Goal: Task Accomplishment & Management: Manage account settings

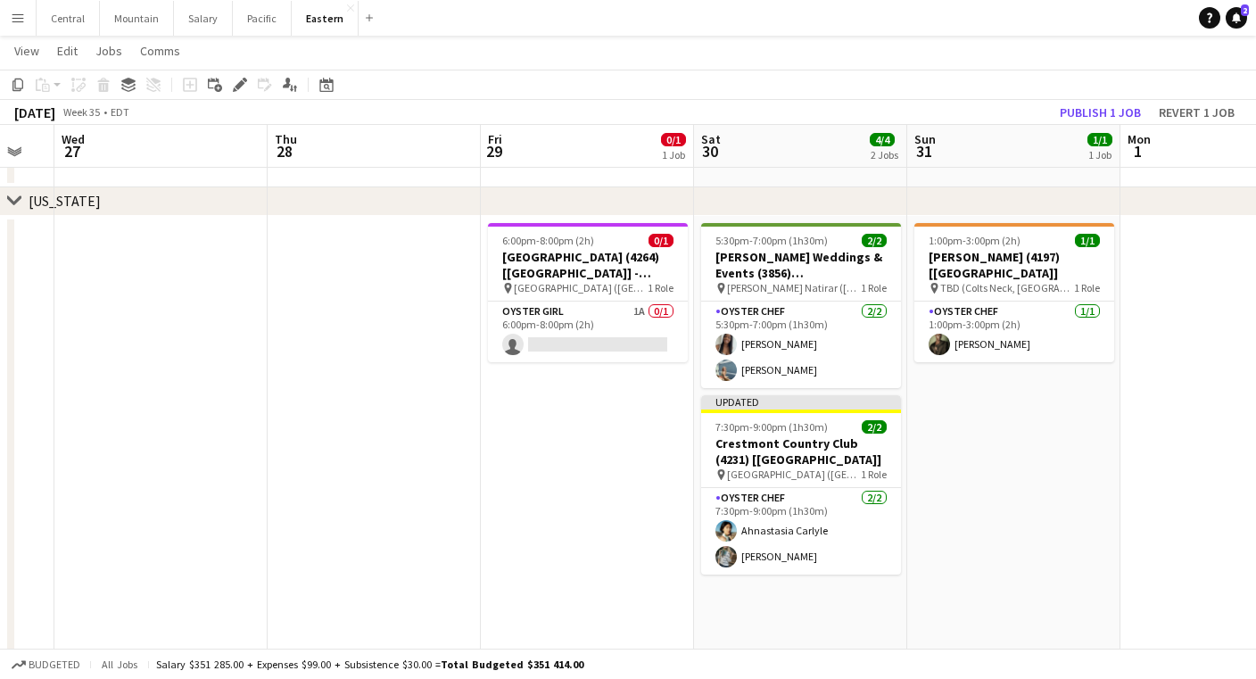
scroll to position [0, 588]
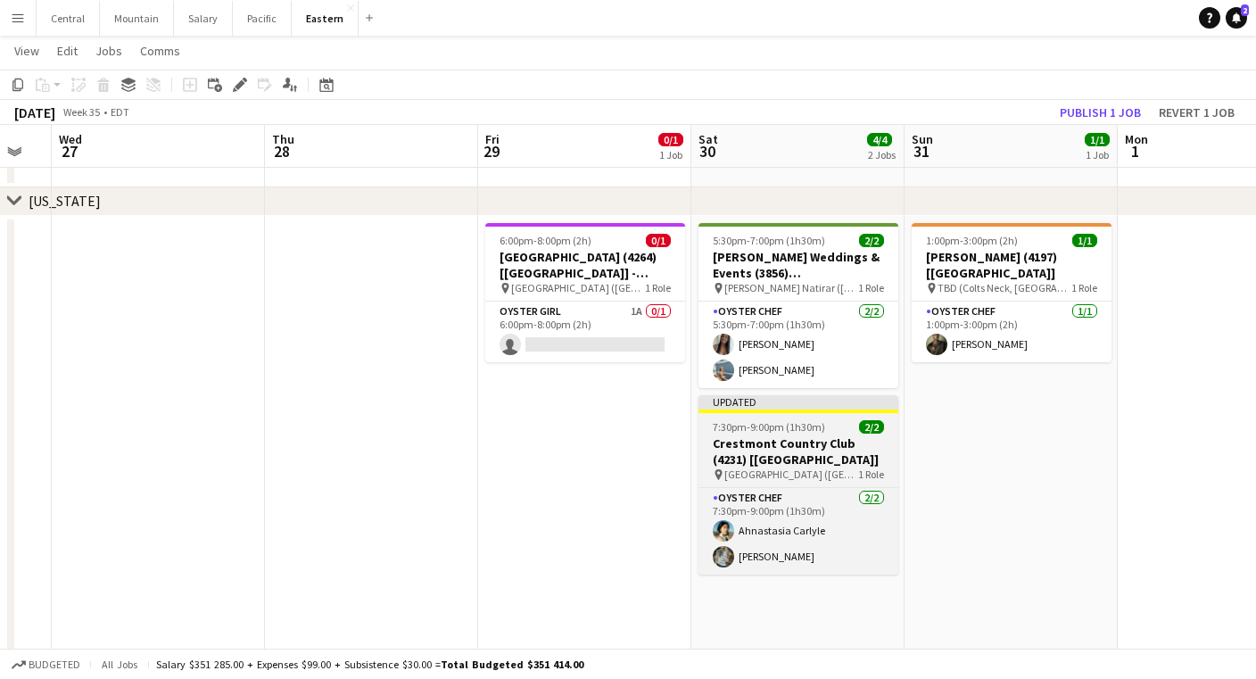
click at [714, 424] on span "7:30pm-9:00pm (1h30m)" at bounding box center [769, 426] width 112 height 13
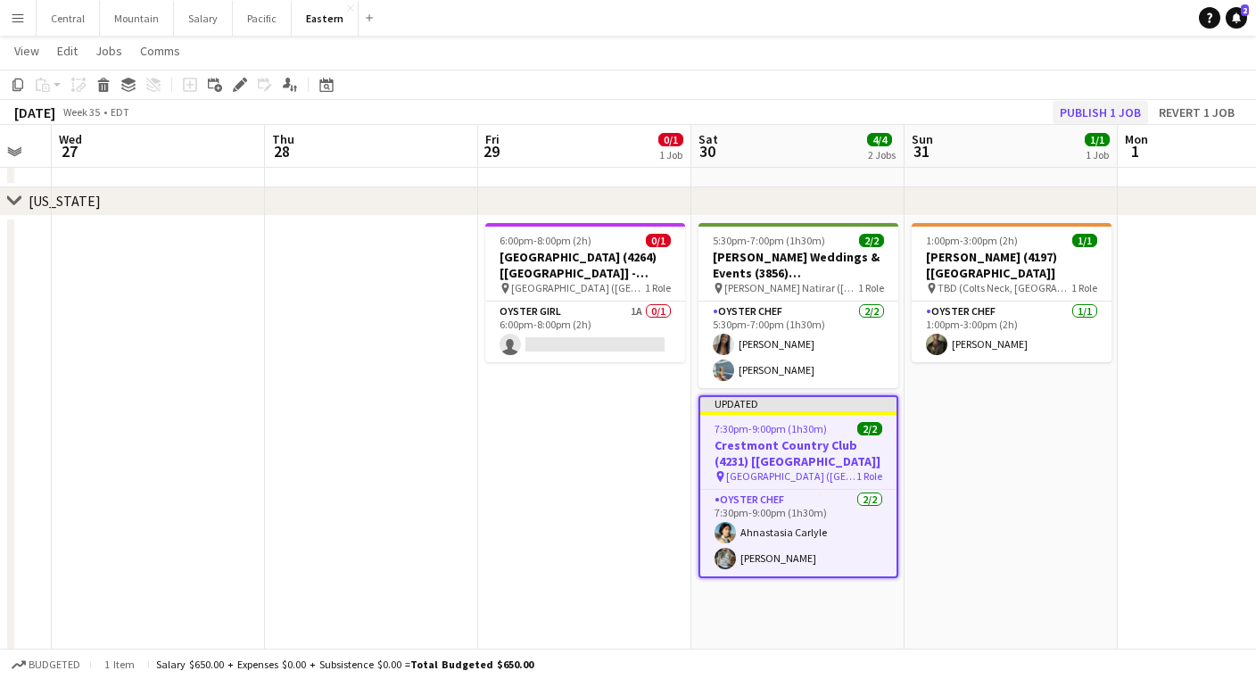
click at [1097, 110] on button "Publish 1 job" at bounding box center [1100, 112] width 95 height 23
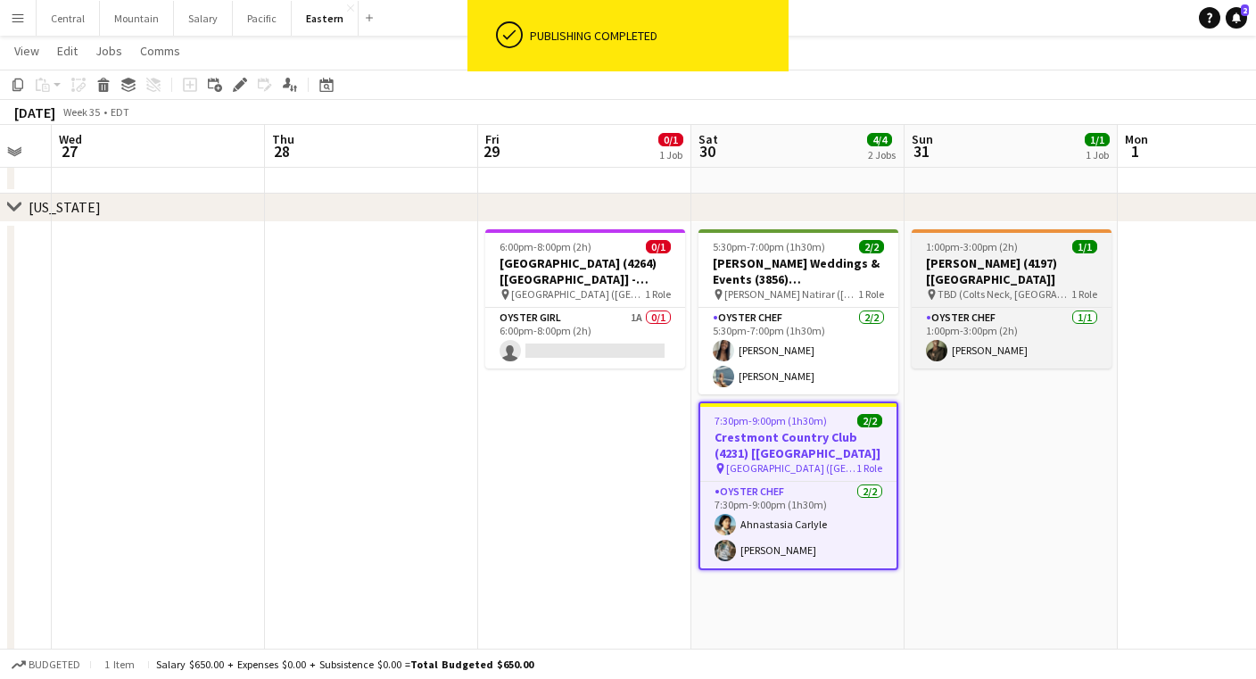
scroll to position [513, 0]
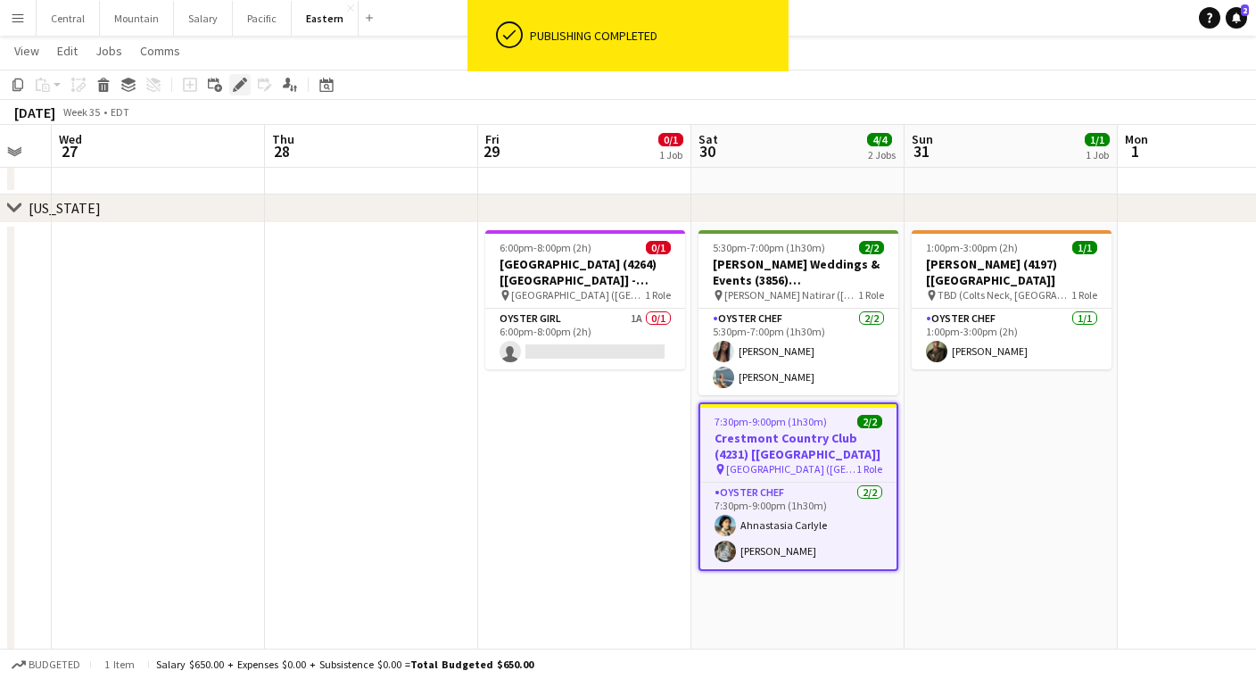
click at [238, 80] on icon "Edit" at bounding box center [240, 85] width 14 height 14
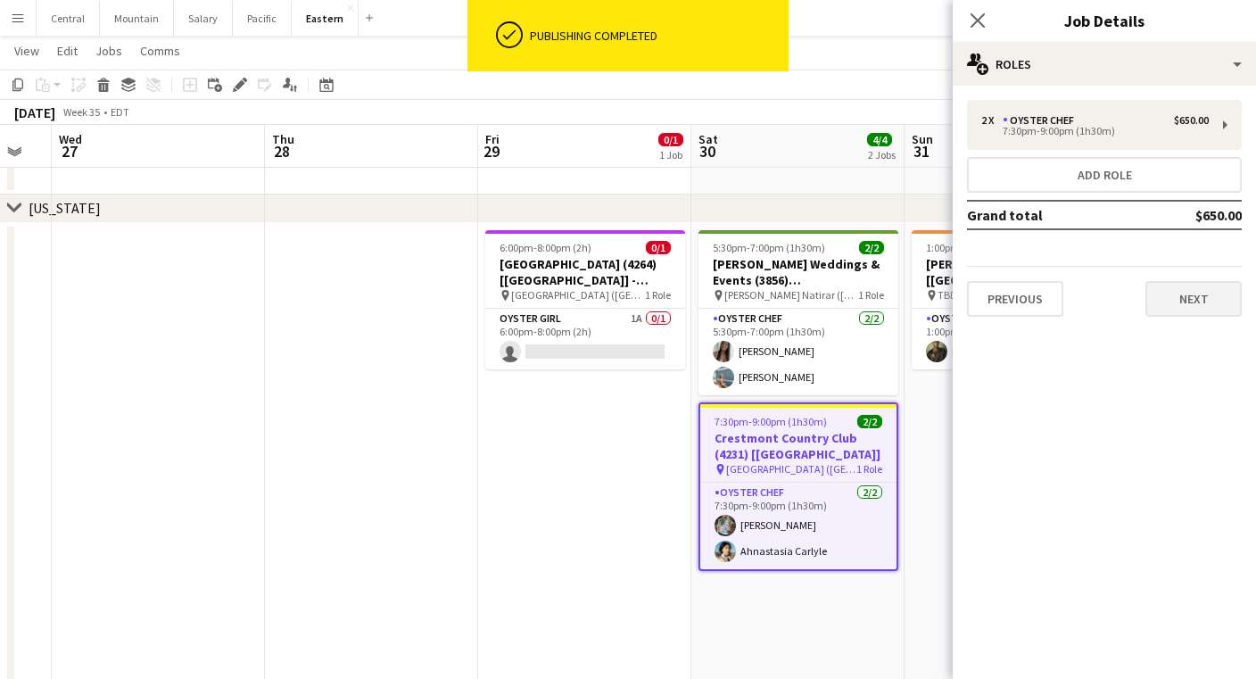
click at [1200, 305] on button "Next" at bounding box center [1193, 299] width 96 height 36
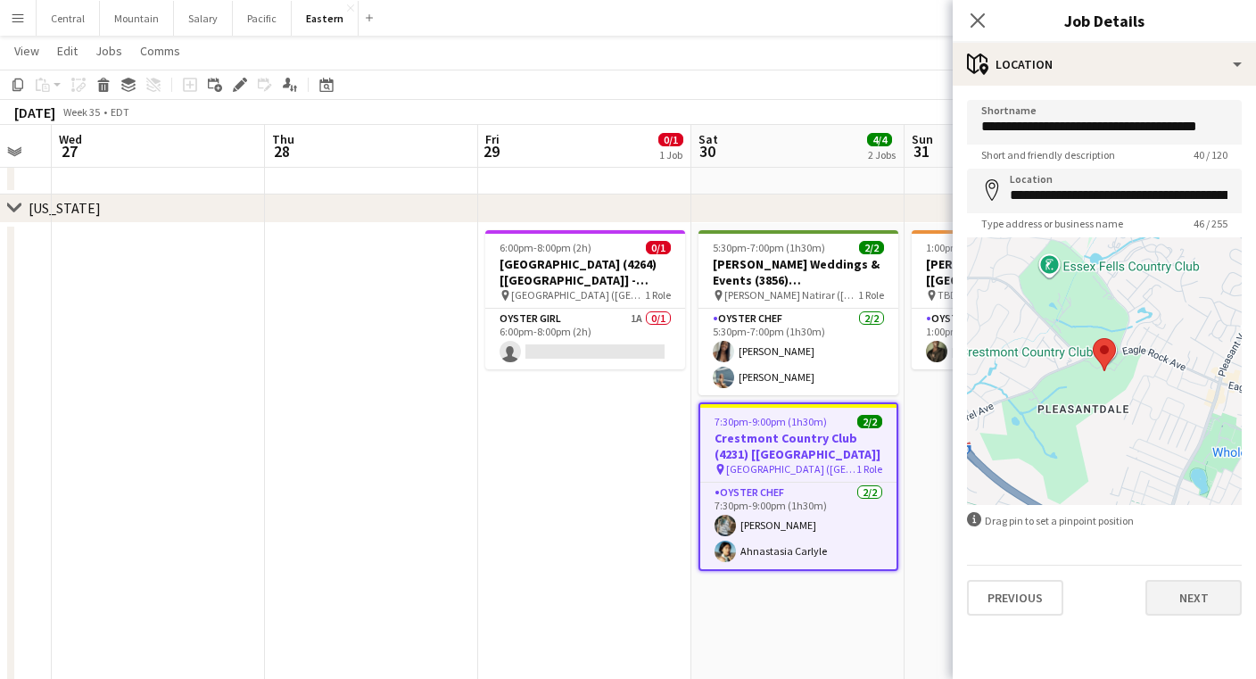
click at [1178, 599] on button "Next" at bounding box center [1193, 598] width 96 height 36
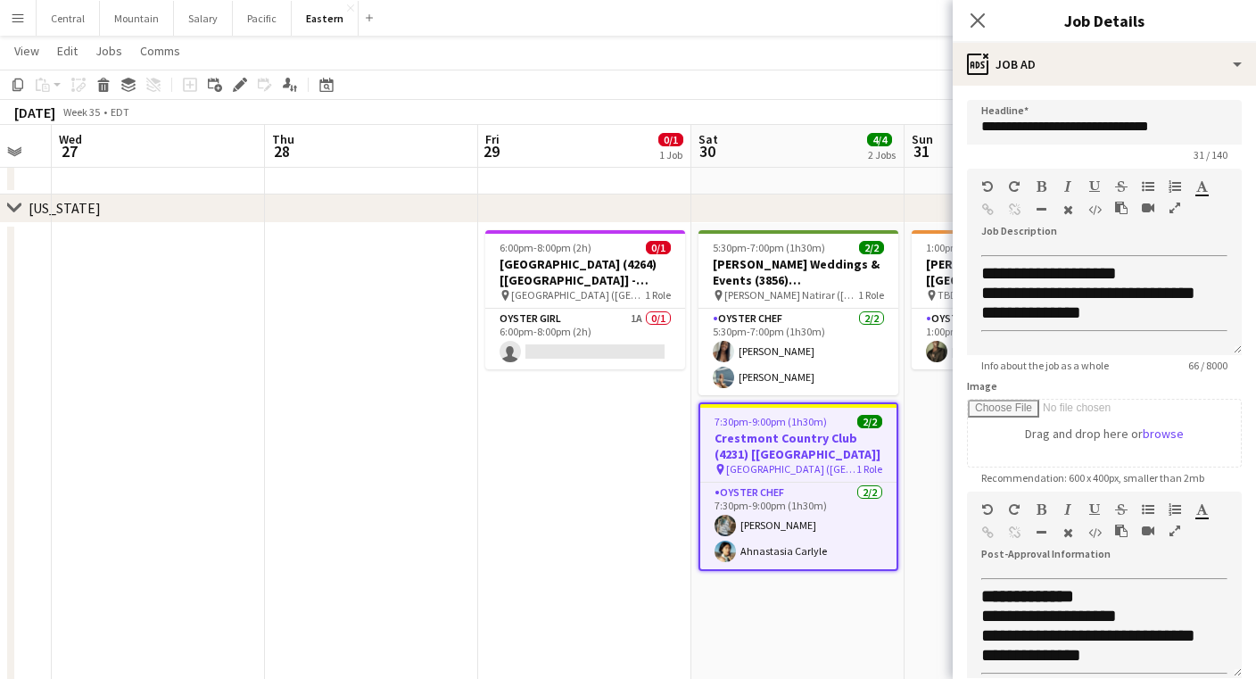
scroll to position [0, 0]
click at [971, 20] on icon "Close pop-in" at bounding box center [977, 20] width 17 height 17
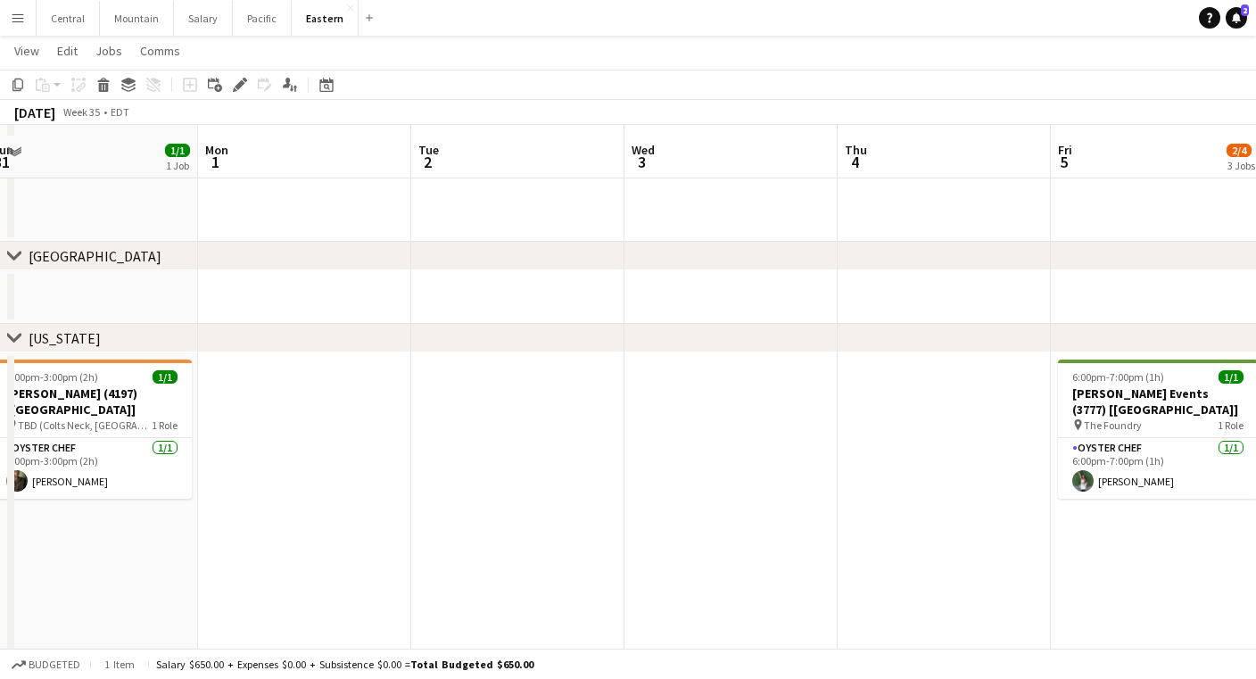
scroll to position [592, 0]
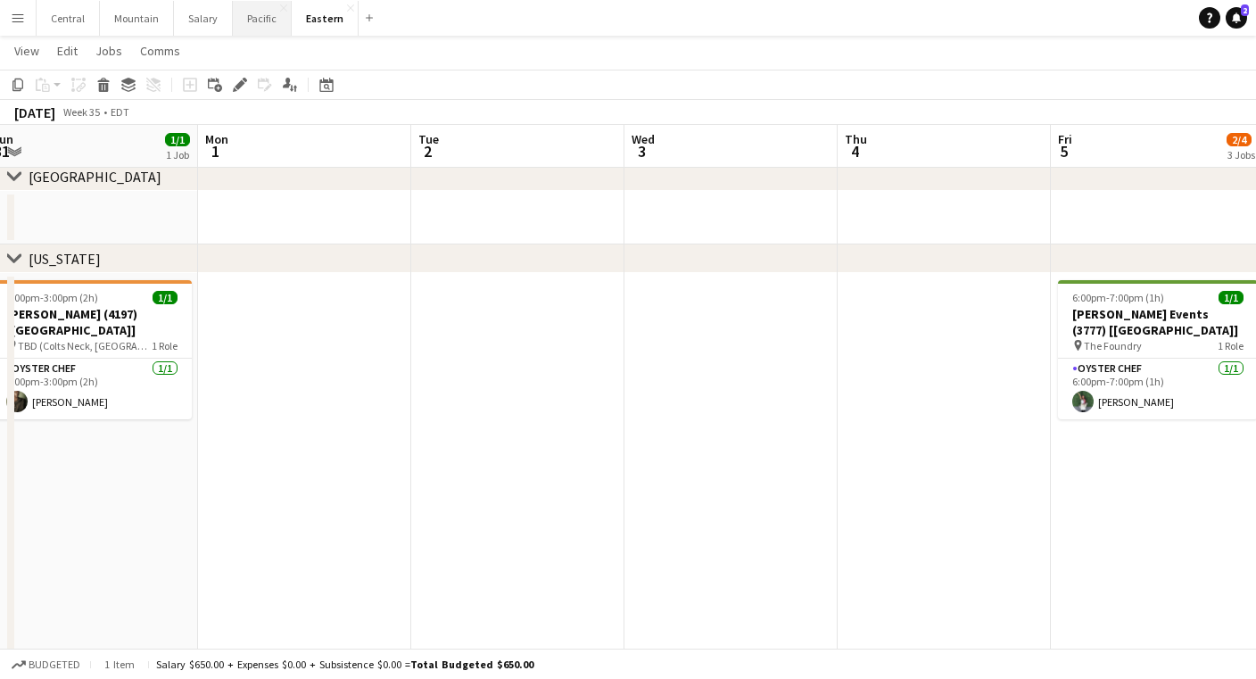
click at [243, 22] on button "Pacific Close" at bounding box center [262, 18] width 59 height 35
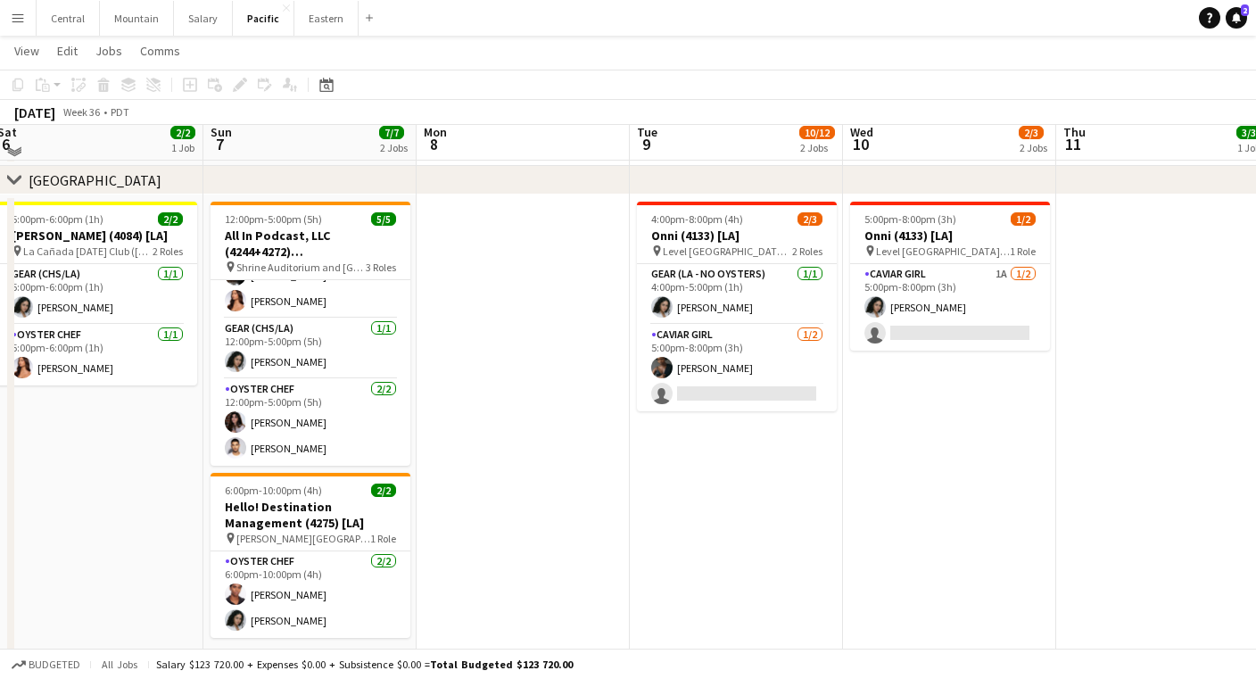
scroll to position [414, 0]
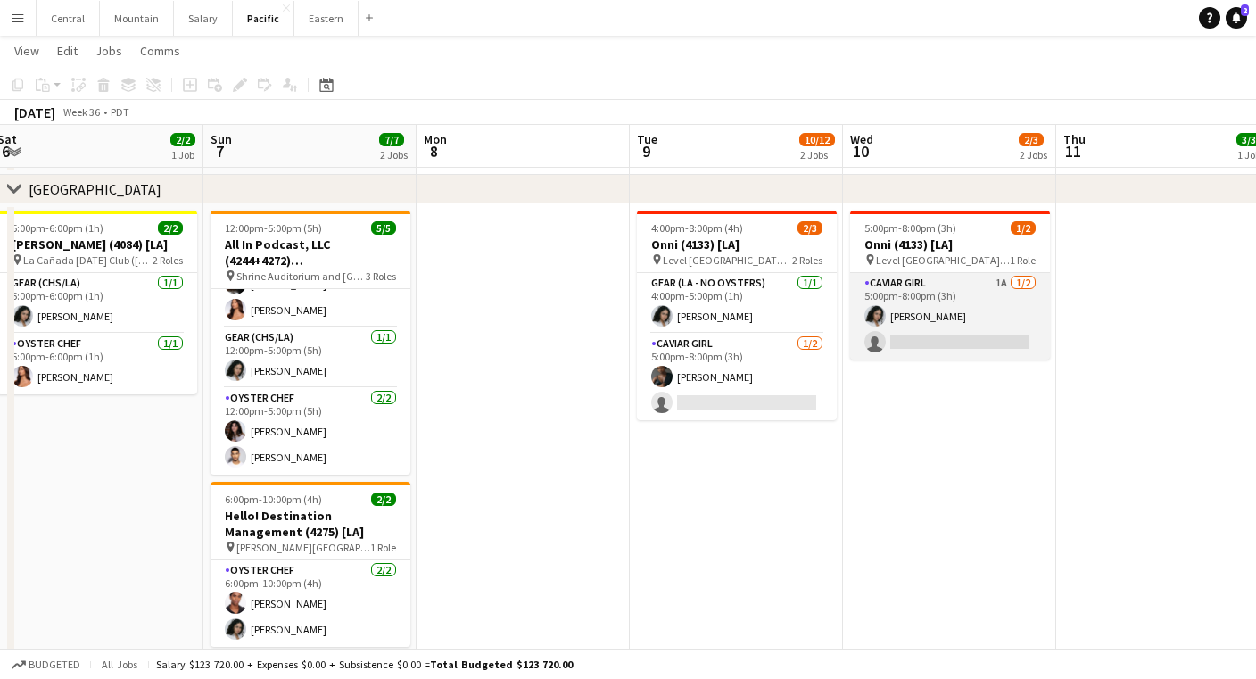
click at [982, 301] on app-card-role "Caviar Girl 1A [DATE] 5:00pm-8:00pm (3h) [PERSON_NAME] single-neutral-actions" at bounding box center [950, 316] width 200 height 87
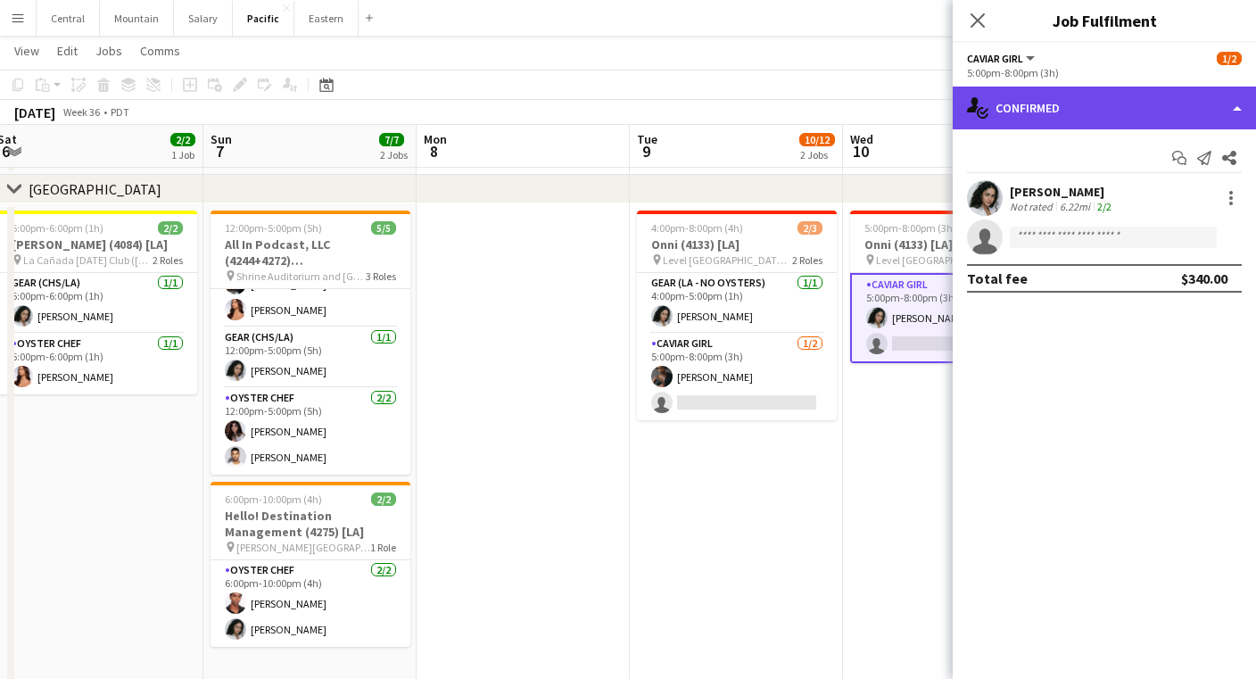
click at [1087, 105] on div "single-neutral-actions-check-2 Confirmed" at bounding box center [1104, 108] width 303 height 43
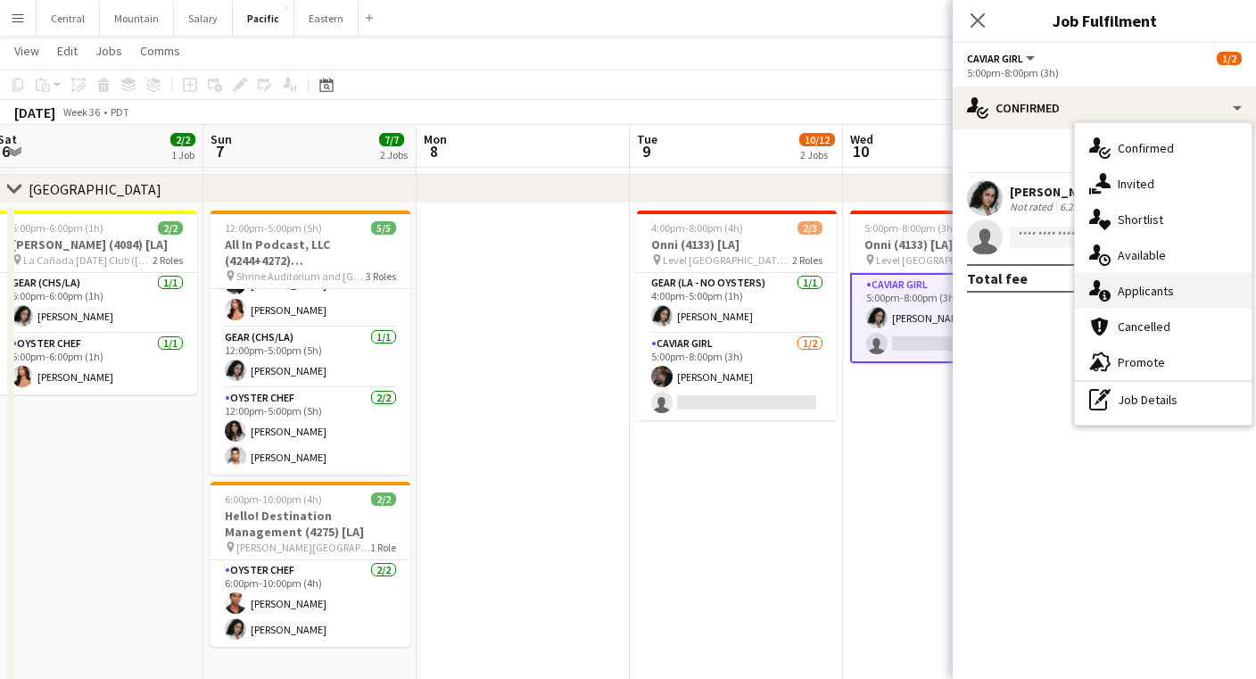
click at [1113, 285] on div "single-neutral-actions-information Applicants" at bounding box center [1163, 291] width 177 height 36
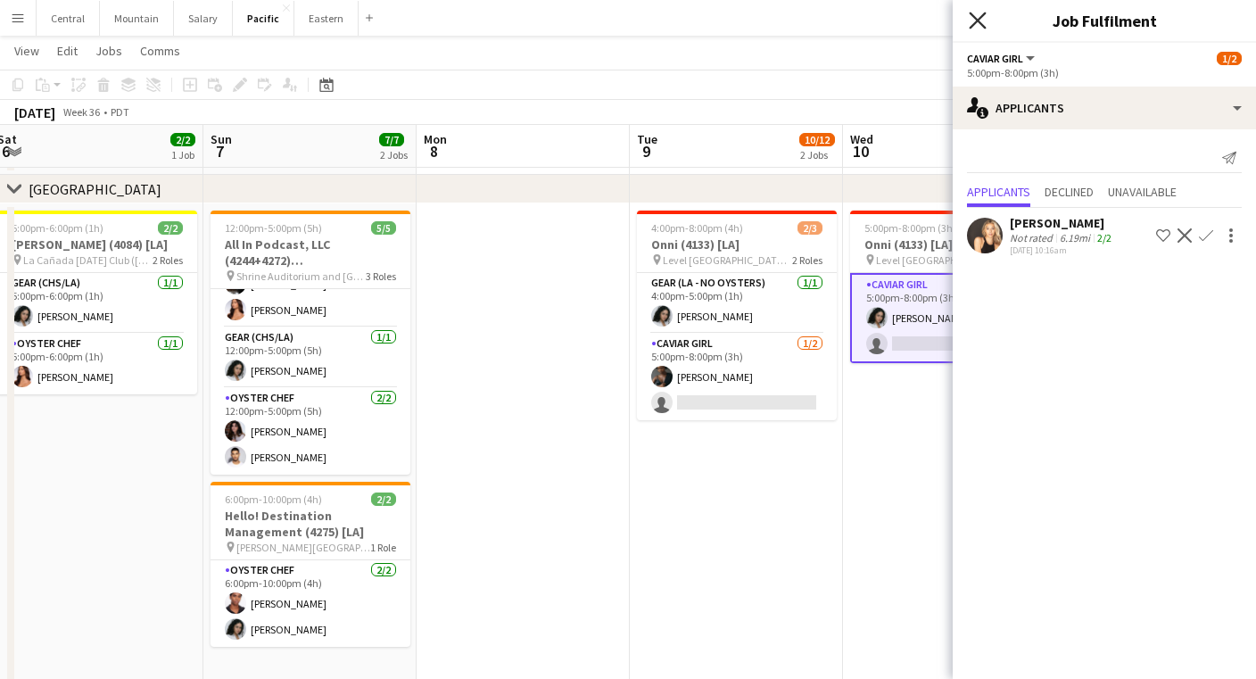
click at [978, 17] on icon "Close pop-in" at bounding box center [977, 20] width 17 height 17
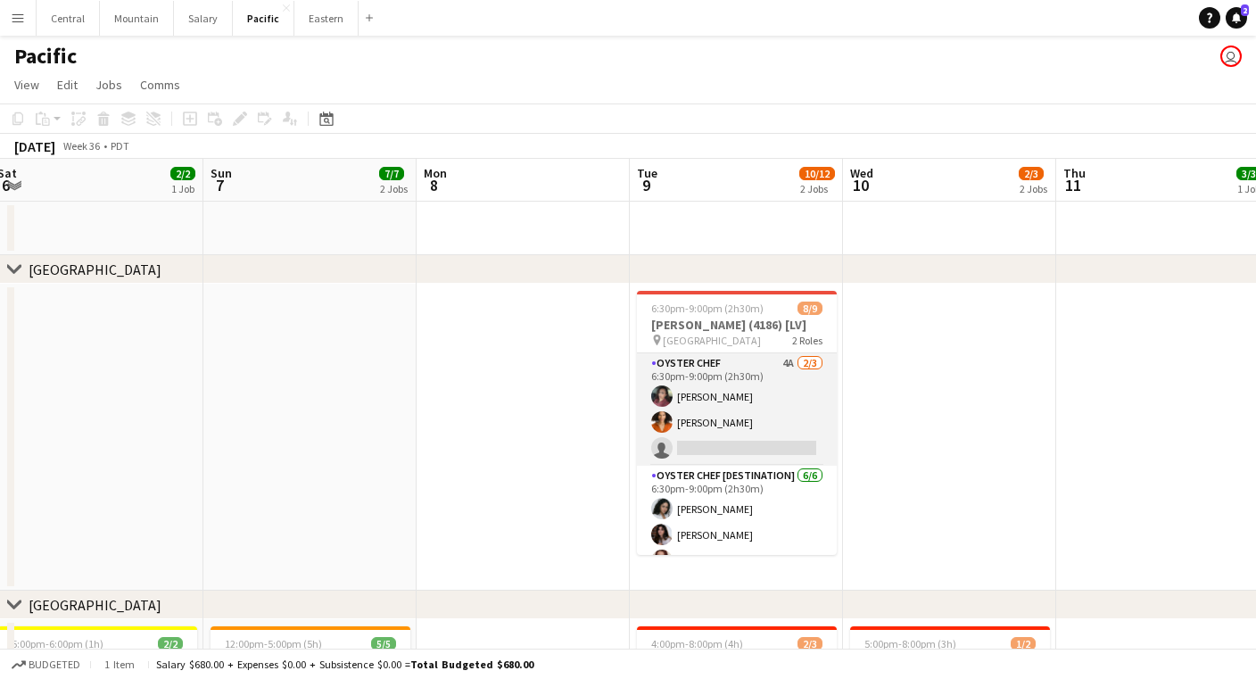
scroll to position [0, 0]
click at [759, 378] on app-card-role "Oyster Chef 4A [DATE] 6:30pm-9:00pm (2h30m) Tea [PERSON_NAME] [PERSON_NAME] sin…" at bounding box center [737, 409] width 200 height 112
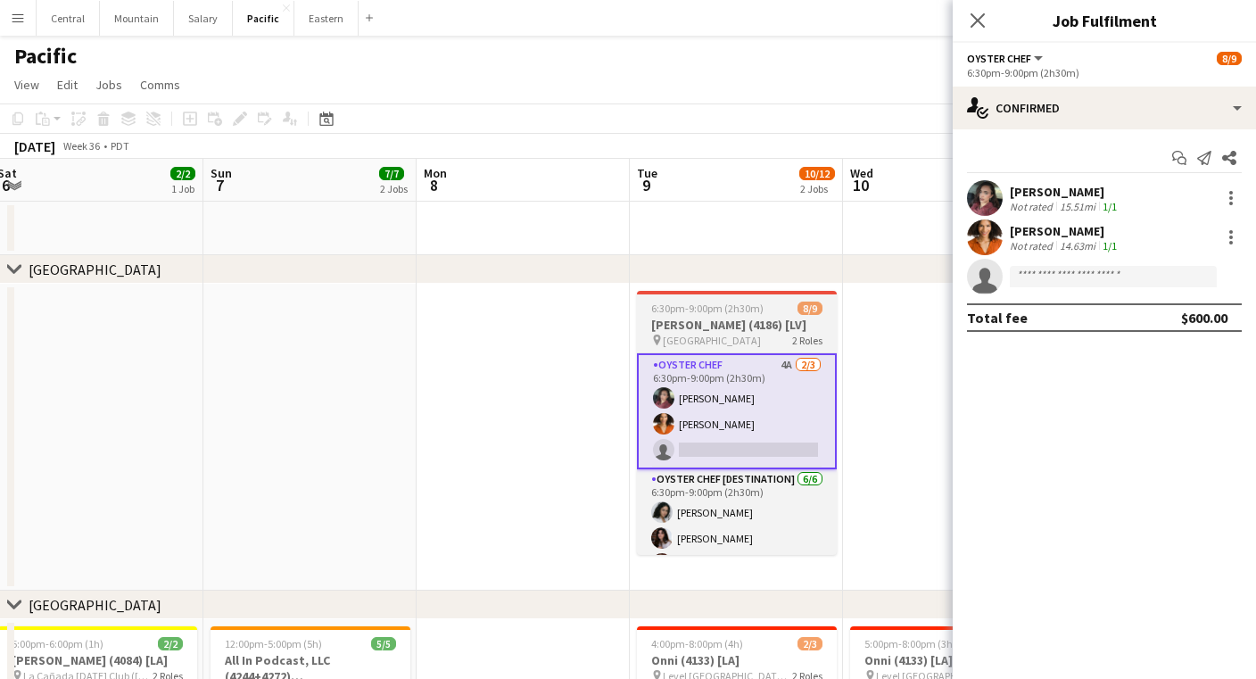
click at [779, 318] on h3 "[PERSON_NAME] (4186) [LV]" at bounding box center [737, 325] width 200 height 16
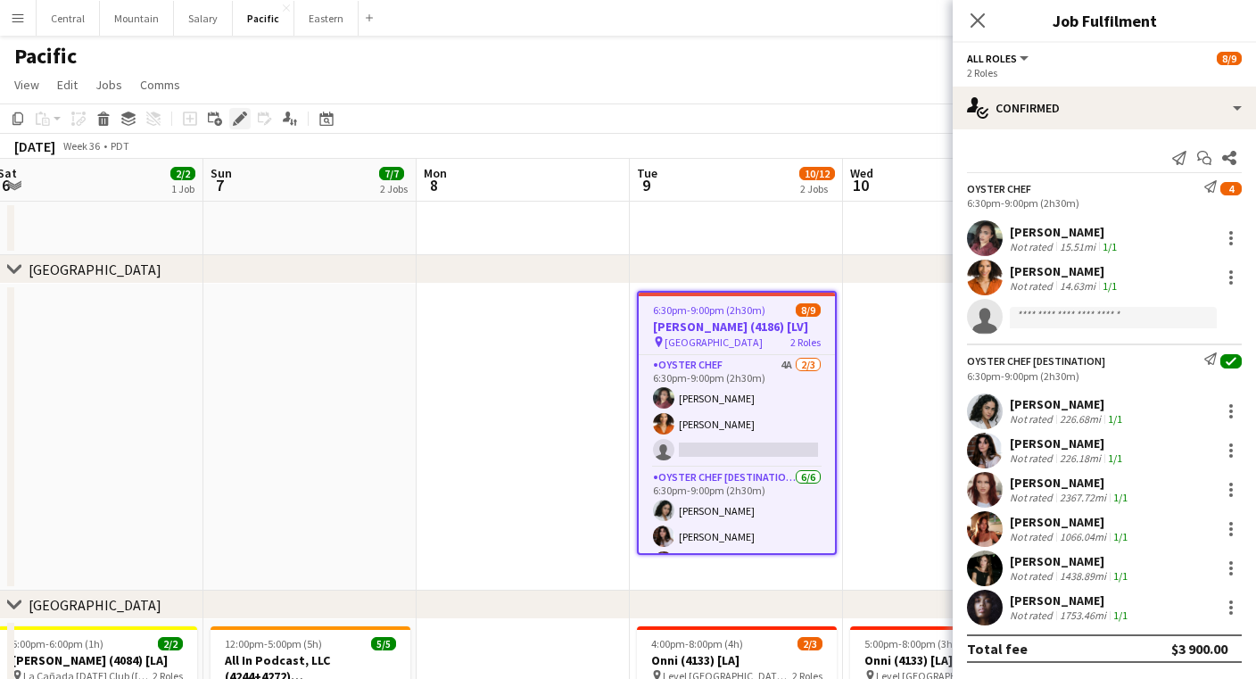
click at [240, 123] on icon "Edit" at bounding box center [240, 119] width 14 height 14
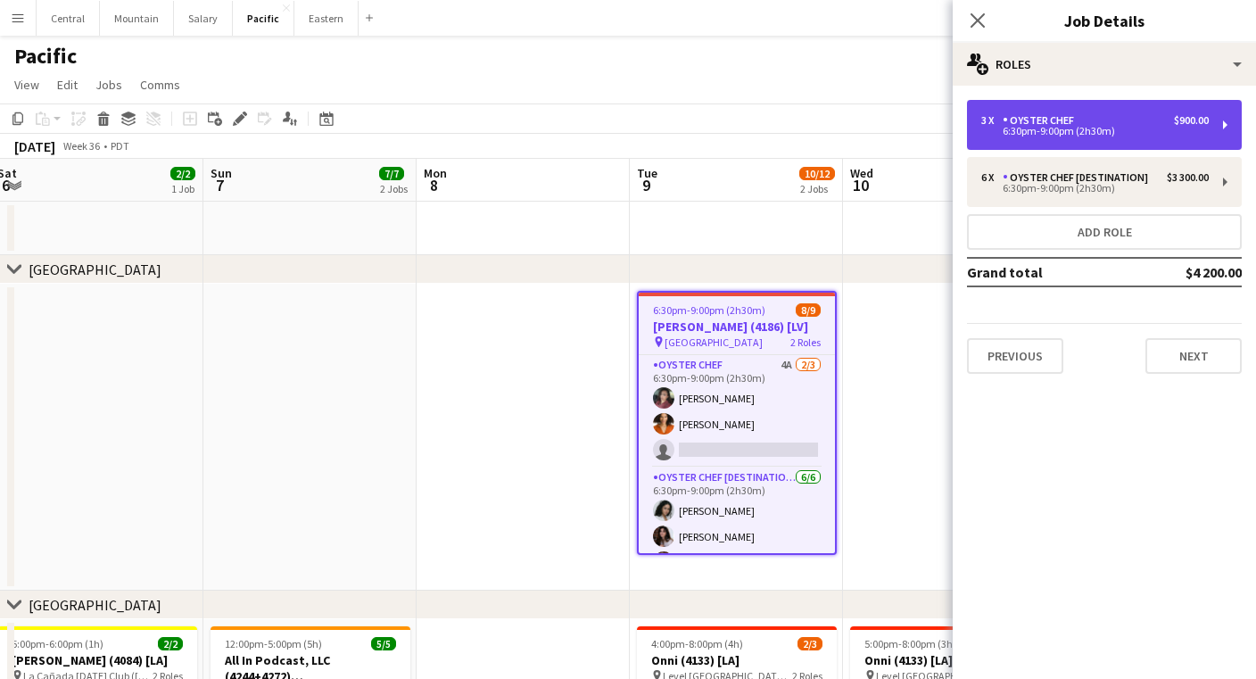
click at [1027, 127] on div "6:30pm-9:00pm (2h30m)" at bounding box center [1094, 131] width 227 height 9
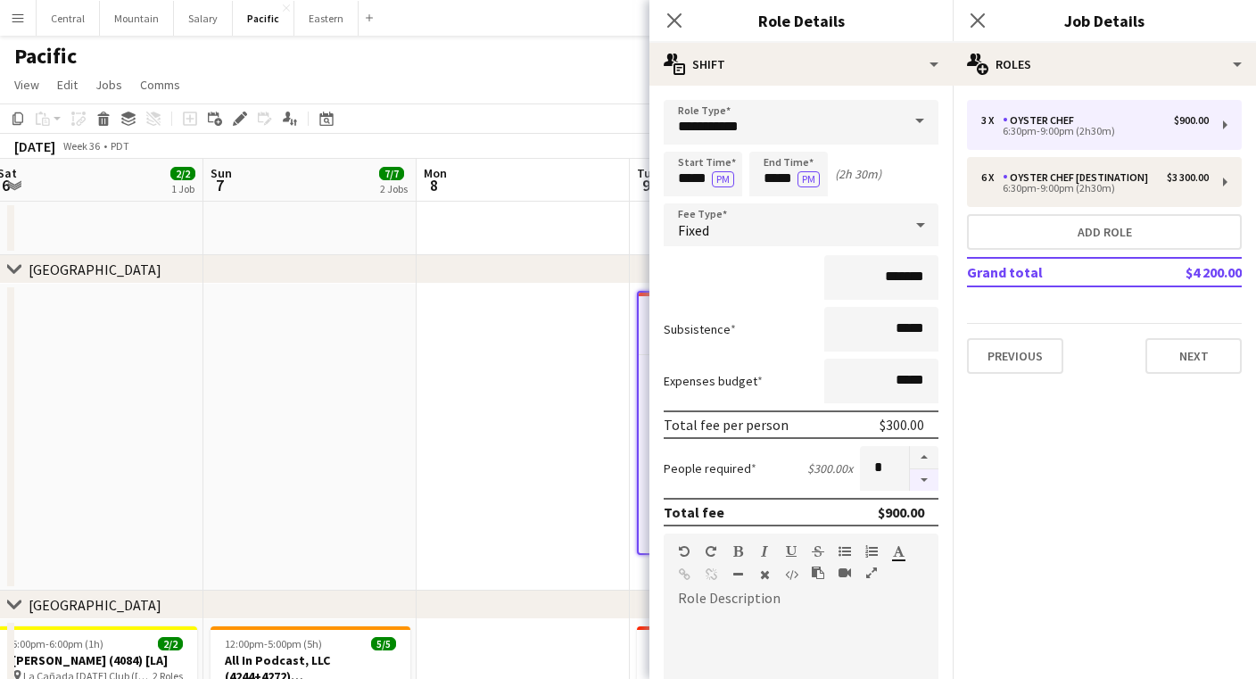
click at [926, 483] on button "button" at bounding box center [924, 480] width 29 height 22
type input "*"
click at [667, 21] on icon "Close pop-in" at bounding box center [673, 20] width 17 height 17
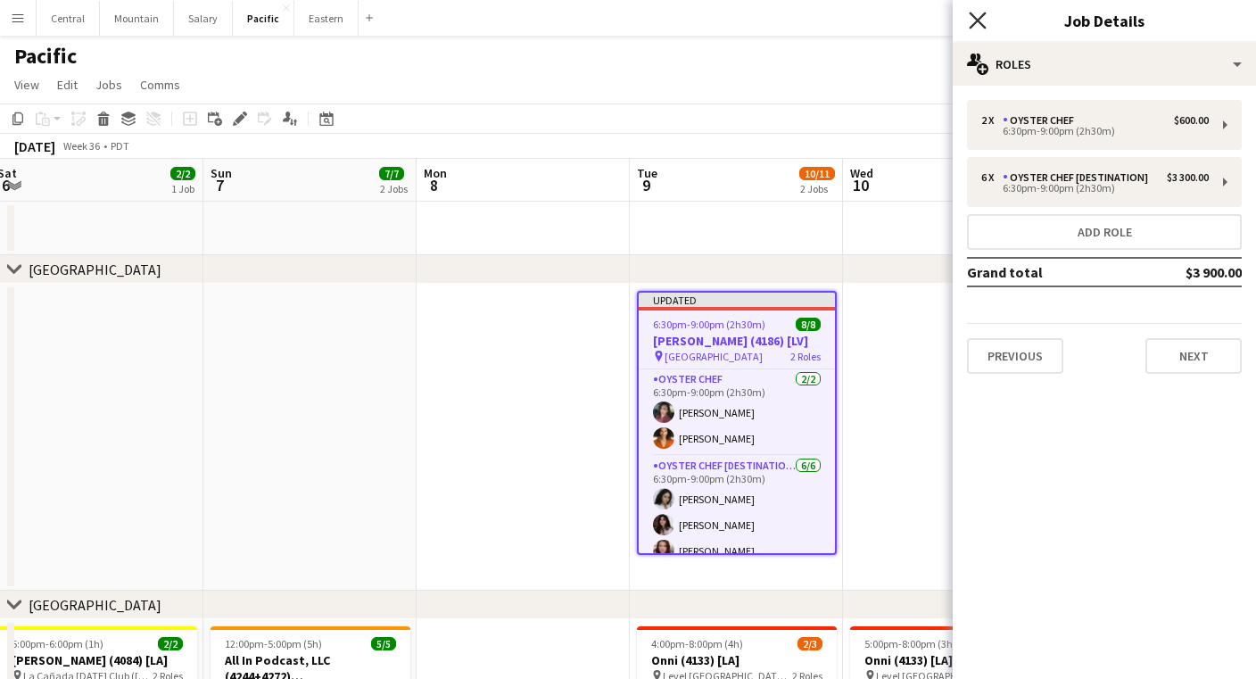
click at [978, 22] on icon "Close pop-in" at bounding box center [977, 20] width 17 height 17
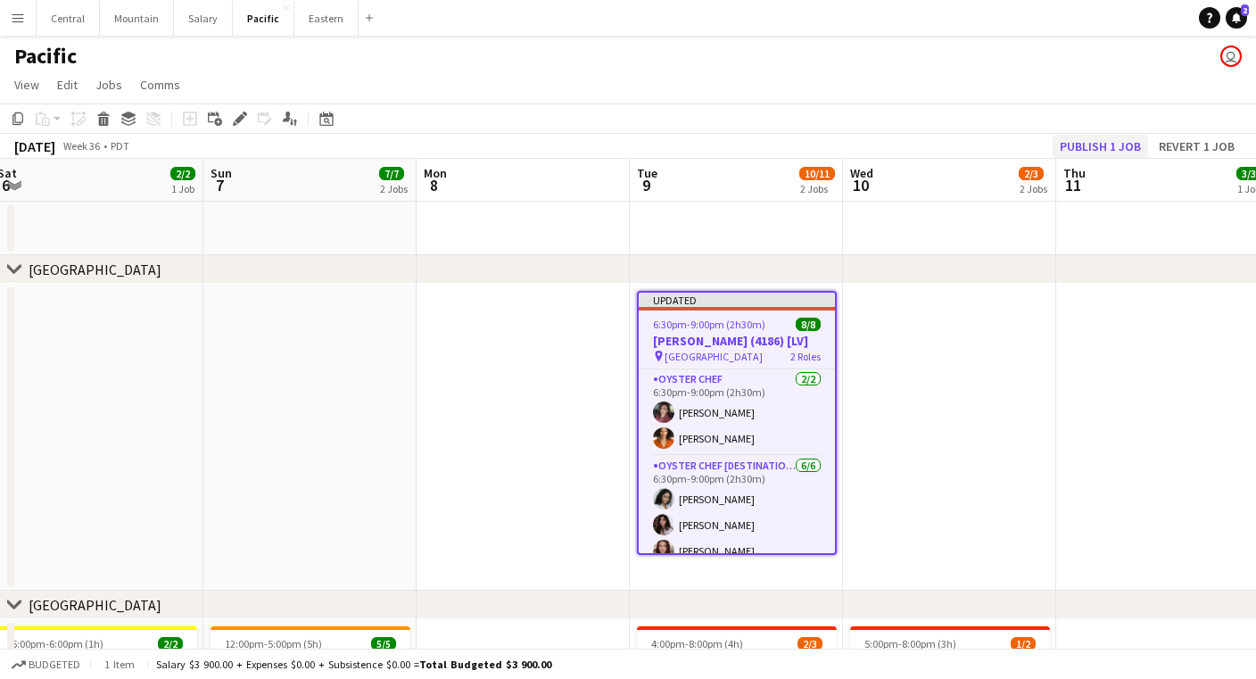
click at [1131, 145] on button "Publish 1 job" at bounding box center [1100, 146] width 95 height 23
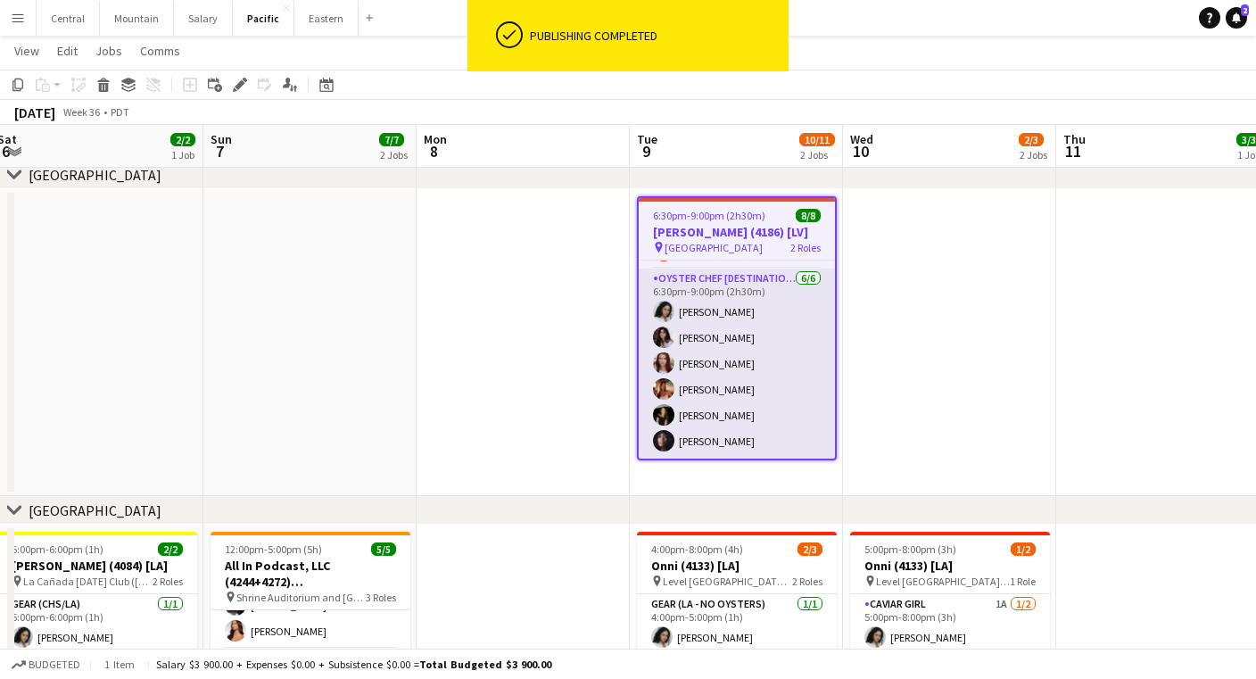
scroll to position [78, 0]
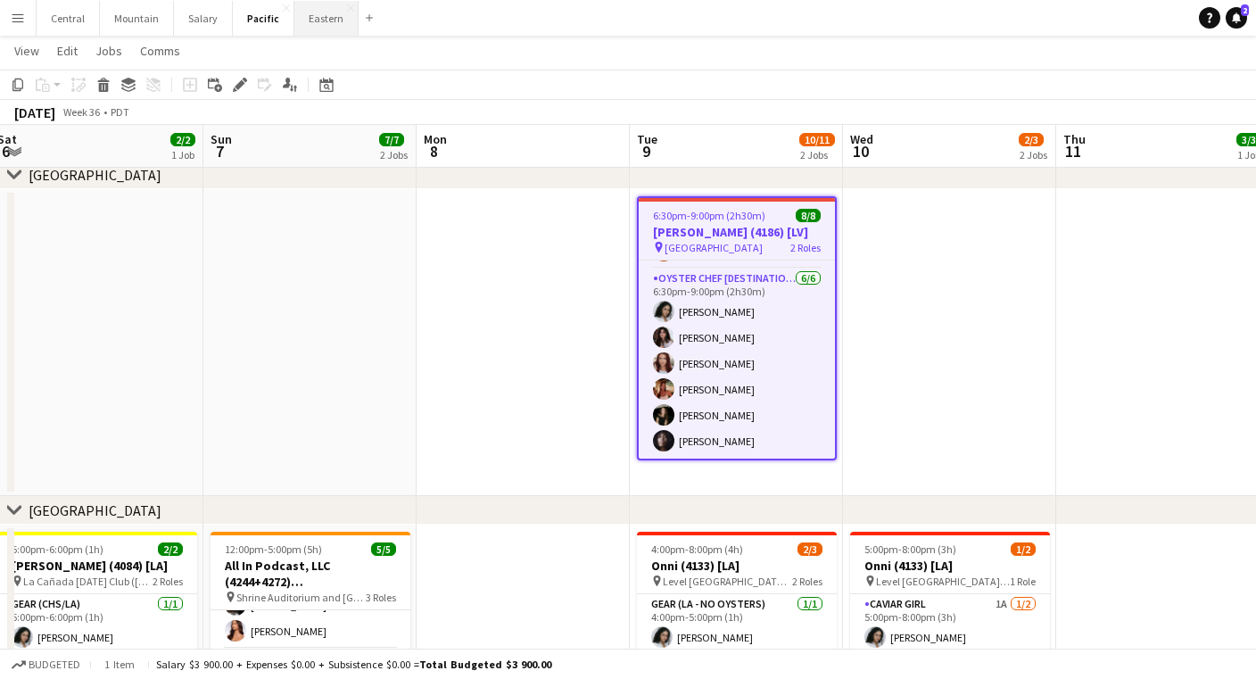
click at [316, 26] on button "Eastern Close" at bounding box center [326, 18] width 64 height 35
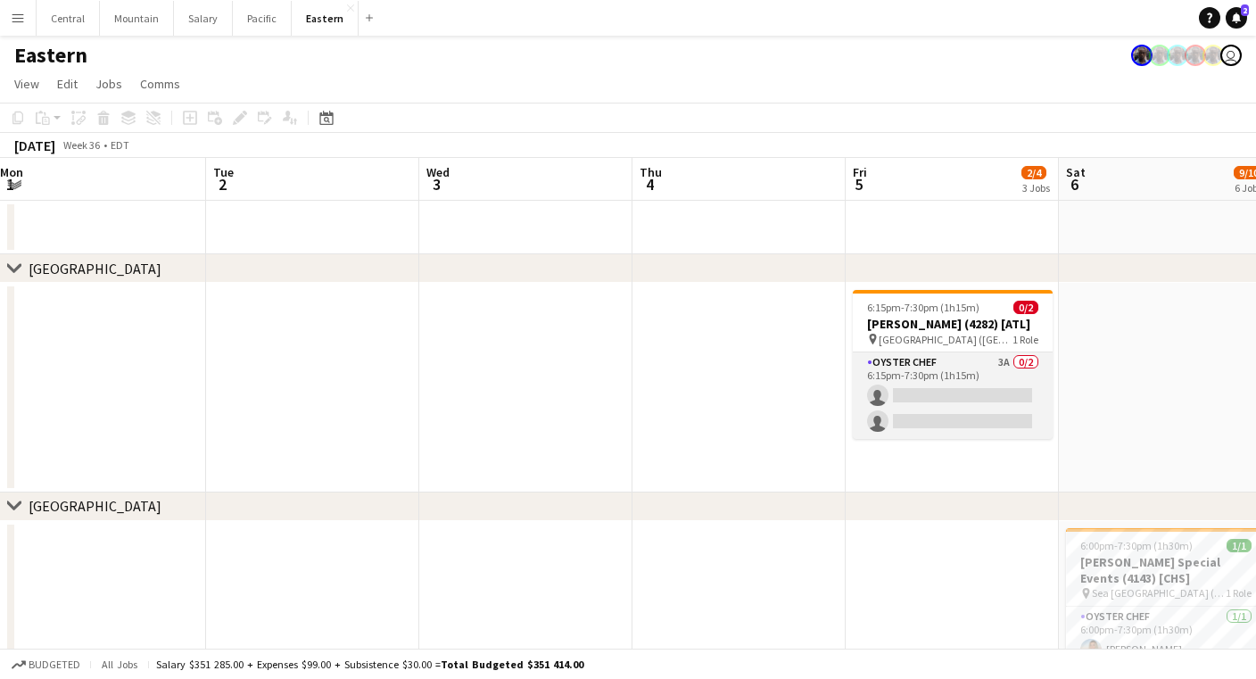
scroll to position [0, 648]
click at [974, 393] on app-card-role "Oyster Chef 3A 0/2 6:15pm-7:30pm (1h15m) single-neutral-actions single-neutral-…" at bounding box center [952, 395] width 200 height 87
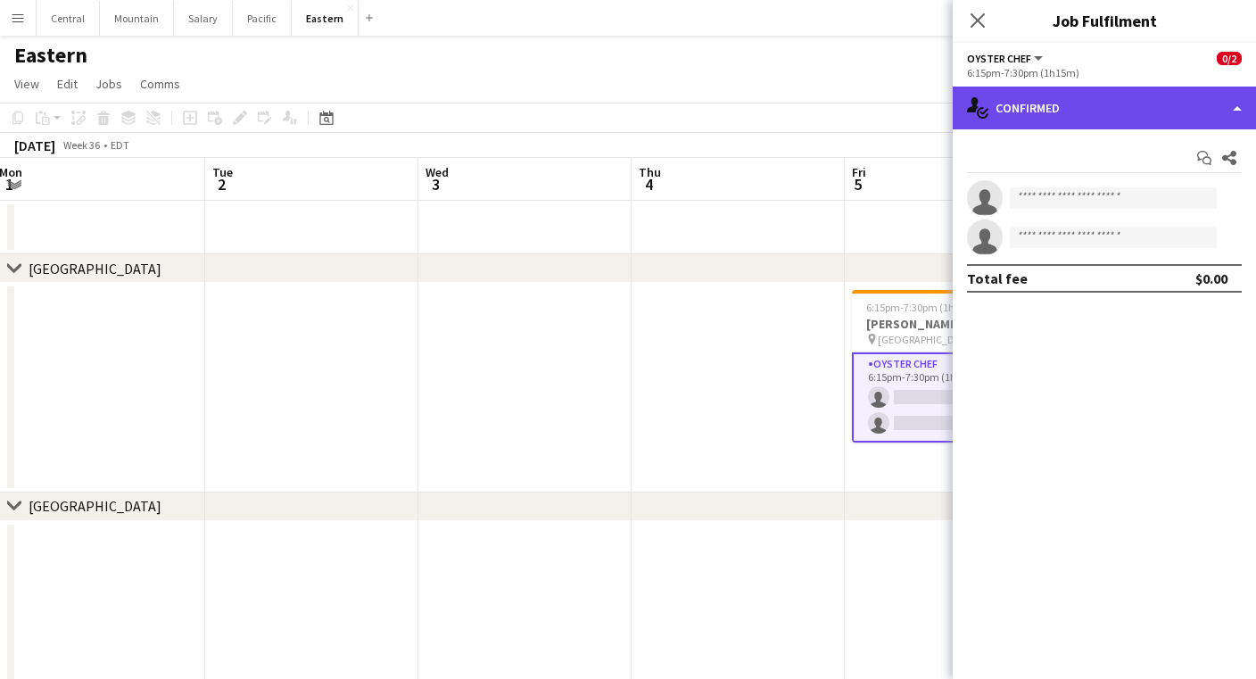
click at [1029, 87] on div "single-neutral-actions-check-2 Confirmed" at bounding box center [1104, 108] width 303 height 43
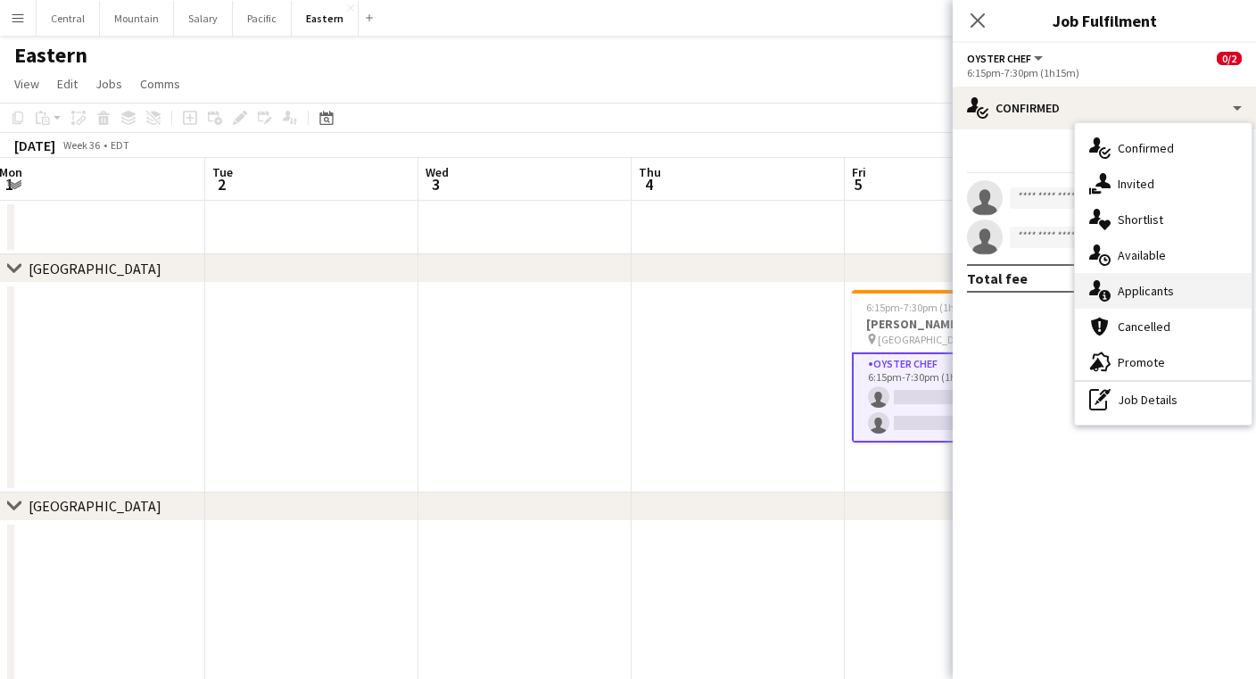
click at [1120, 278] on div "single-neutral-actions-information Applicants" at bounding box center [1163, 291] width 177 height 36
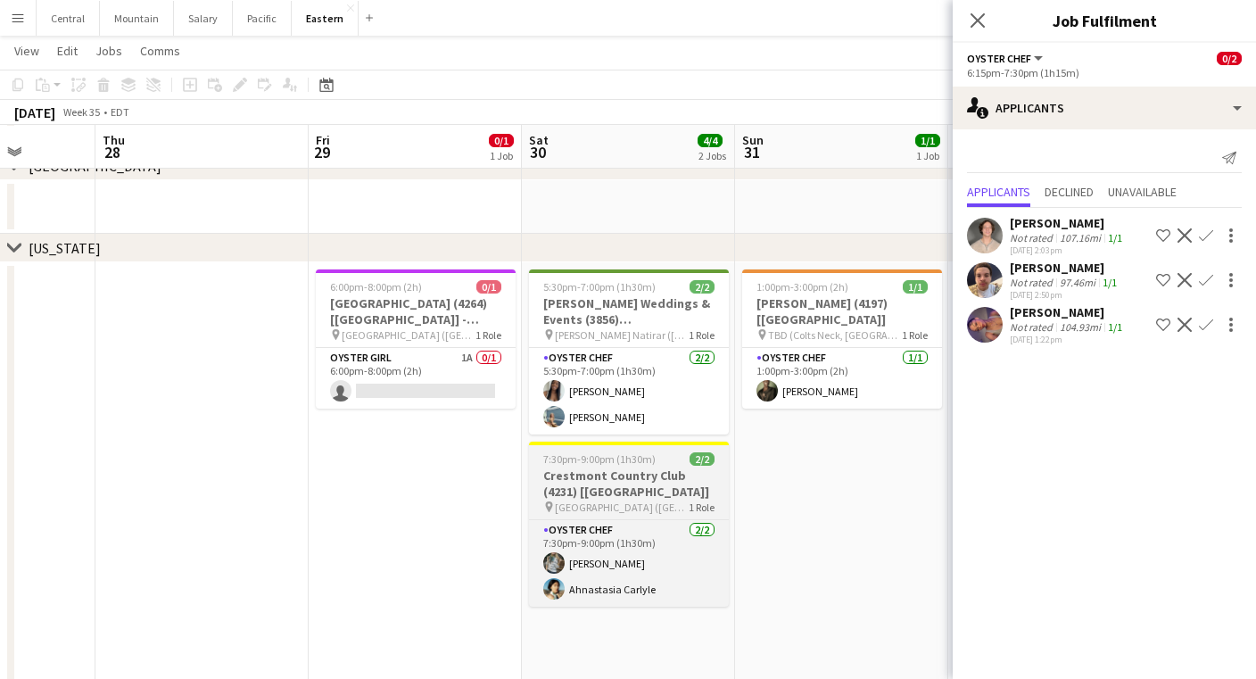
scroll to position [587, 0]
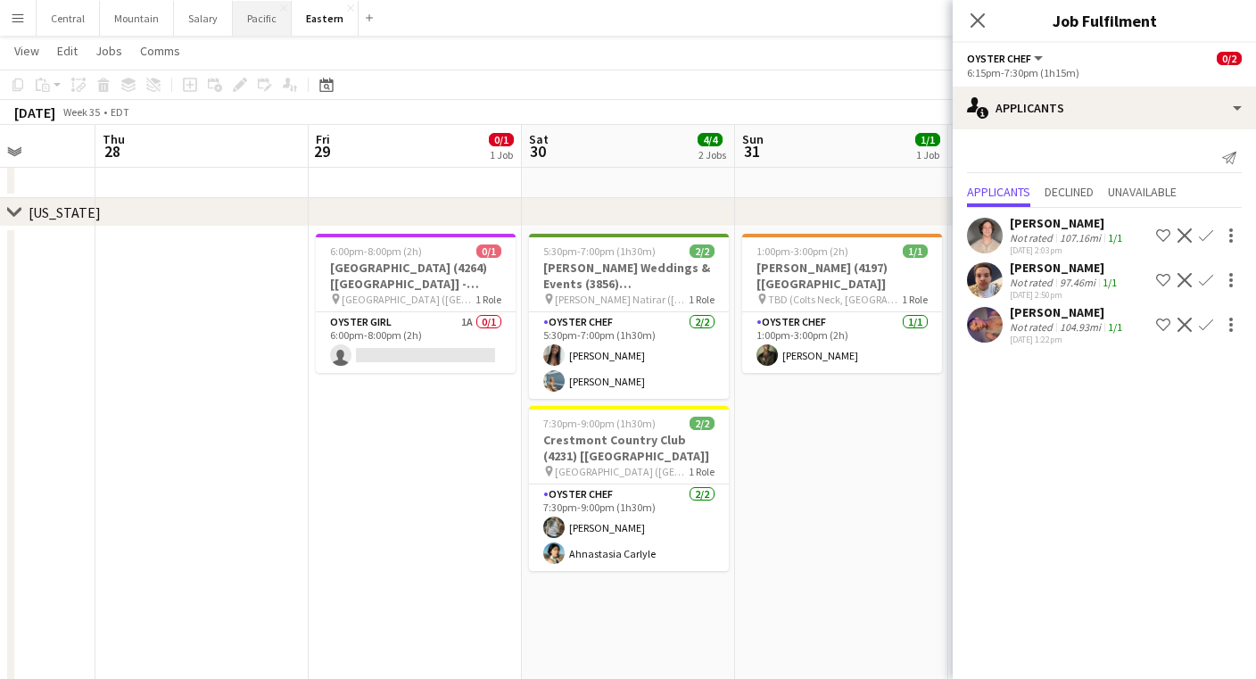
click at [264, 34] on button "Pacific Close" at bounding box center [262, 18] width 59 height 35
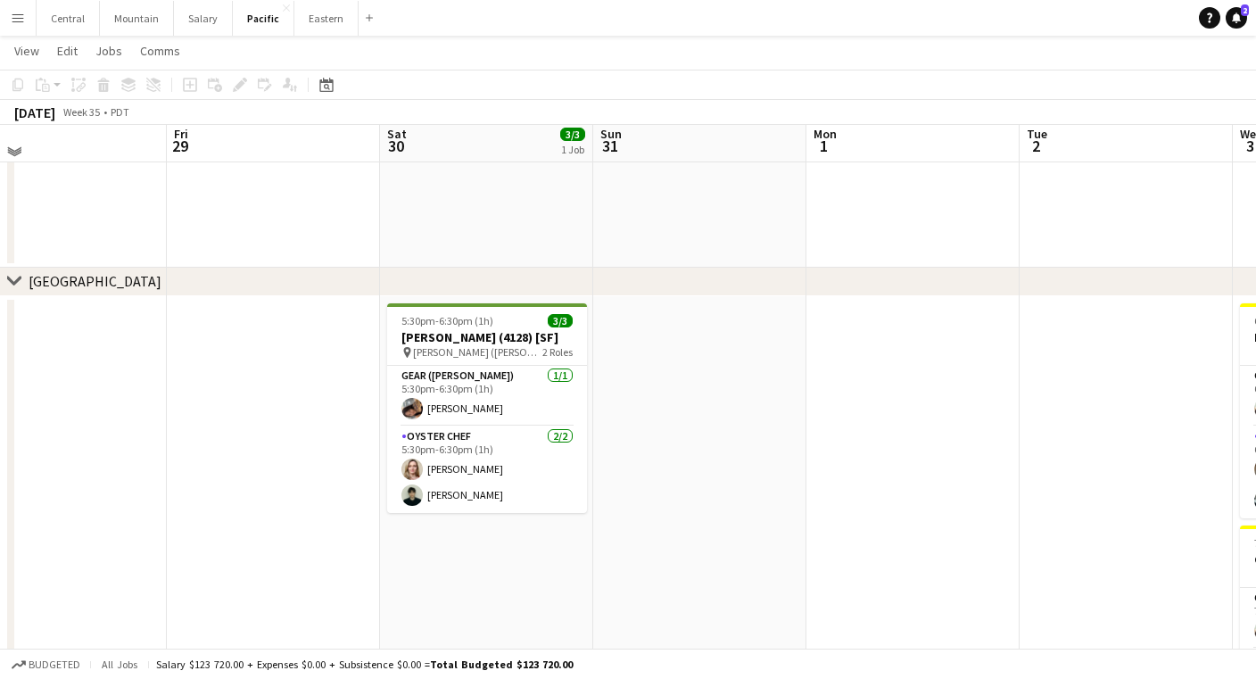
scroll to position [335, 0]
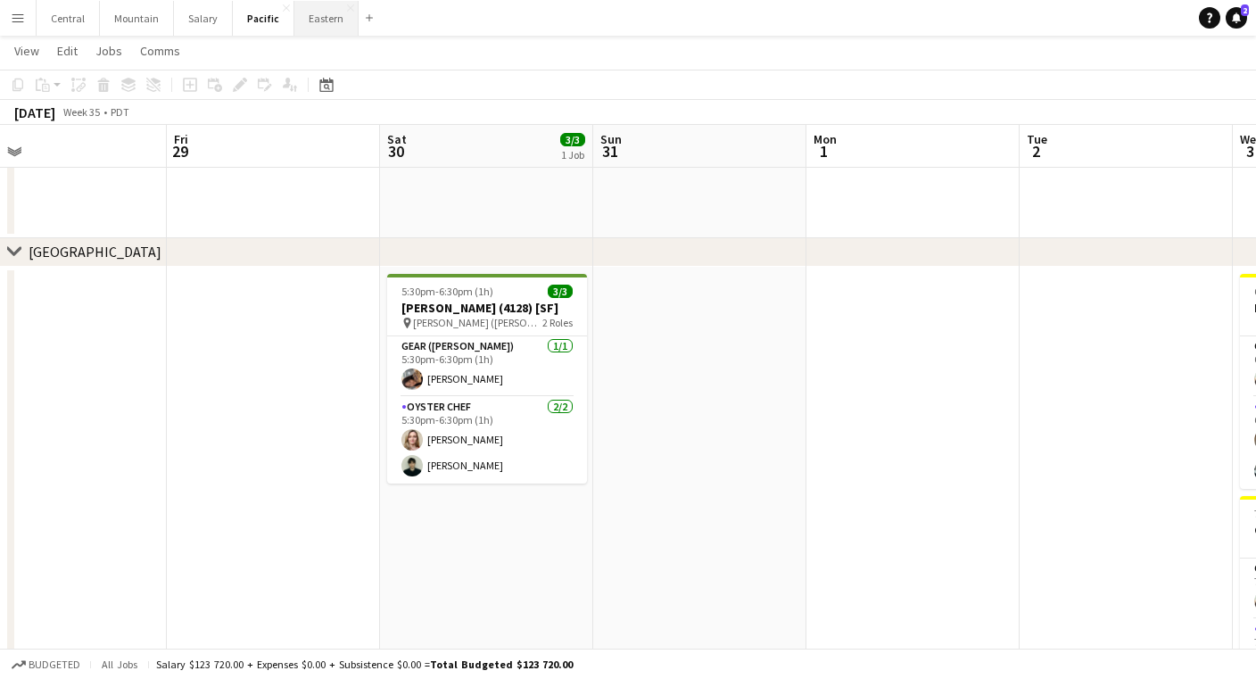
click at [319, 14] on button "Eastern Close" at bounding box center [326, 18] width 64 height 35
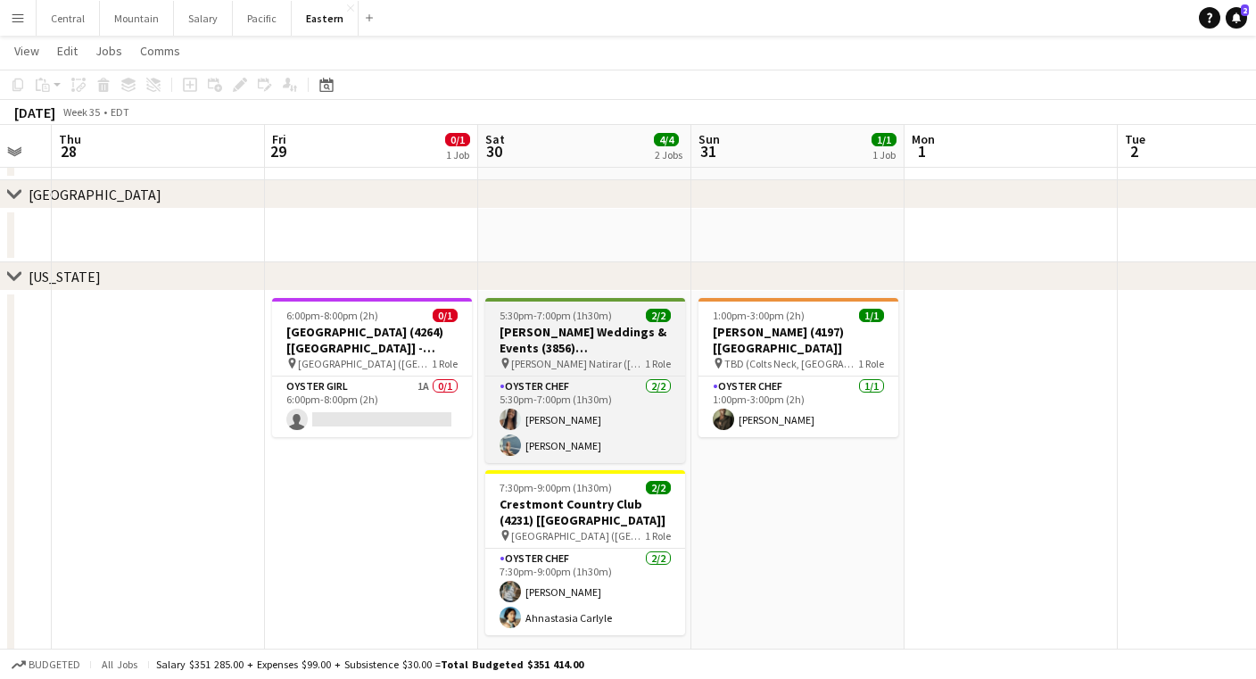
scroll to position [0, 644]
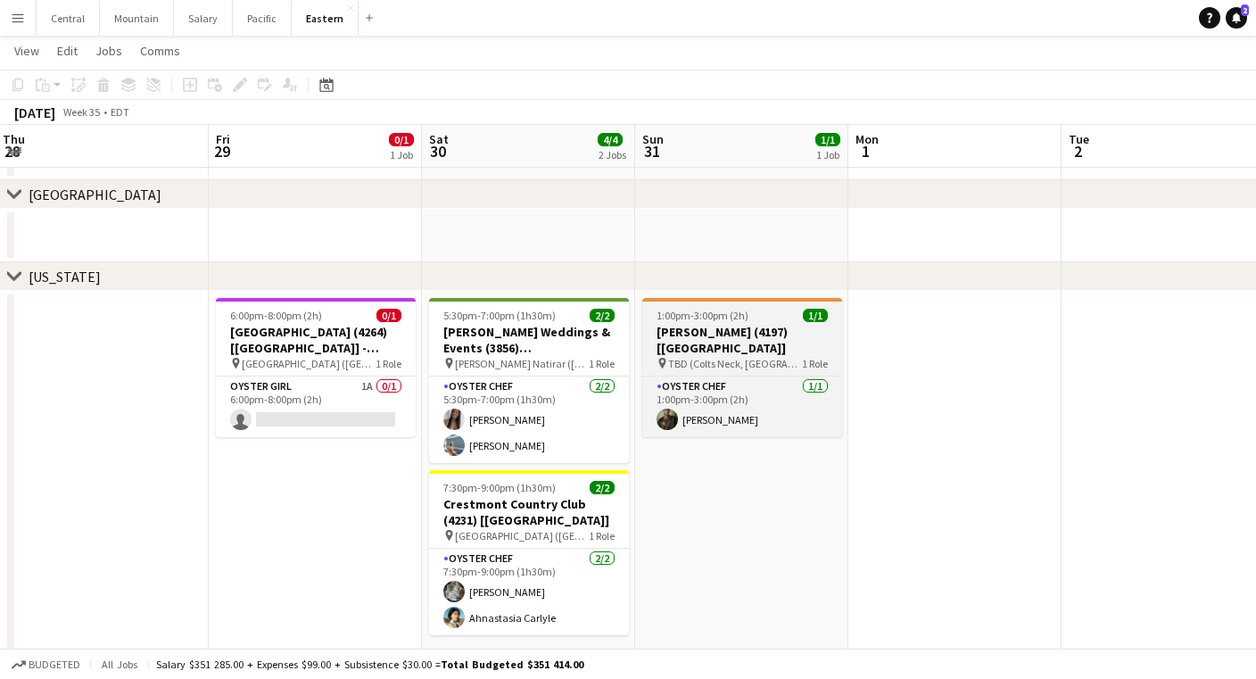
click at [653, 329] on h3 "[PERSON_NAME] (4197) [[GEOGRAPHIC_DATA]]" at bounding box center [742, 340] width 200 height 32
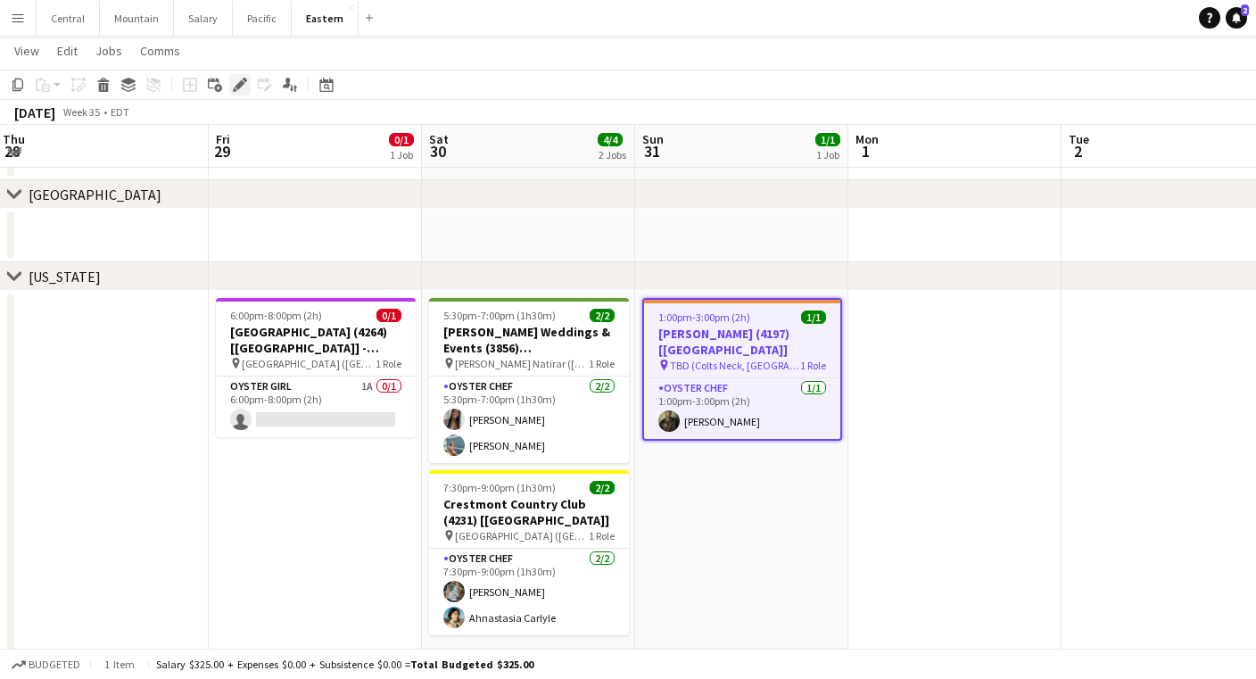
click at [244, 95] on div "Edit" at bounding box center [239, 84] width 21 height 21
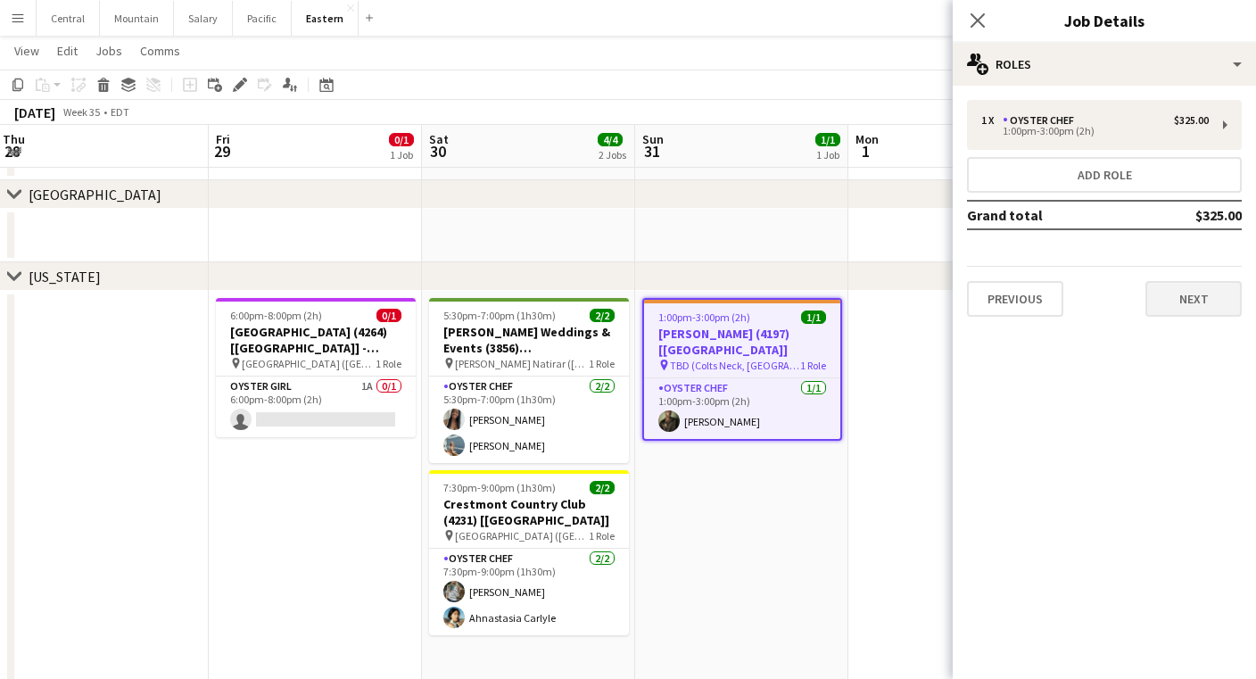
click at [1194, 291] on button "Next" at bounding box center [1193, 299] width 96 height 36
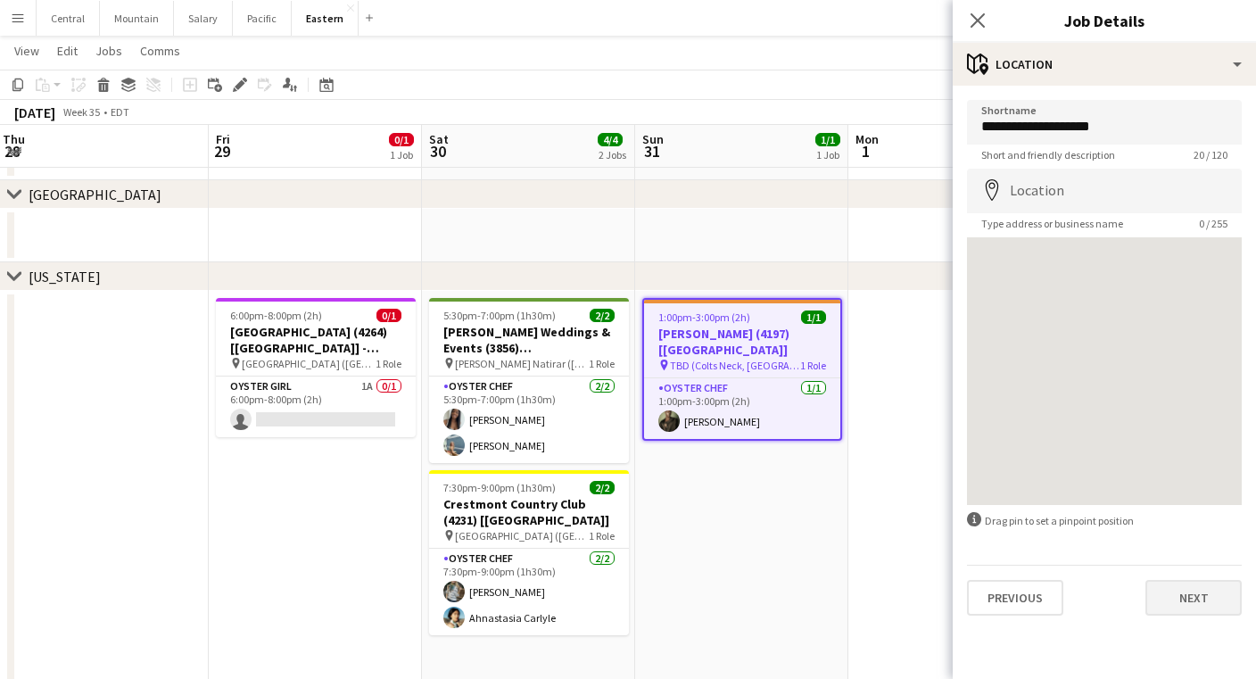
click at [1176, 593] on button "Next" at bounding box center [1193, 598] width 96 height 36
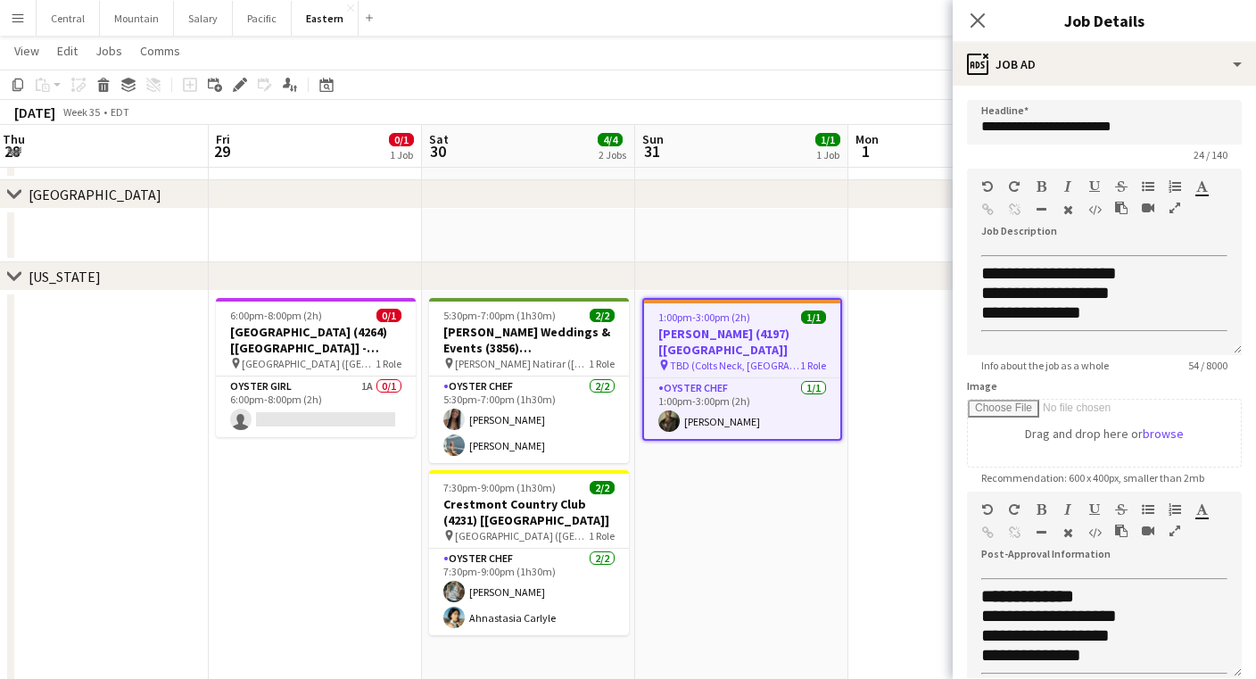
scroll to position [0, 0]
click at [975, 23] on icon at bounding box center [977, 20] width 17 height 17
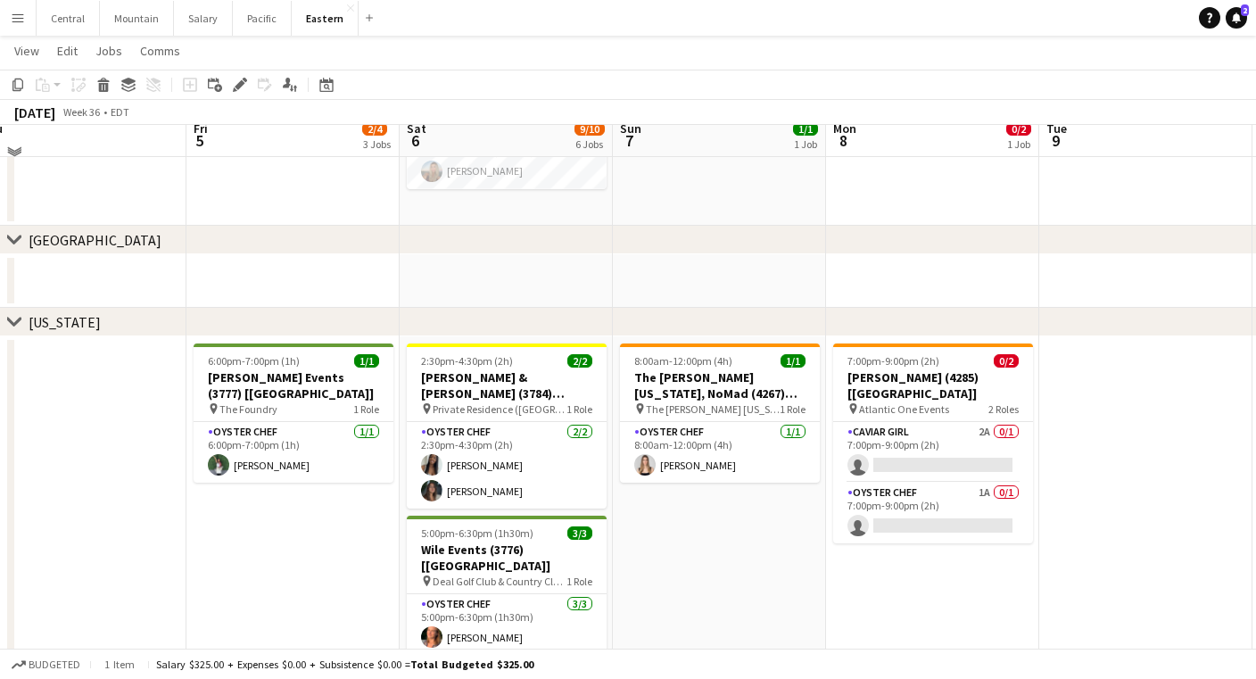
scroll to position [482, 0]
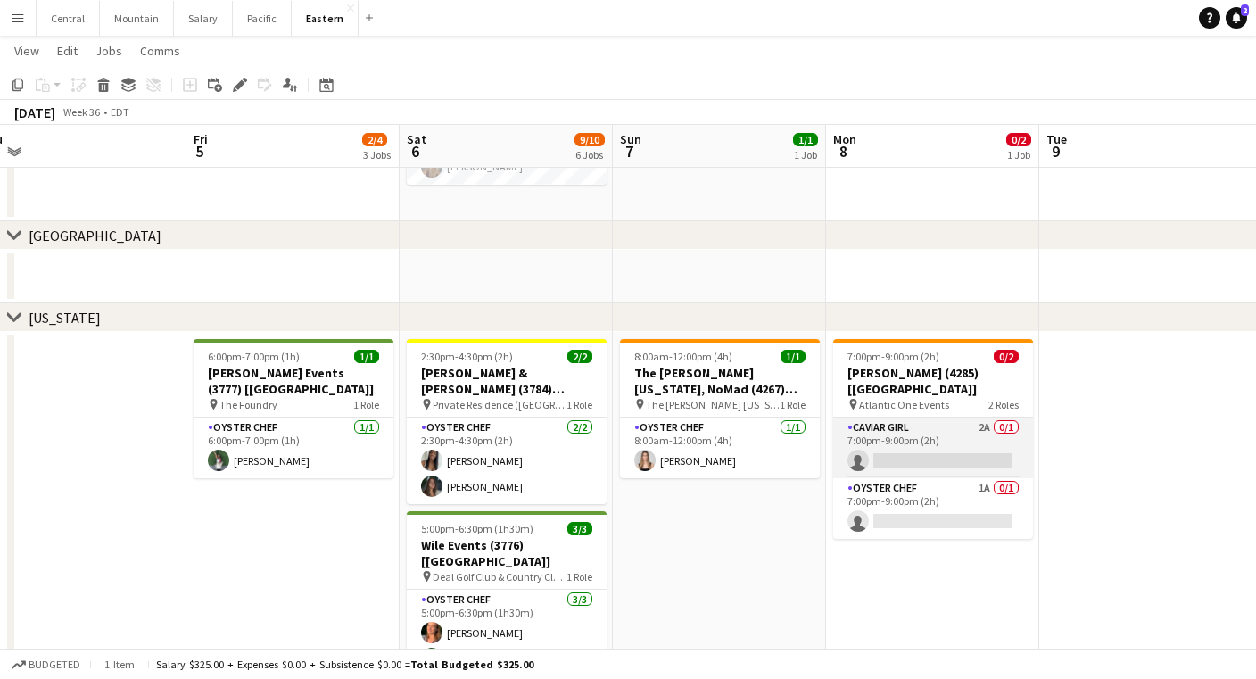
click at [892, 422] on app-card-role "Caviar Girl 2A 0/1 7:00pm-9:00pm (2h) single-neutral-actions" at bounding box center [933, 447] width 200 height 61
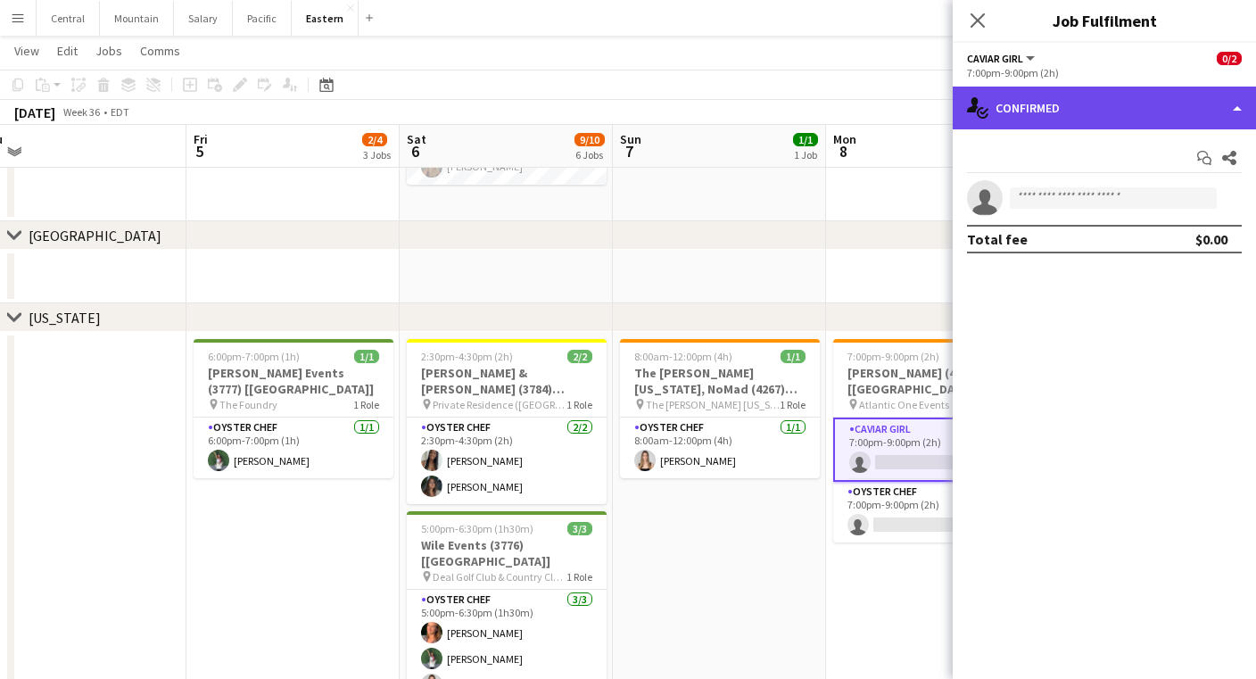
click at [1091, 107] on div "single-neutral-actions-check-2 Confirmed" at bounding box center [1104, 108] width 303 height 43
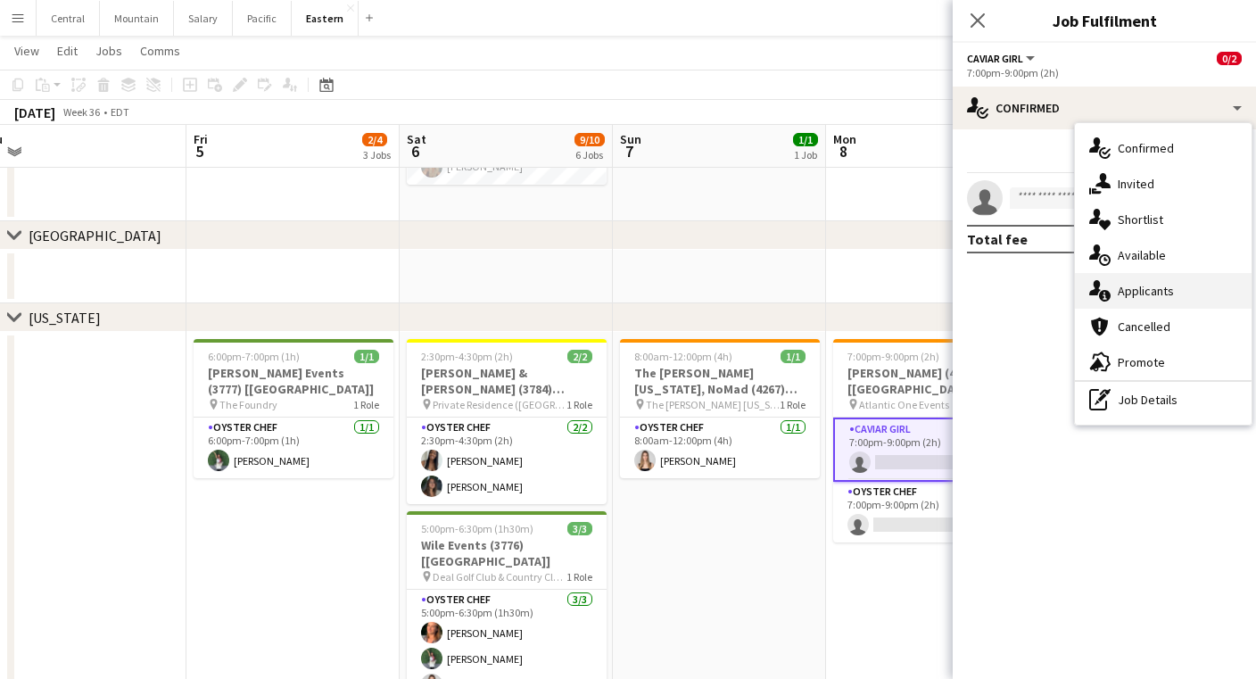
click at [1112, 286] on div "single-neutral-actions-information Applicants" at bounding box center [1163, 291] width 177 height 36
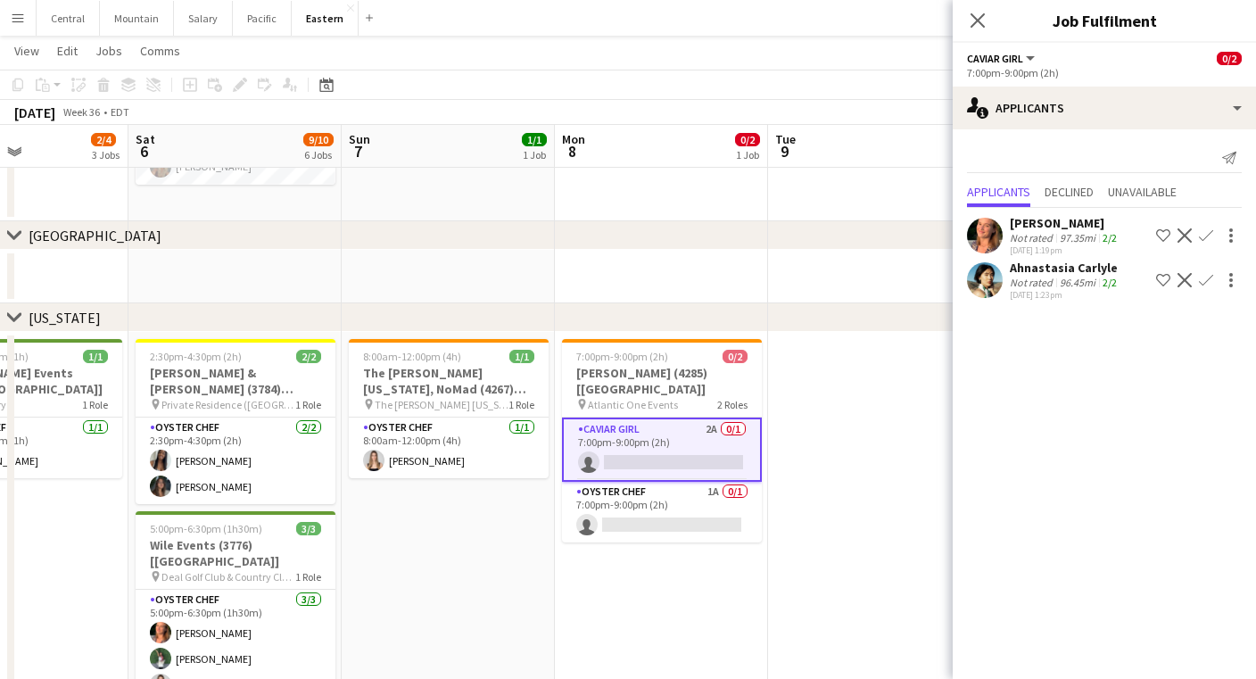
scroll to position [0, 586]
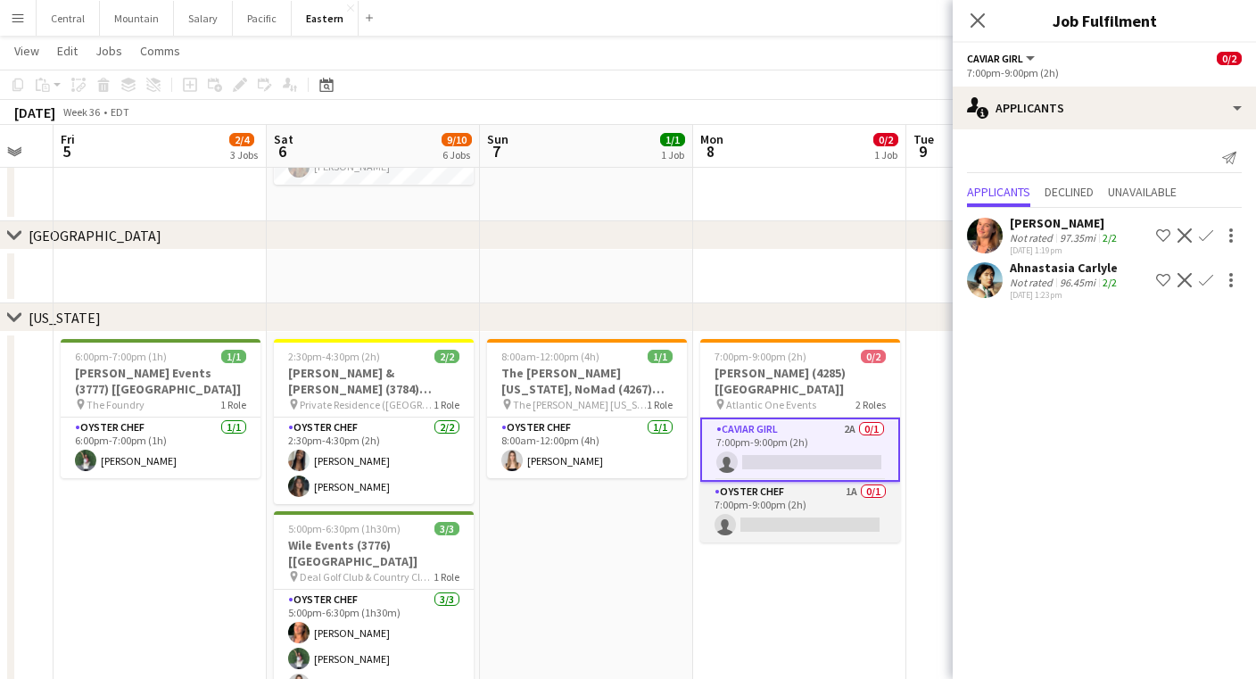
click at [780, 484] on app-card-role "Oyster Chef 1A 0/1 7:00pm-9:00pm (2h) single-neutral-actions" at bounding box center [800, 512] width 200 height 61
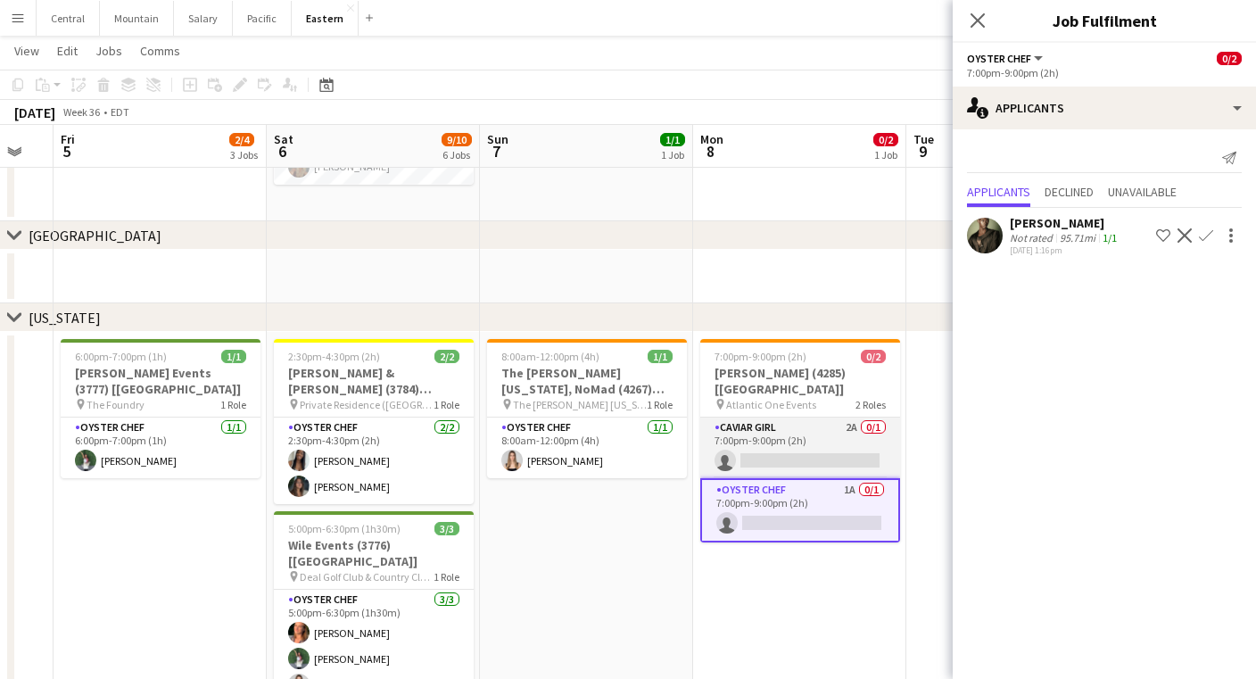
click at [788, 436] on app-card-role "Caviar Girl 2A 0/1 7:00pm-9:00pm (2h) single-neutral-actions" at bounding box center [800, 447] width 200 height 61
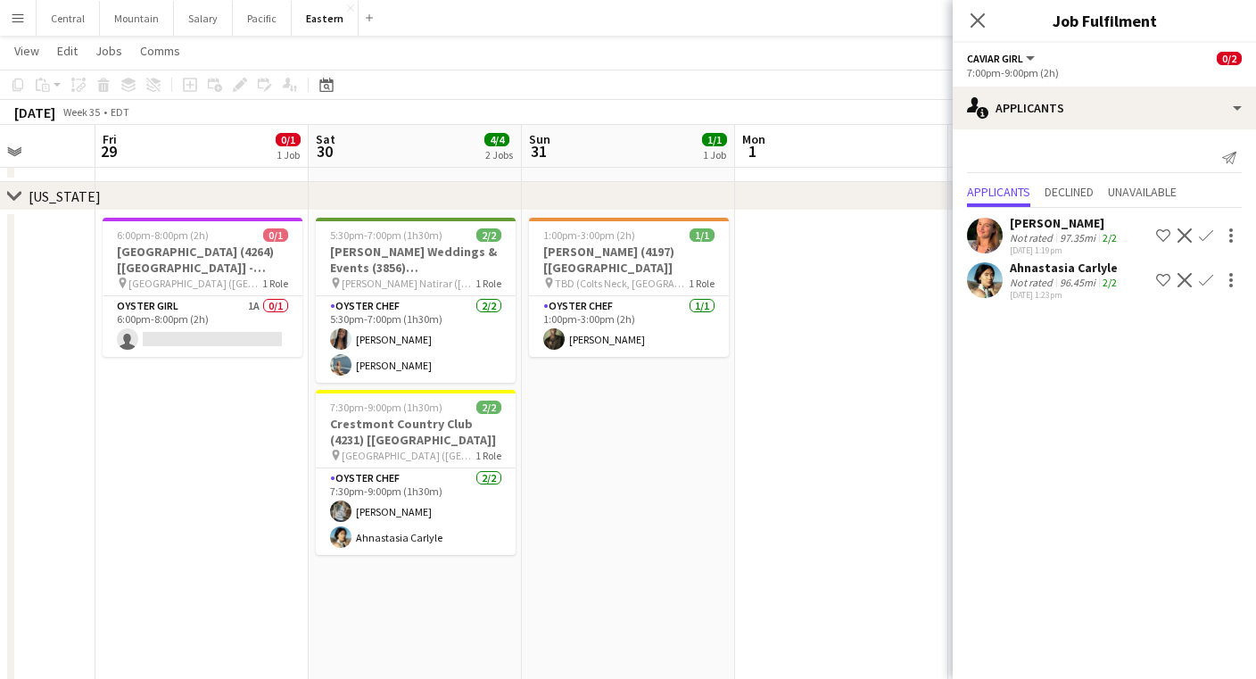
scroll to position [0, 675]
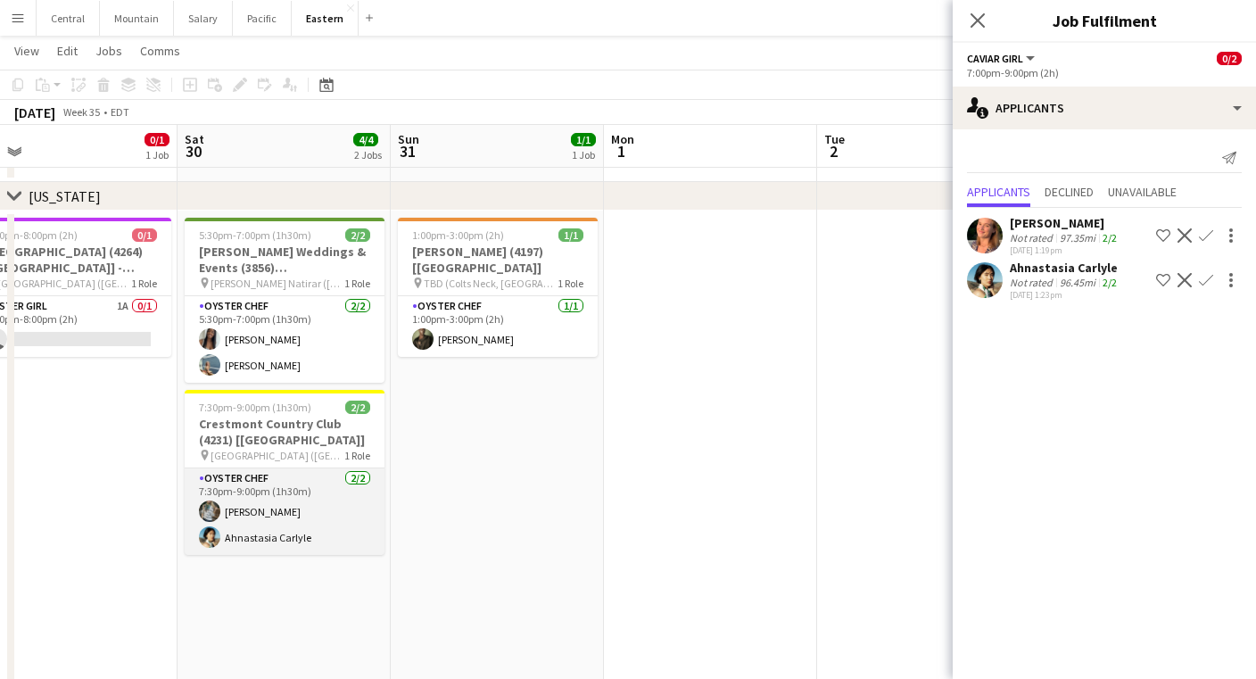
click at [310, 524] on app-card-role "Oyster Chef [DATE] 7:30pm-9:00pm (1h30m) [PERSON_NAME] Ahnastasia [PERSON_NAME]" at bounding box center [285, 511] width 200 height 87
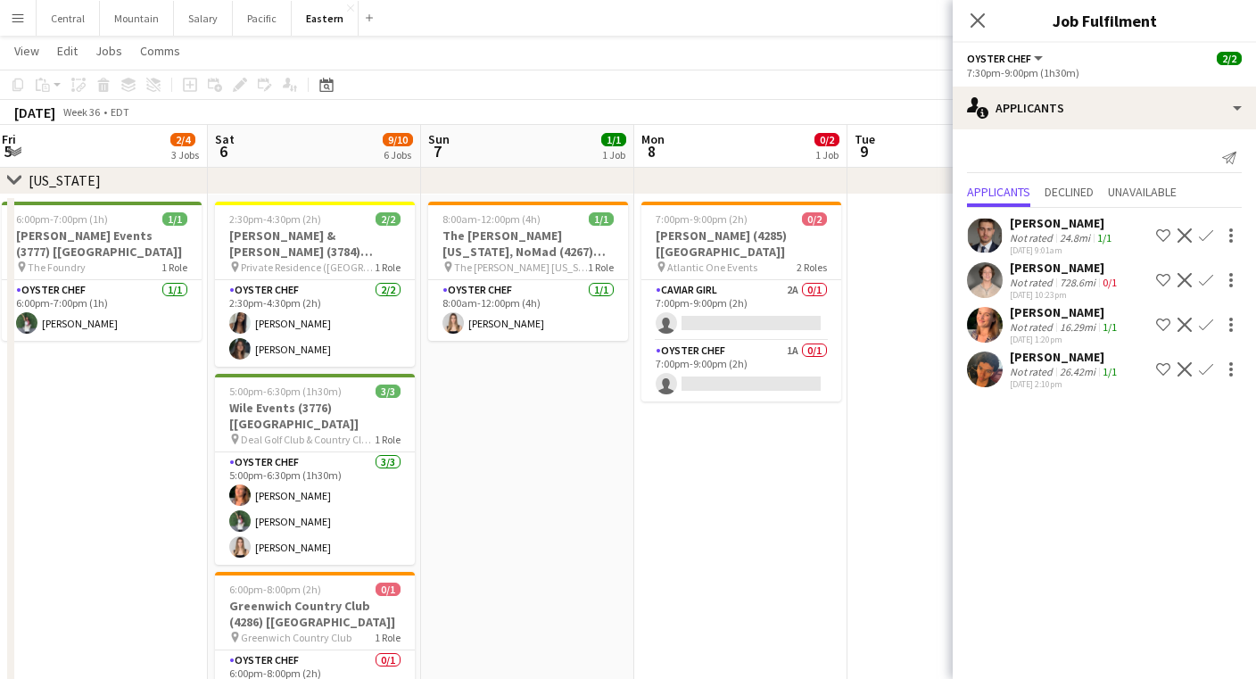
scroll to position [0, 662]
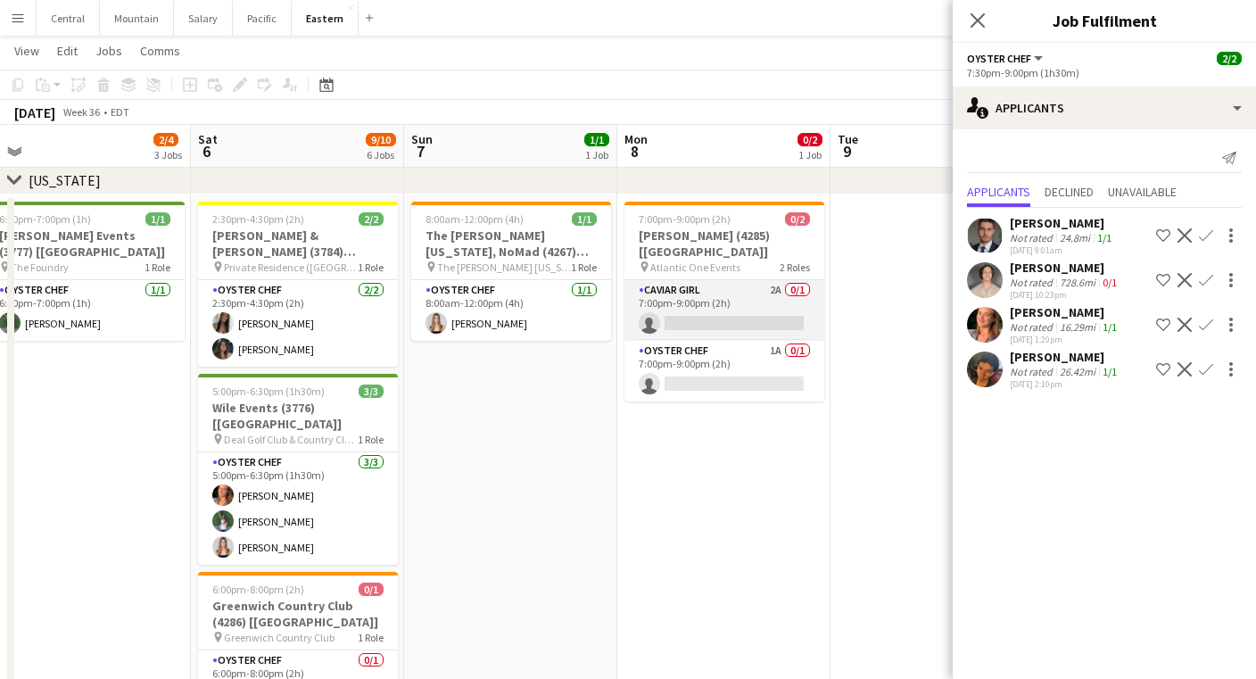
click at [703, 313] on app-card-role "Caviar Girl 2A 0/1 7:00pm-9:00pm (2h) single-neutral-actions" at bounding box center [724, 310] width 200 height 61
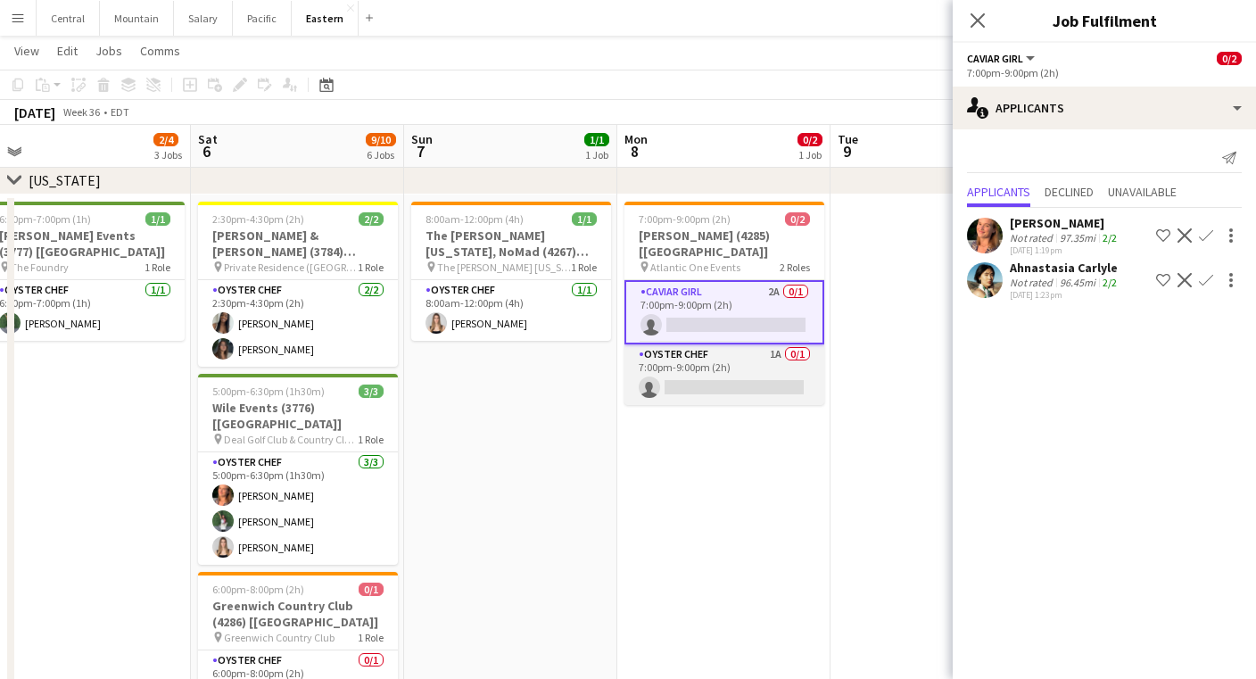
click at [707, 349] on app-card-role "Oyster Chef 1A 0/1 7:00pm-9:00pm (2h) single-neutral-actions" at bounding box center [724, 374] width 200 height 61
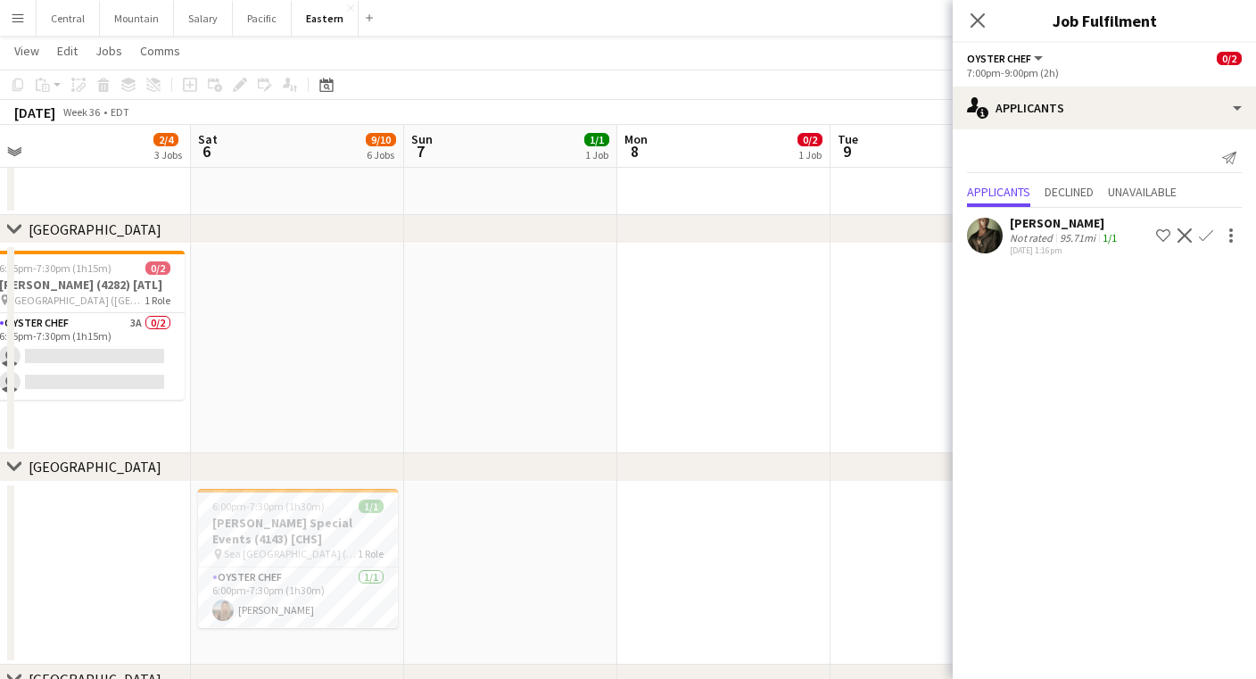
scroll to position [0, 471]
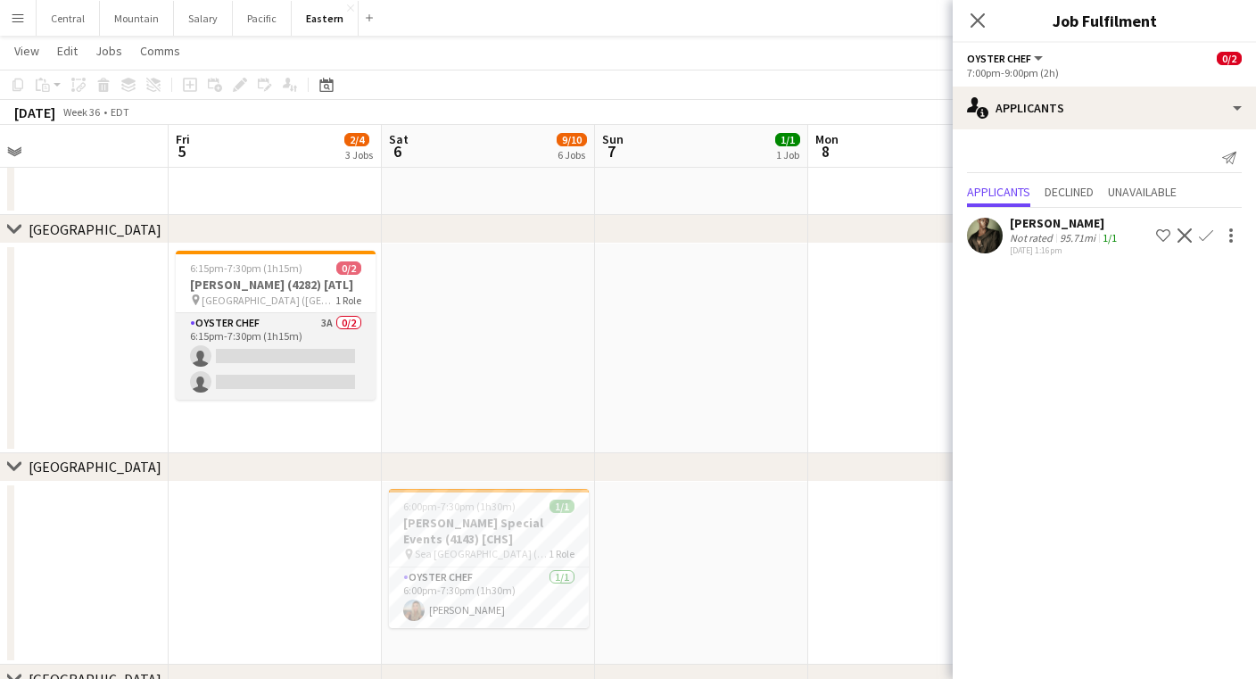
click at [311, 360] on app-card-role "Oyster Chef 3A 0/2 6:15pm-7:30pm (1h15m) single-neutral-actions single-neutral-…" at bounding box center [276, 356] width 200 height 87
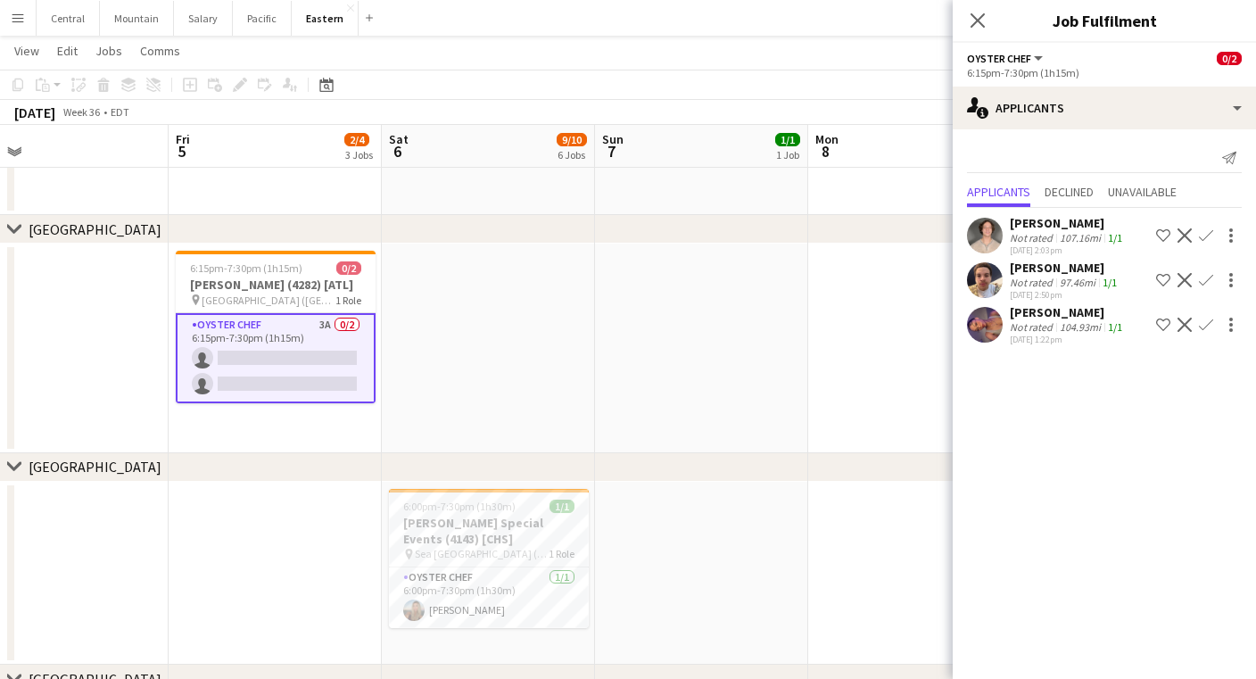
click at [246, 358] on app-card-role "Oyster Chef 3A 0/2 6:15pm-7:30pm (1h15m) single-neutral-actions single-neutral-…" at bounding box center [276, 358] width 200 height 90
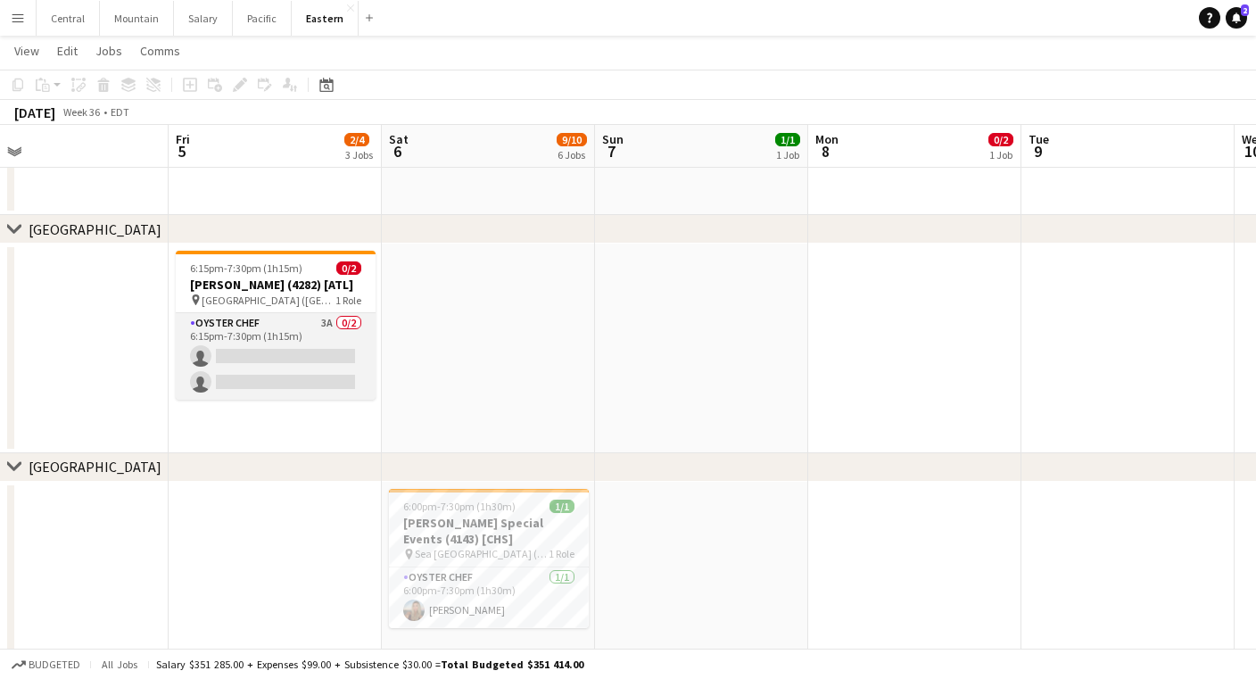
click at [246, 358] on app-card-role "Oyster Chef 3A 0/2 6:15pm-7:30pm (1h15m) single-neutral-actions single-neutral-…" at bounding box center [276, 356] width 200 height 87
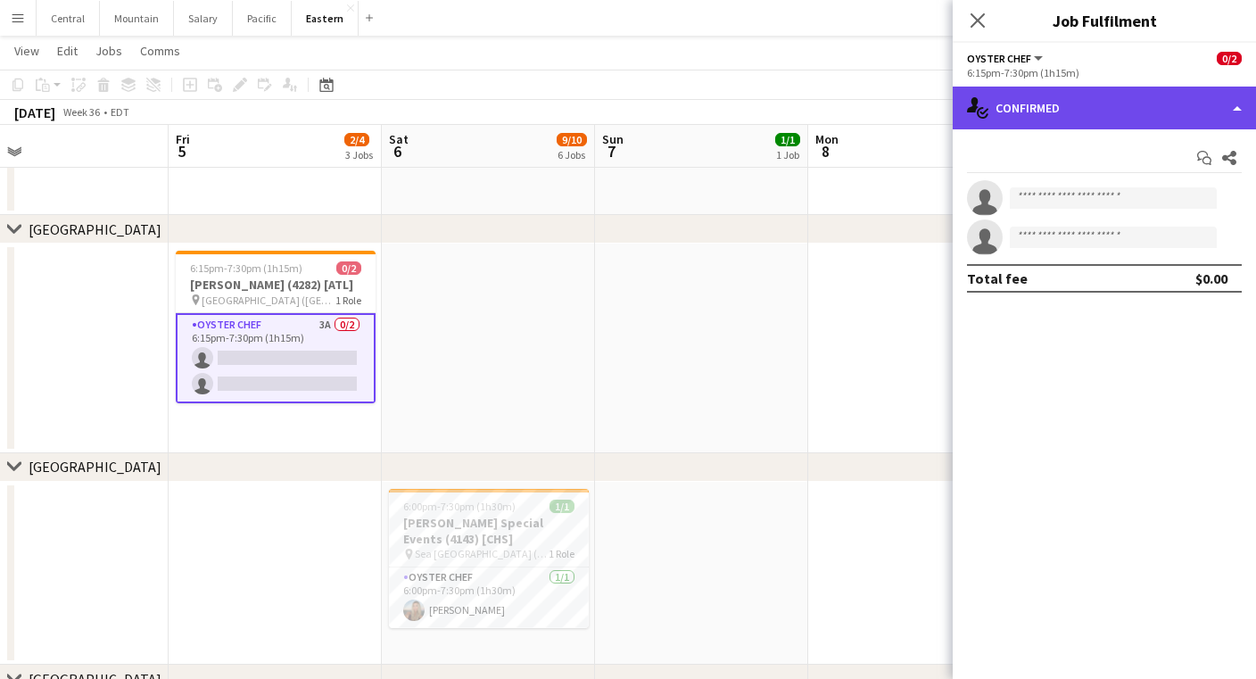
click at [1160, 125] on div "single-neutral-actions-check-2 Confirmed" at bounding box center [1104, 108] width 303 height 43
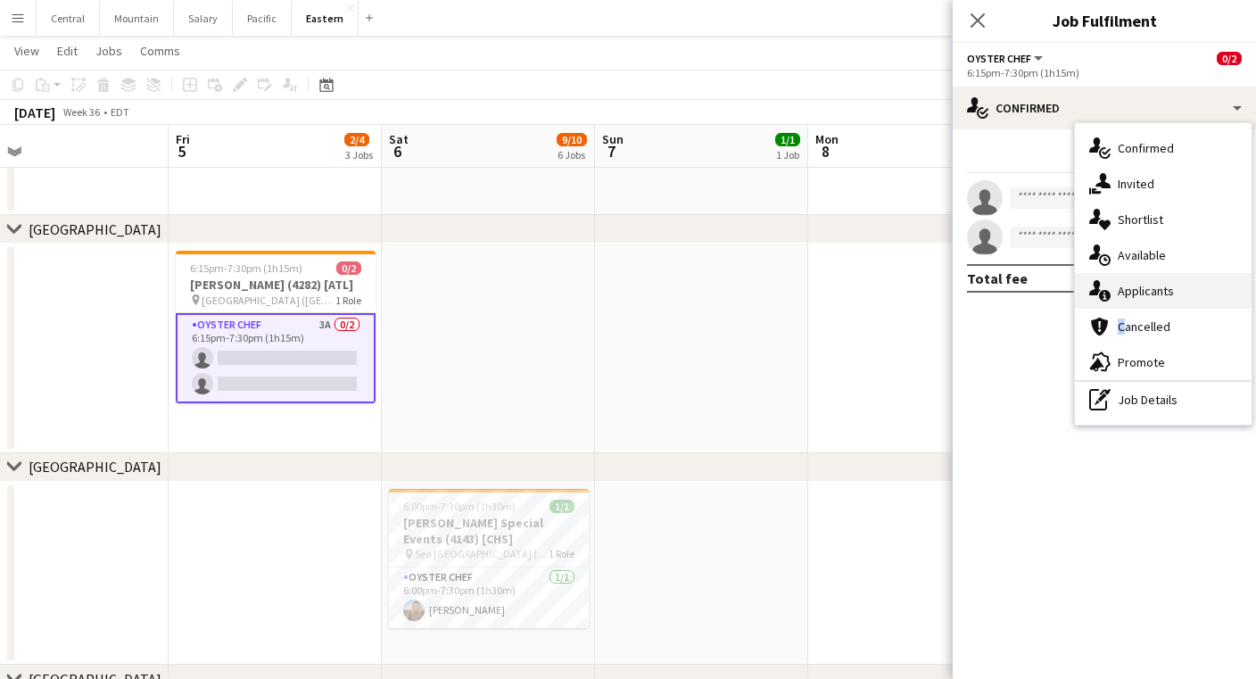
drag, startPoint x: 1169, startPoint y: 310, endPoint x: 1169, endPoint y: 297, distance: 13.4
click at [1169, 297] on div "single-neutral-actions-check-2 Confirmed single-neutral-actions-share-1 Invited…" at bounding box center [1163, 273] width 177 height 301
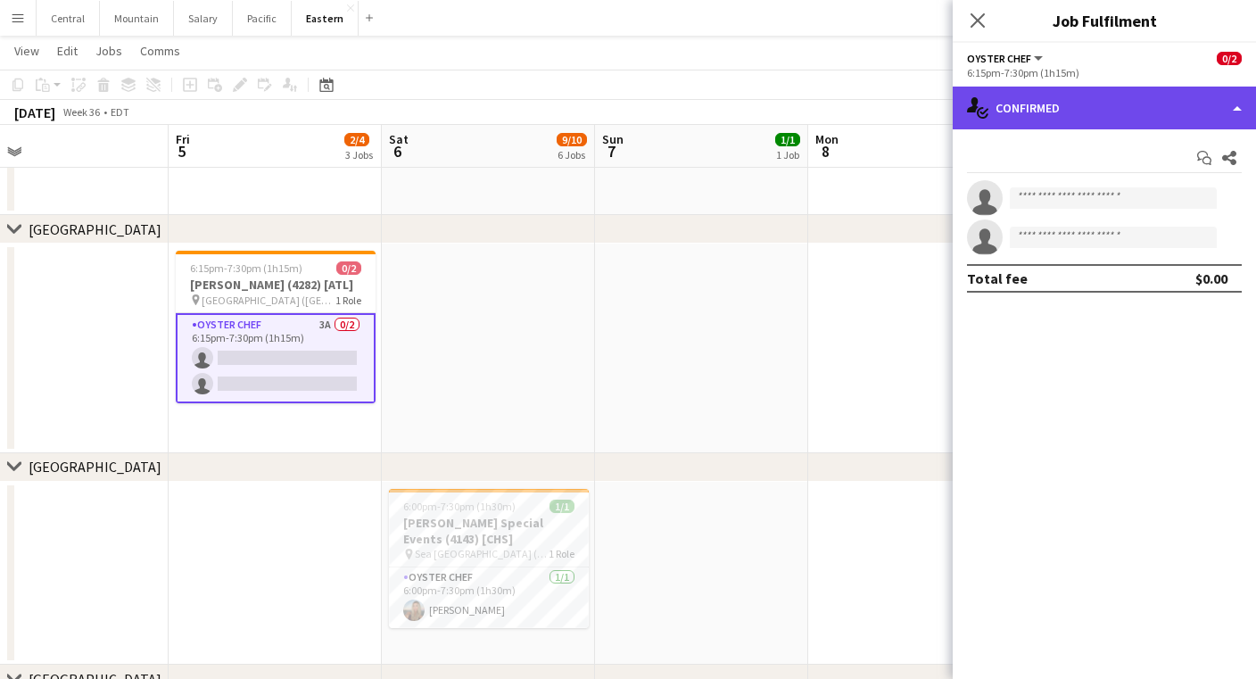
click at [1121, 88] on div "single-neutral-actions-check-2 Confirmed" at bounding box center [1104, 108] width 303 height 43
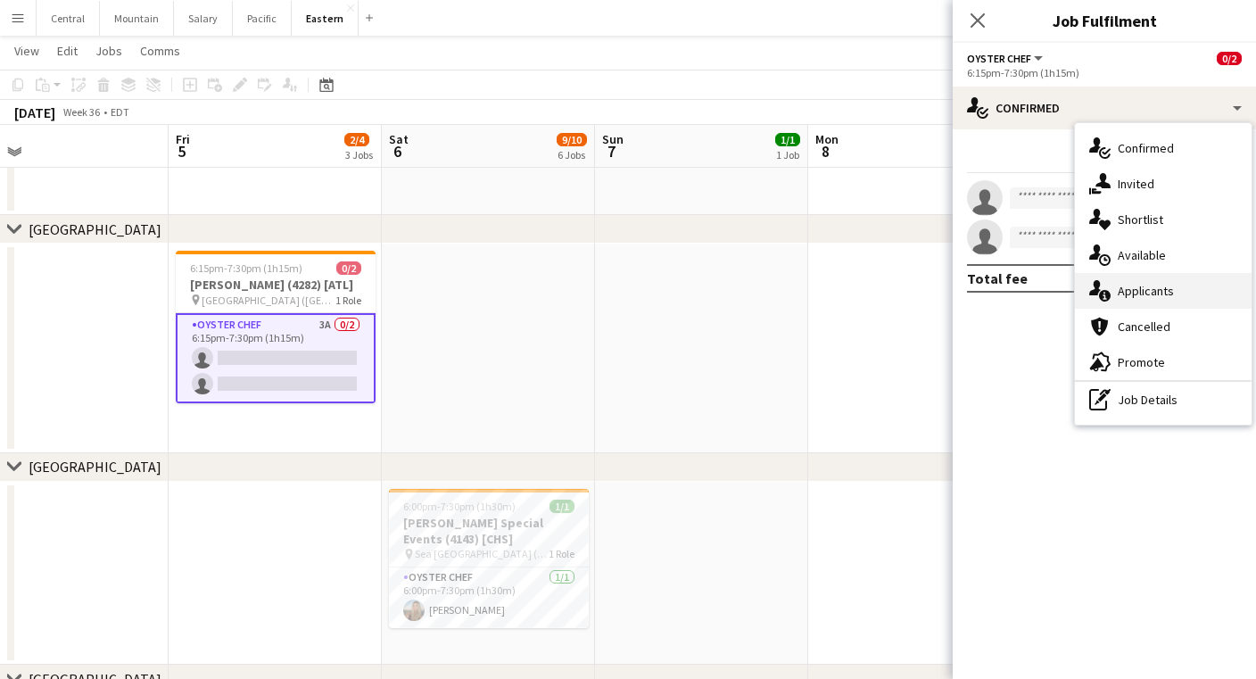
click at [1127, 293] on div "single-neutral-actions-information Applicants" at bounding box center [1163, 291] width 177 height 36
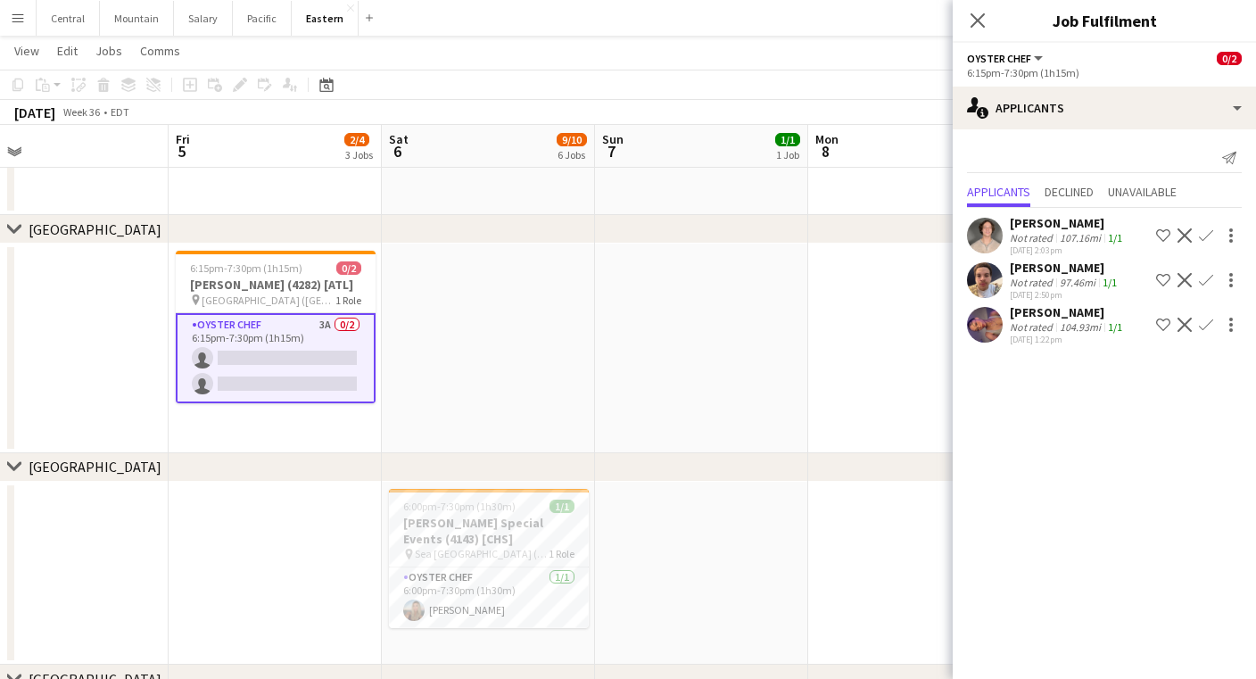
click at [19, 27] on button "Menu" at bounding box center [18, 18] width 36 height 36
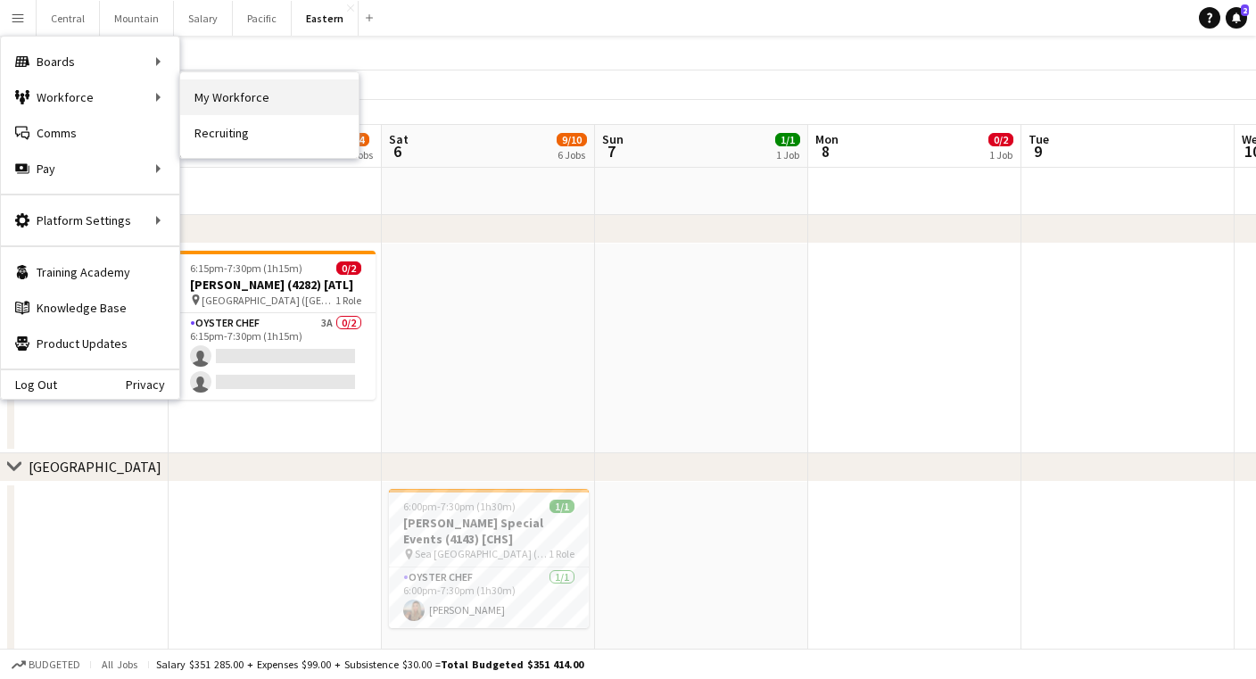
click at [211, 98] on link "My Workforce" at bounding box center [269, 97] width 178 height 36
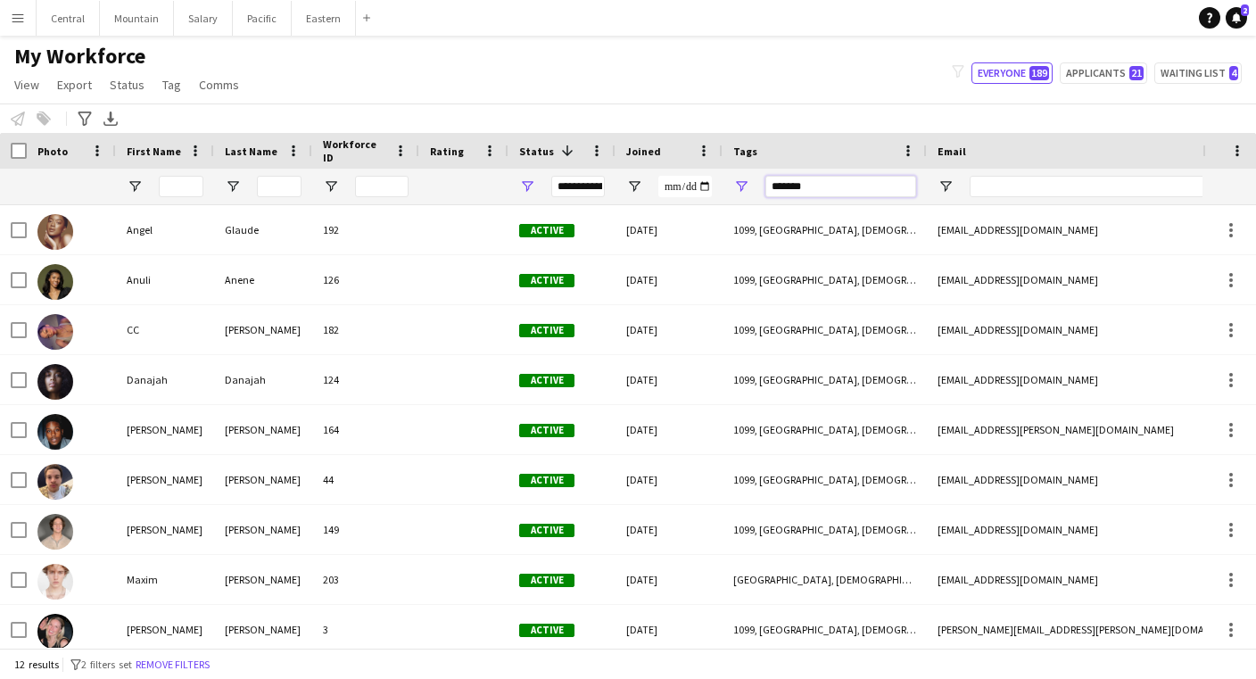
click at [822, 191] on input "*******" at bounding box center [840, 186] width 151 height 21
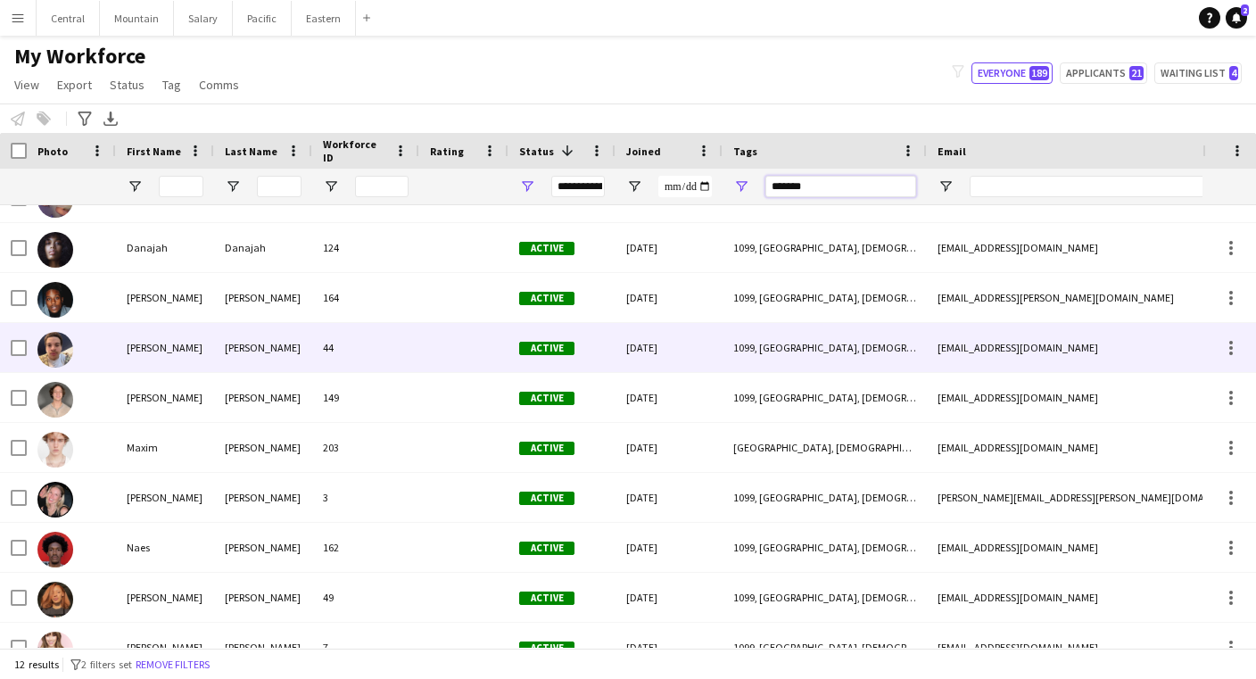
scroll to position [152, 0]
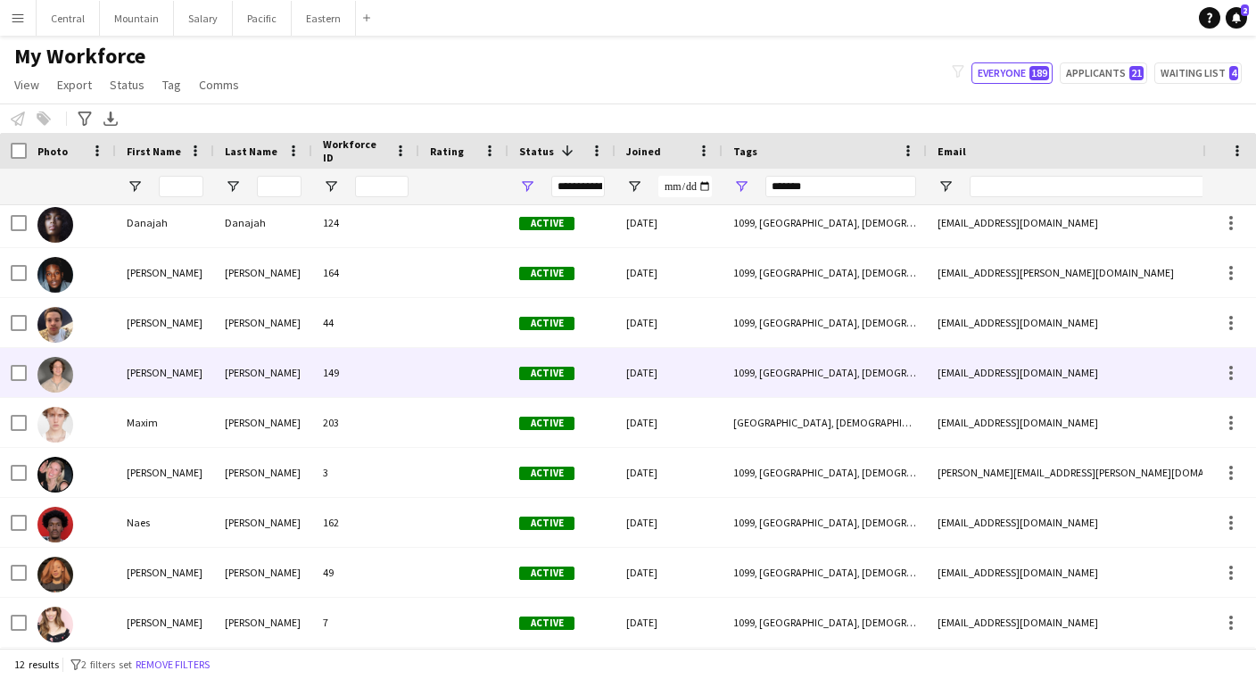
click at [435, 359] on div at bounding box center [463, 372] width 89 height 49
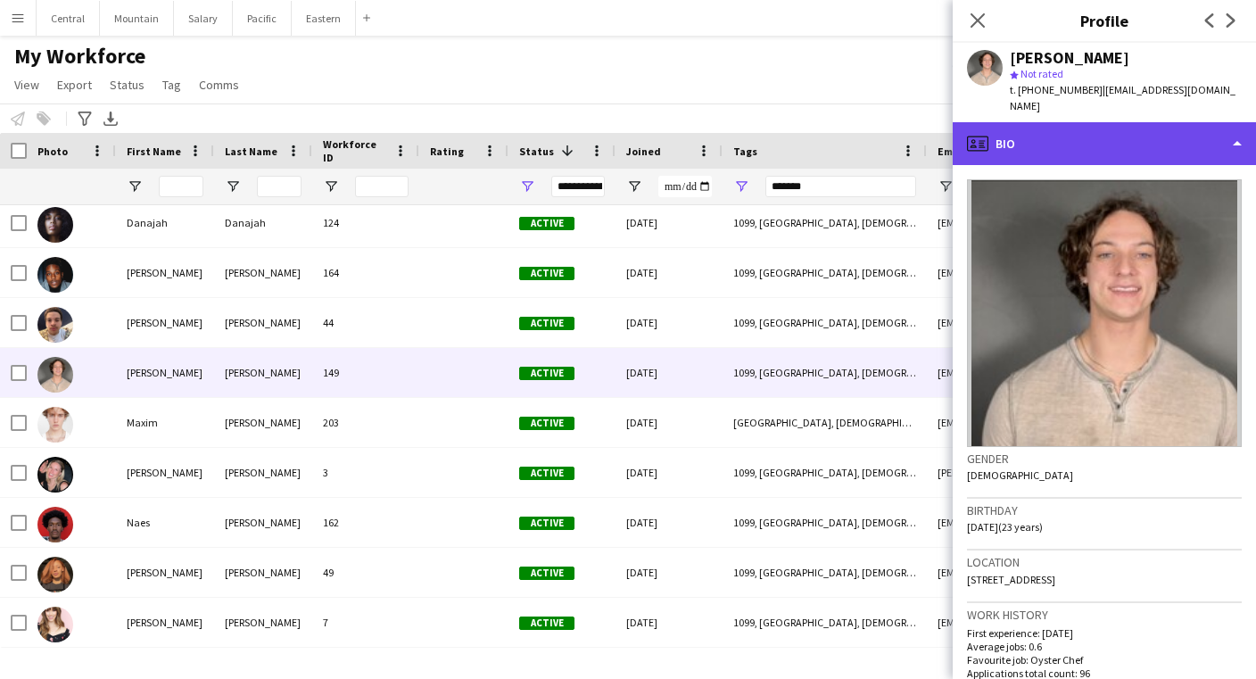
click at [1119, 126] on div "profile Bio" at bounding box center [1104, 143] width 303 height 43
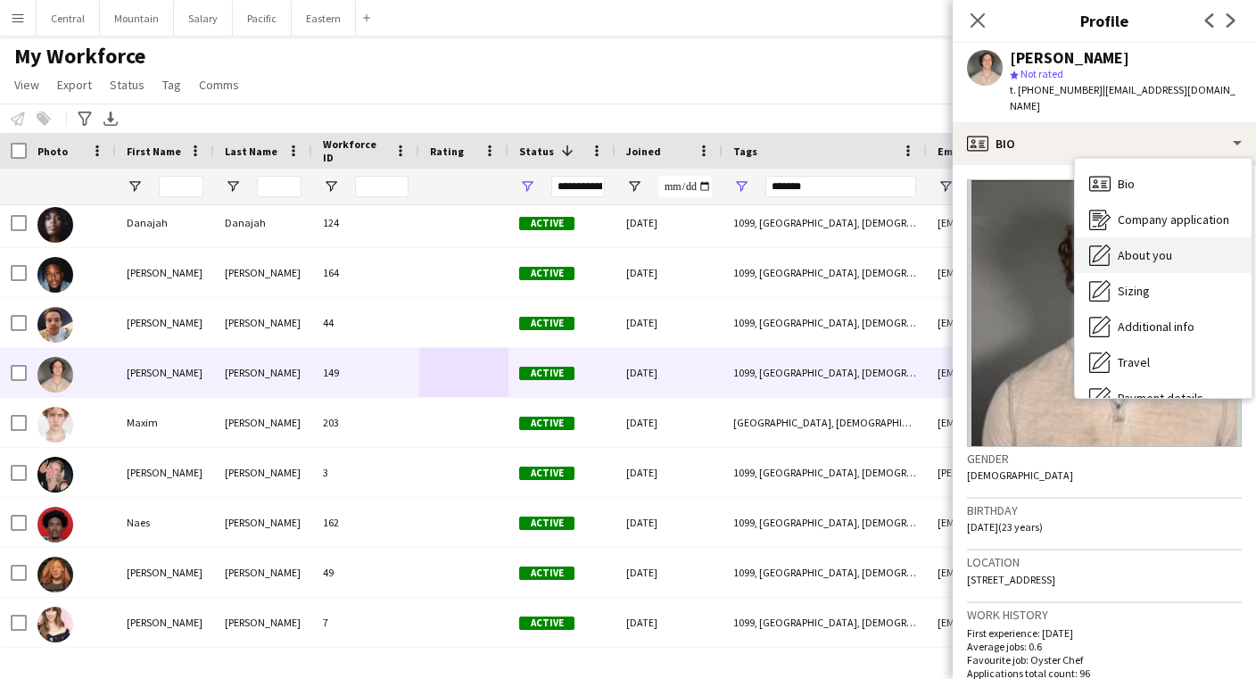
click at [1147, 247] on span "About you" at bounding box center [1145, 255] width 54 height 16
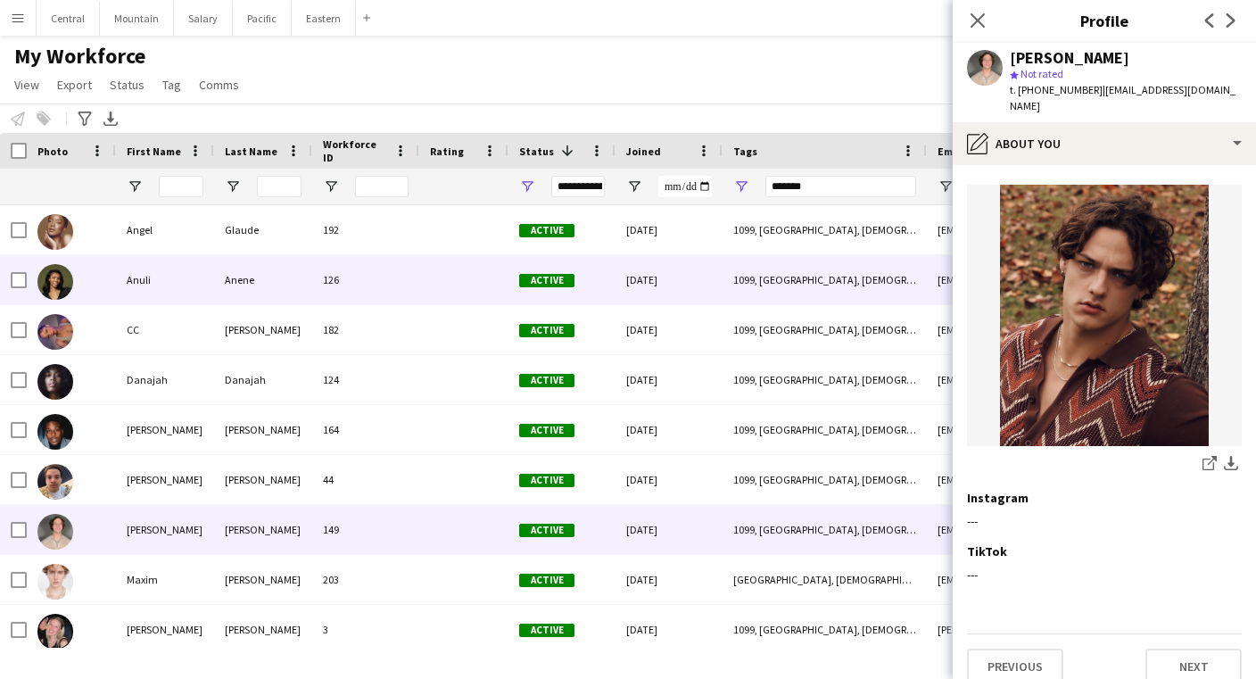
click at [430, 285] on div at bounding box center [463, 279] width 89 height 49
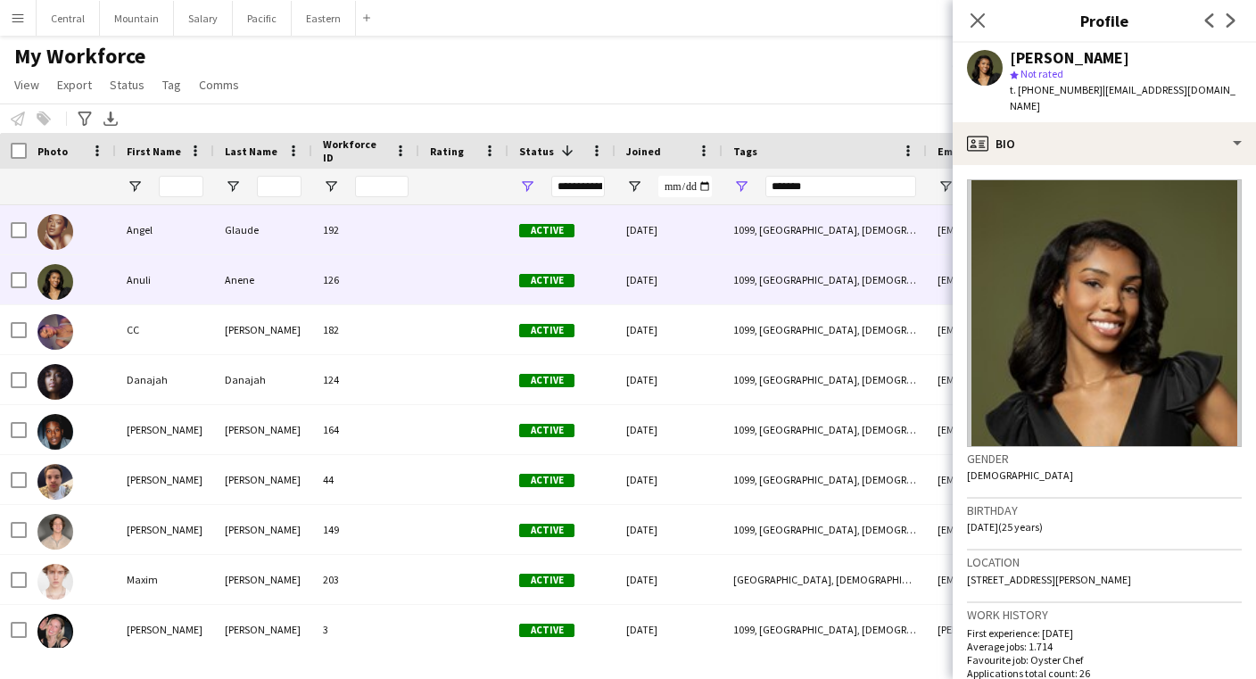
click at [440, 242] on div at bounding box center [463, 229] width 89 height 49
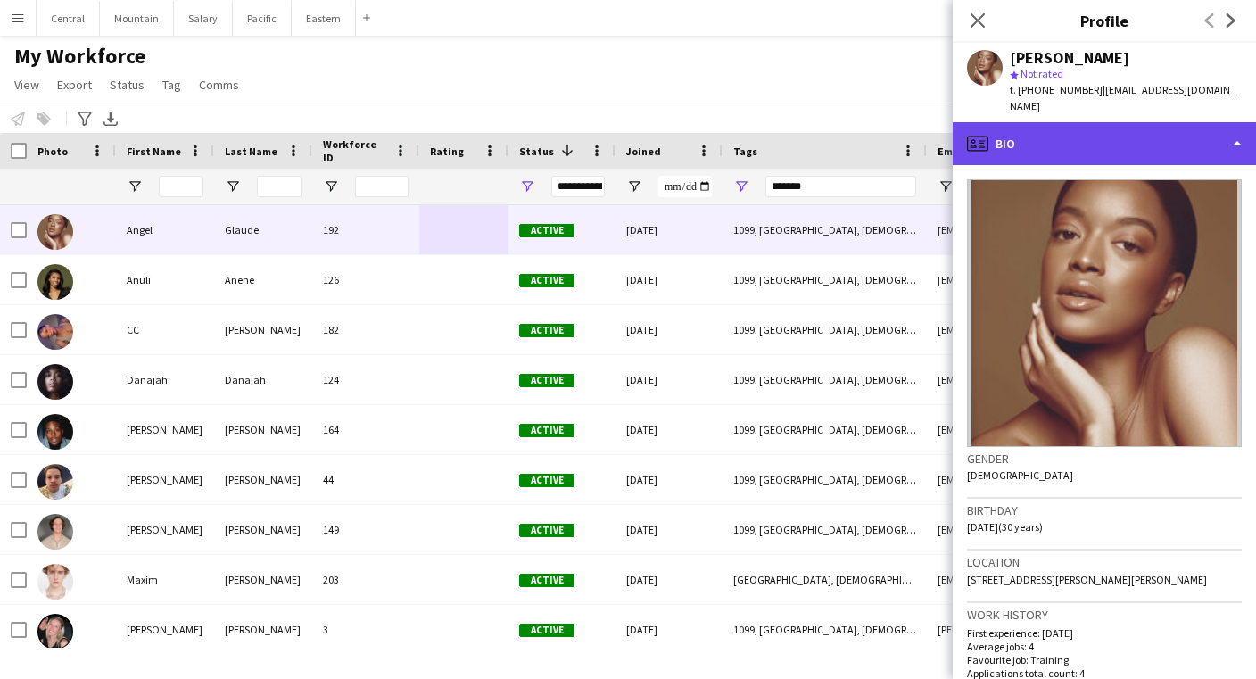
click at [1143, 141] on div "profile Bio" at bounding box center [1104, 143] width 303 height 43
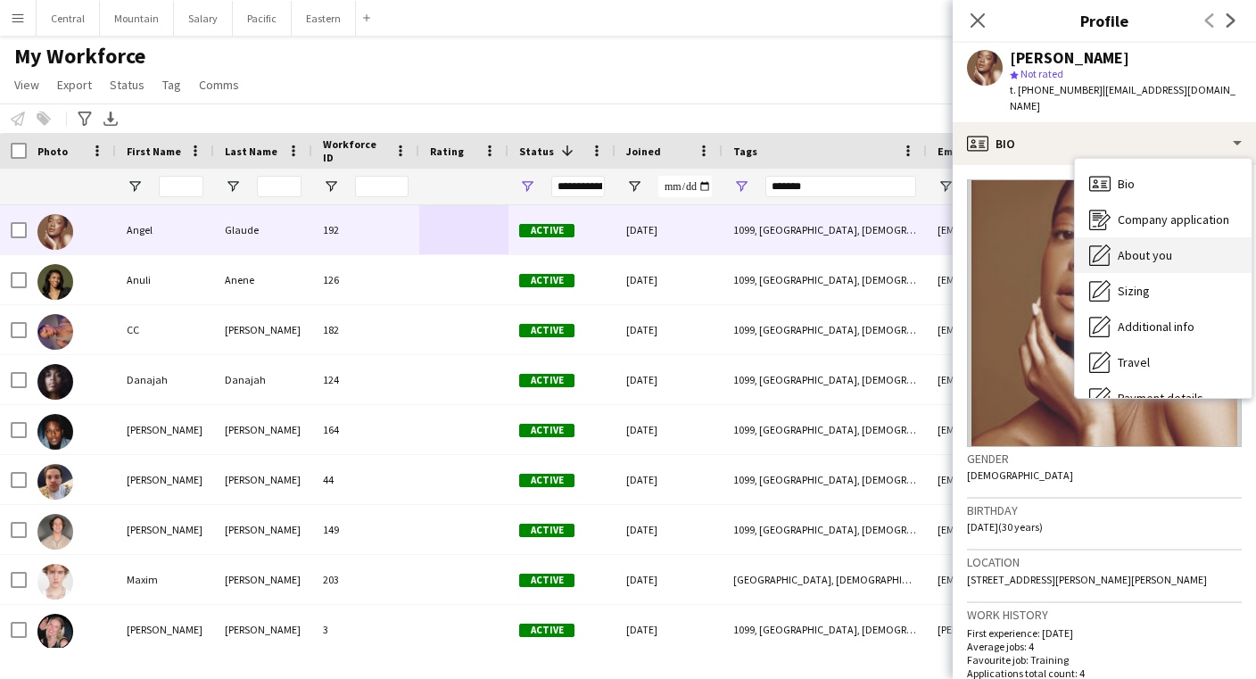
click at [1152, 247] on span "About you" at bounding box center [1145, 255] width 54 height 16
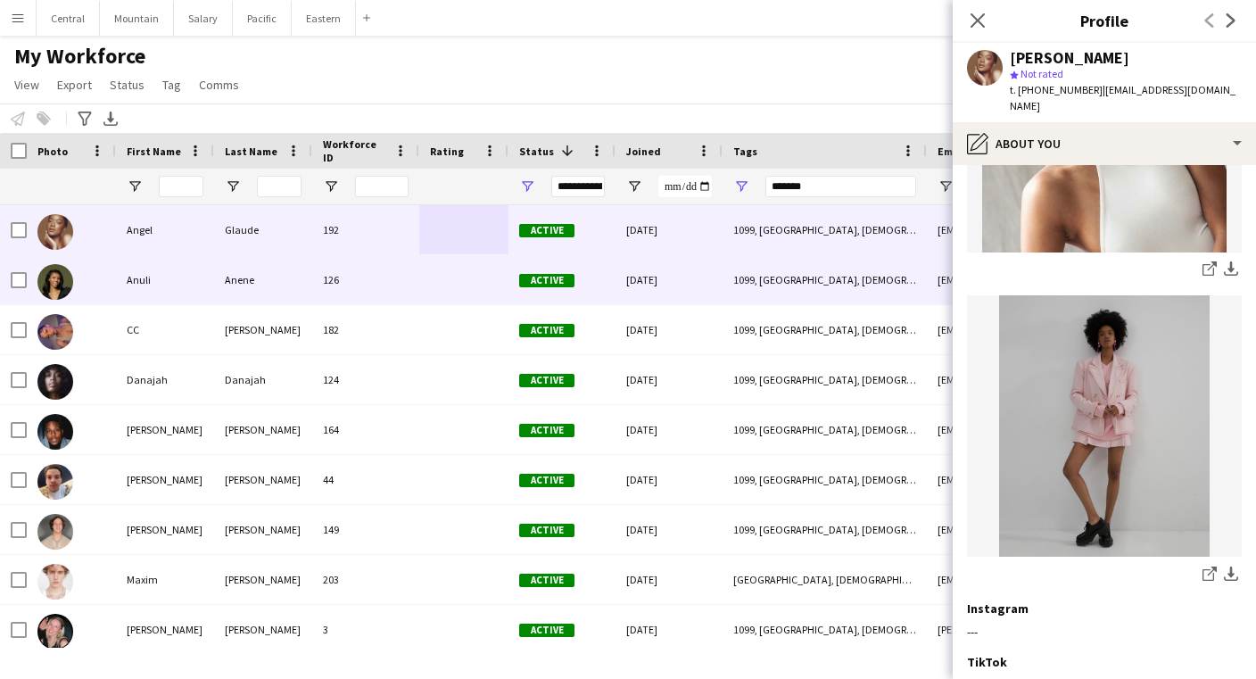
click at [497, 296] on div at bounding box center [463, 279] width 89 height 49
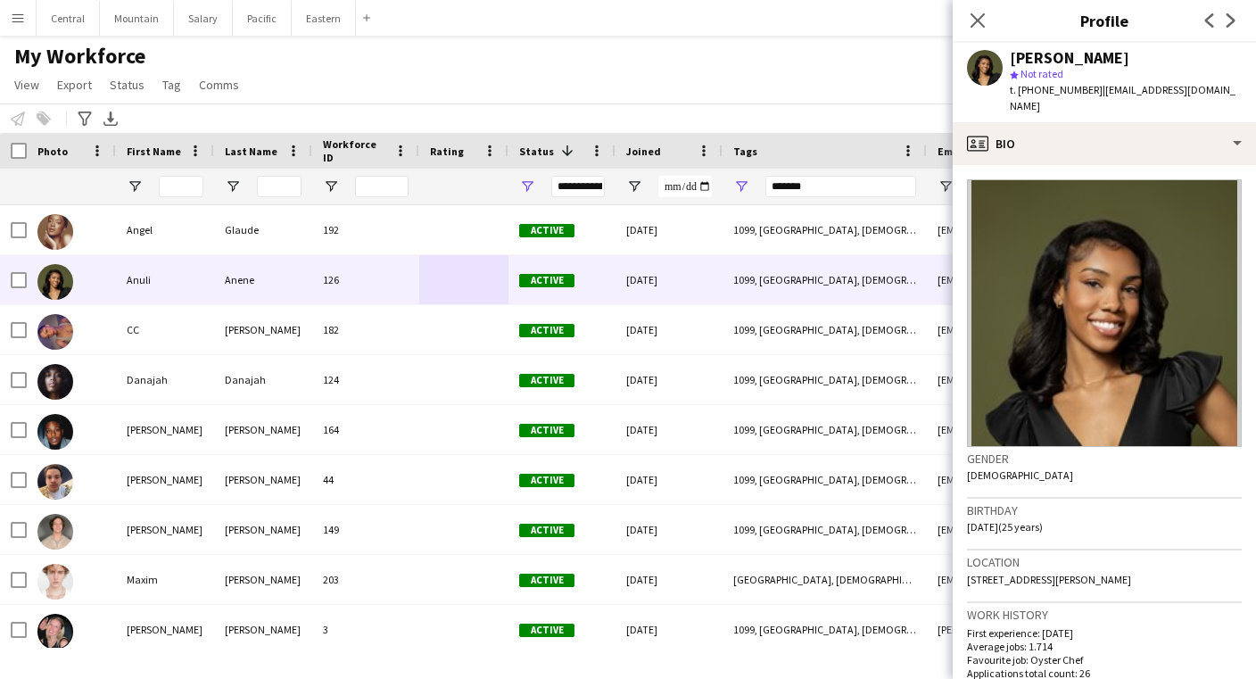
click at [1112, 179] on img at bounding box center [1104, 313] width 275 height 268
click at [1112, 165] on app-crew-profile-bio "Gender [DEMOGRAPHIC_DATA] Birthday [DEMOGRAPHIC_DATA] (25 years) Location [STRE…" at bounding box center [1104, 422] width 303 height 514
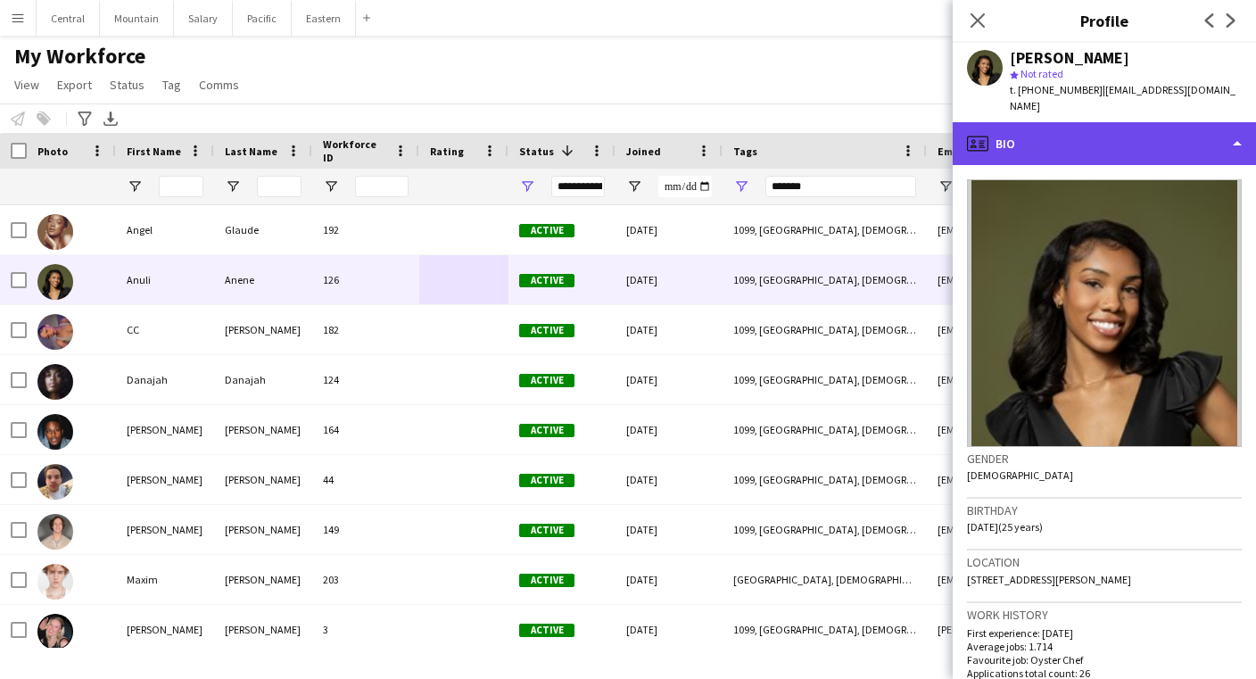
click at [1112, 144] on div "profile Bio" at bounding box center [1104, 143] width 303 height 43
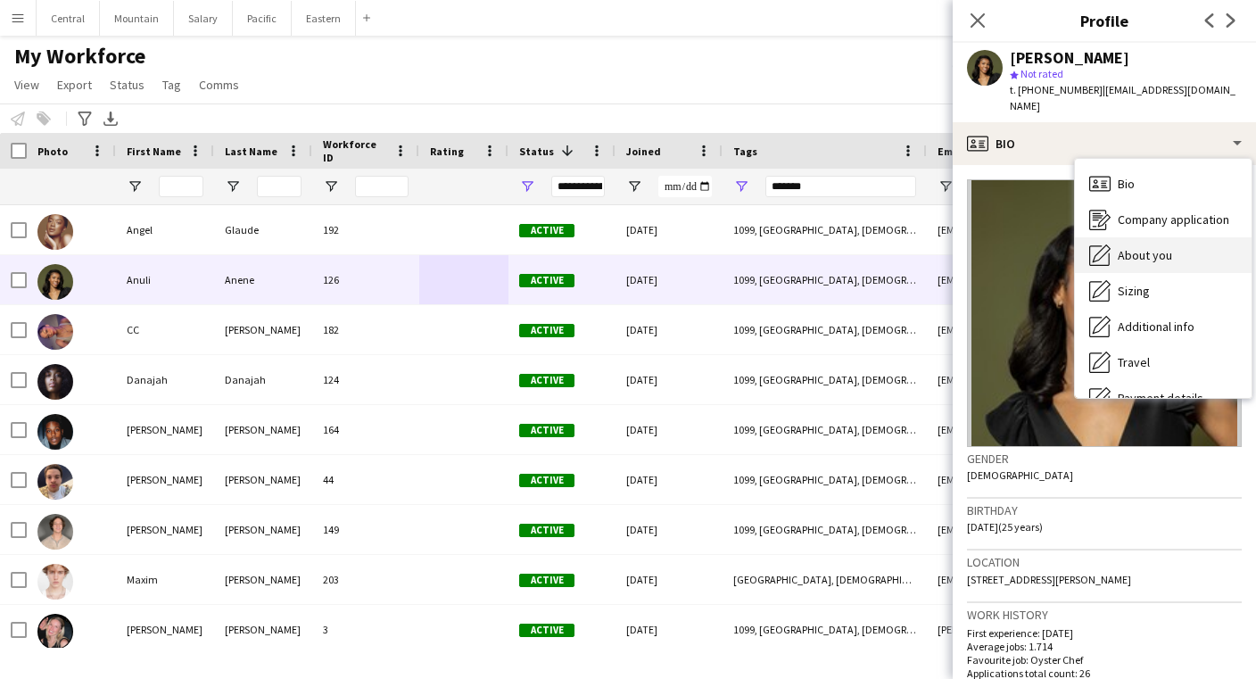
click at [1142, 247] on div "About you About you" at bounding box center [1163, 255] width 177 height 36
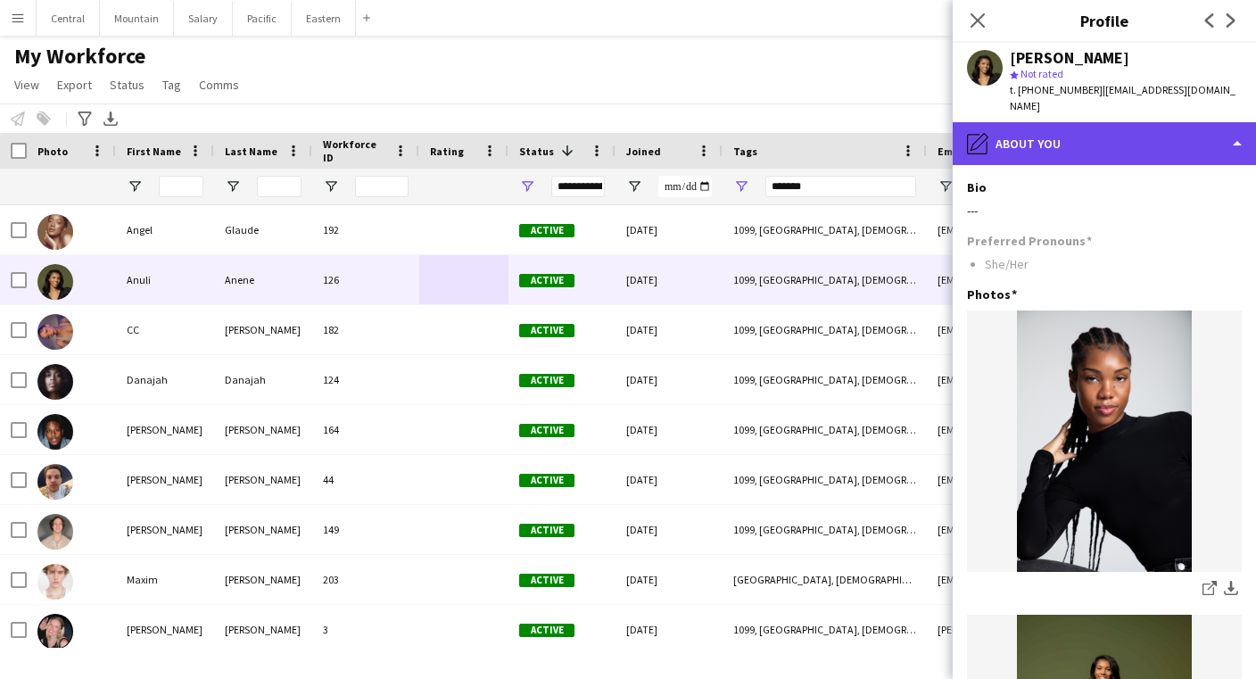
click at [1089, 122] on div "pencil4 About you" at bounding box center [1104, 143] width 303 height 43
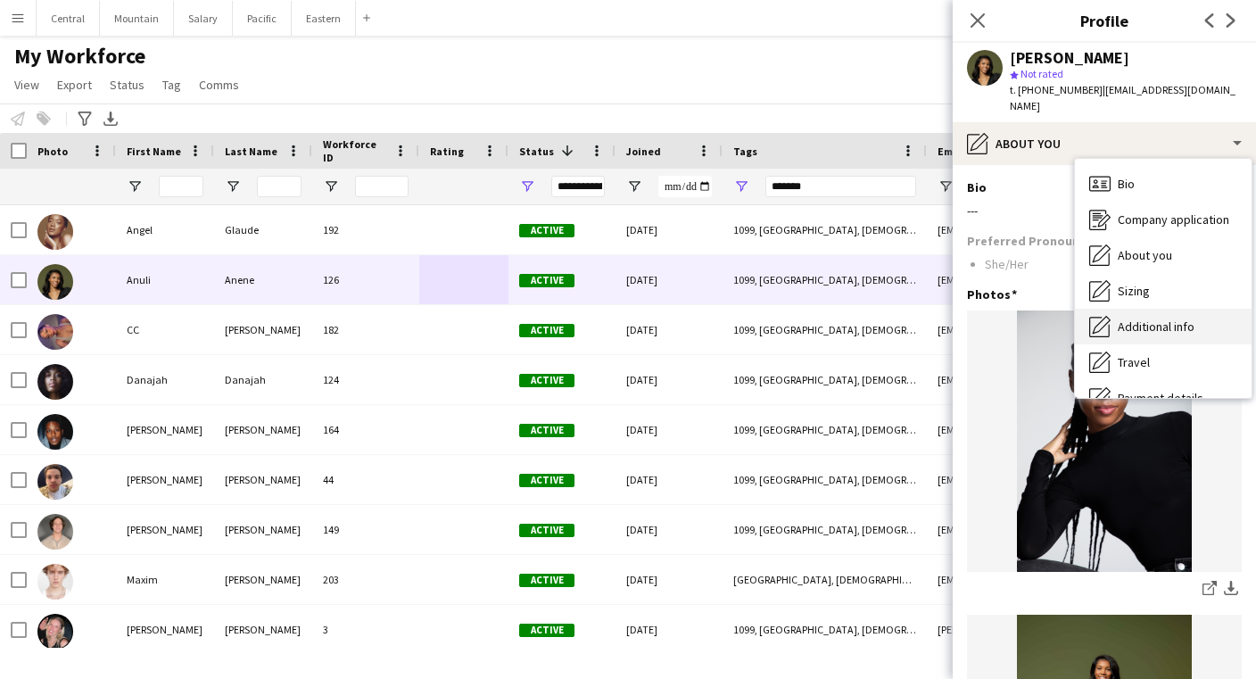
click at [1143, 318] on span "Additional info" at bounding box center [1156, 326] width 77 height 16
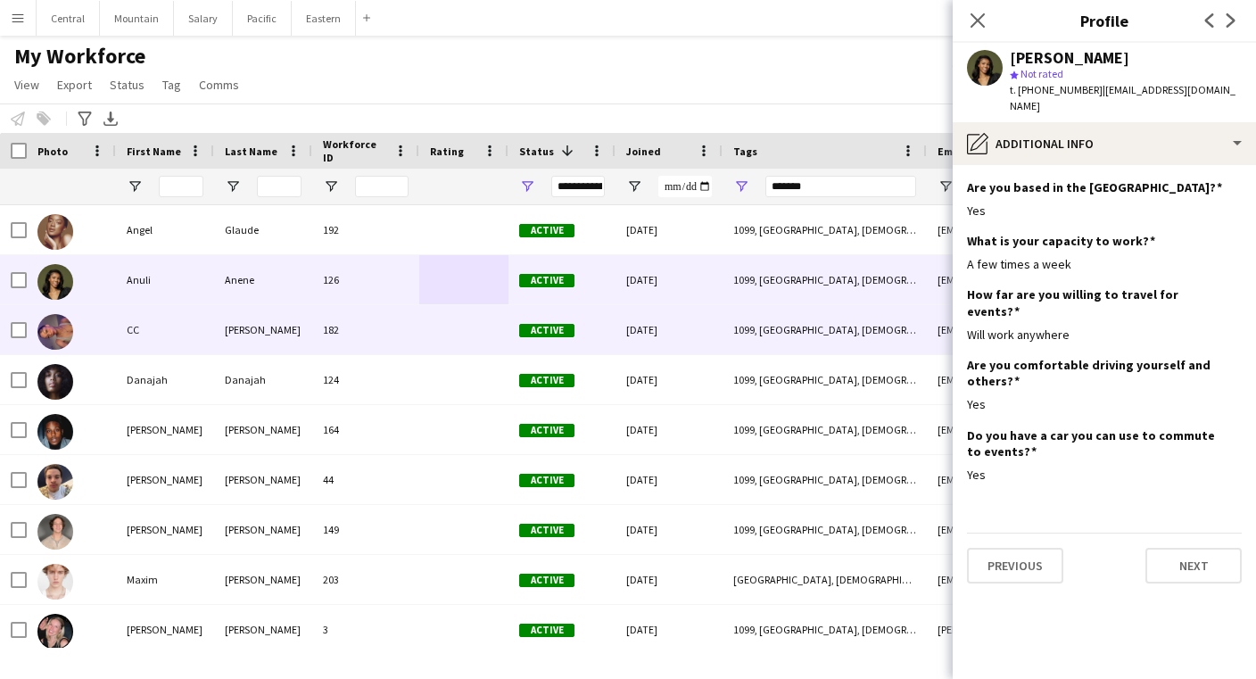
click at [425, 336] on div at bounding box center [463, 329] width 89 height 49
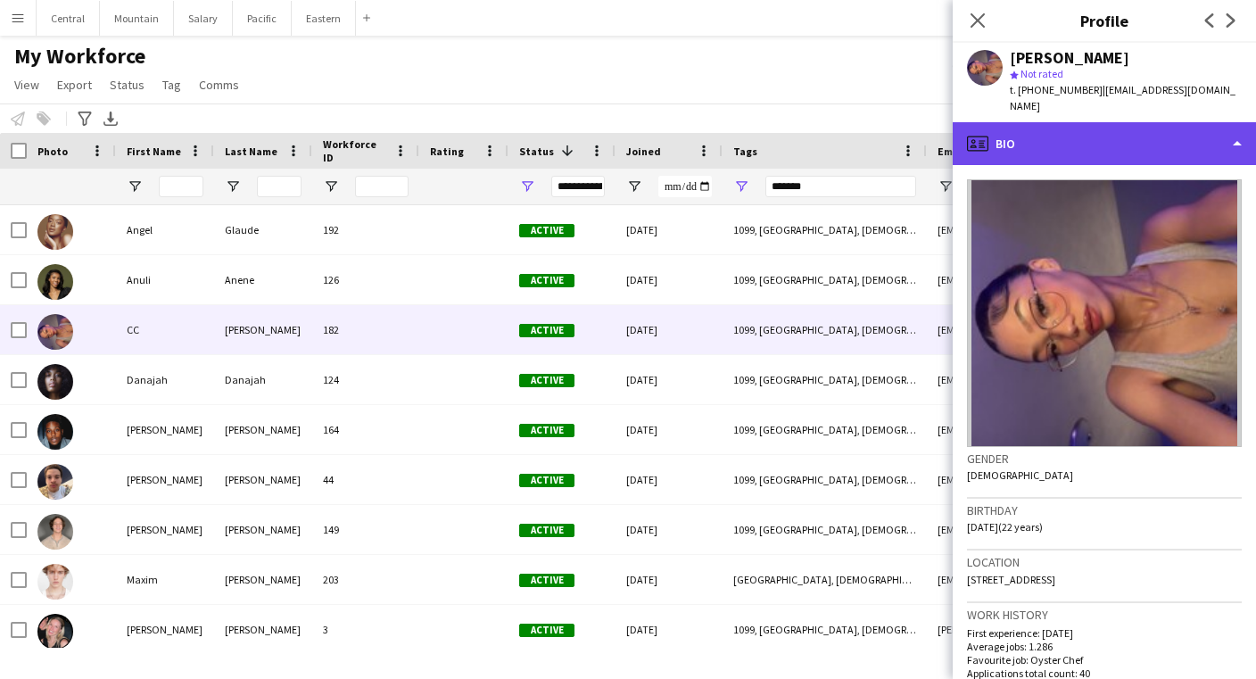
click at [1038, 122] on div "profile Bio" at bounding box center [1104, 143] width 303 height 43
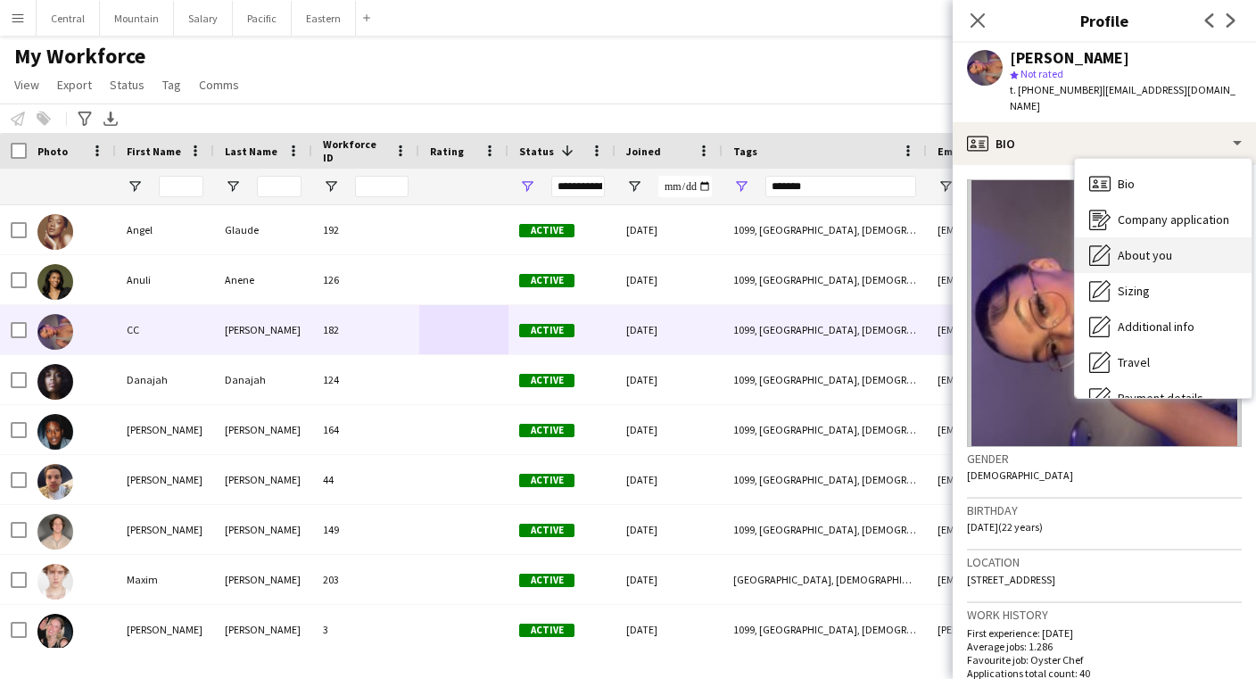
click at [1132, 247] on span "About you" at bounding box center [1145, 255] width 54 height 16
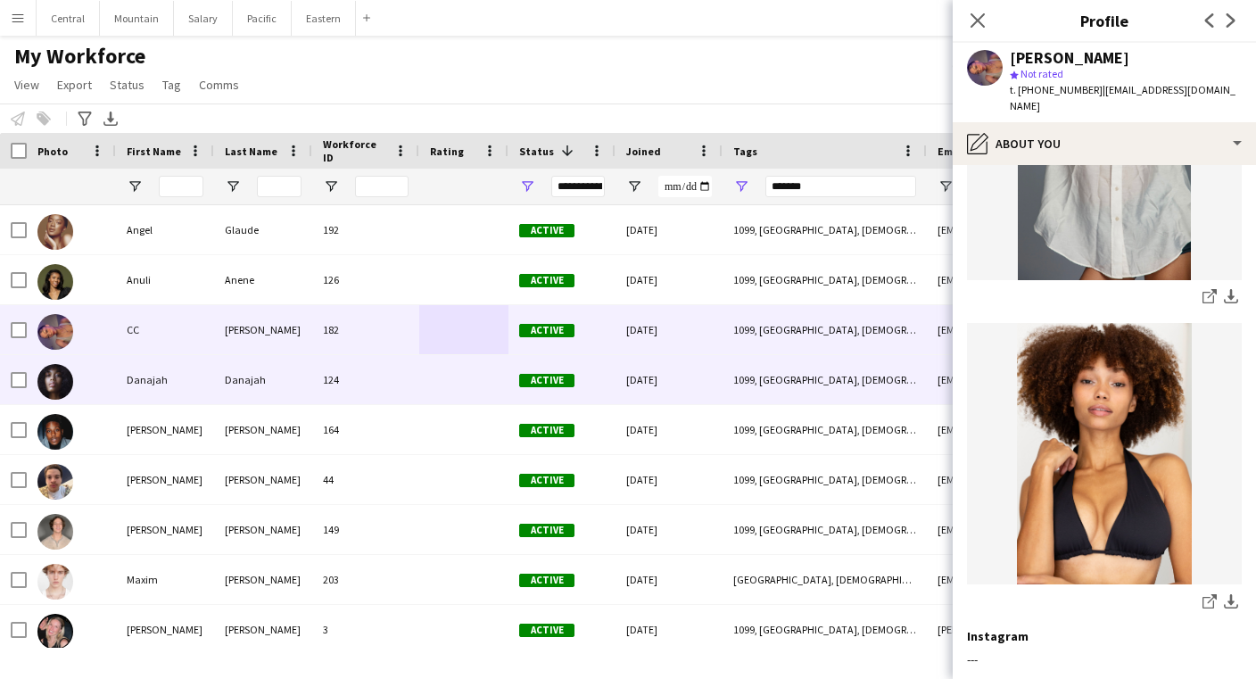
click at [398, 366] on div "124" at bounding box center [365, 379] width 107 height 49
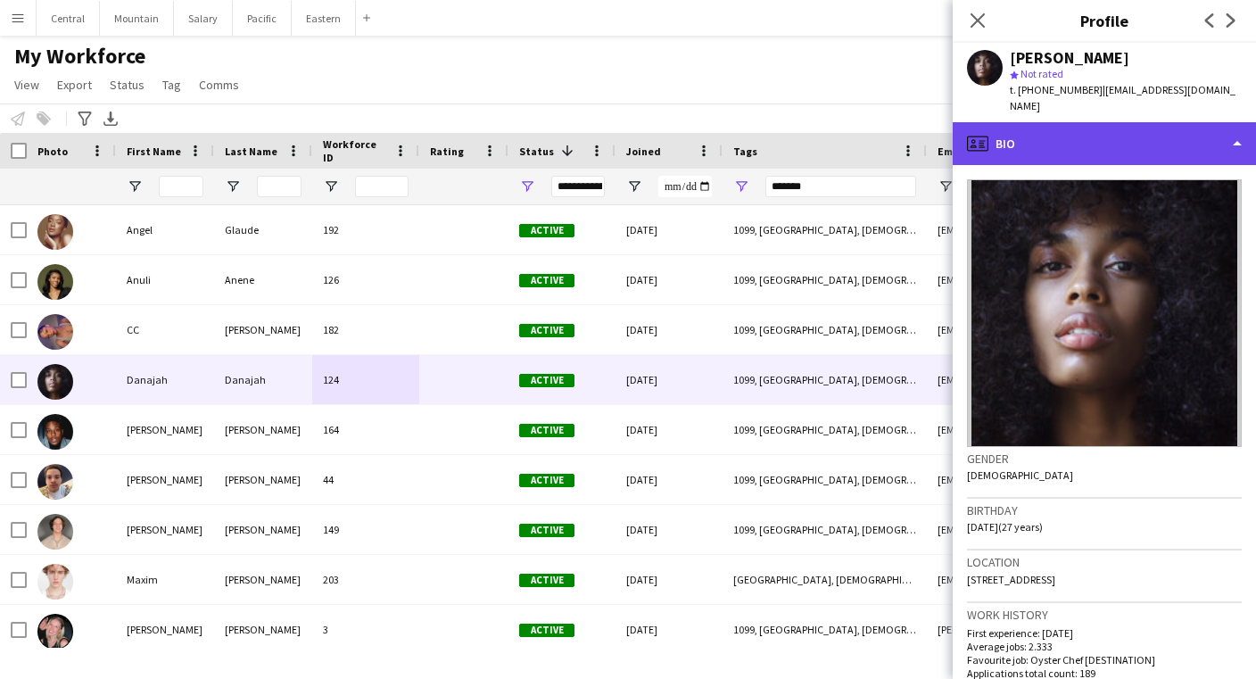
click at [1090, 141] on div "profile Bio" at bounding box center [1104, 143] width 303 height 43
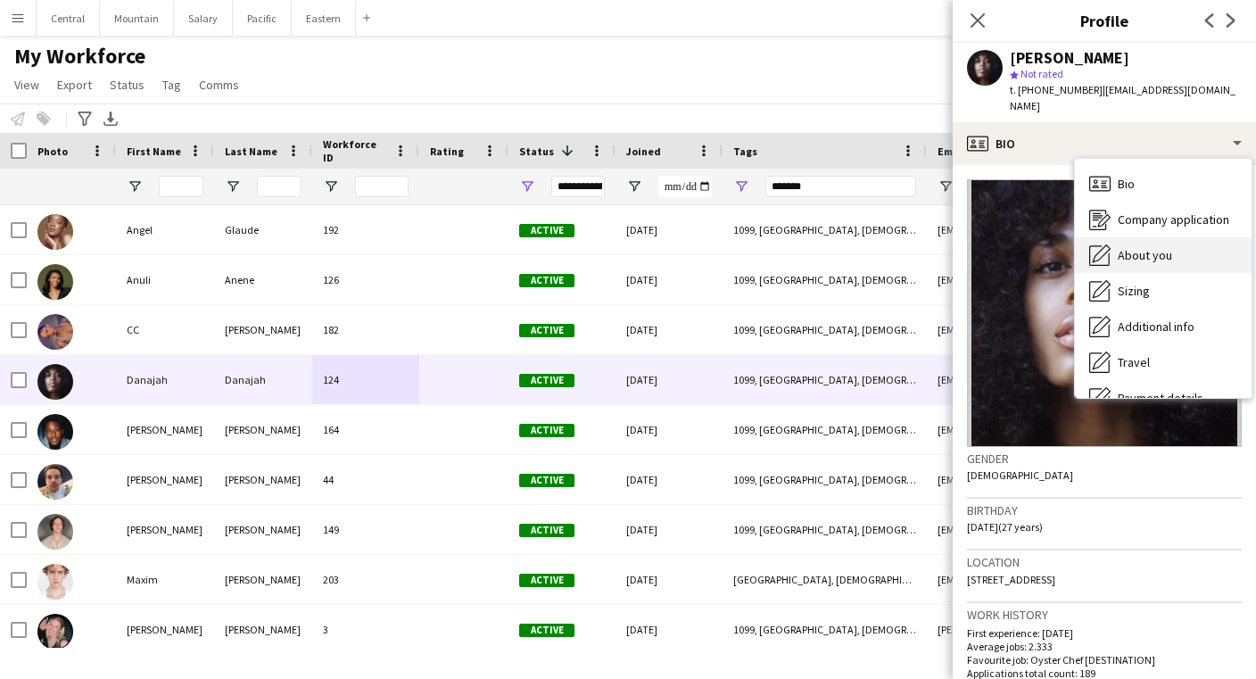
click at [1153, 247] on div "About you About you" at bounding box center [1163, 255] width 177 height 36
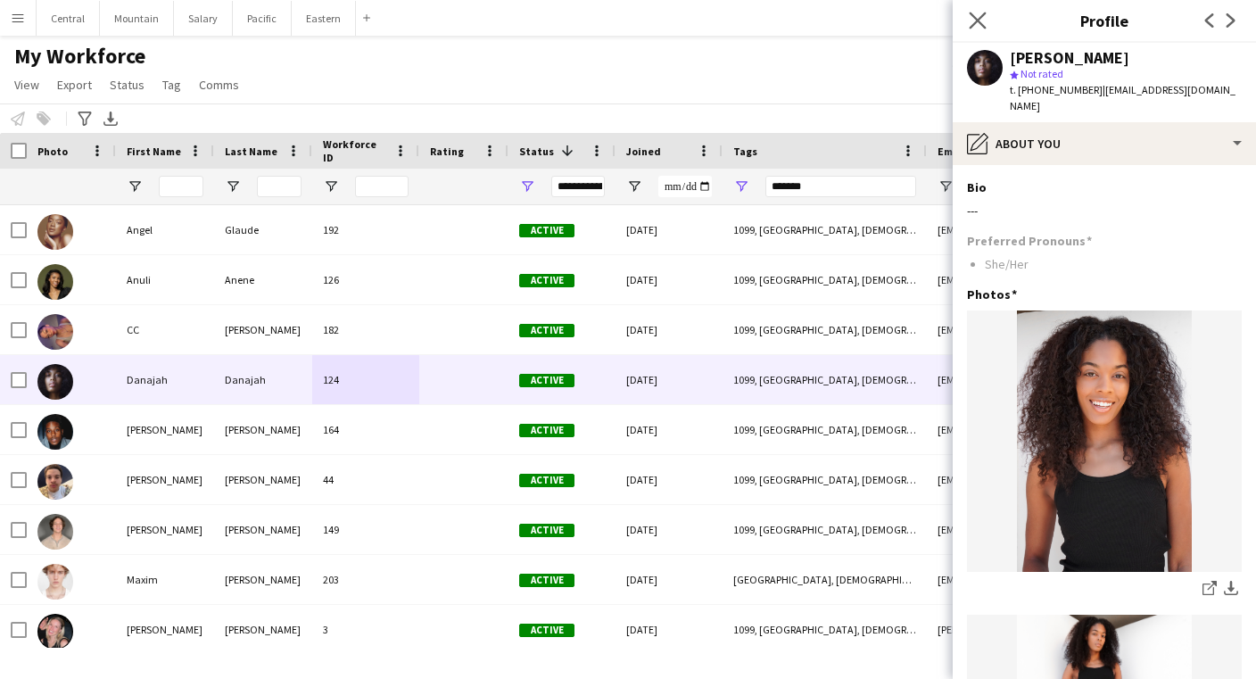
click at [985, 11] on app-icon "Close pop-in" at bounding box center [978, 21] width 26 height 26
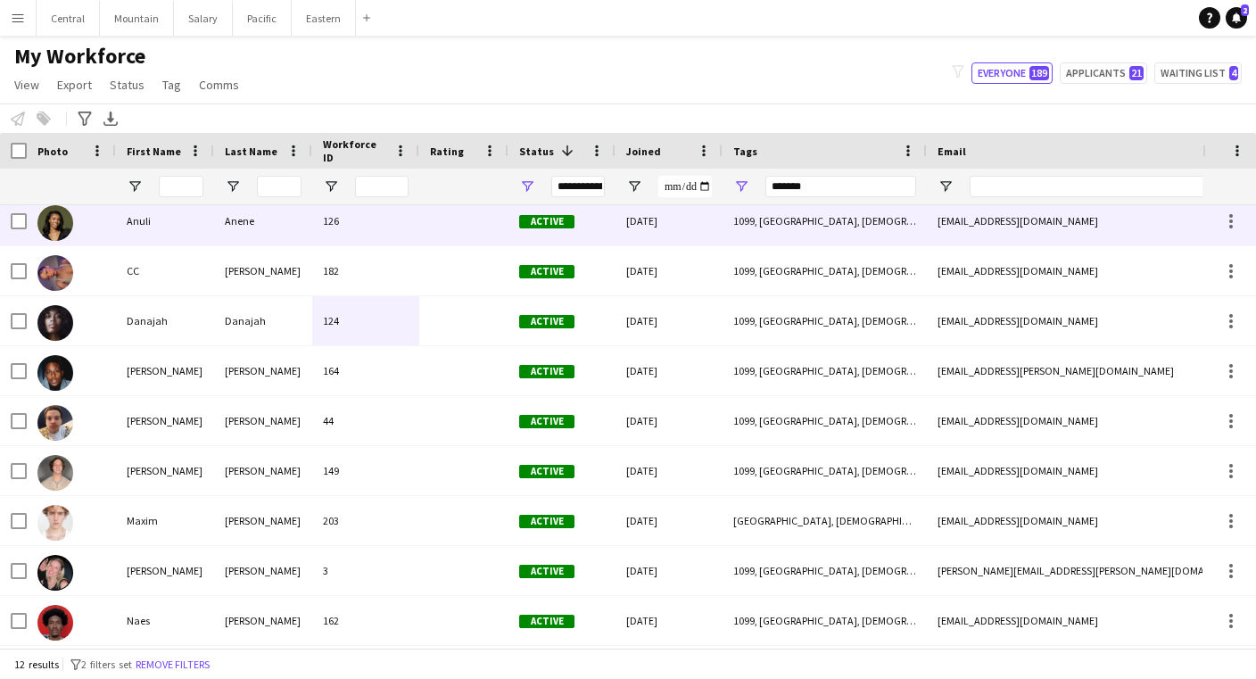
scroll to position [61, 0]
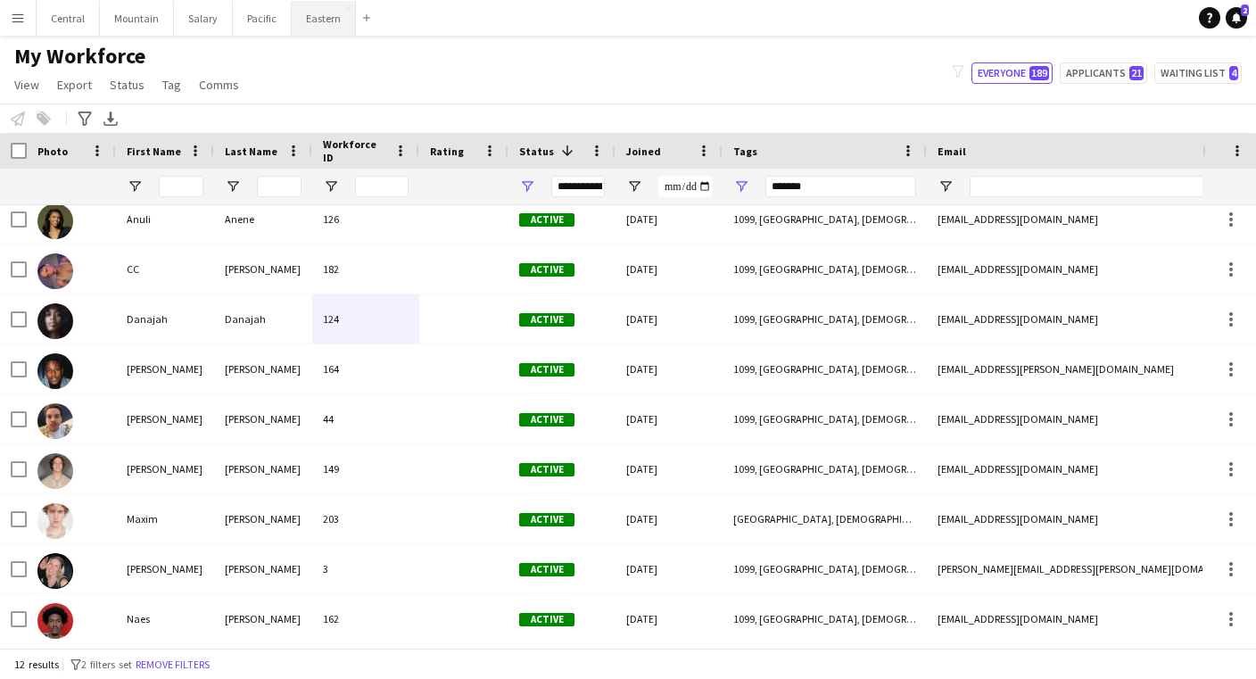
click at [319, 23] on button "Eastern Close" at bounding box center [324, 18] width 64 height 35
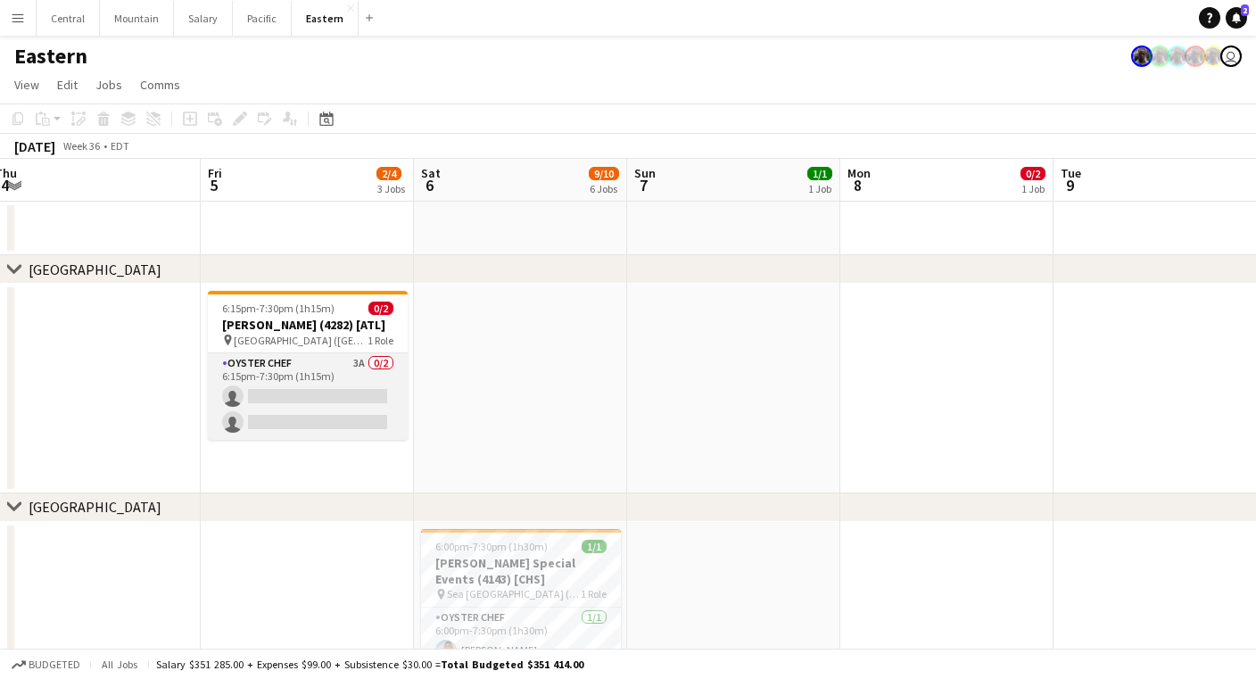
click at [299, 376] on app-card-role "Oyster Chef 3A 0/2 6:15pm-7:30pm (1h15m) single-neutral-actions single-neutral-…" at bounding box center [308, 396] width 200 height 87
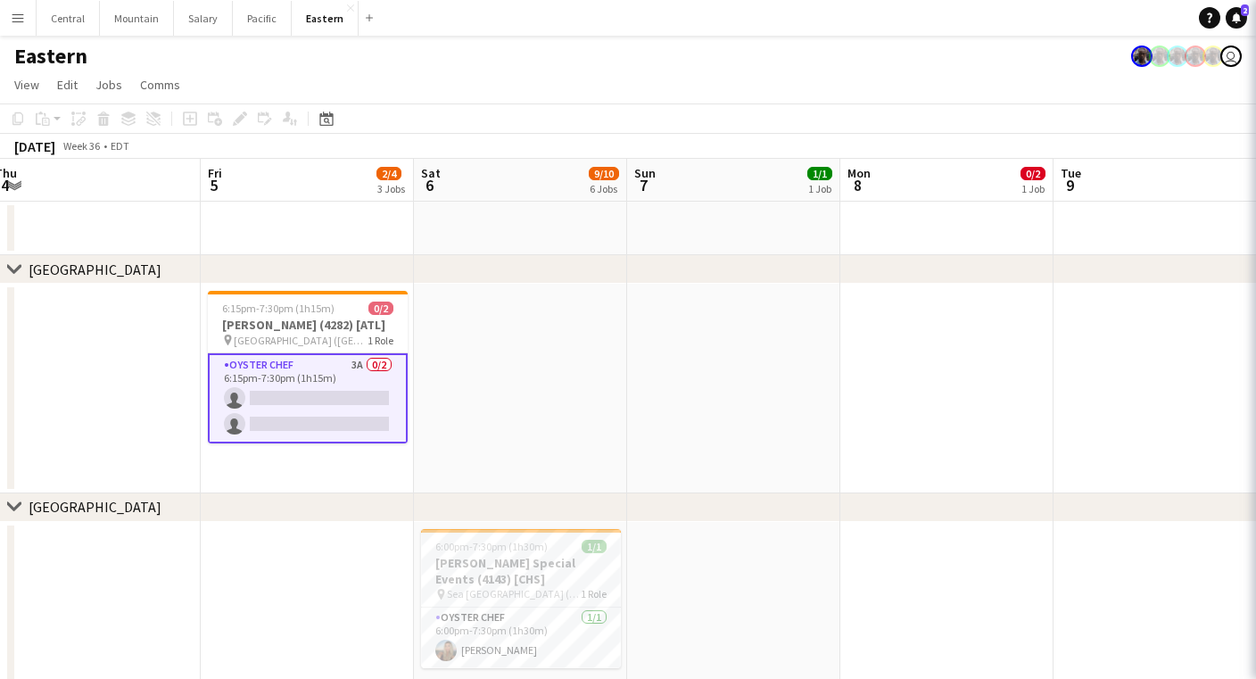
scroll to position [0, 651]
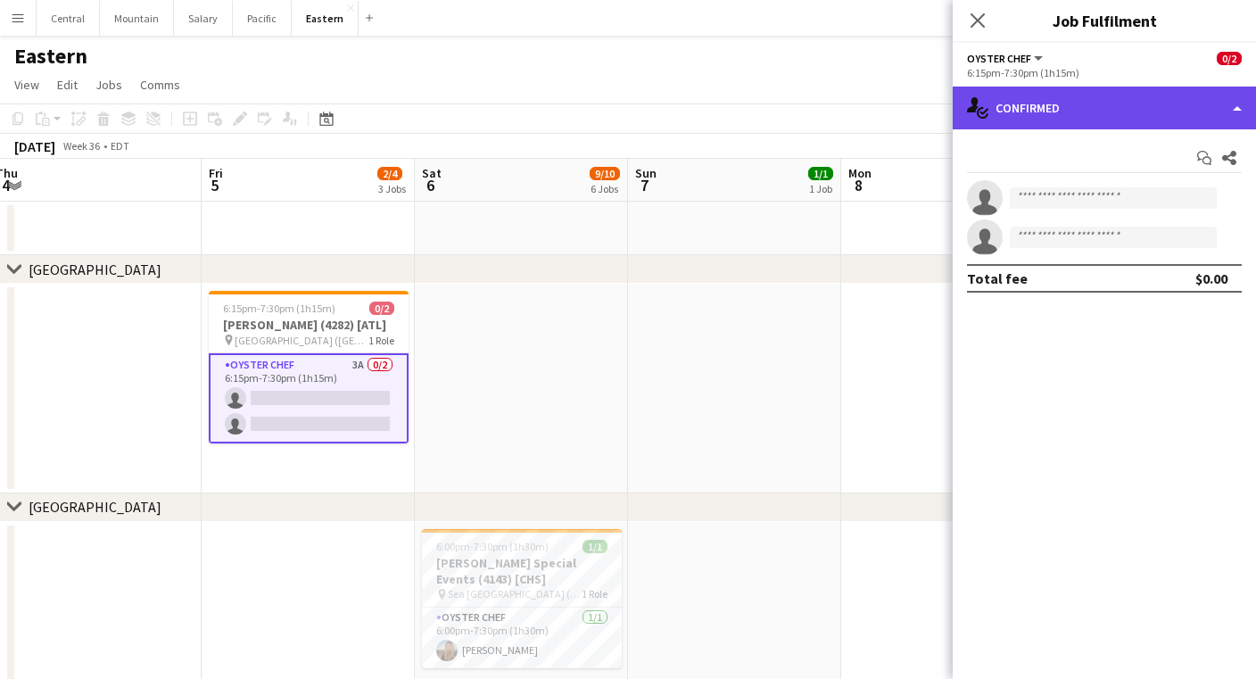
click at [1149, 99] on div "single-neutral-actions-check-2 Confirmed" at bounding box center [1104, 108] width 303 height 43
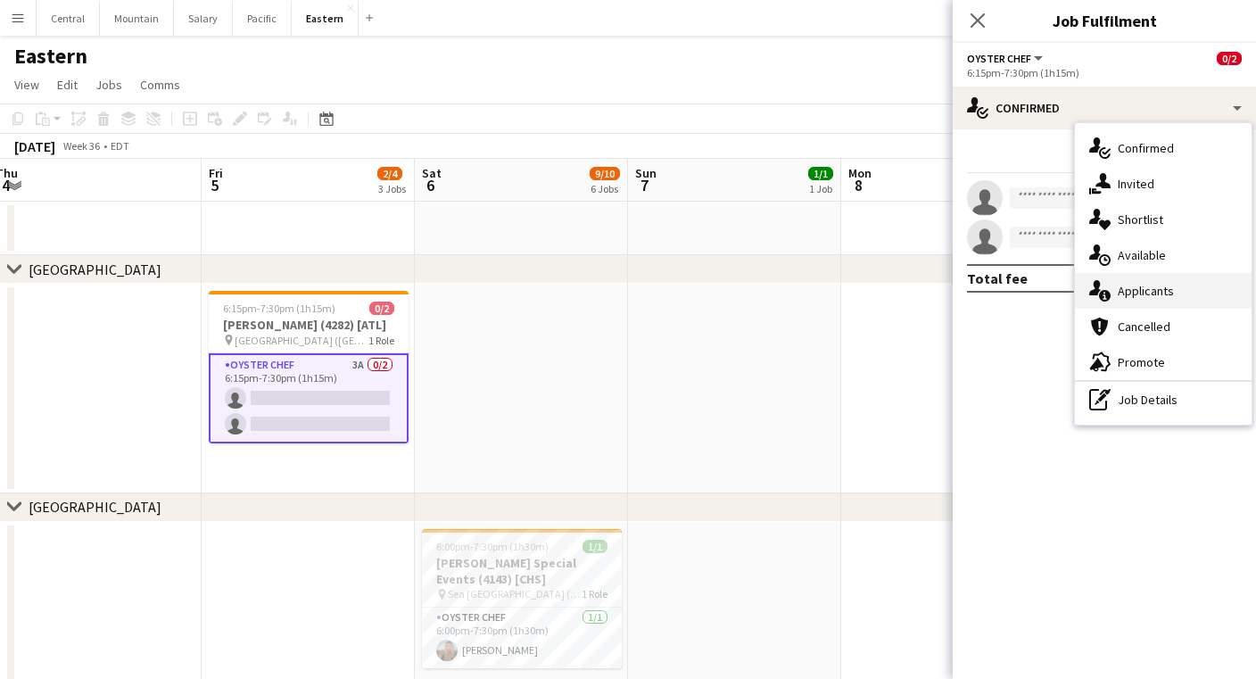
click at [1154, 293] on div "single-neutral-actions-information Applicants" at bounding box center [1163, 291] width 177 height 36
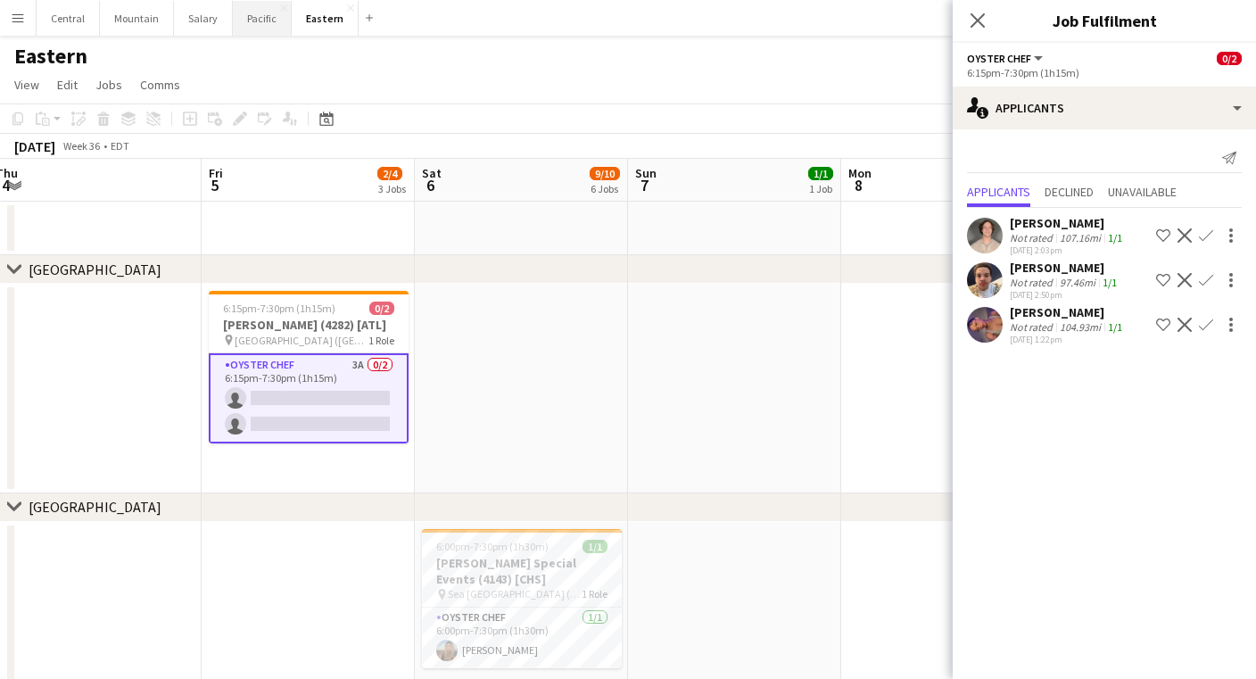
click at [258, 27] on button "Pacific Close" at bounding box center [262, 18] width 59 height 35
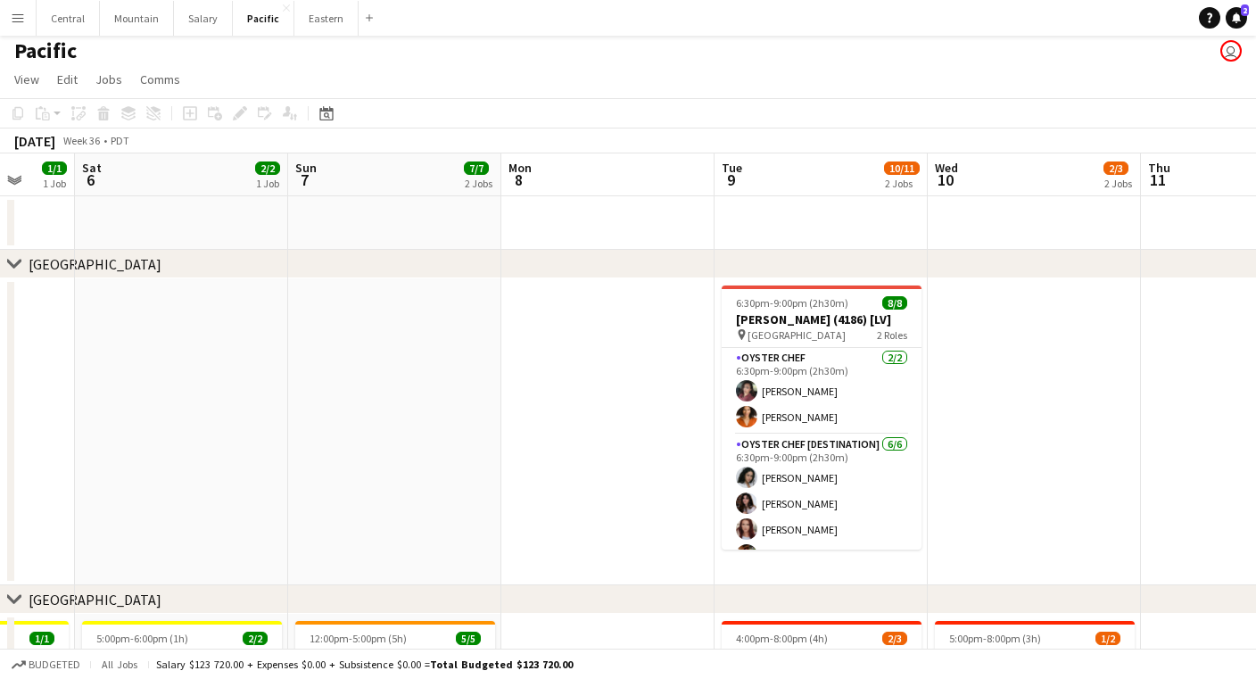
scroll to position [0, 574]
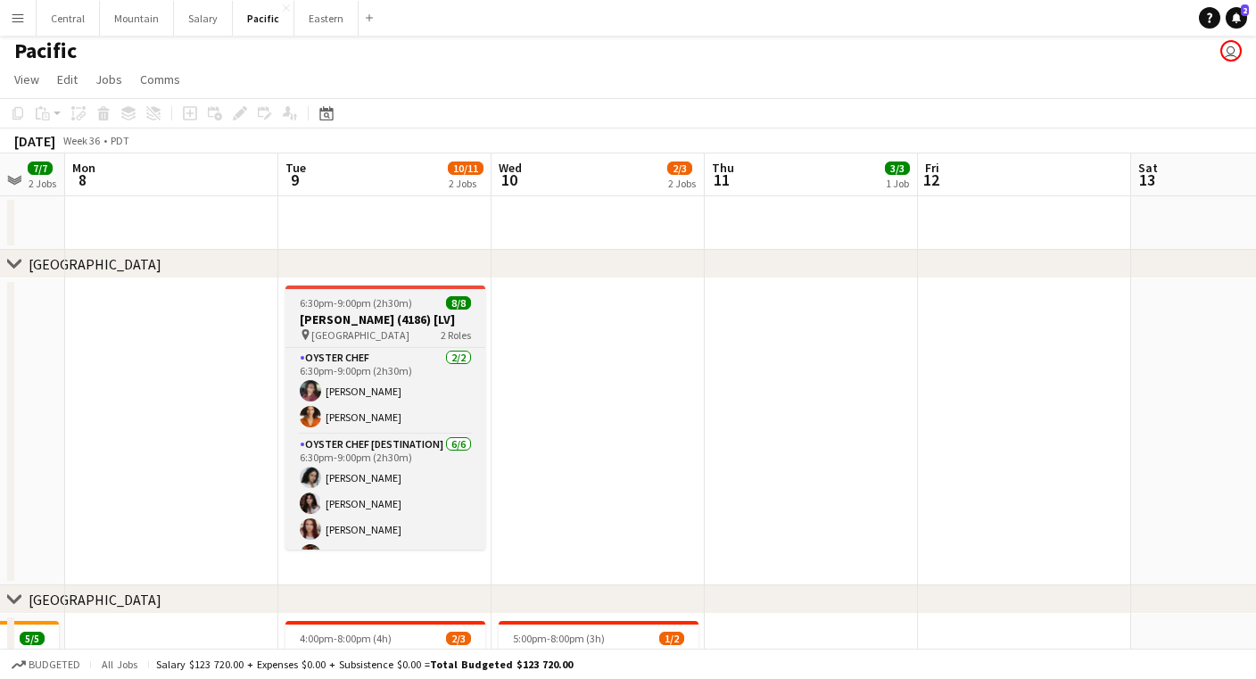
click at [395, 325] on h3 "[PERSON_NAME] (4186) [LV]" at bounding box center [385, 319] width 200 height 16
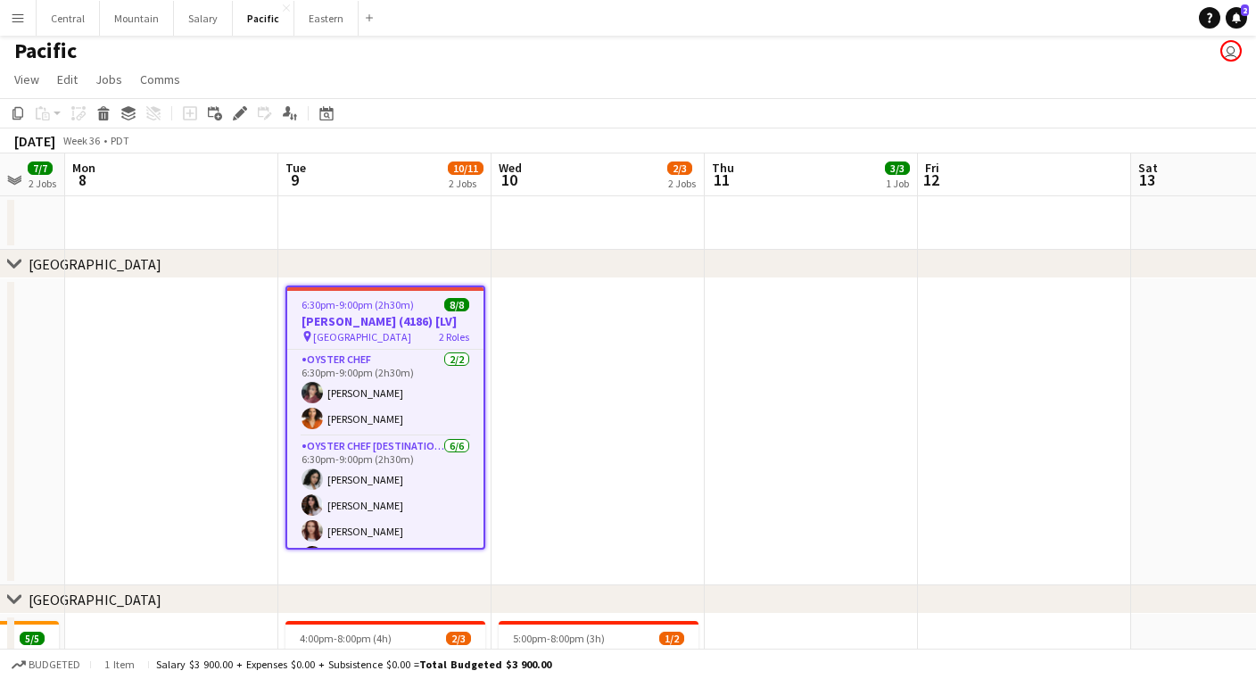
click at [227, 103] on div "Add job Add linked Job Edit Edit linked Job Applicants" at bounding box center [232, 113] width 136 height 21
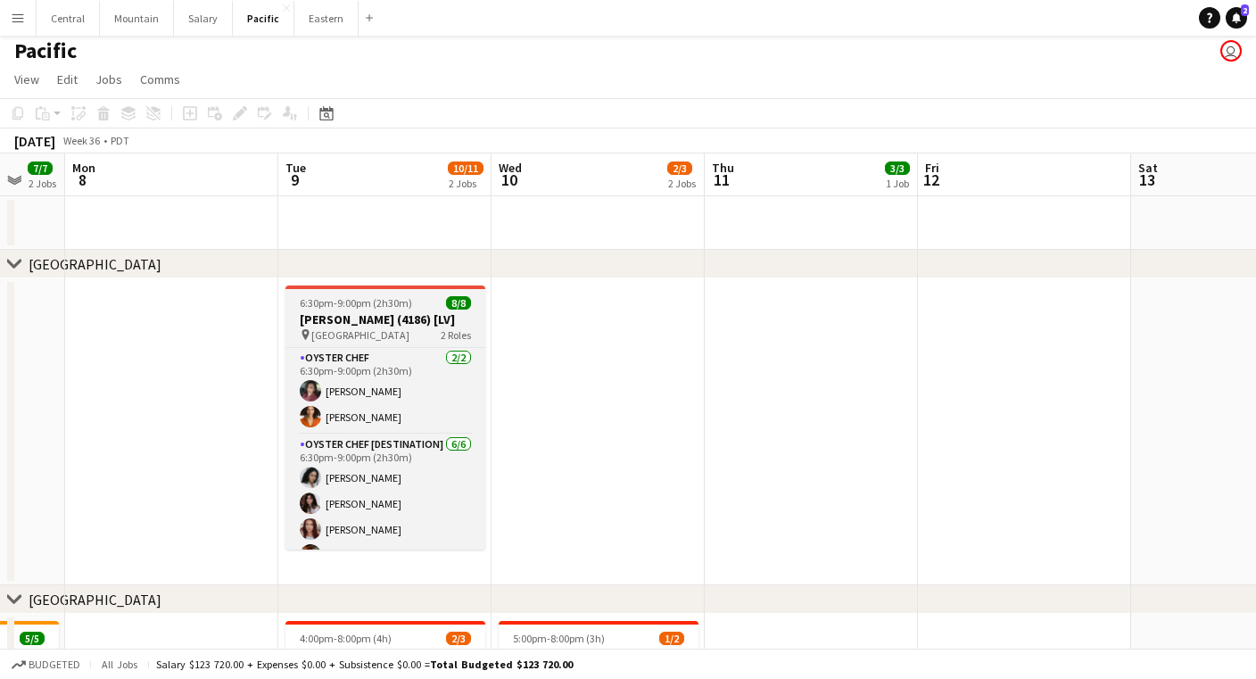
click at [352, 308] on span "6:30pm-9:00pm (2h30m)" at bounding box center [356, 302] width 112 height 13
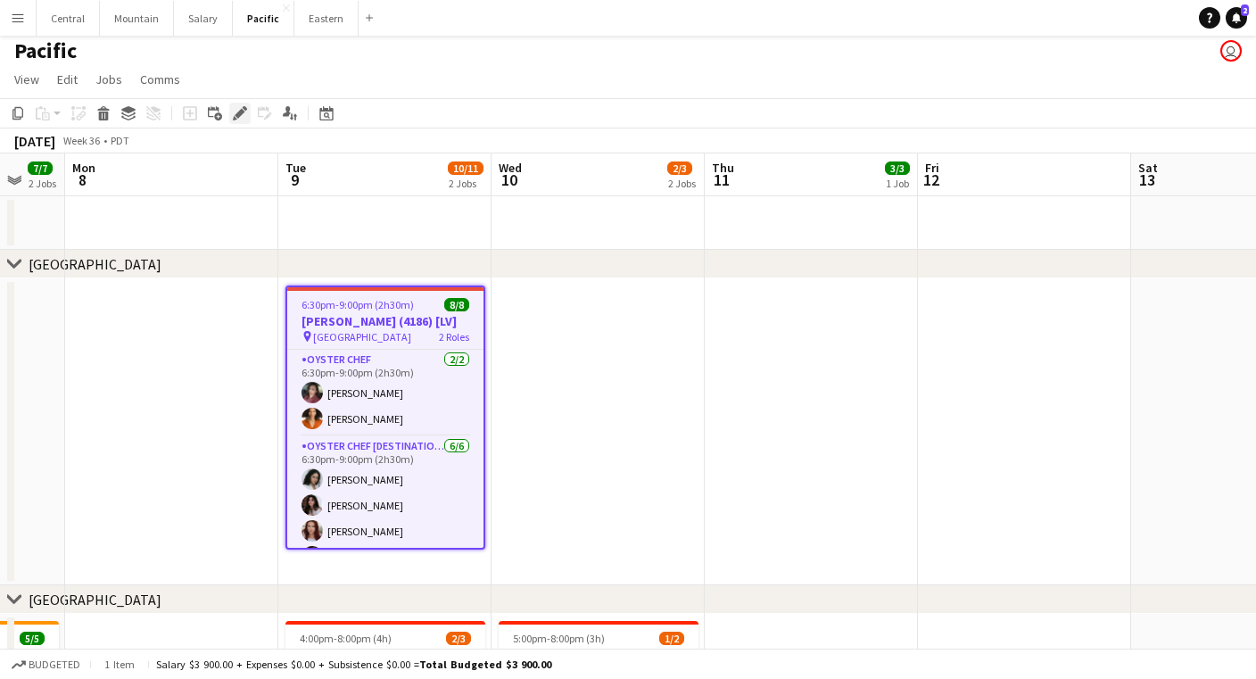
click at [236, 115] on icon at bounding box center [240, 114] width 10 height 10
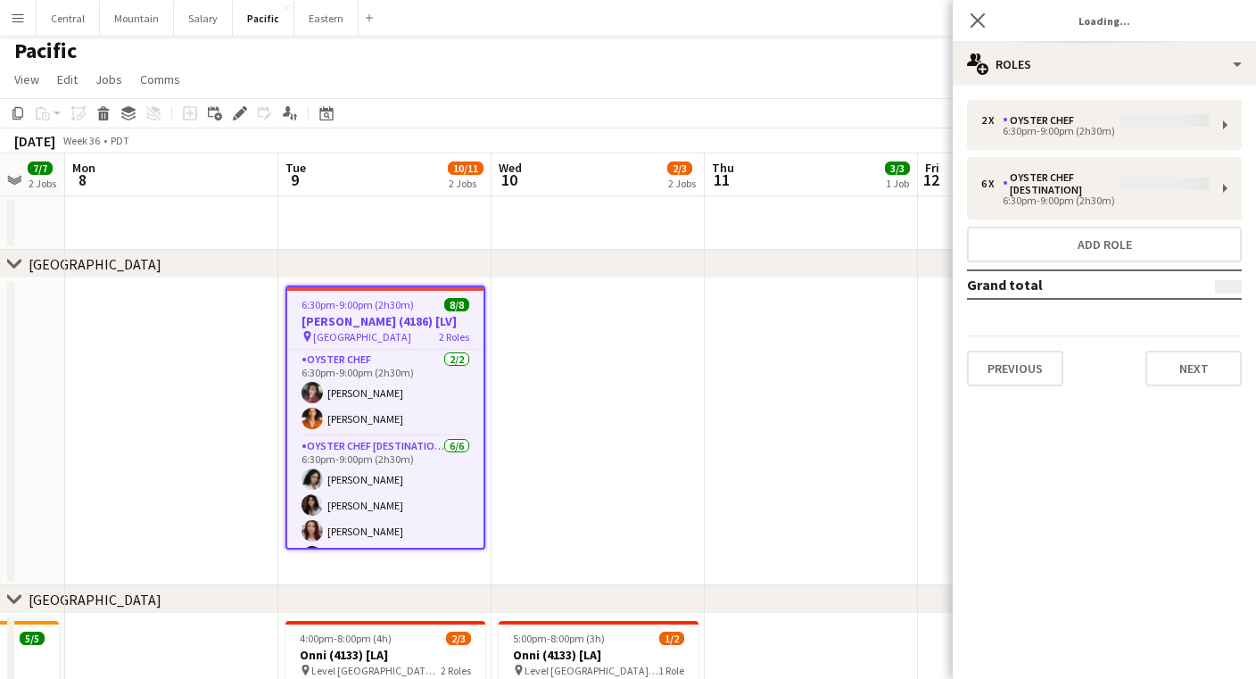
type input "**********"
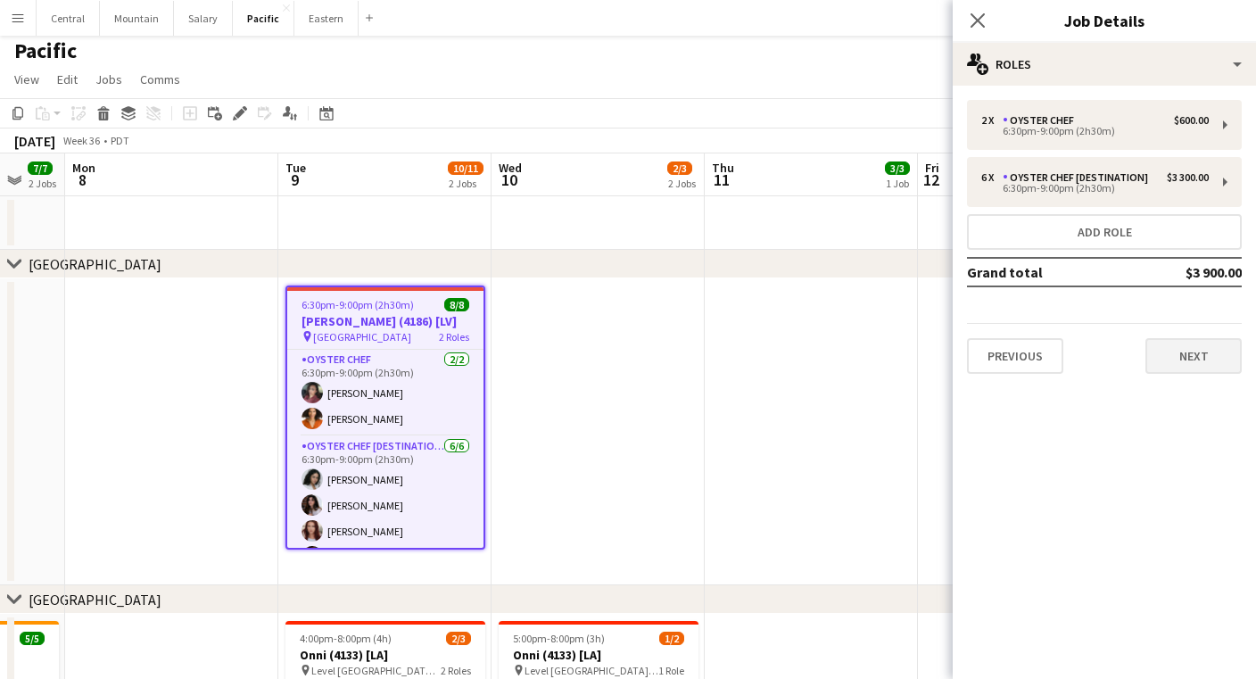
click at [1196, 364] on button "Next" at bounding box center [1193, 356] width 96 height 36
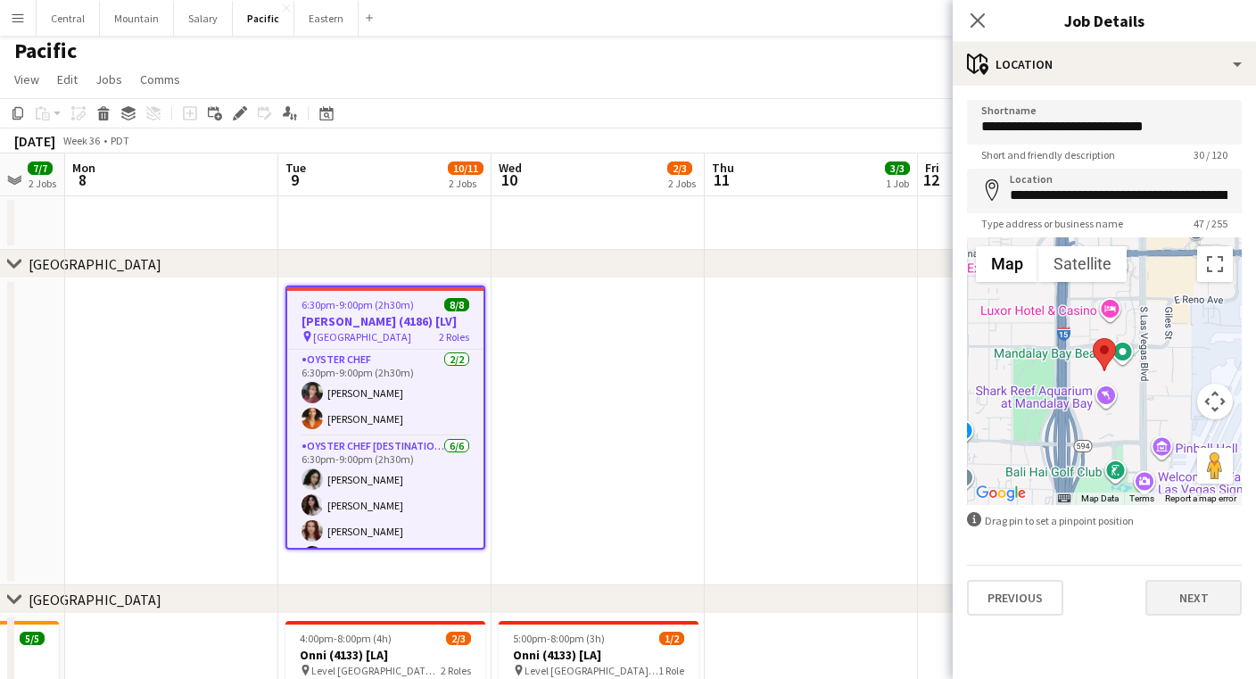
click at [1178, 580] on button "Next" at bounding box center [1193, 598] width 96 height 36
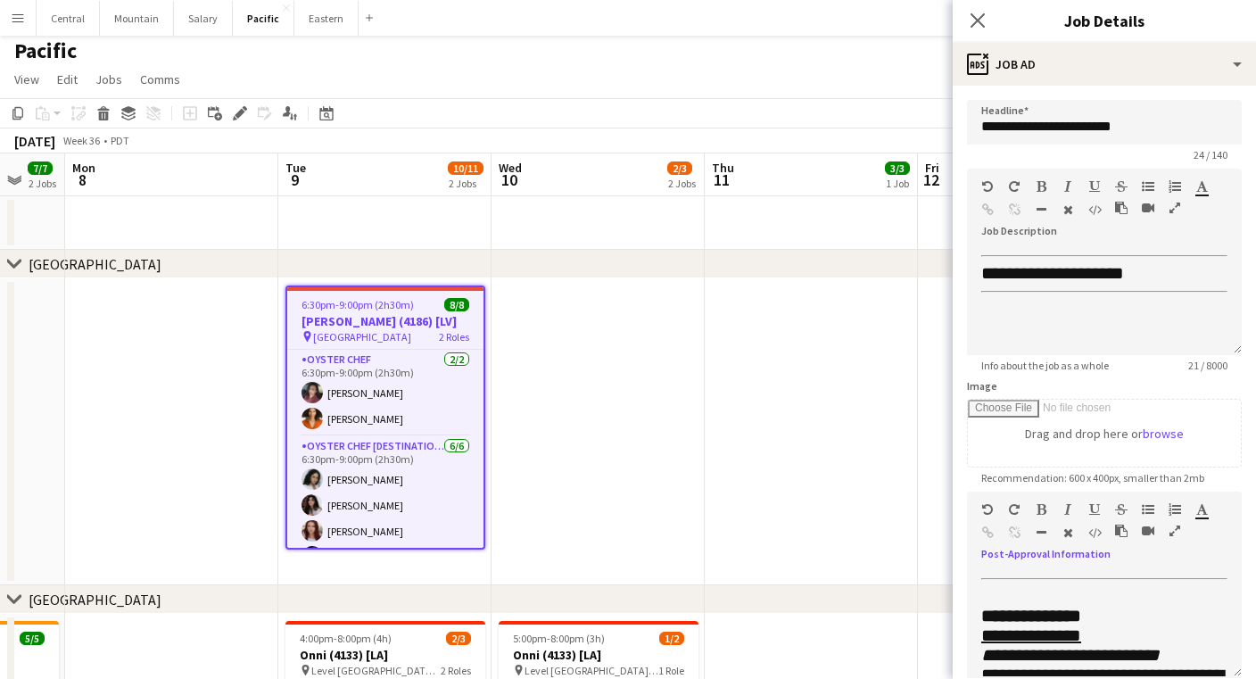
click at [1174, 531] on icon "button" at bounding box center [1174, 530] width 11 height 12
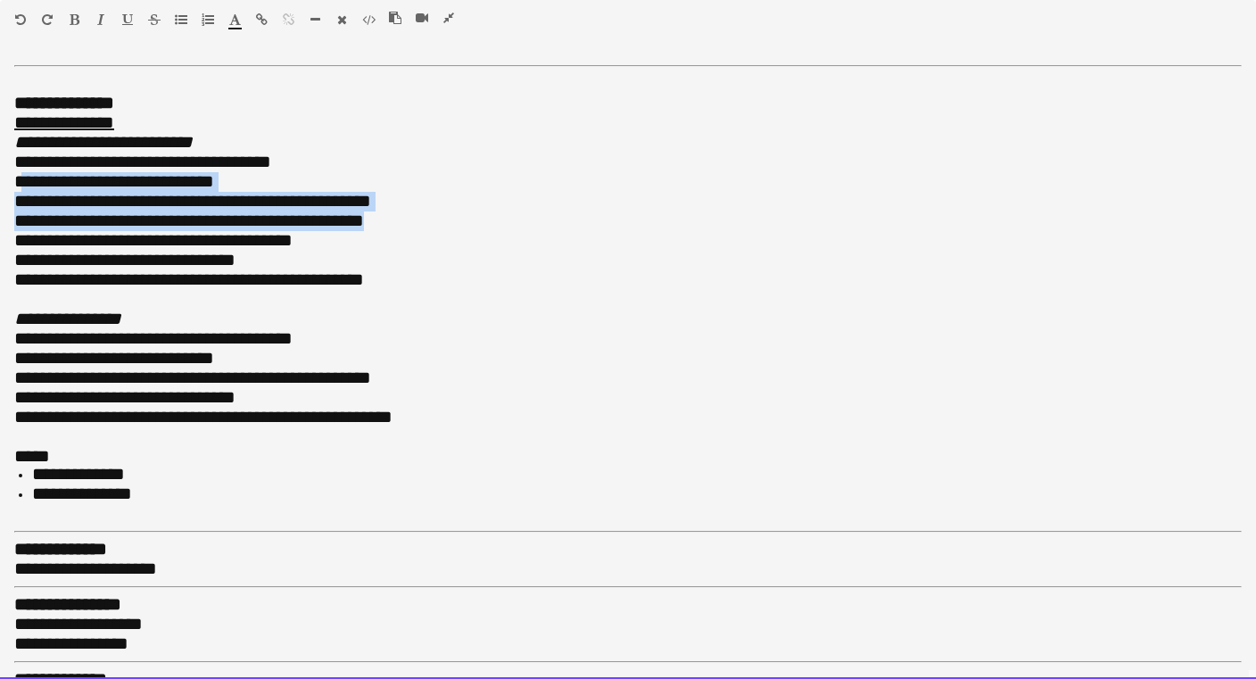
drag, startPoint x: 403, startPoint y: 210, endPoint x: 22, endPoint y: 179, distance: 382.1
click at [22, 179] on div "**********" at bounding box center [627, 299] width 1227 height 410
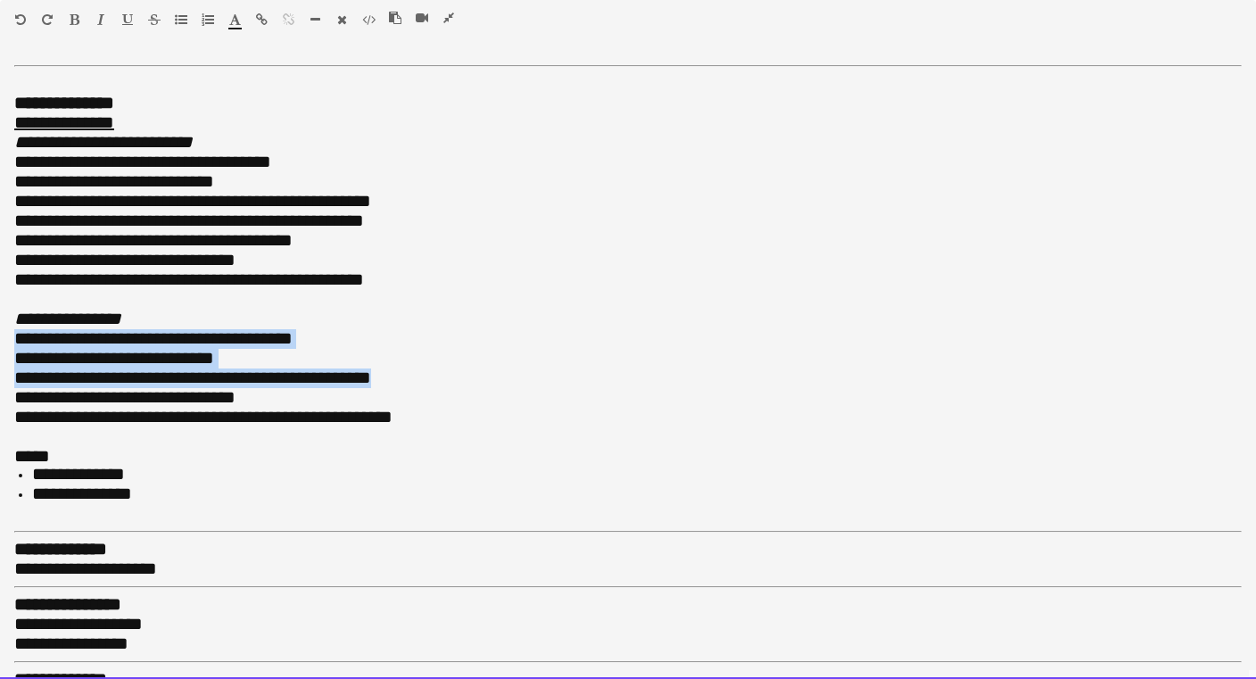
drag, startPoint x: 429, startPoint y: 360, endPoint x: 2, endPoint y: 322, distance: 429.0
click at [2, 322] on div "**********" at bounding box center [628, 368] width 1256 height 621
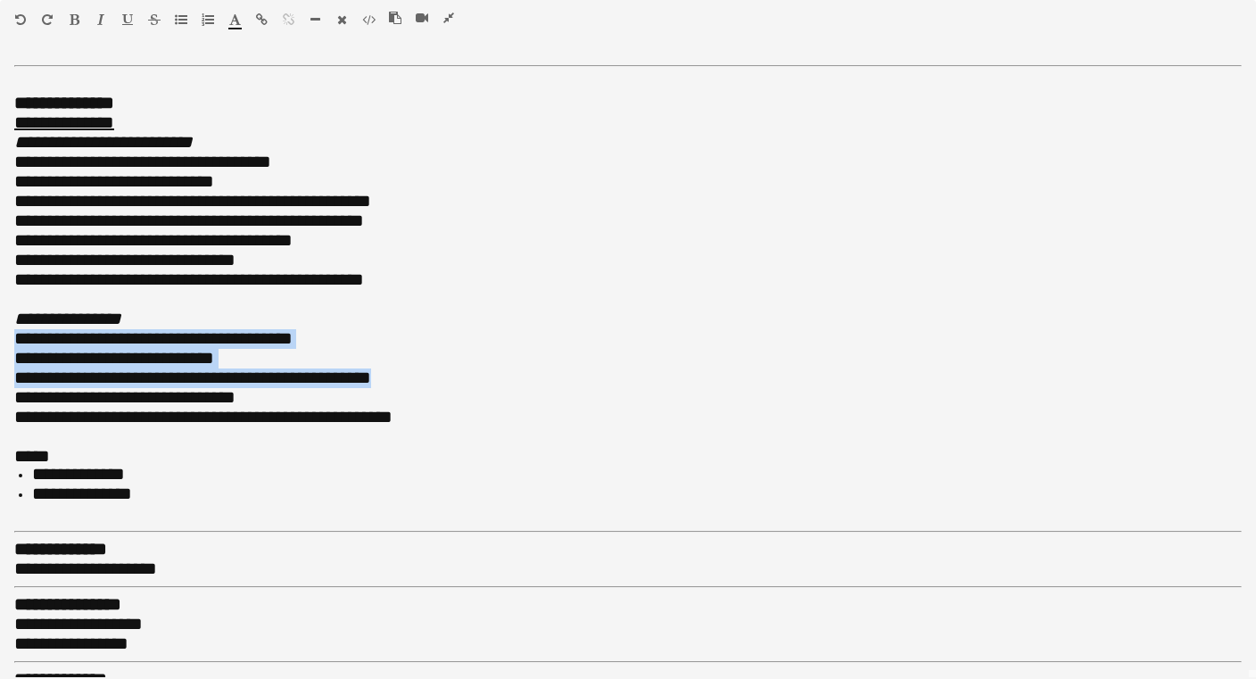
click at [450, 18] on icon "button" at bounding box center [448, 18] width 11 height 12
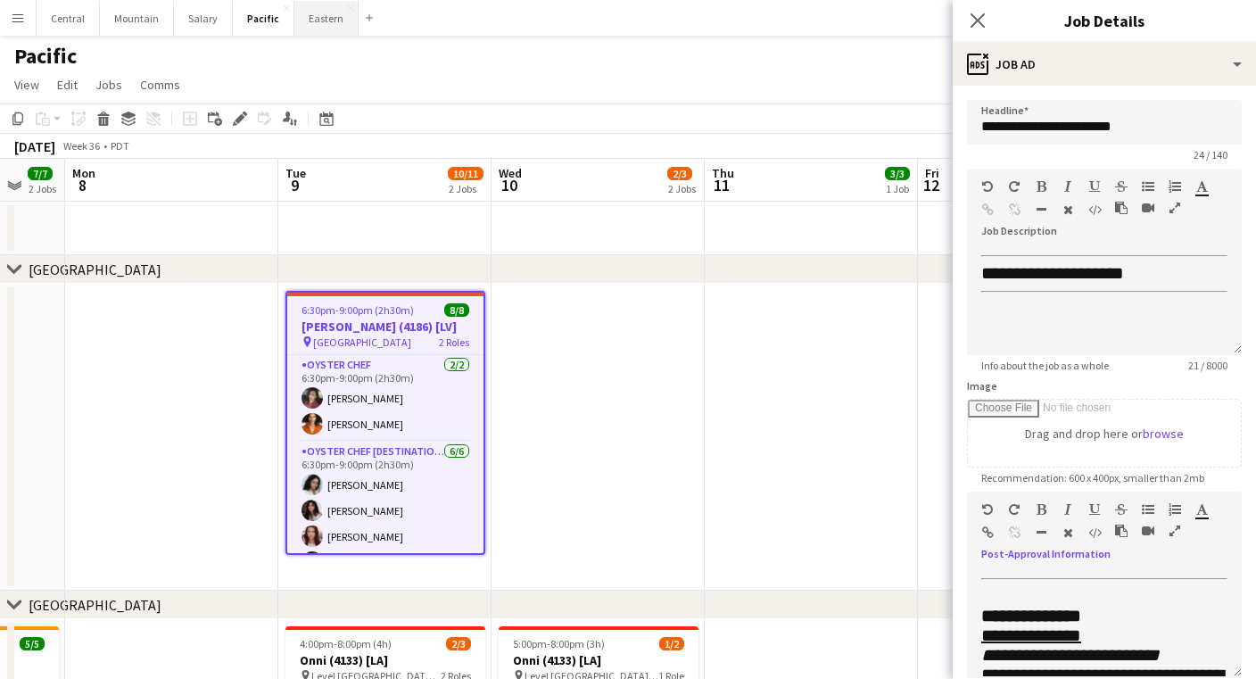
scroll to position [0, 0]
click at [322, 18] on button "Eastern Close" at bounding box center [326, 18] width 64 height 35
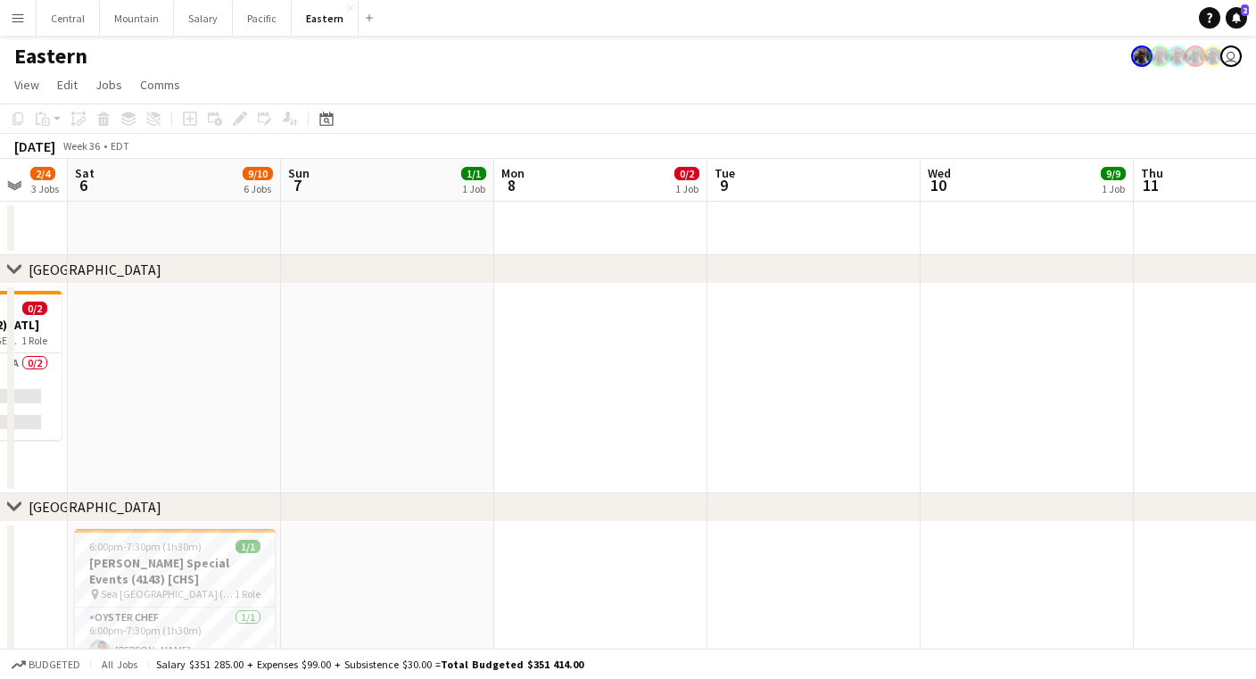
scroll to position [0, 572]
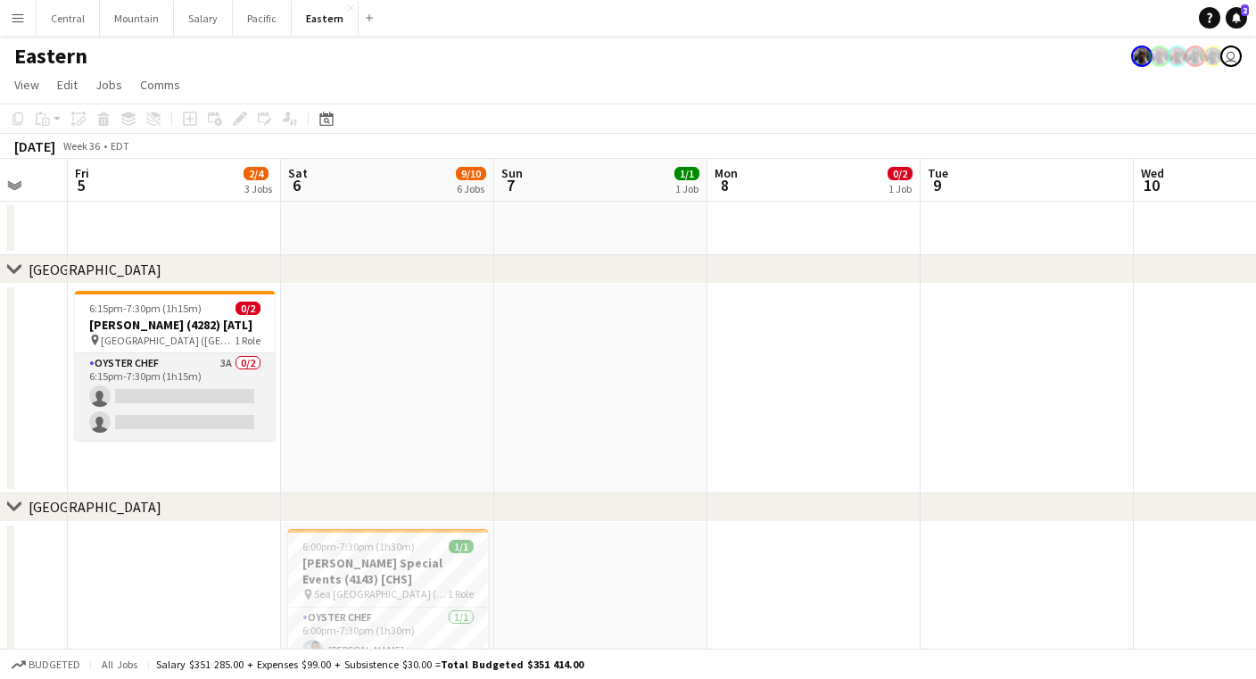
click at [196, 378] on app-card-role "Oyster Chef 3A 0/2 6:15pm-7:30pm (1h15m) single-neutral-actions single-neutral-…" at bounding box center [175, 396] width 200 height 87
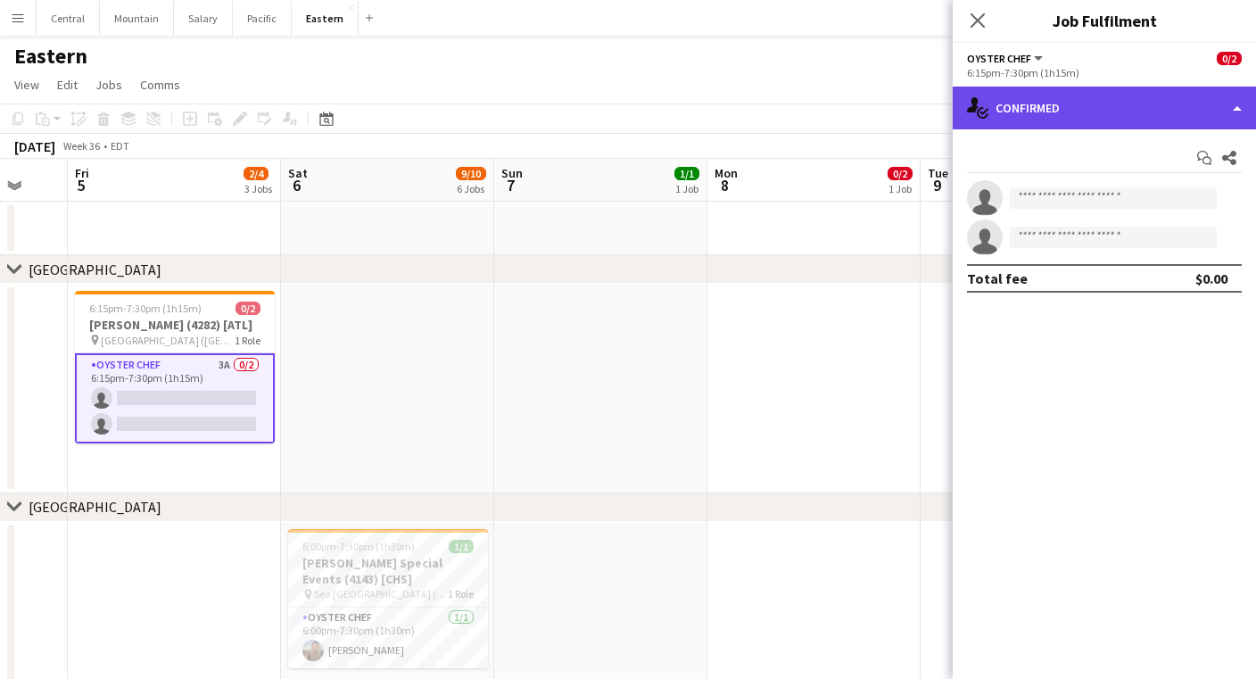
click at [1158, 121] on div "single-neutral-actions-check-2 Confirmed" at bounding box center [1104, 108] width 303 height 43
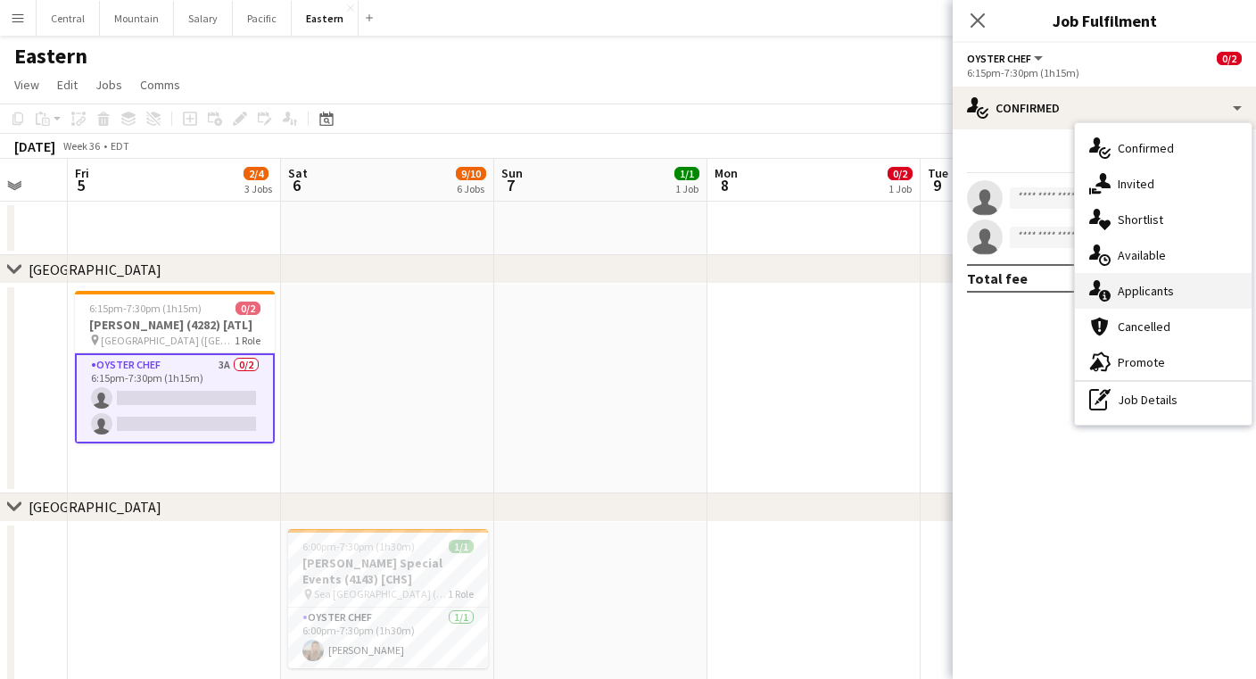
click at [1159, 283] on div "single-neutral-actions-information Applicants" at bounding box center [1163, 291] width 177 height 36
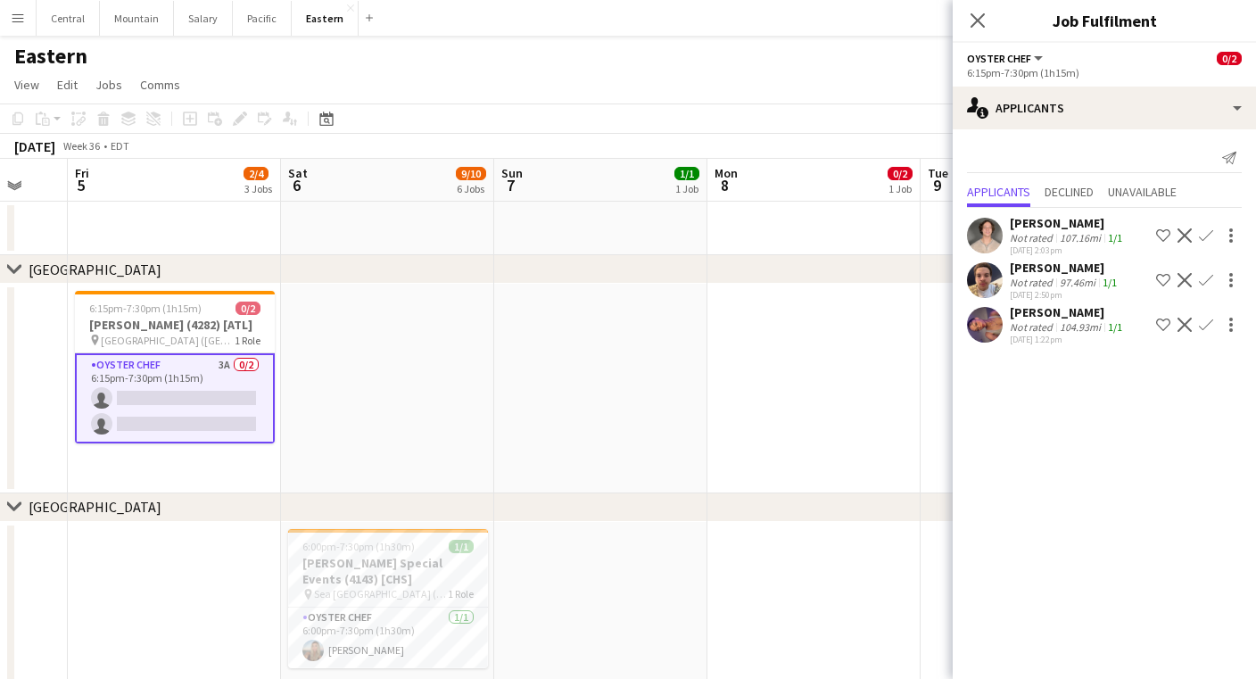
click at [1204, 326] on app-icon "Confirm" at bounding box center [1206, 325] width 14 height 14
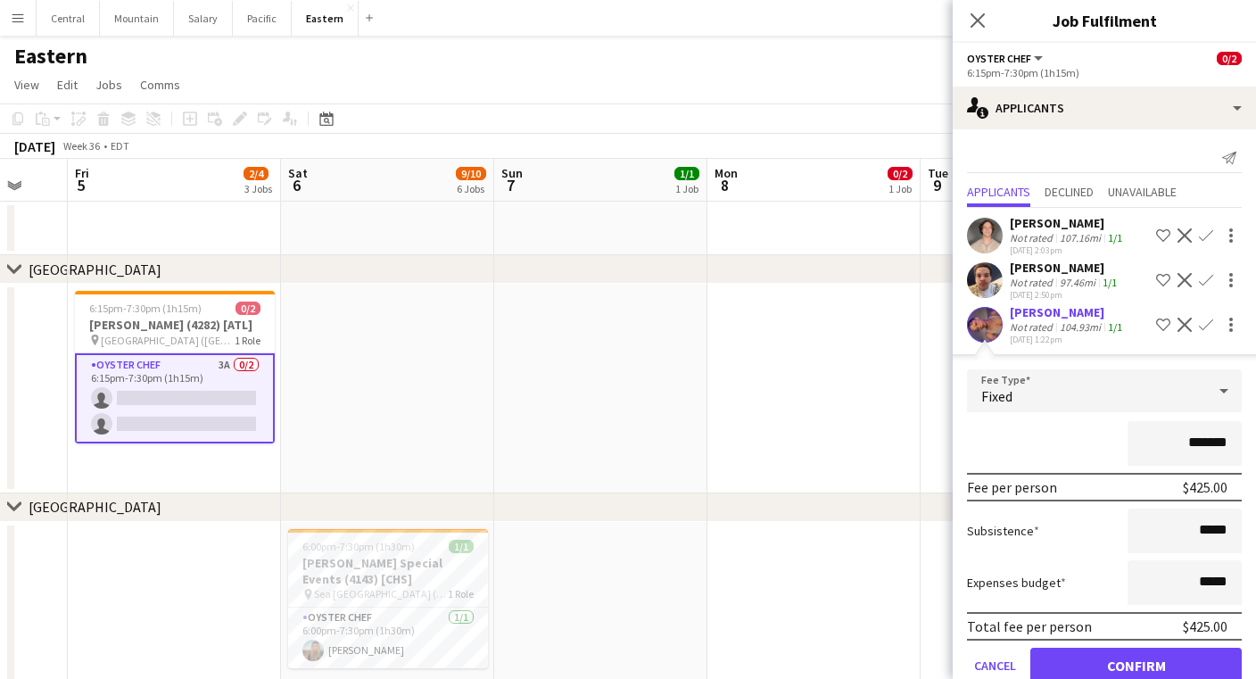
click at [1141, 658] on button "Confirm" at bounding box center [1135, 666] width 211 height 36
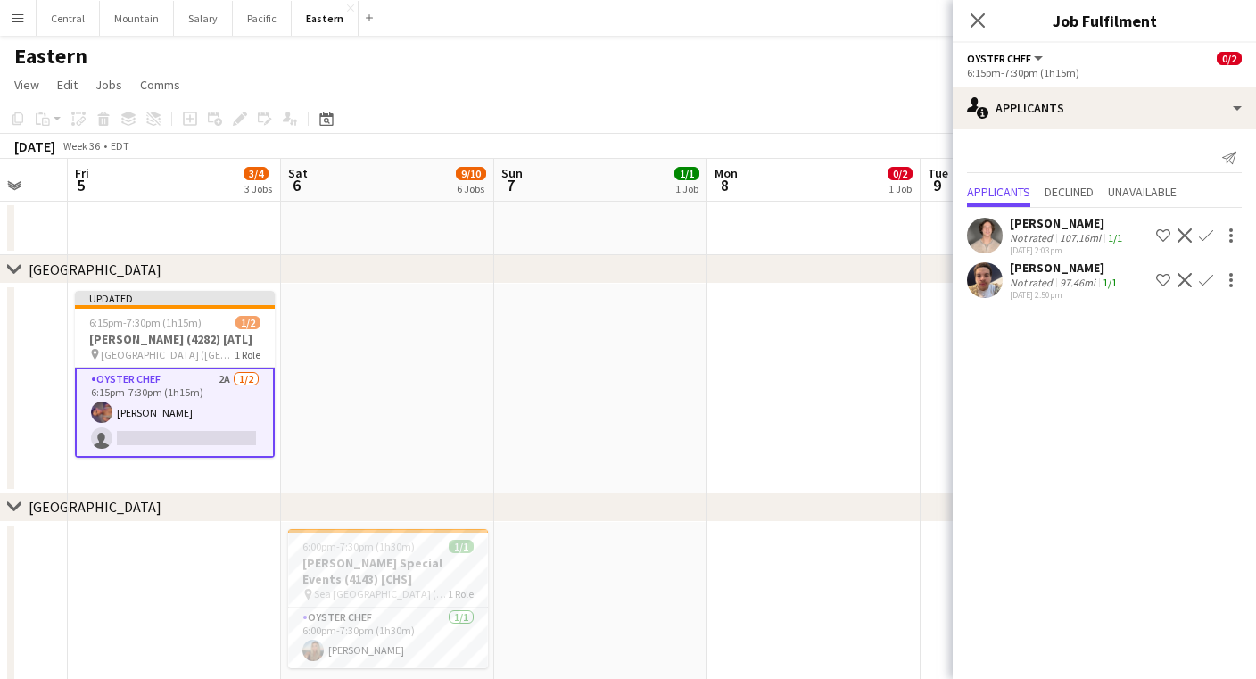
click at [220, 453] on app-card-role "Oyster Chef 2A [DATE] 6:15pm-7:30pm (1h15m) [PERSON_NAME] single-neutral-actions" at bounding box center [175, 413] width 200 height 90
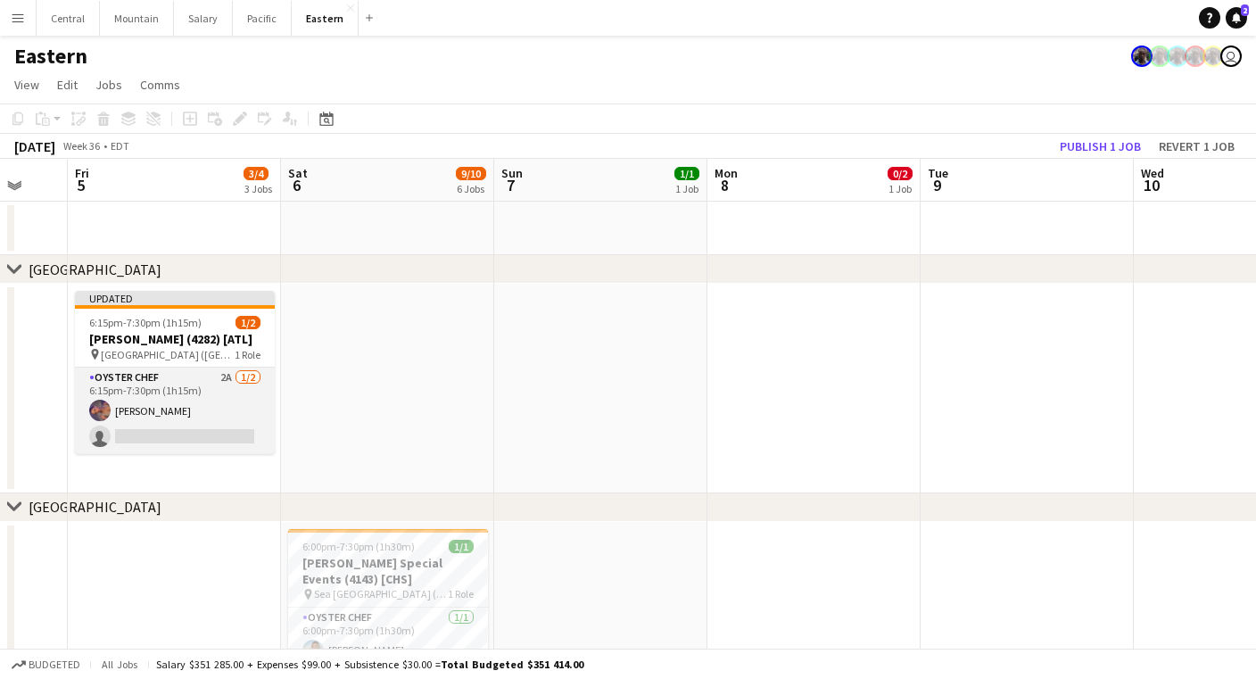
click at [220, 453] on app-card-role "Oyster Chef 2A [DATE] 6:15pm-7:30pm (1h15m) [PERSON_NAME] single-neutral-actions" at bounding box center [175, 411] width 200 height 87
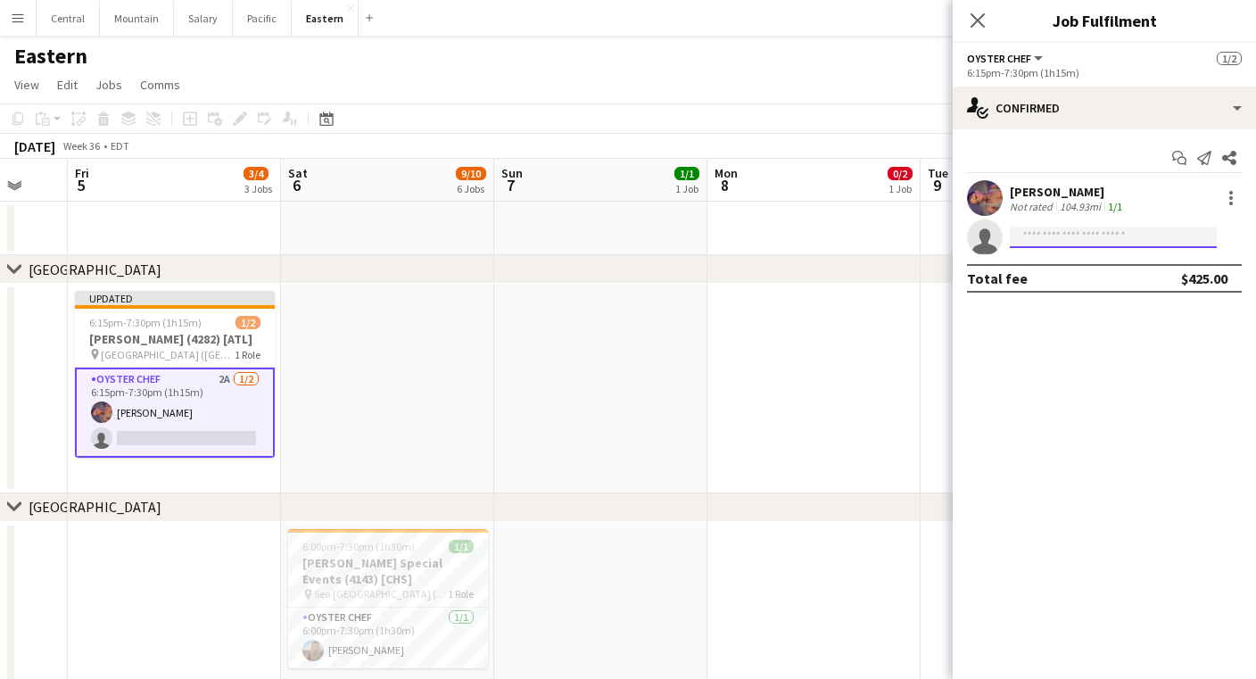
click at [1139, 237] on input at bounding box center [1113, 237] width 207 height 21
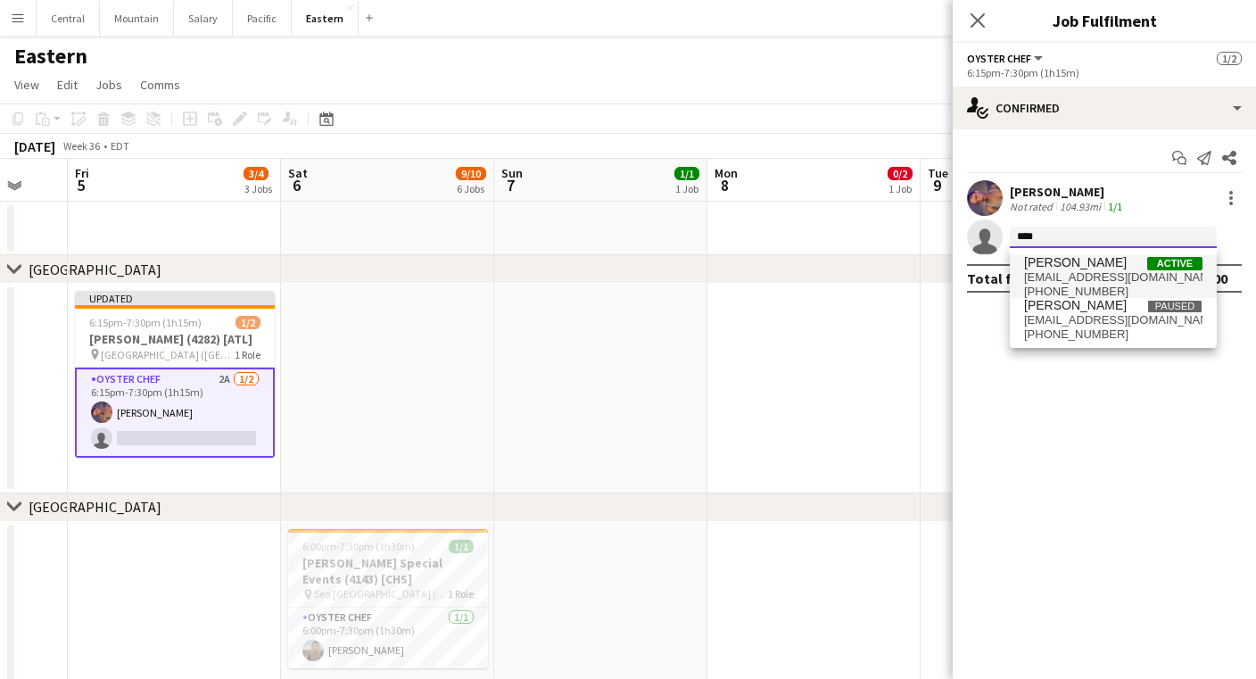
type input "****"
click at [1090, 269] on span "[PERSON_NAME]" at bounding box center [1075, 262] width 103 height 15
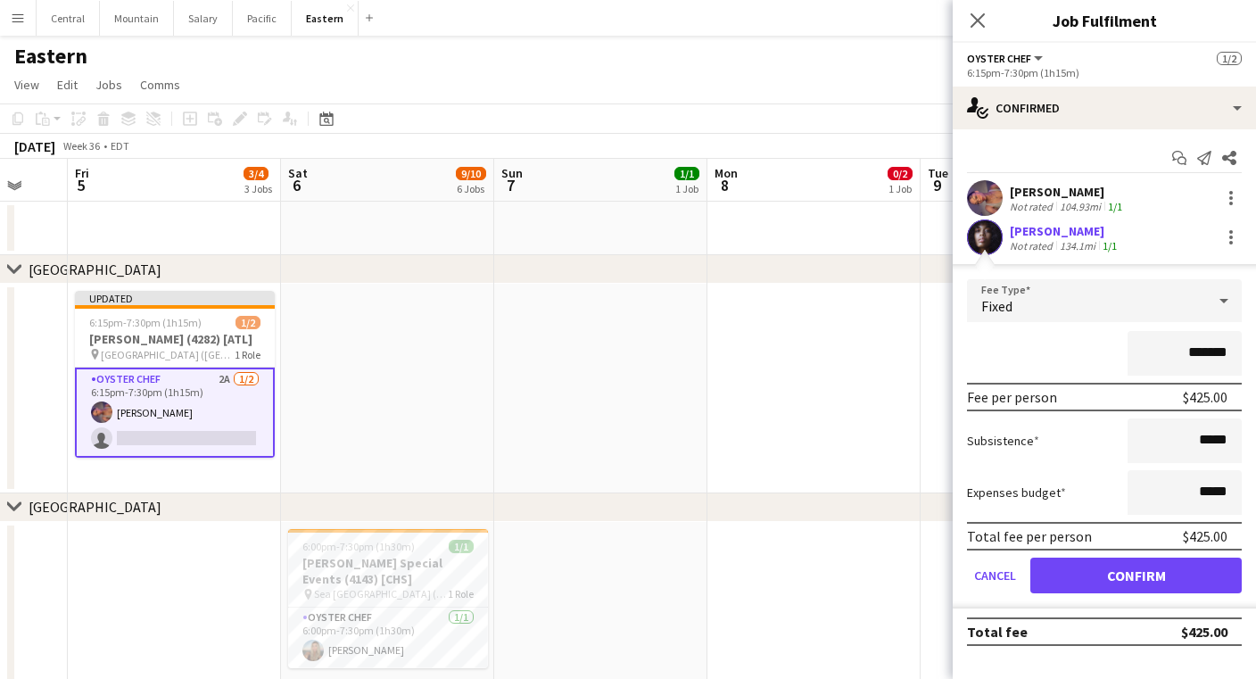
click at [1083, 566] on button "Confirm" at bounding box center [1135, 576] width 211 height 36
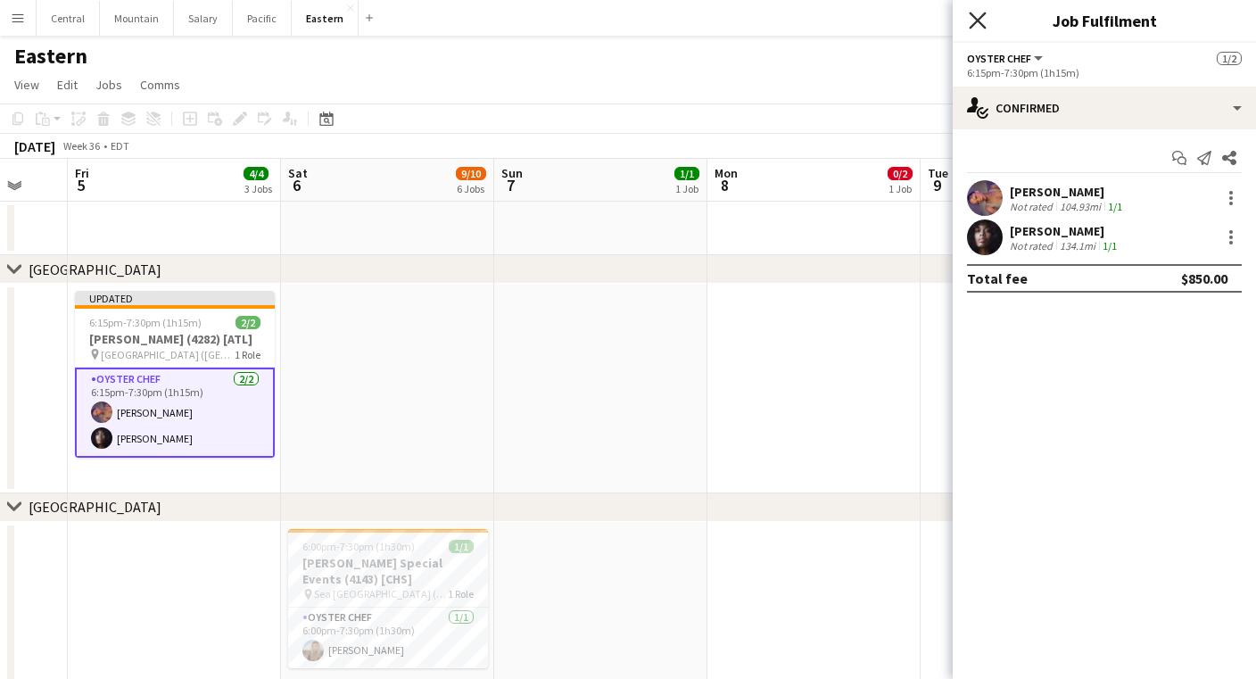
click at [977, 15] on icon "Close pop-in" at bounding box center [977, 20] width 17 height 17
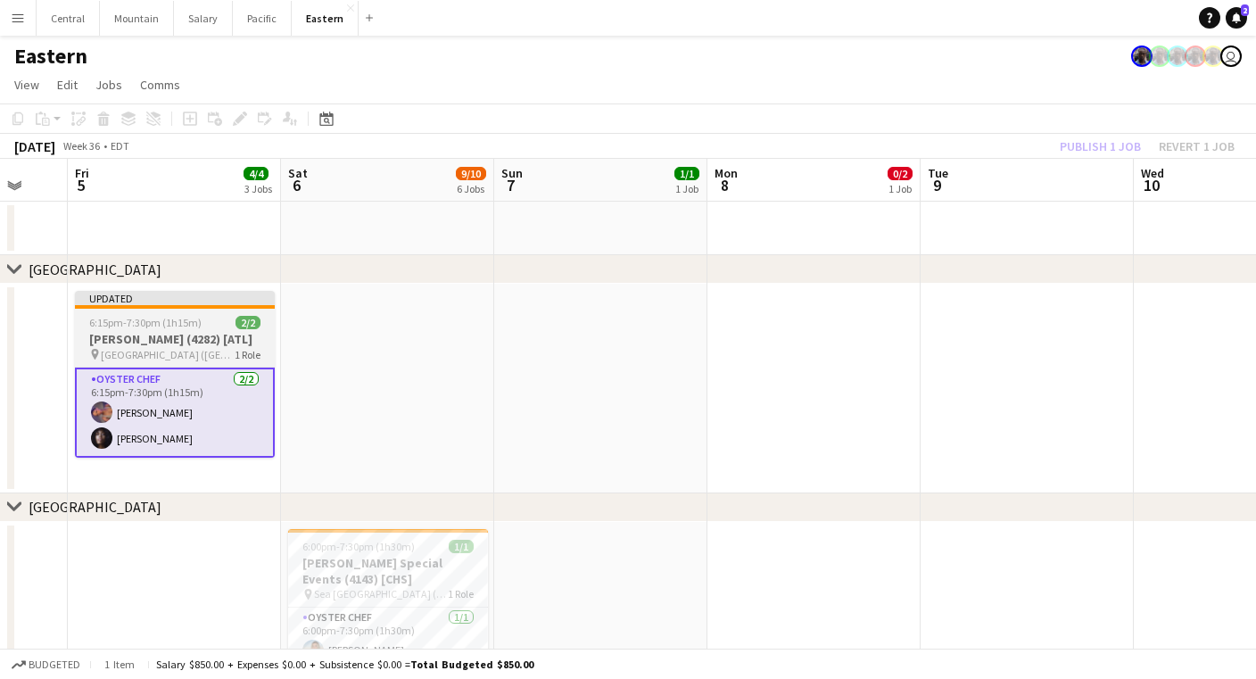
click at [178, 330] on app-job-card "Updated 6:15pm-7:30pm (1h15m) 2/2 [PERSON_NAME] (4282) [ATL] pin [GEOGRAPHIC_DA…" at bounding box center [175, 374] width 200 height 167
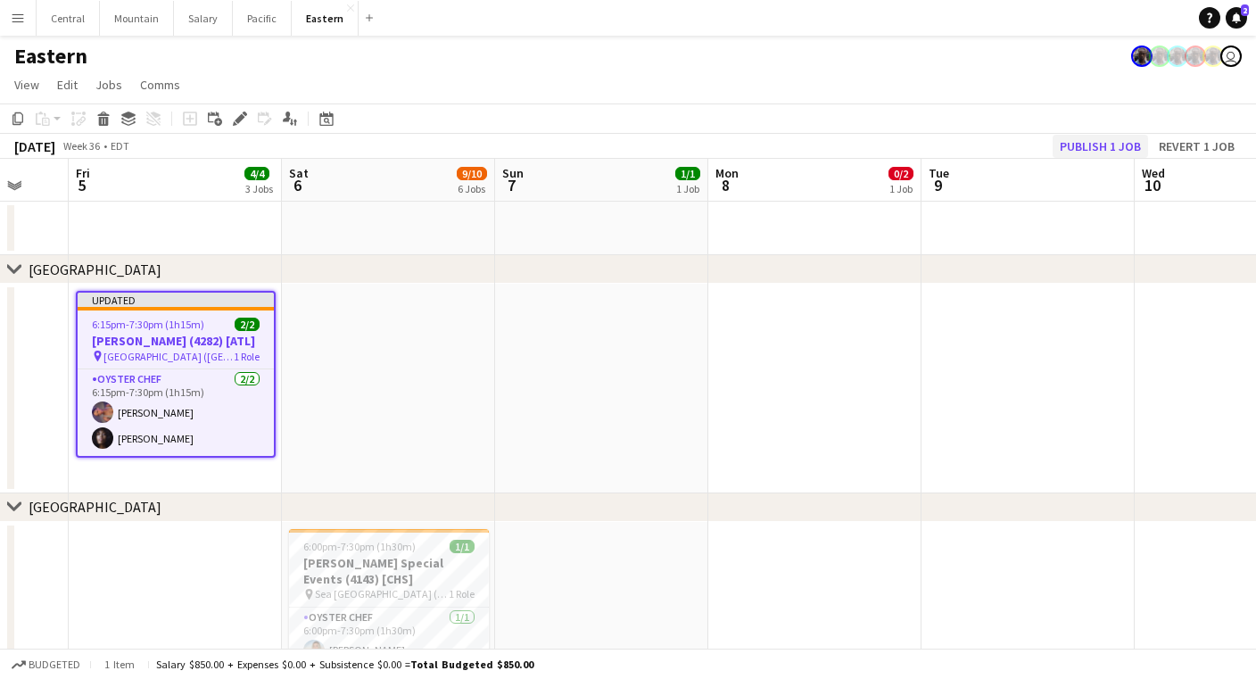
click at [1107, 142] on button "Publish 1 job" at bounding box center [1100, 146] width 95 height 23
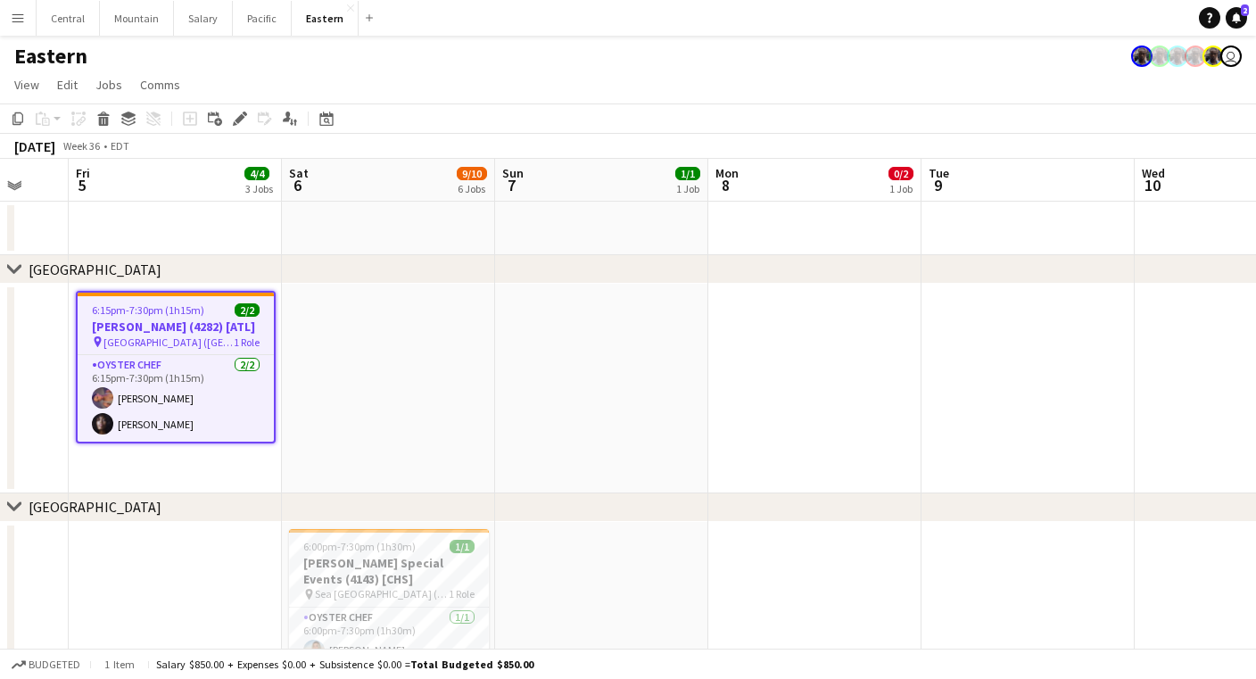
click at [21, 2] on button "Menu" at bounding box center [18, 18] width 36 height 36
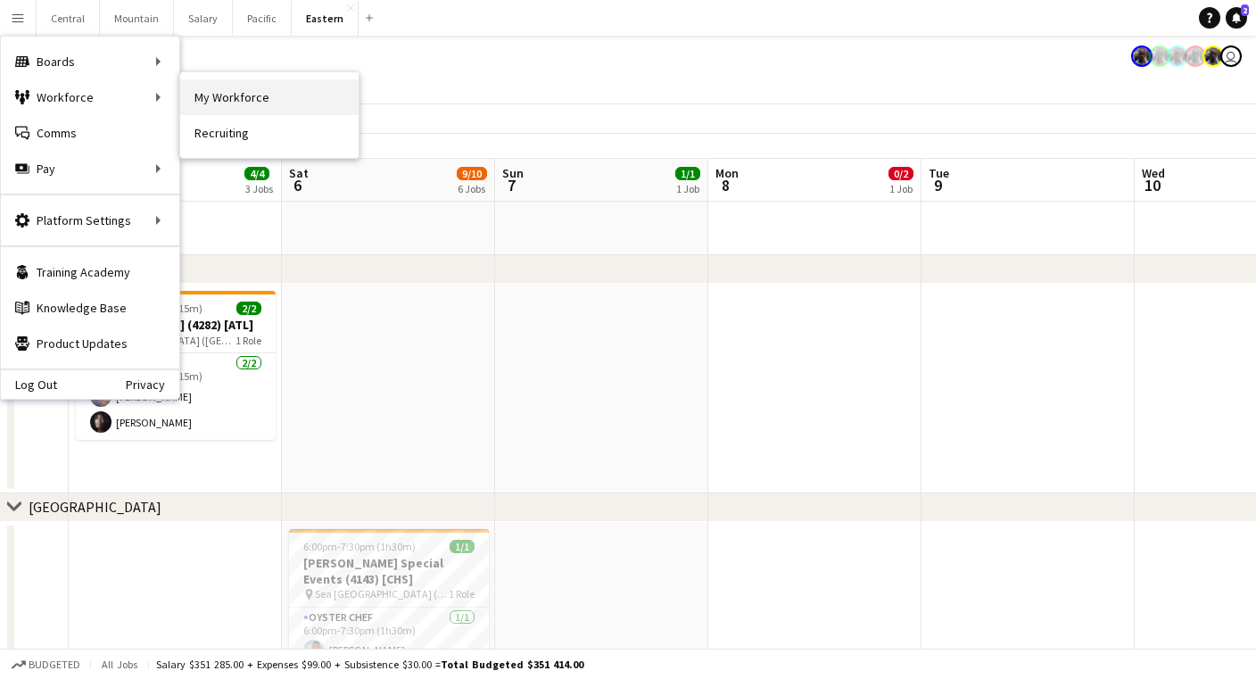
click at [216, 85] on link "My Workforce" at bounding box center [269, 97] width 178 height 36
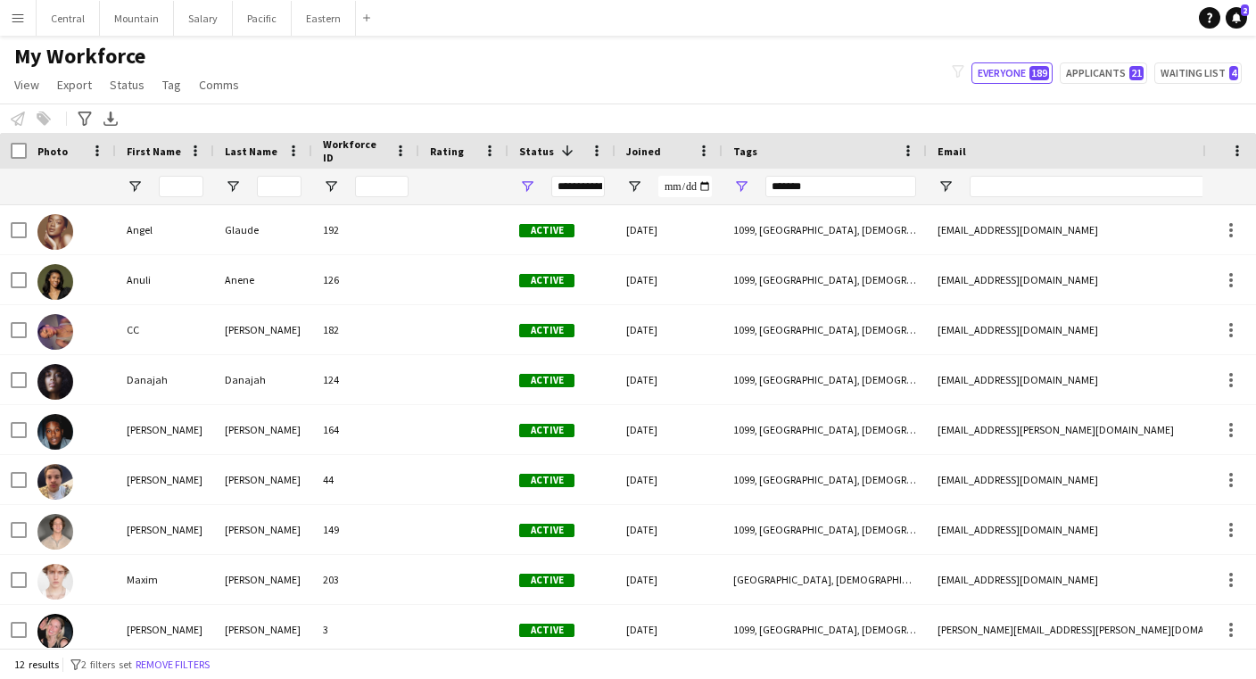
scroll to position [2, 0]
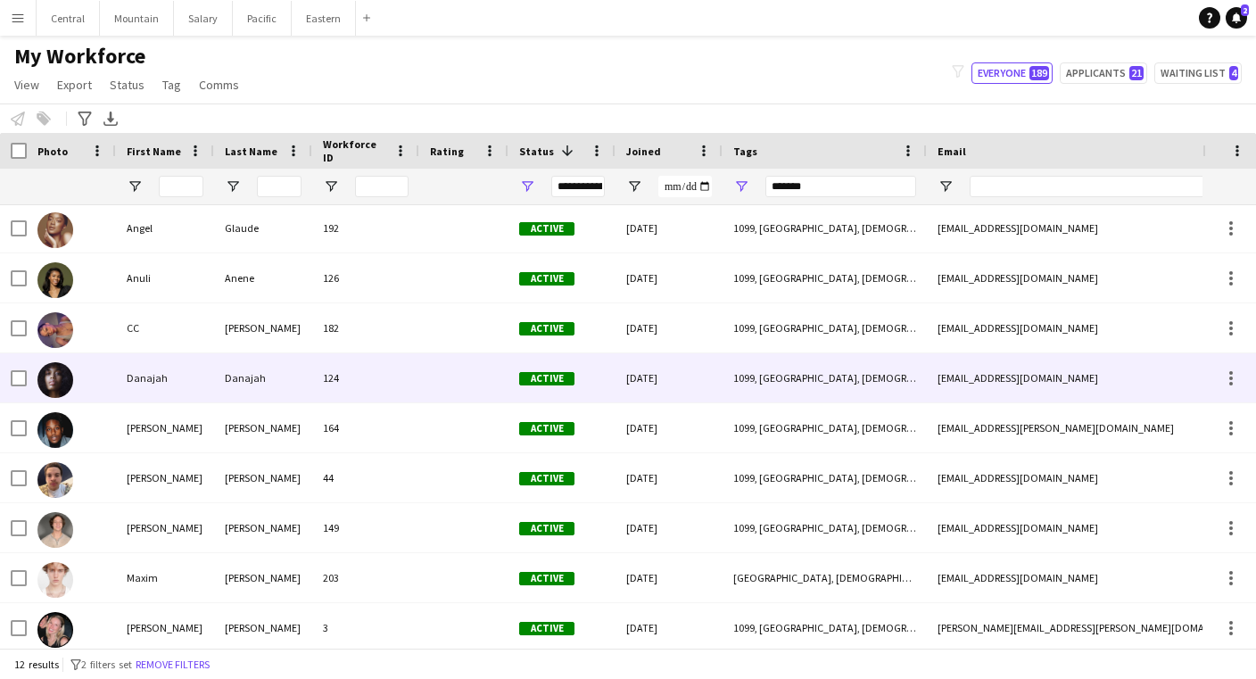
click at [344, 391] on div "124" at bounding box center [365, 377] width 107 height 49
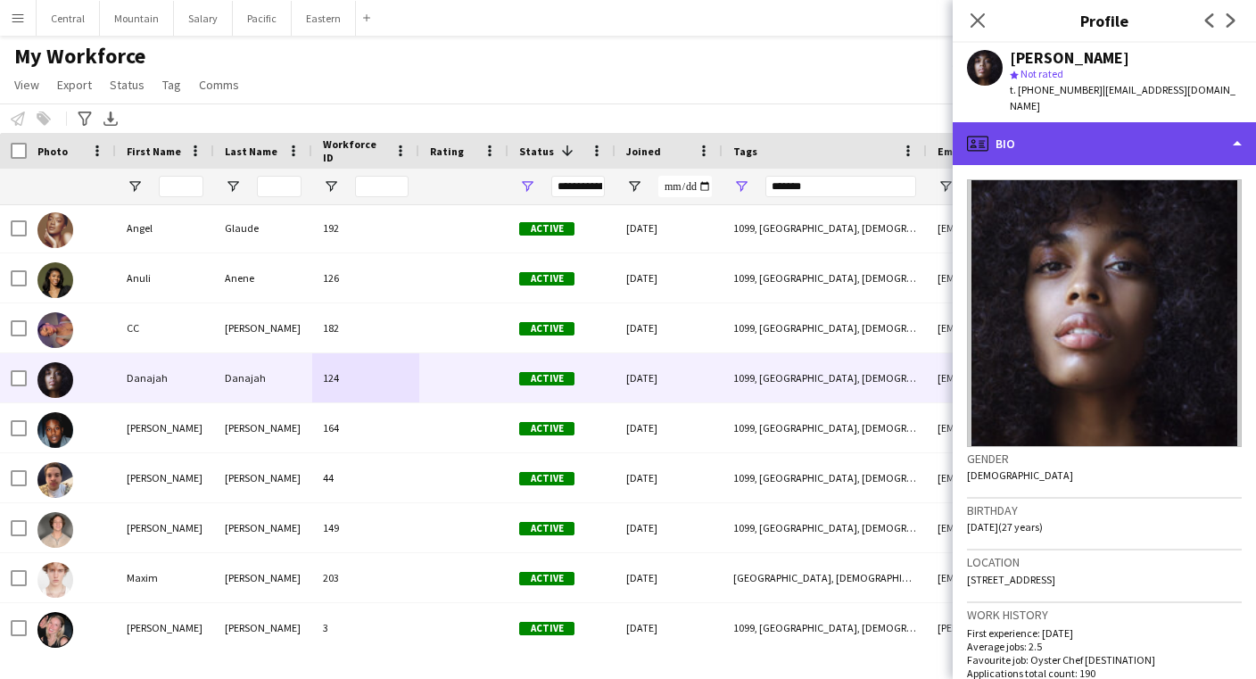
click at [1004, 122] on div "profile Bio" at bounding box center [1104, 143] width 303 height 43
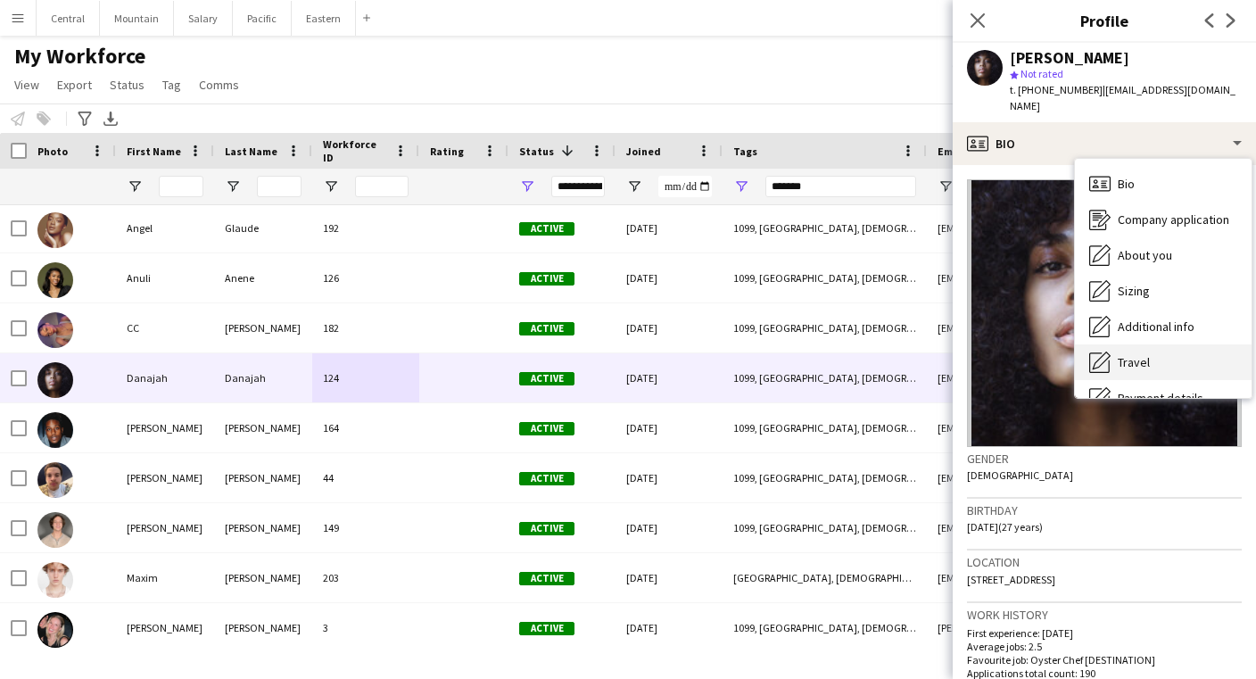
click at [1135, 354] on span "Travel" at bounding box center [1134, 362] width 32 height 16
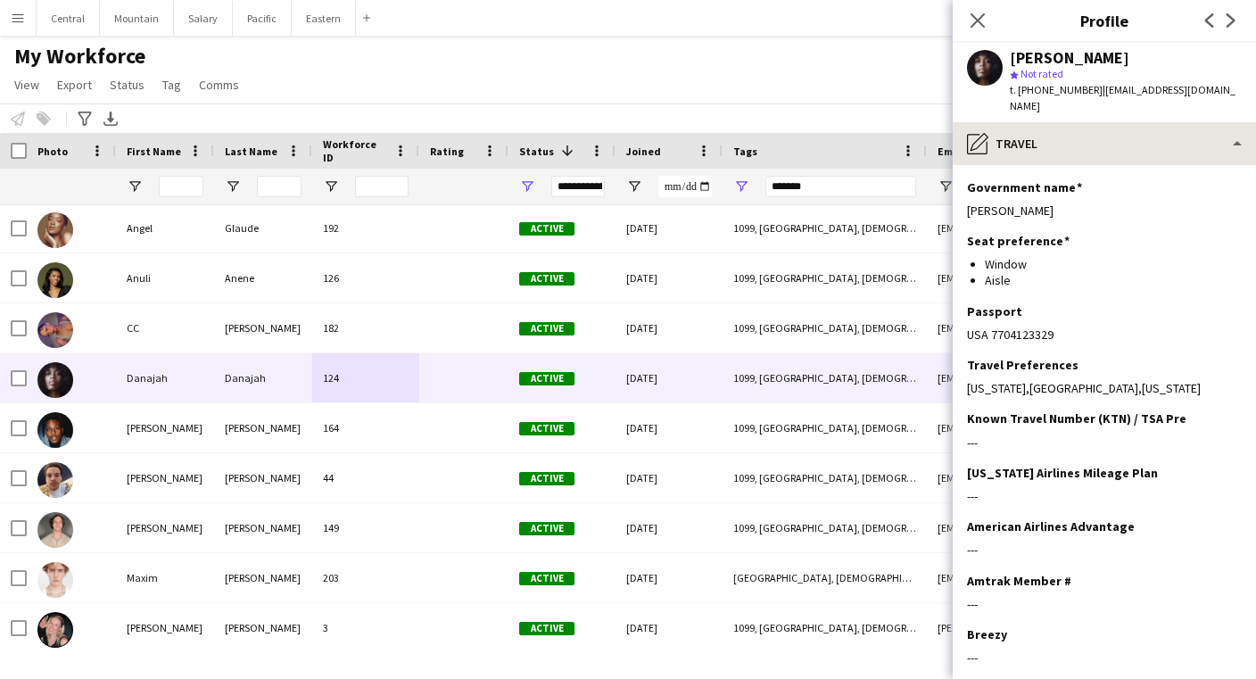
scroll to position [0, 0]
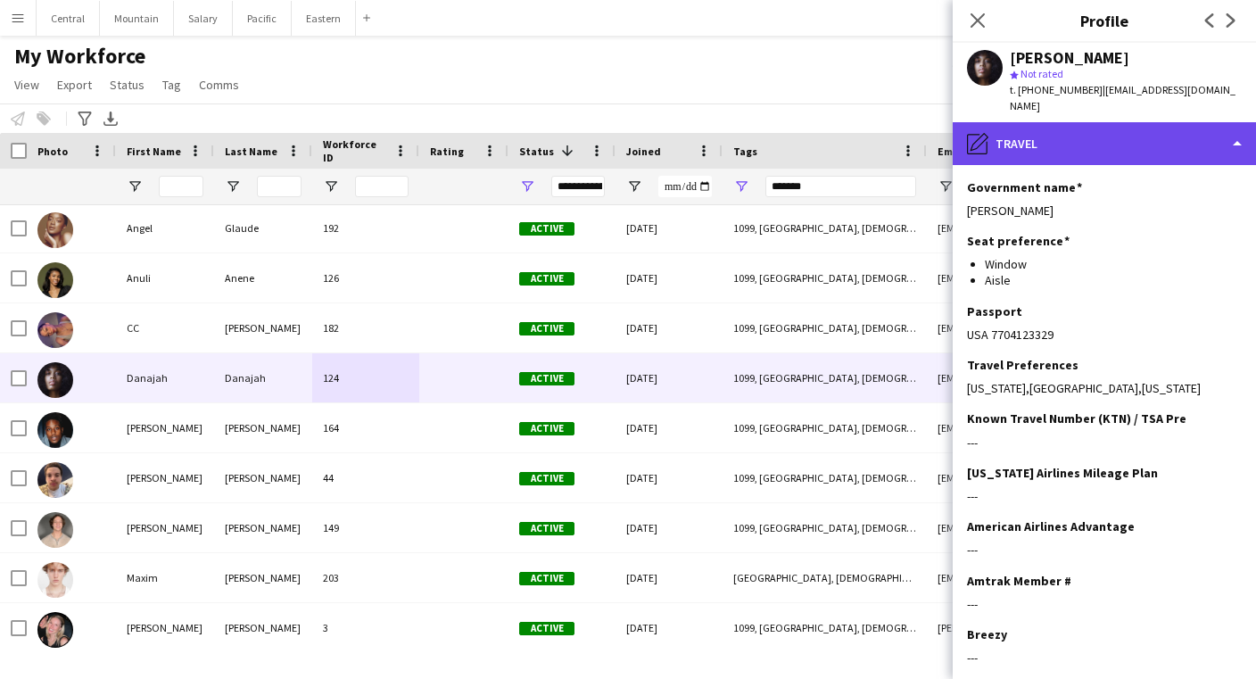
click at [1075, 138] on div "pencil4 Travel" at bounding box center [1104, 143] width 303 height 43
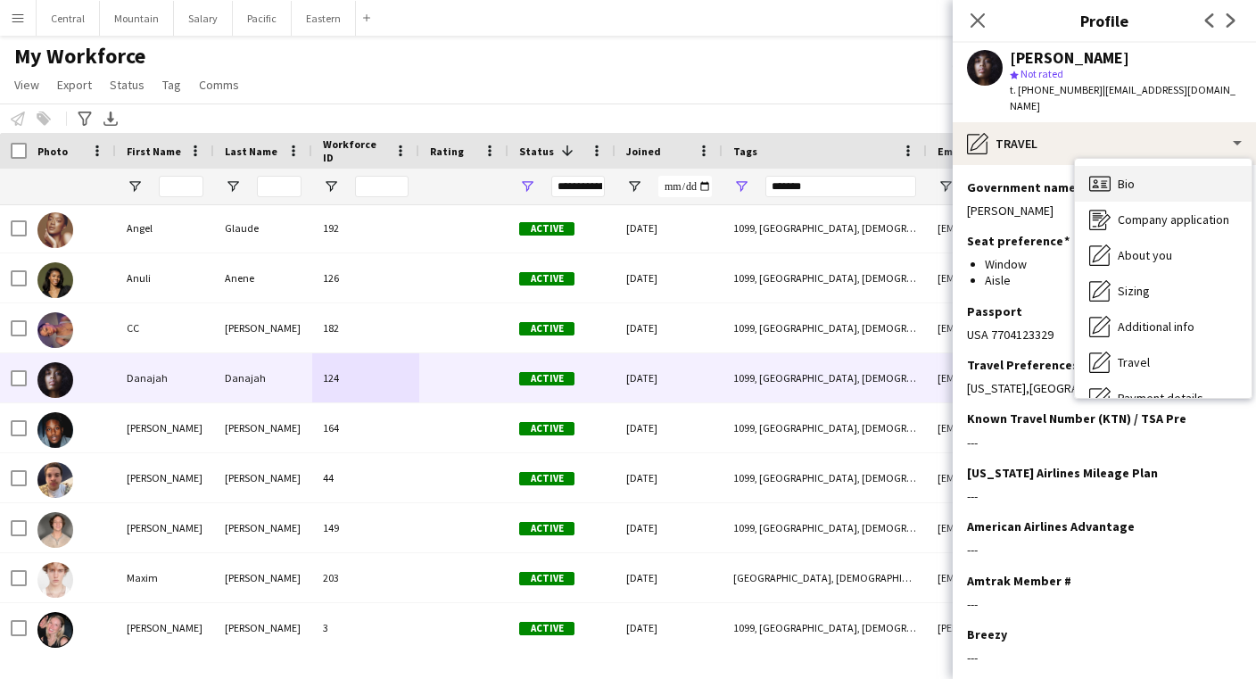
click at [1119, 166] on div "Bio Bio" at bounding box center [1163, 184] width 177 height 36
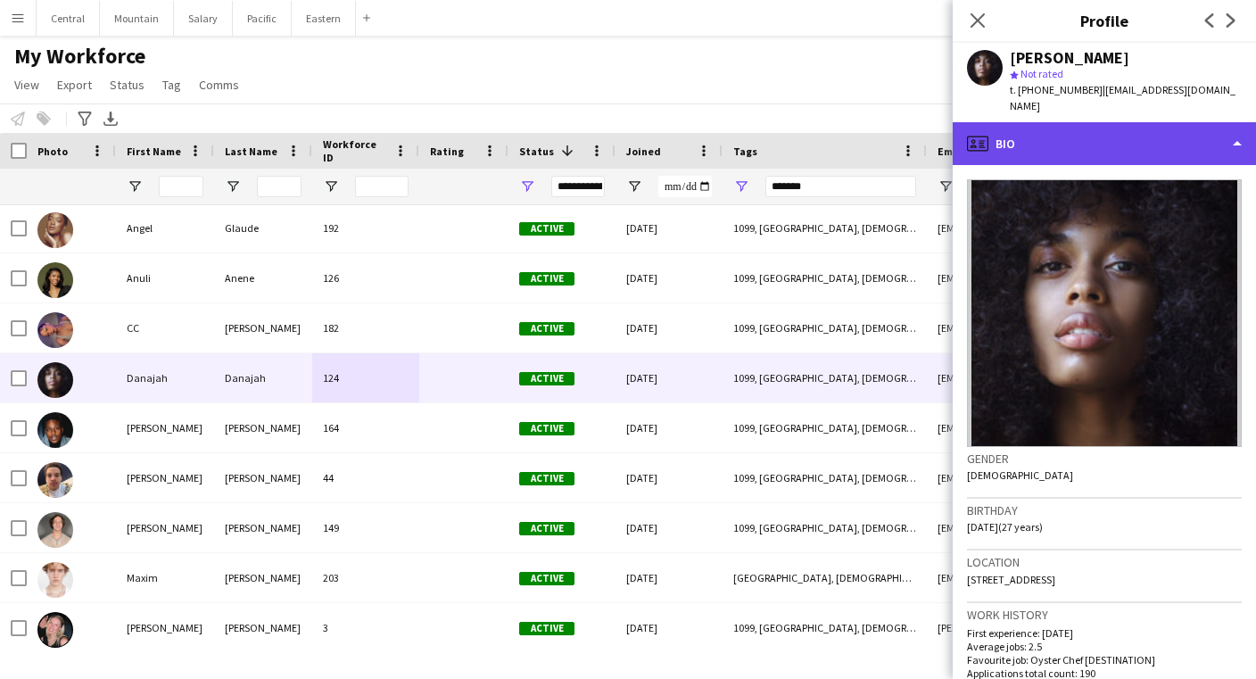
click at [965, 122] on div "profile Bio" at bounding box center [1104, 143] width 303 height 43
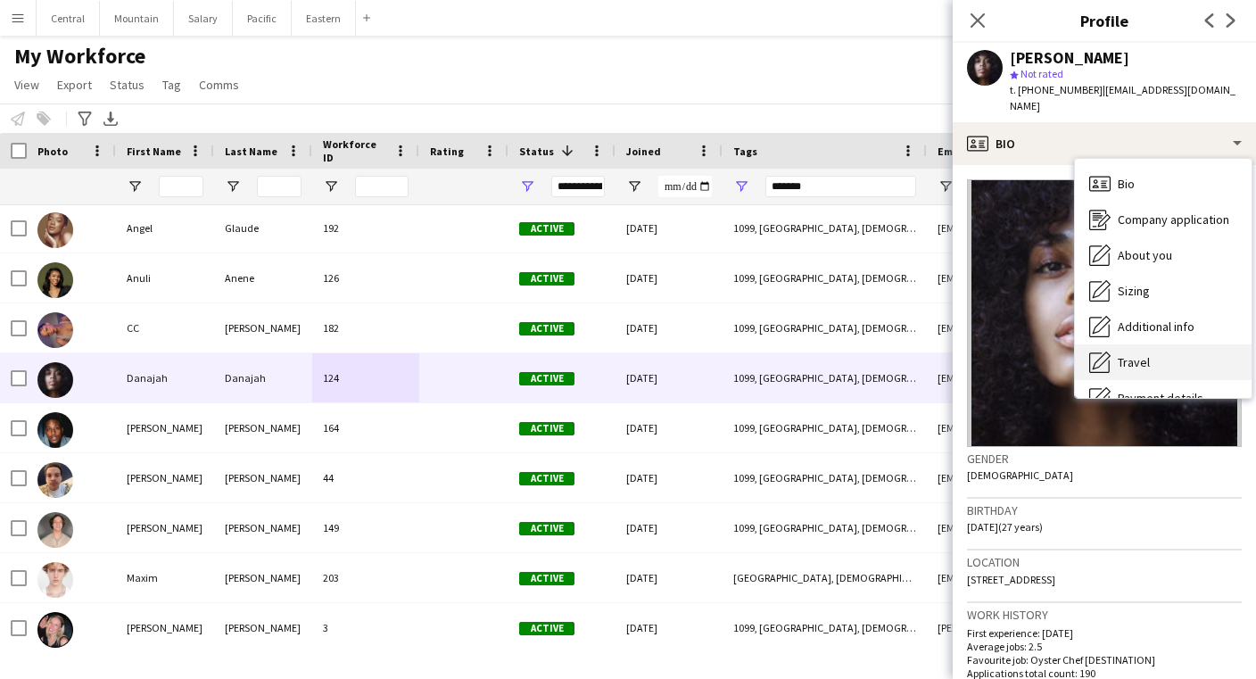
click at [1120, 344] on div "Travel Travel" at bounding box center [1163, 362] width 177 height 36
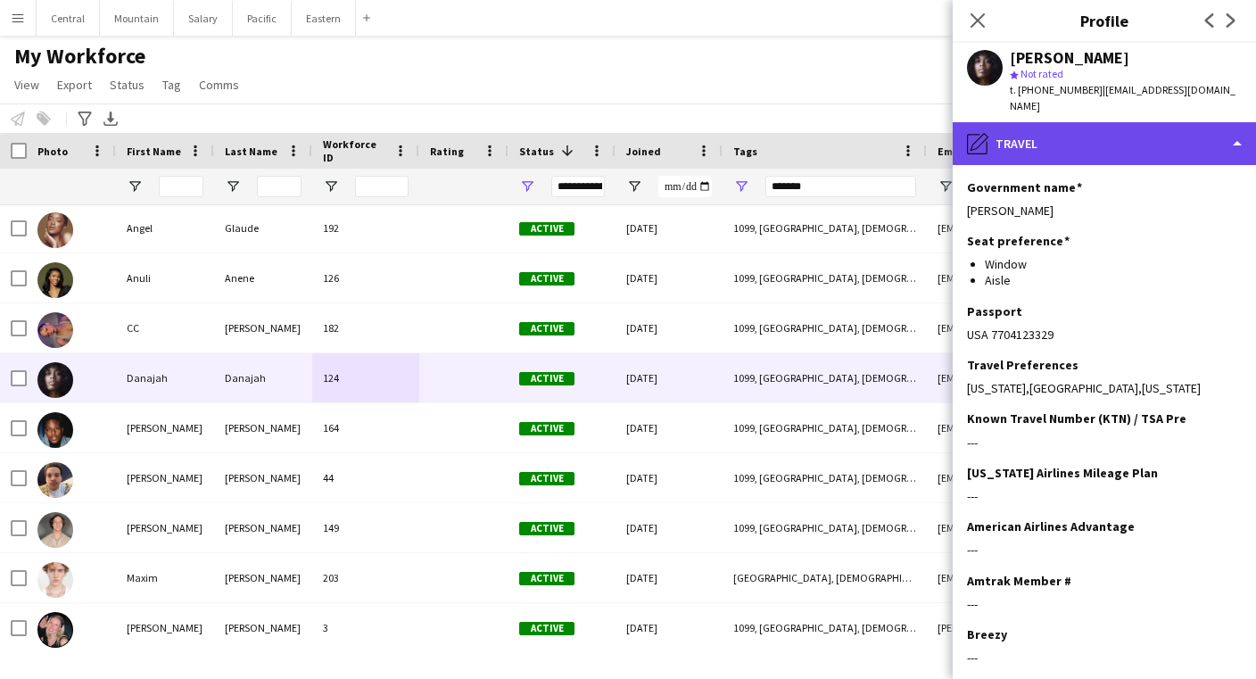
click at [1064, 138] on div "pencil4 Travel" at bounding box center [1104, 143] width 303 height 43
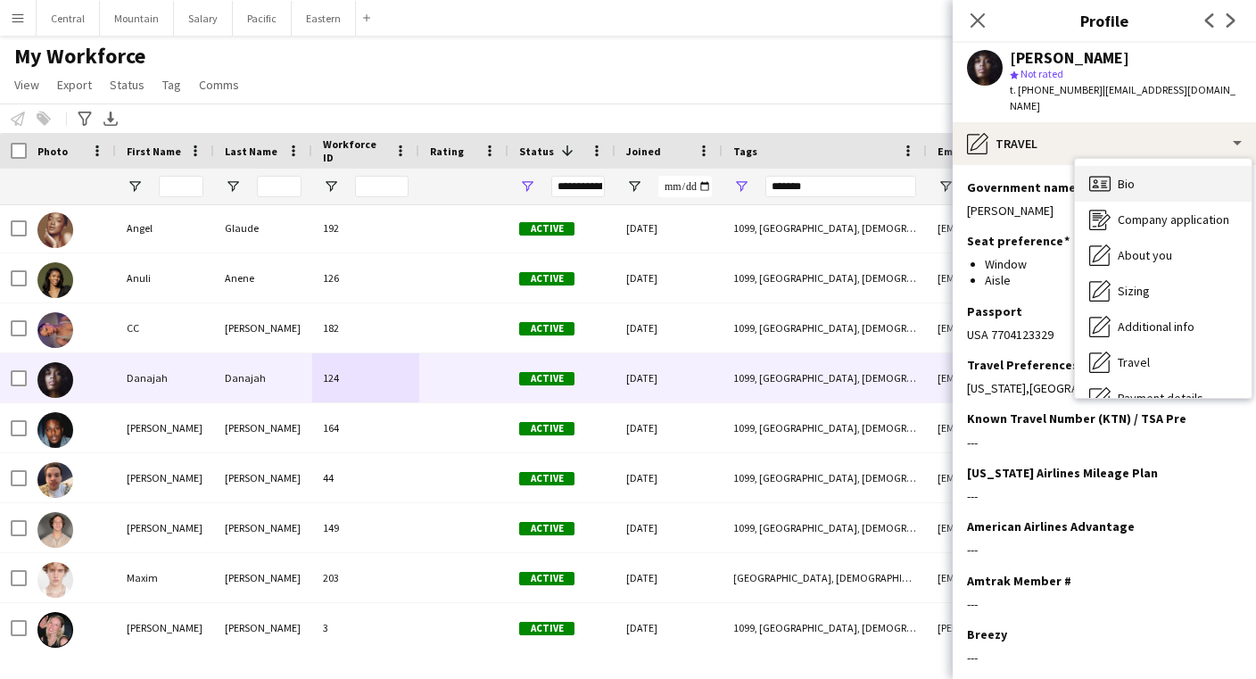
click at [1102, 173] on icon "Bio" at bounding box center [1099, 183] width 21 height 21
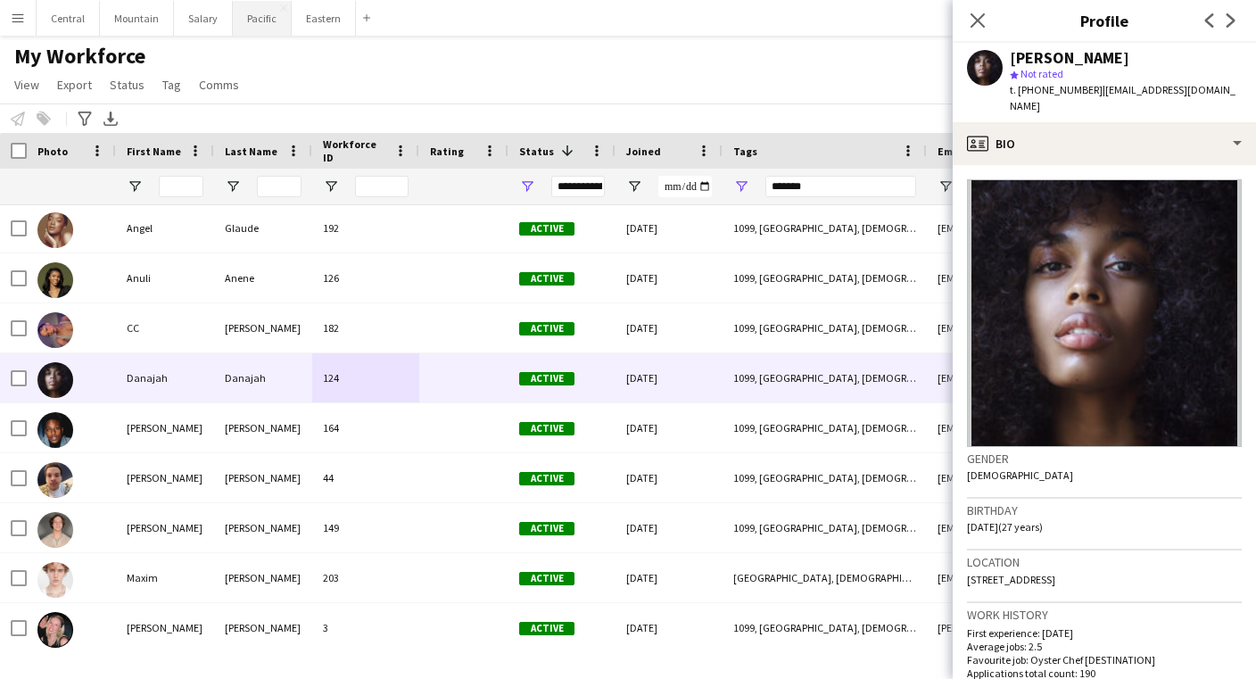
click at [264, 34] on button "Pacific Close" at bounding box center [262, 18] width 59 height 35
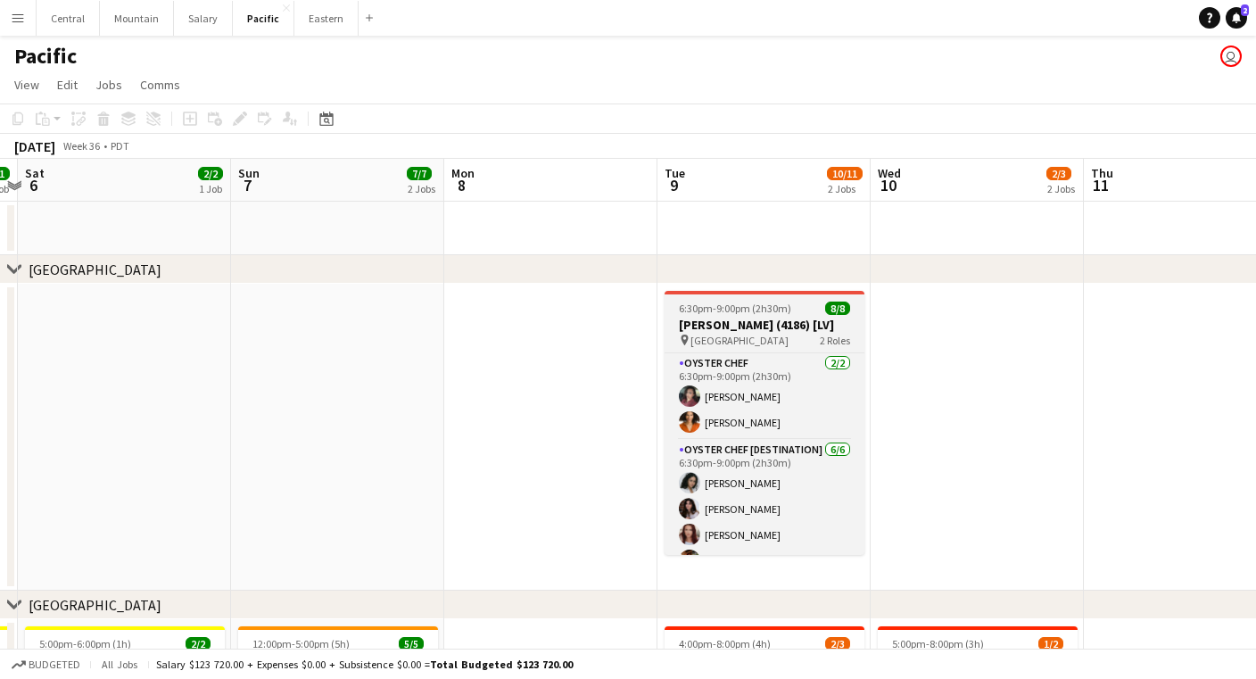
click at [684, 305] on span "6:30pm-9:00pm (2h30m)" at bounding box center [735, 307] width 112 height 13
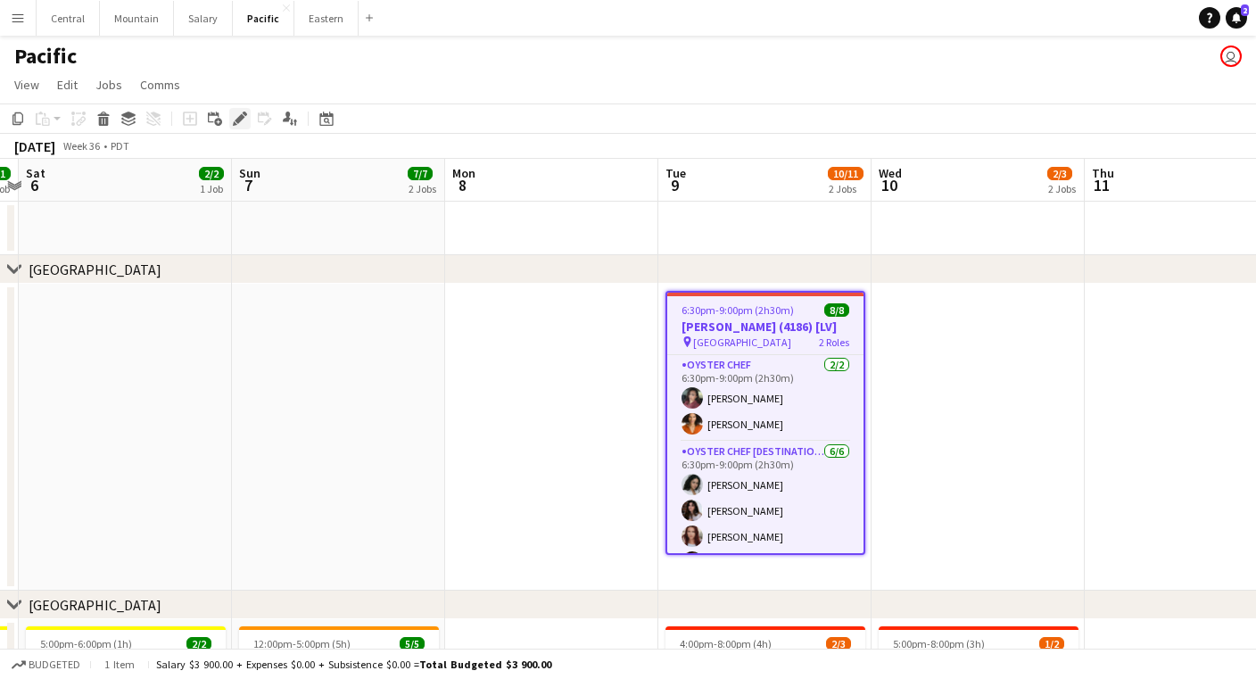
click at [233, 112] on icon "Edit" at bounding box center [240, 119] width 14 height 14
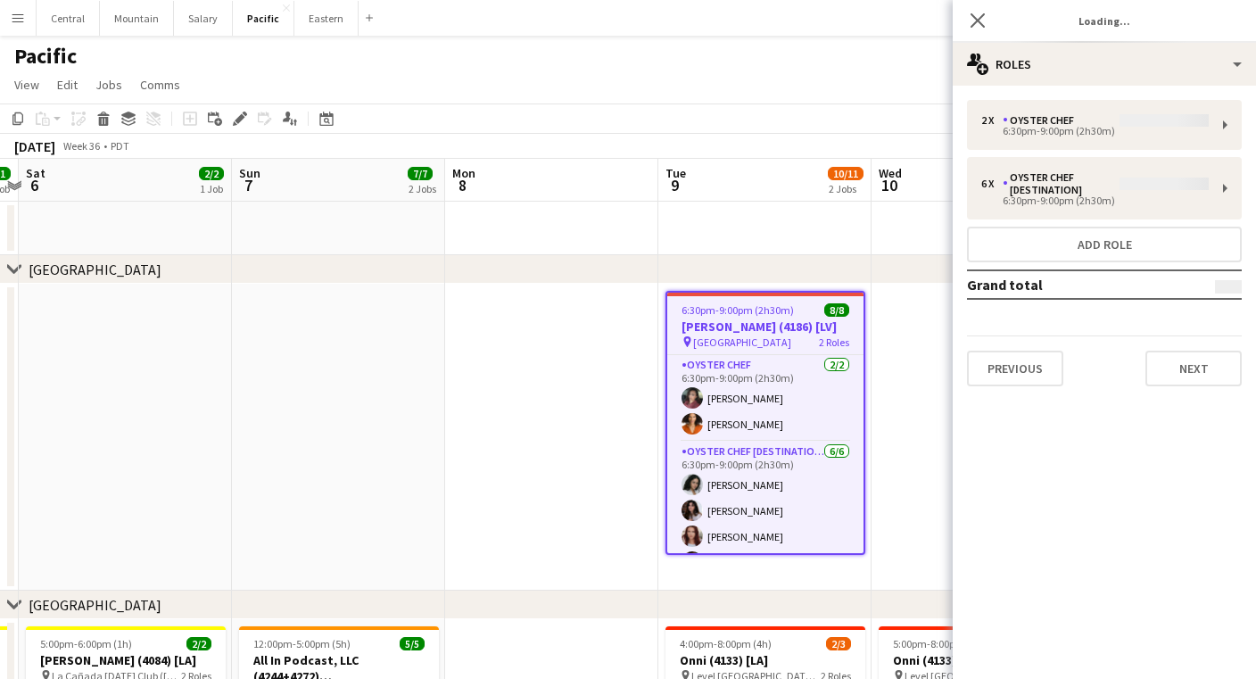
type input "**********"
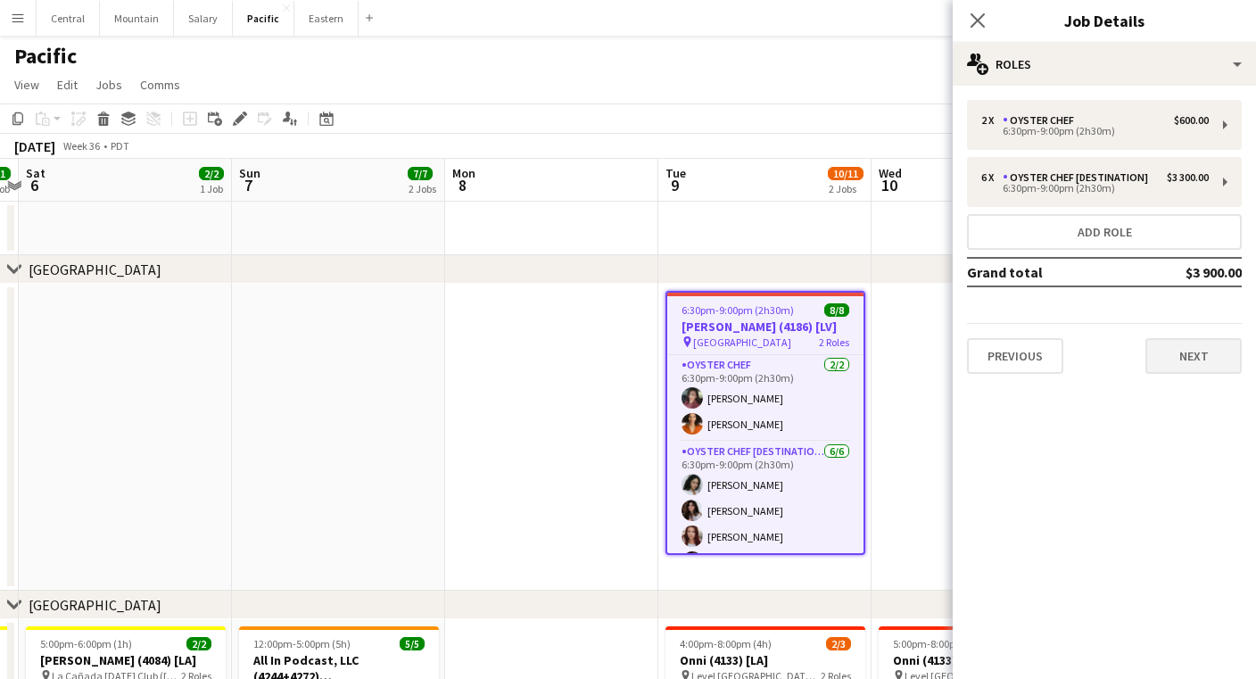
click at [1218, 343] on button "Next" at bounding box center [1193, 356] width 96 height 36
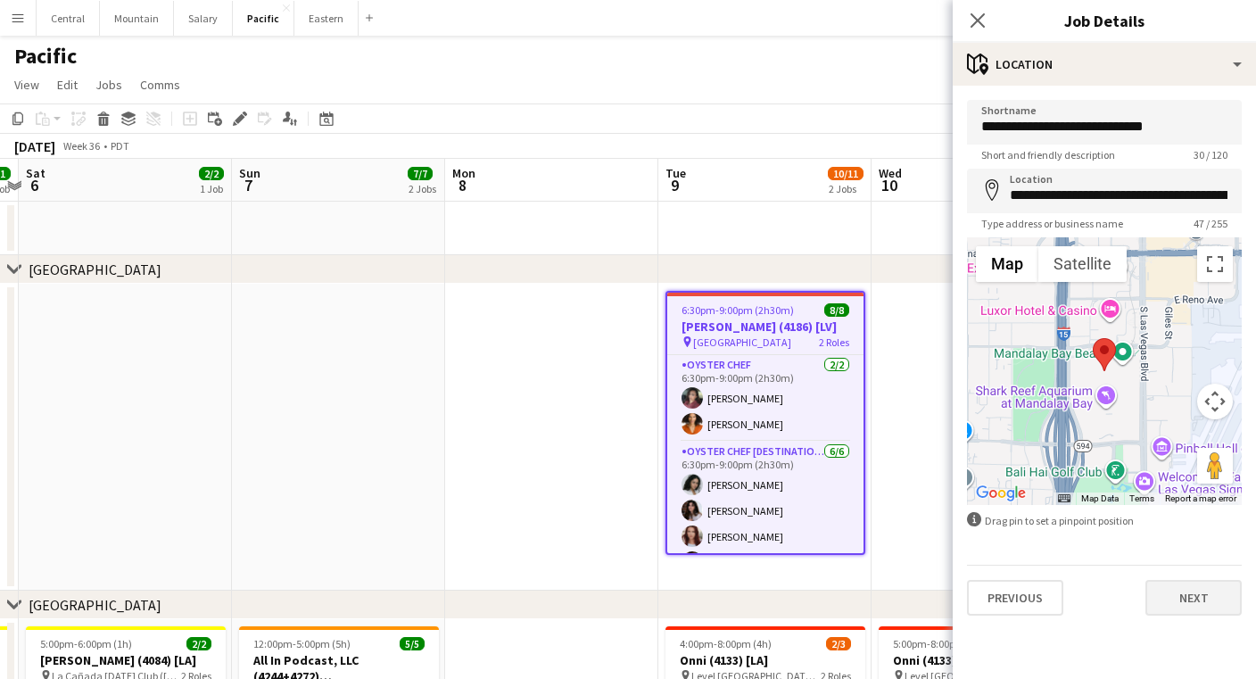
click at [1173, 593] on button "Next" at bounding box center [1193, 598] width 96 height 36
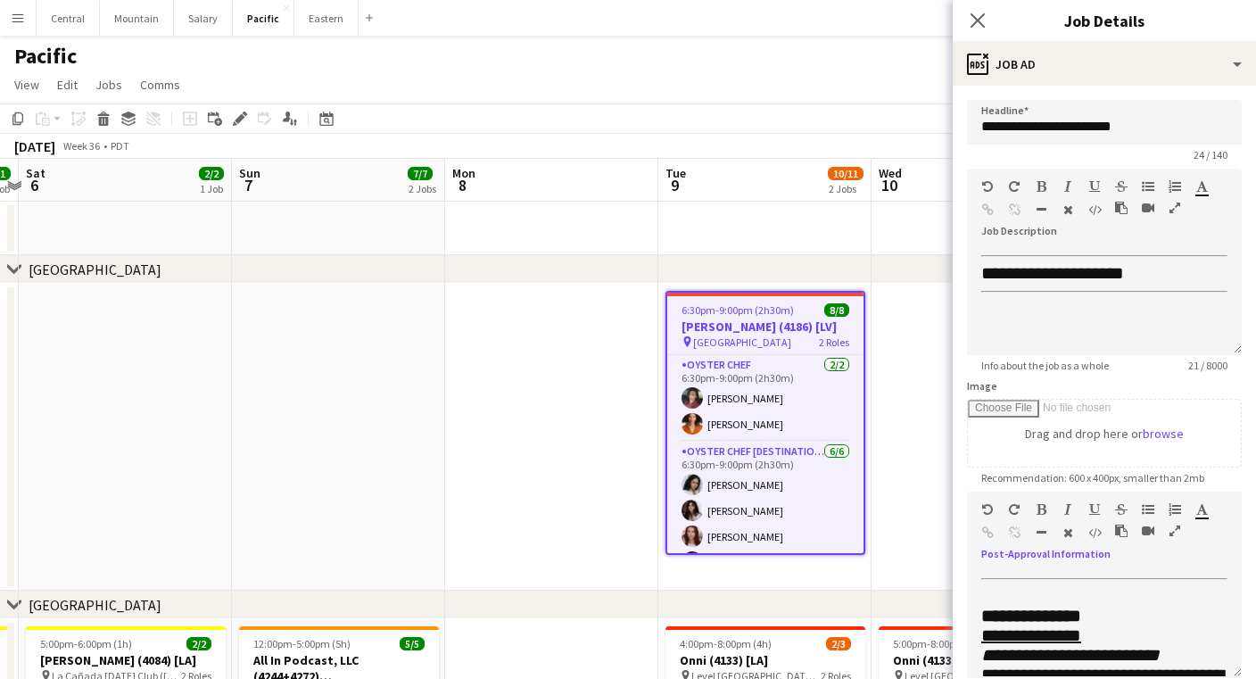
click at [1177, 533] on icon "button" at bounding box center [1174, 530] width 11 height 12
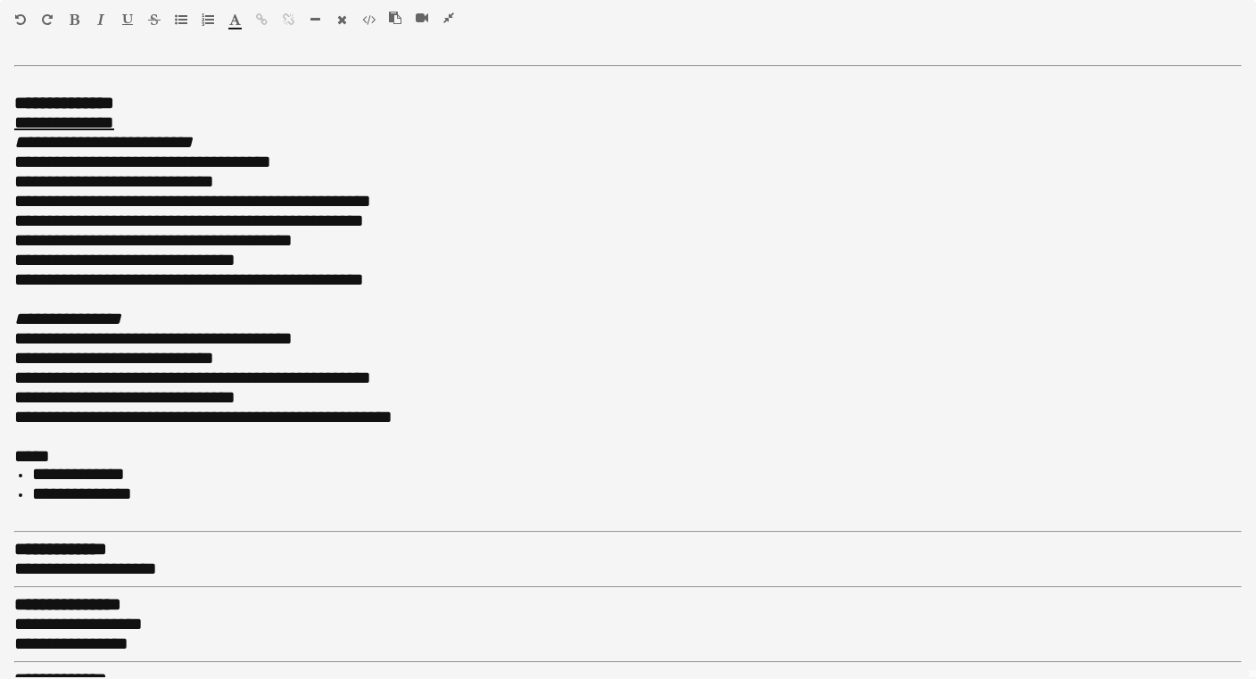
scroll to position [1, 0]
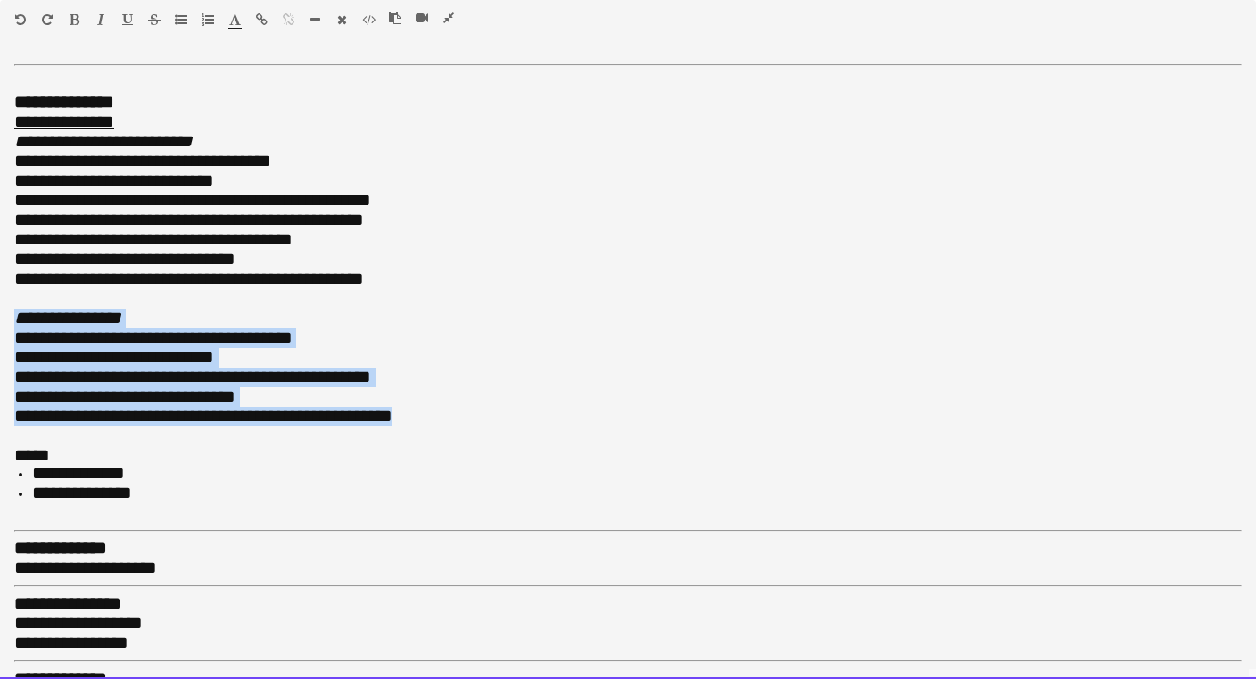
drag, startPoint x: 426, startPoint y: 406, endPoint x: -24, endPoint y: 304, distance: 461.8
copy div "**********"
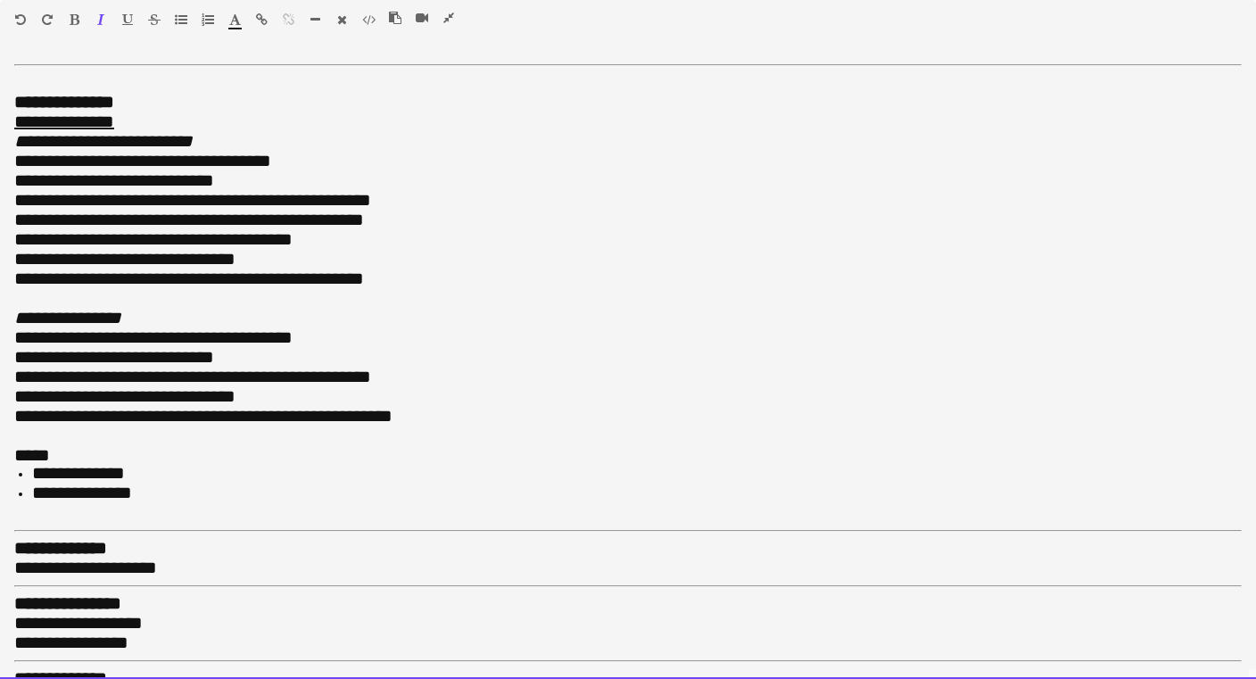
click at [70, 289] on div at bounding box center [627, 299] width 1227 height 20
click at [12, 143] on div "**********" at bounding box center [628, 368] width 1256 height 621
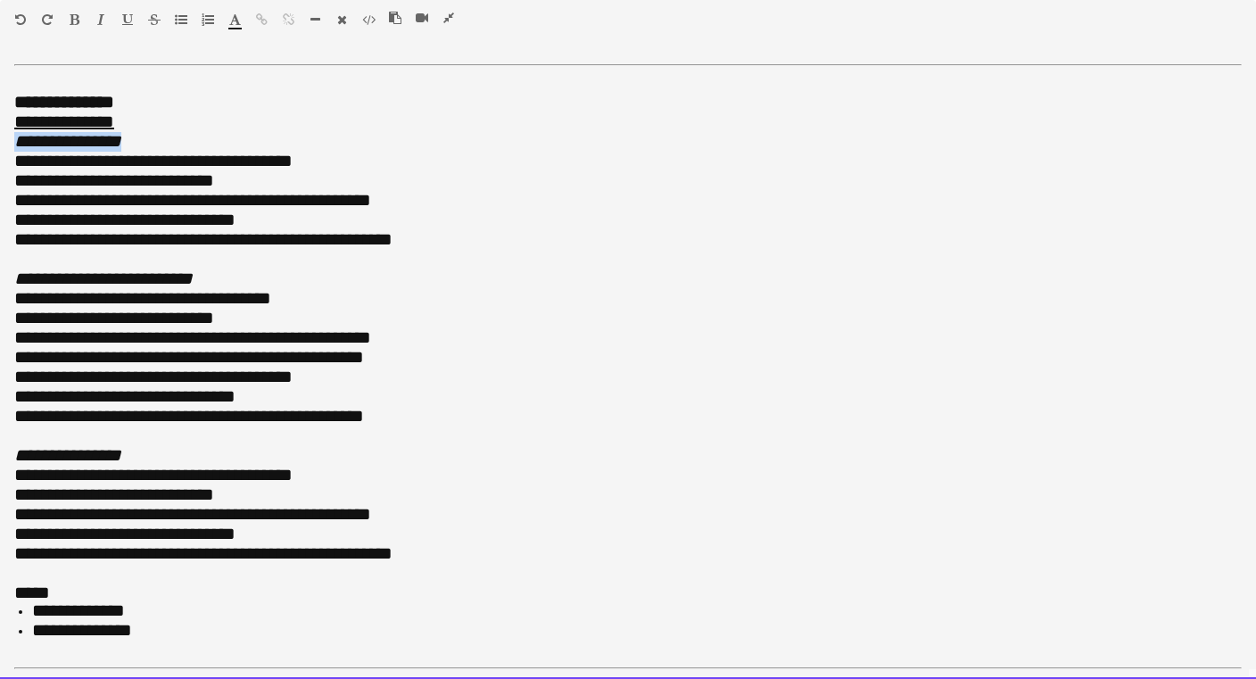
drag, startPoint x: 122, startPoint y: 140, endPoint x: 11, endPoint y: 141, distance: 111.5
click at [11, 141] on div "**********" at bounding box center [628, 368] width 1256 height 621
click at [322, 159] on div "**********" at bounding box center [627, 162] width 1227 height 20
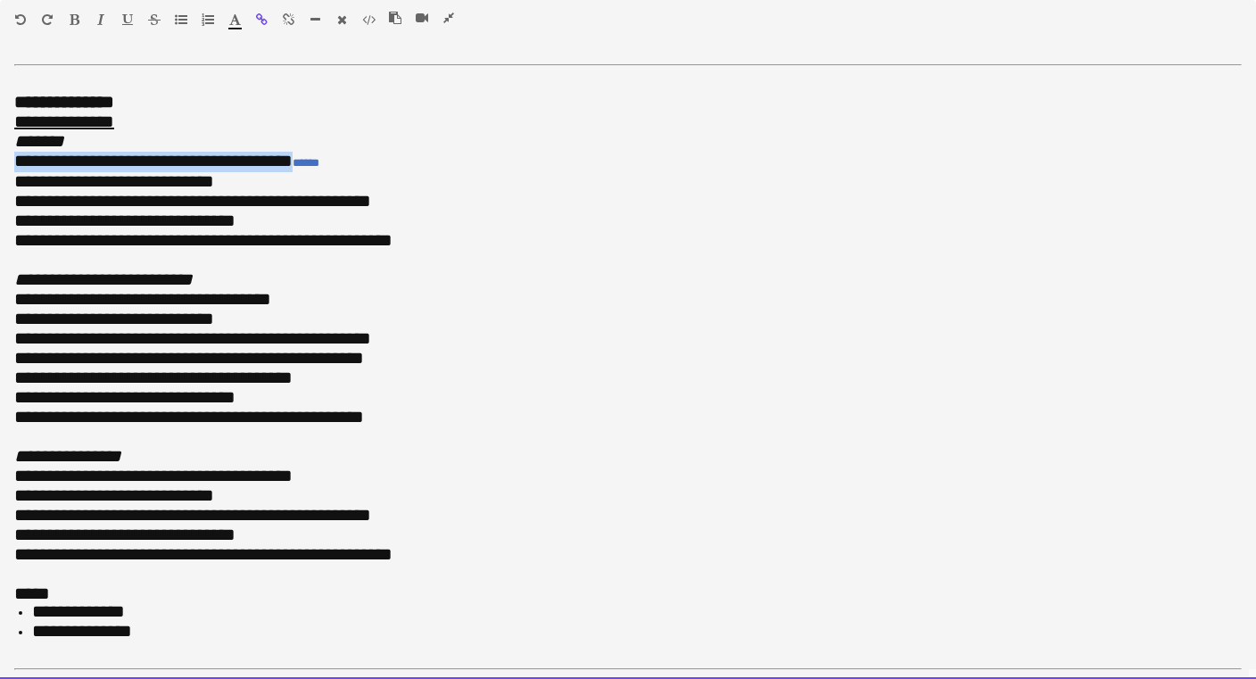
drag, startPoint x: 297, startPoint y: 156, endPoint x: 17, endPoint y: 160, distance: 280.1
click at [17, 160] on span "**********" at bounding box center [153, 161] width 278 height 18
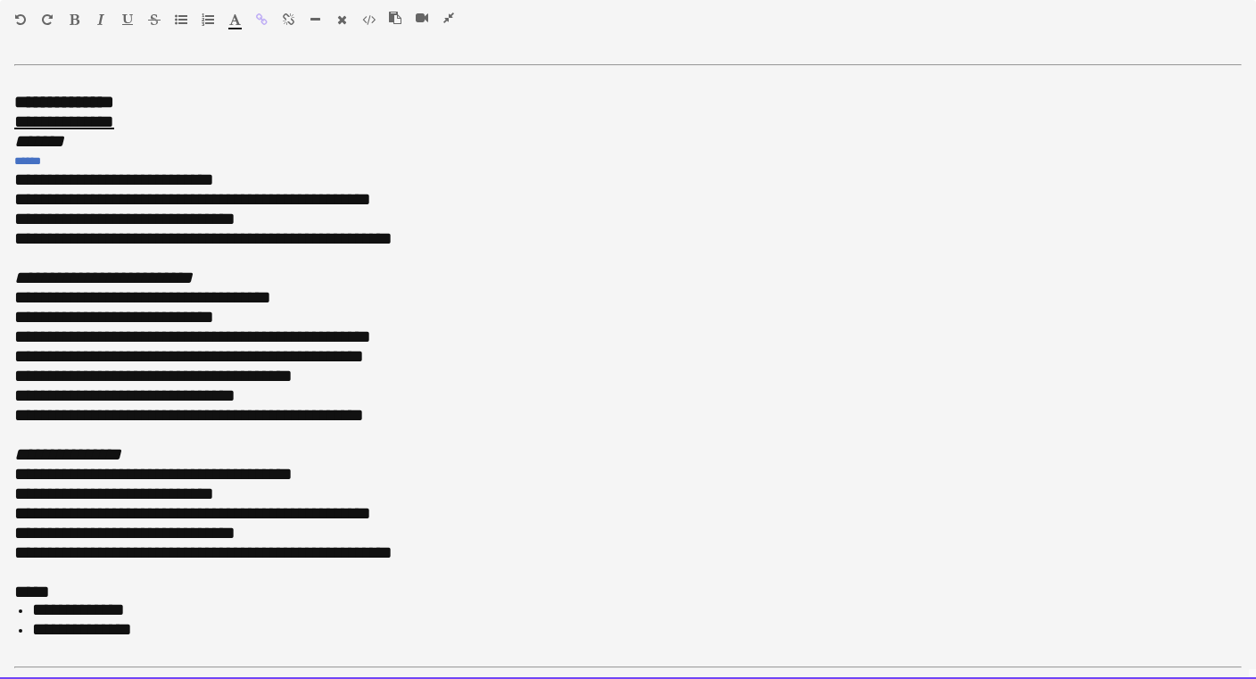
click at [12, 220] on div "**********" at bounding box center [628, 368] width 1256 height 621
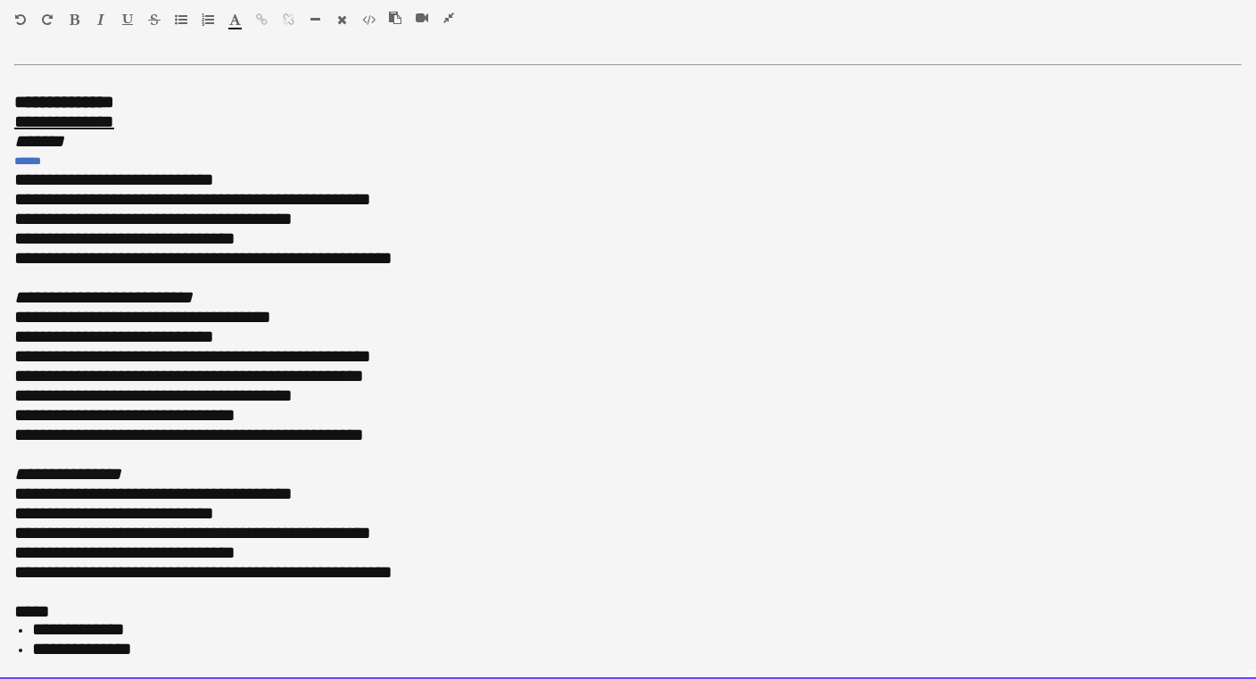
click at [14, 177] on span "*****" at bounding box center [35, 179] width 43 height 18
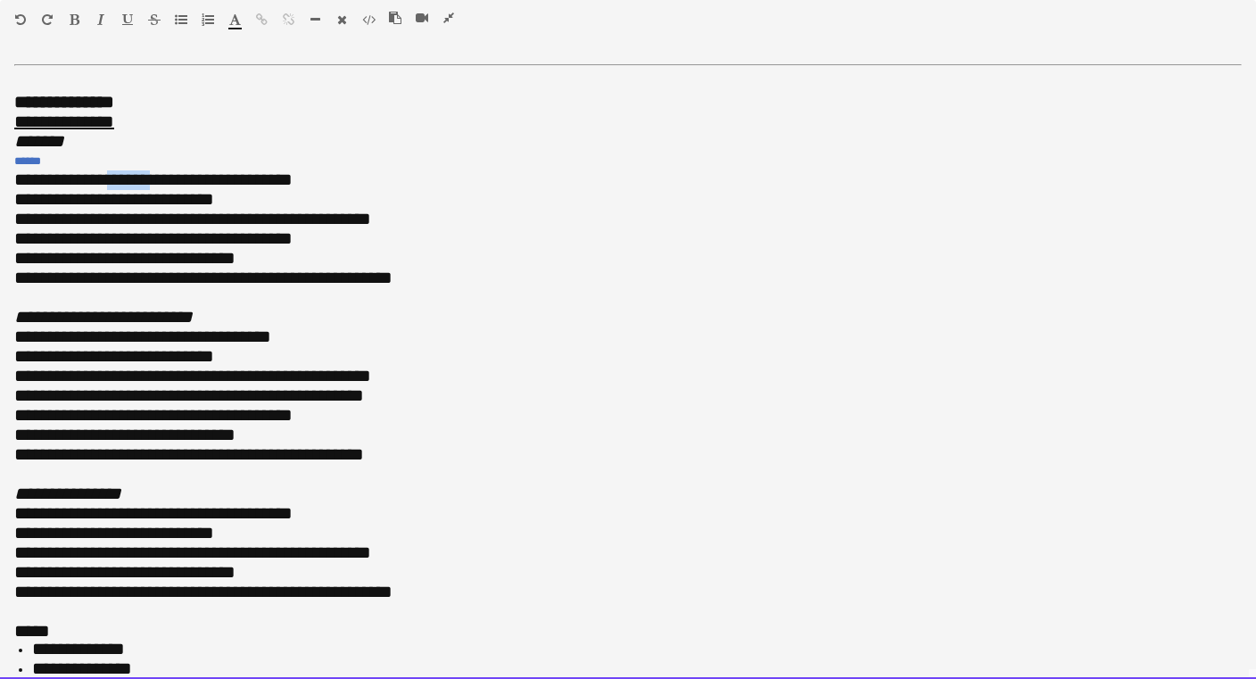
drag, startPoint x: 100, startPoint y: 175, endPoint x: 146, endPoint y: 178, distance: 46.5
click at [146, 178] on span "**********" at bounding box center [153, 179] width 278 height 18
click at [145, 178] on span "**********" at bounding box center [153, 179] width 278 height 18
drag, startPoint x: 103, startPoint y: 175, endPoint x: 182, endPoint y: 173, distance: 78.5
click at [182, 173] on span "**********" at bounding box center [153, 179] width 278 height 18
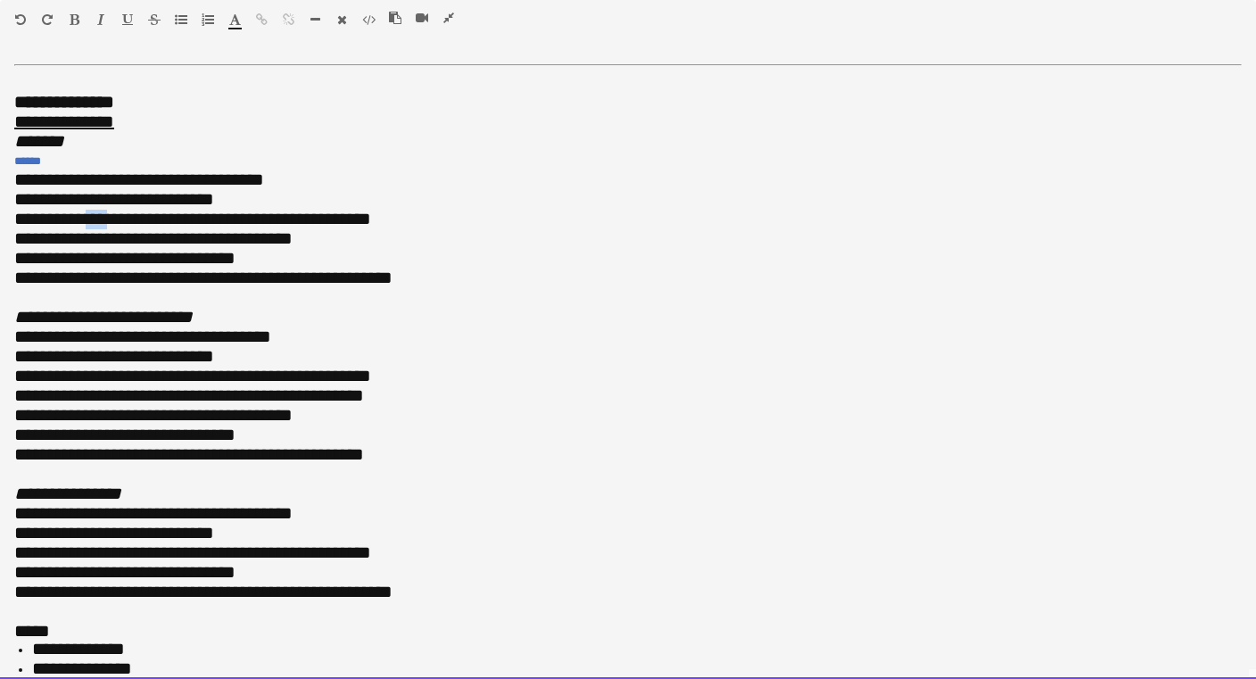
drag, startPoint x: 137, startPoint y: 214, endPoint x: 106, endPoint y: 214, distance: 31.2
click at [106, 214] on span "**********" at bounding box center [228, 219] width 285 height 18
drag, startPoint x: 149, startPoint y: 209, endPoint x: 126, endPoint y: 209, distance: 23.2
click at [126, 210] on span "**********" at bounding box center [225, 219] width 278 height 18
drag, startPoint x: 261, startPoint y: 211, endPoint x: 224, endPoint y: 211, distance: 37.5
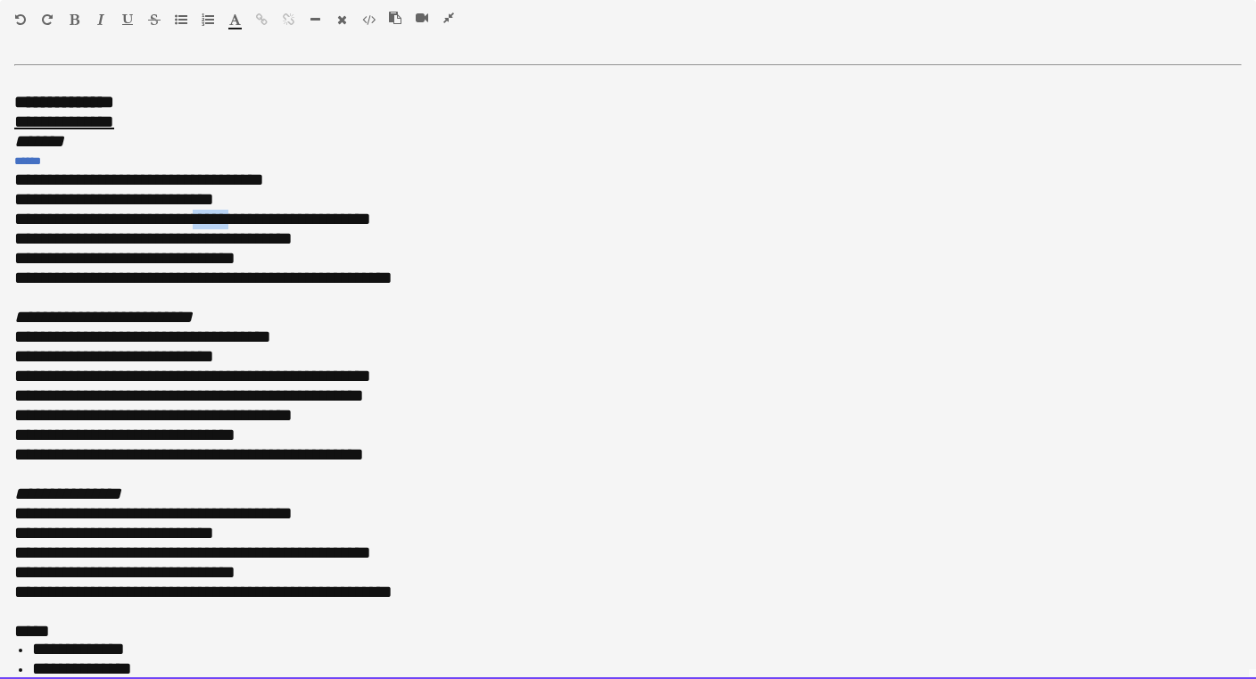
click at [224, 211] on span "**********" at bounding box center [228, 219] width 285 height 18
drag, startPoint x: 386, startPoint y: 217, endPoint x: 341, endPoint y: 216, distance: 45.5
click at [341, 216] on span "**********" at bounding box center [225, 219] width 278 height 18
drag, startPoint x: 44, startPoint y: 219, endPoint x: -4, endPoint y: 219, distance: 47.3
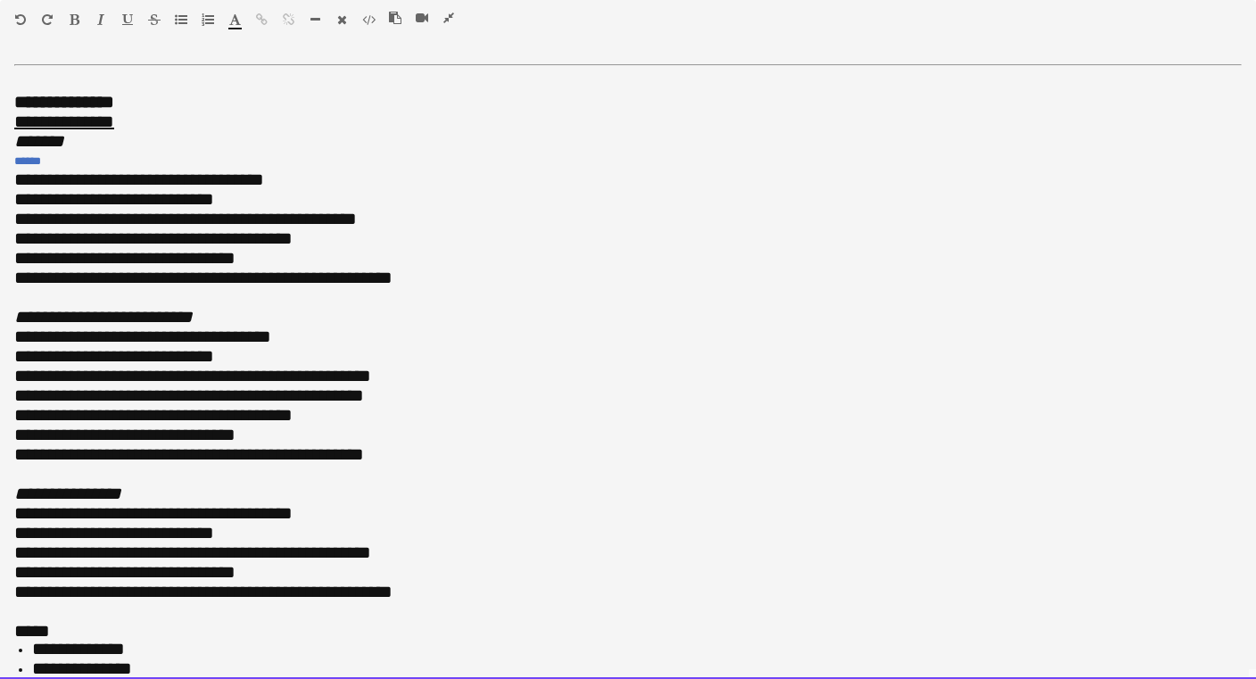
click at [86, 215] on span "*********" at bounding box center [49, 219] width 71 height 18
click at [274, 162] on div "******" at bounding box center [627, 161] width 1227 height 19
click at [274, 172] on div "**********" at bounding box center [627, 180] width 1227 height 20
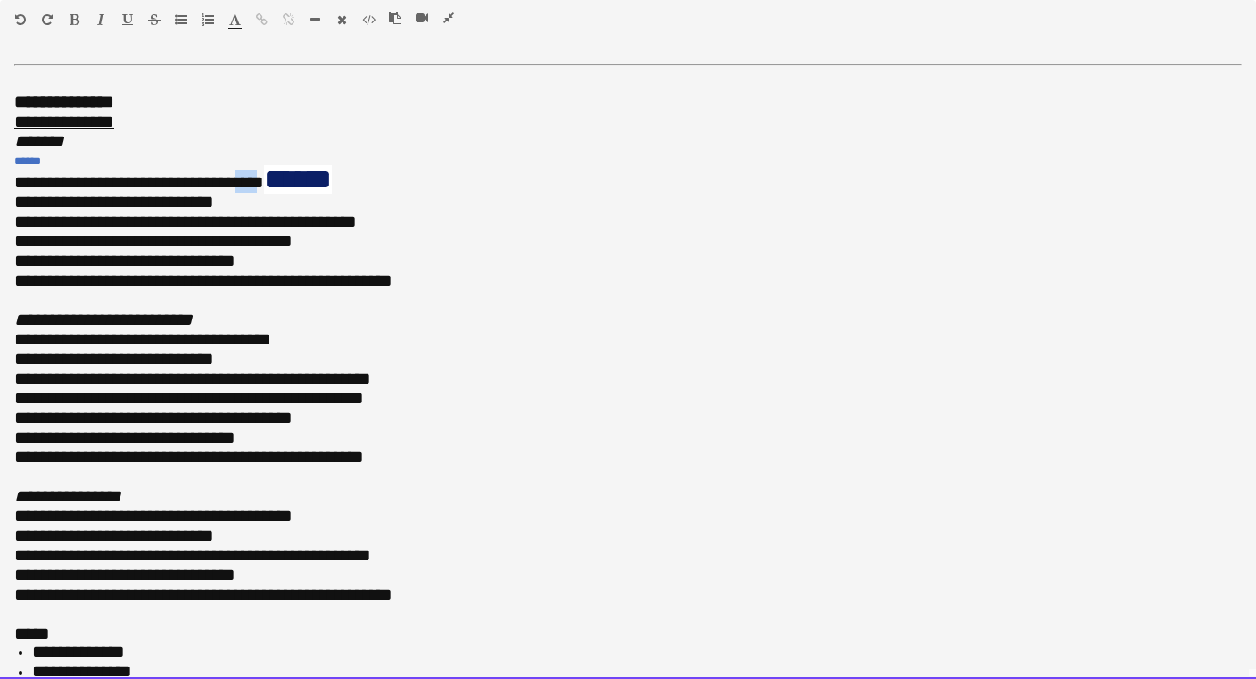
drag, startPoint x: 255, startPoint y: 176, endPoint x: 225, endPoint y: 174, distance: 30.4
click at [225, 175] on span "**********" at bounding box center [139, 182] width 250 height 18
drag, startPoint x: 261, startPoint y: 178, endPoint x: 204, endPoint y: 178, distance: 57.1
click at [204, 178] on div "**********" at bounding box center [627, 181] width 1227 height 22
drag, startPoint x: 422, startPoint y: 169, endPoint x: 274, endPoint y: 178, distance: 148.3
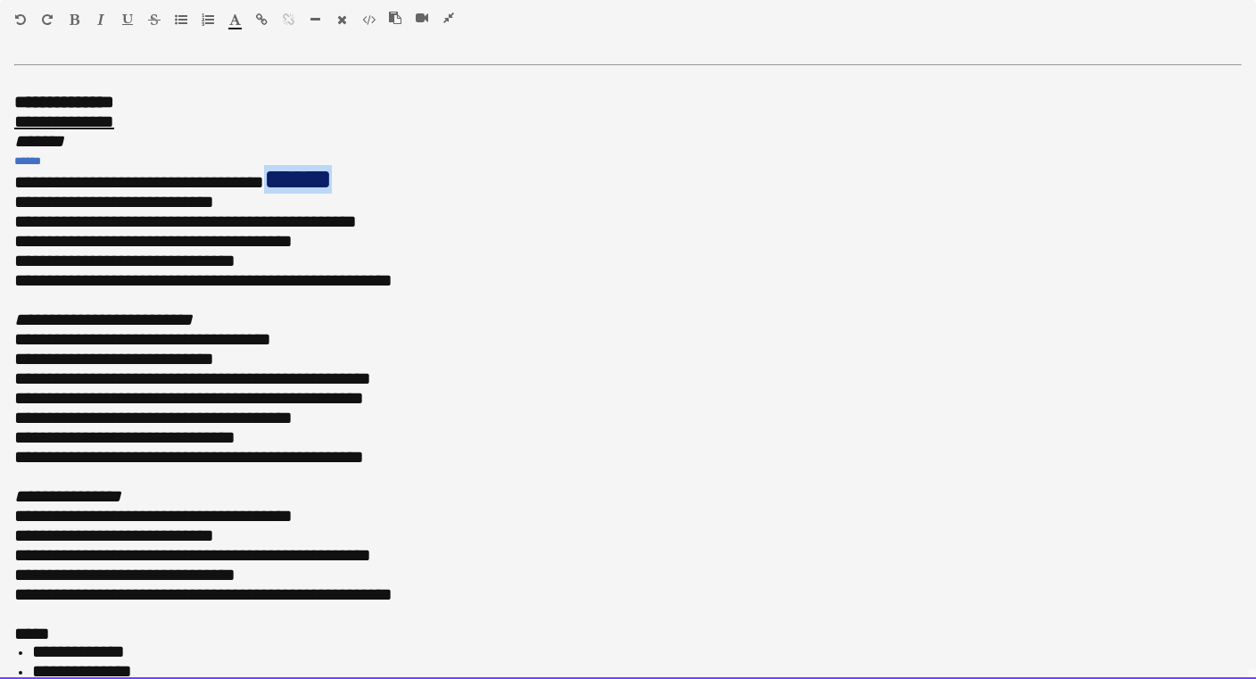
click at [274, 178] on div "**********" at bounding box center [627, 181] width 1227 height 22
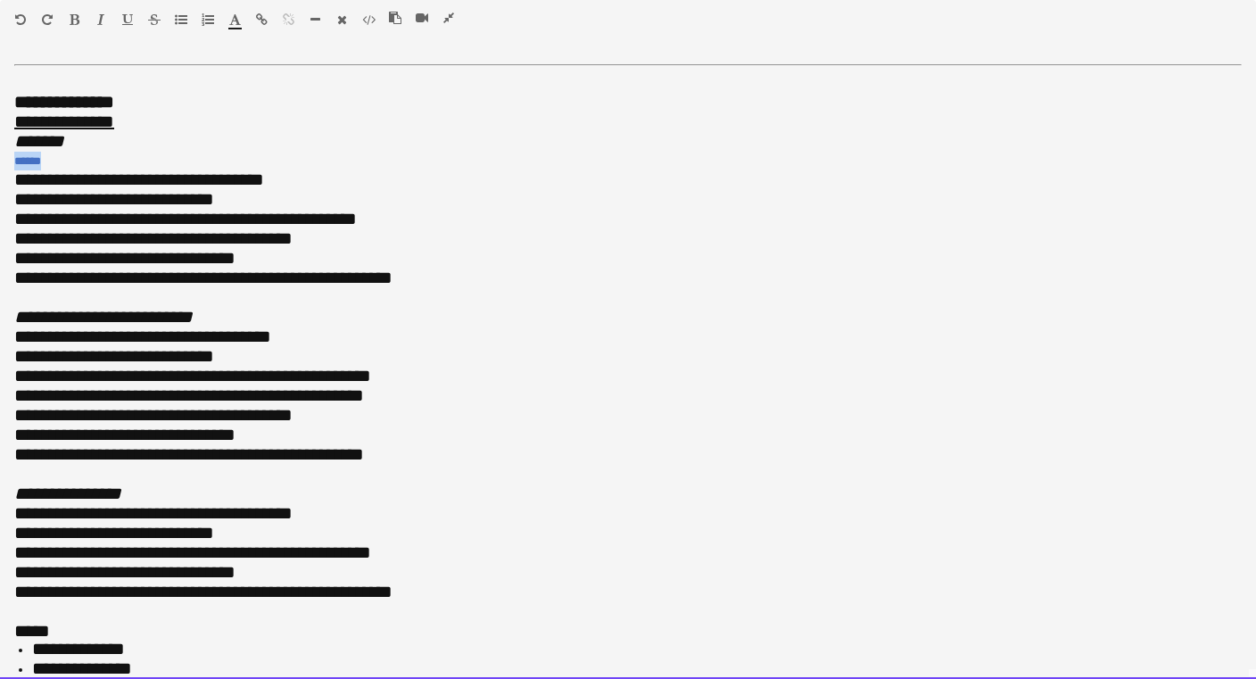
drag, startPoint x: 55, startPoint y: 156, endPoint x: -14, endPoint y: 156, distance: 69.6
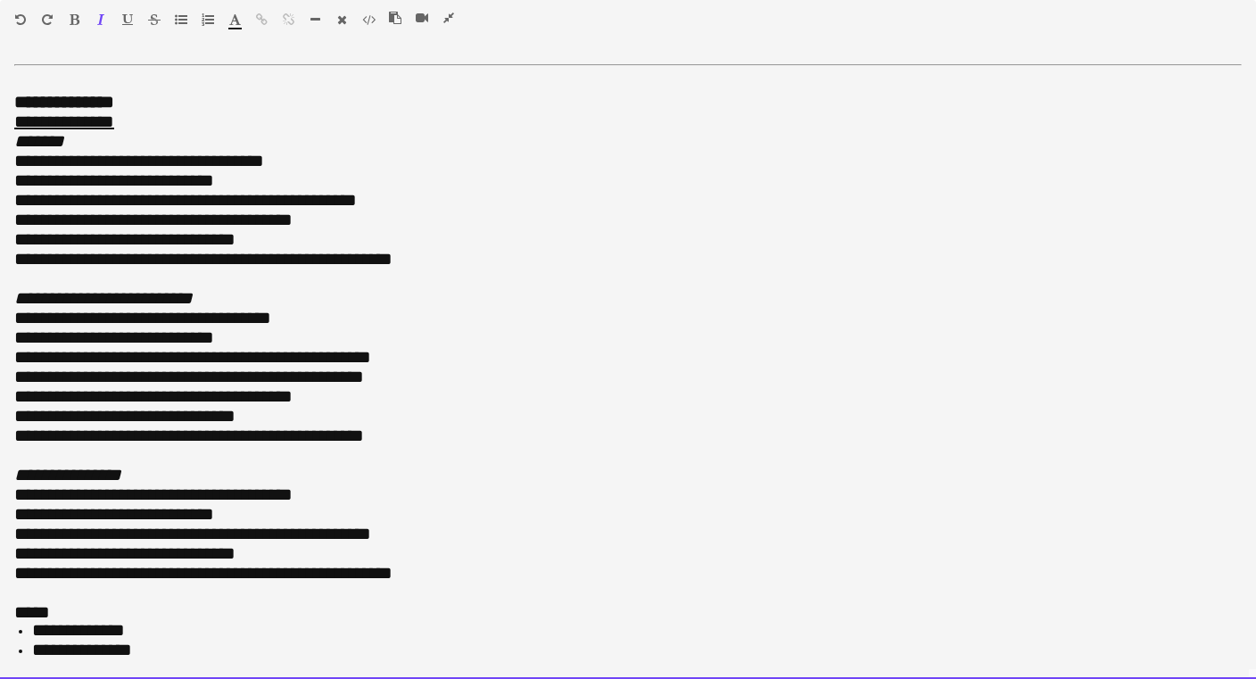
click at [342, 216] on div "**********" at bounding box center [627, 221] width 1227 height 20
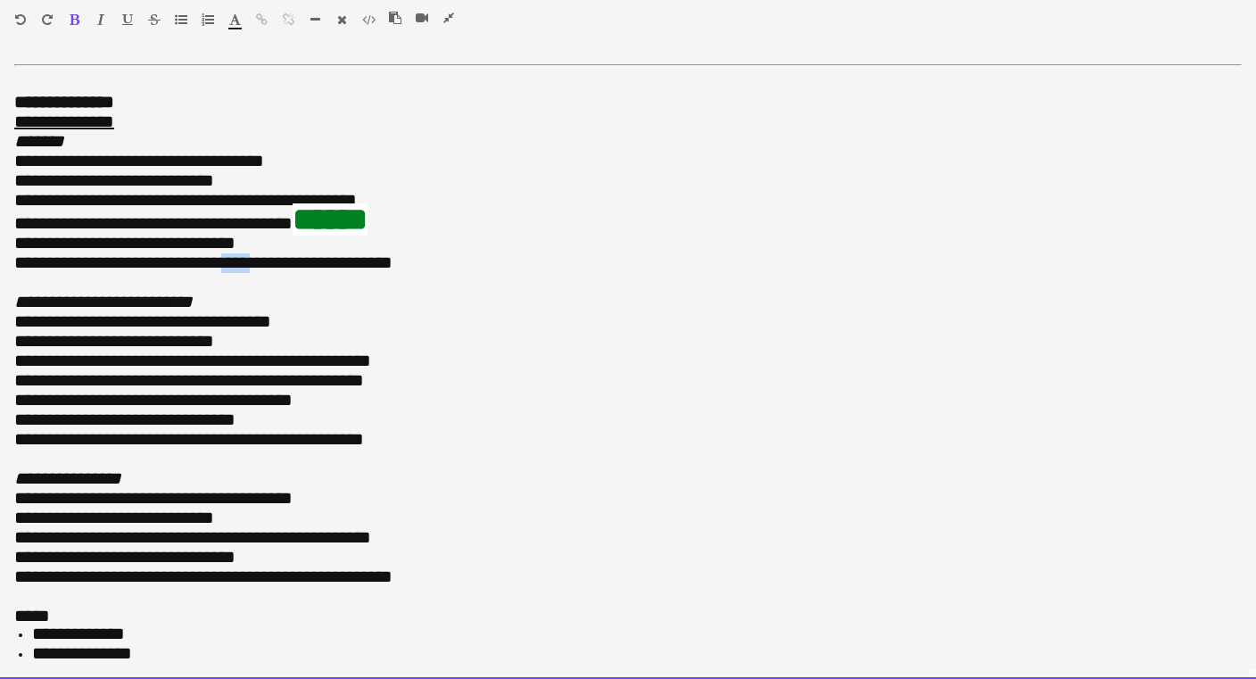
drag, startPoint x: 268, startPoint y: 257, endPoint x: 241, endPoint y: 257, distance: 26.8
click at [241, 257] on span "**********" at bounding box center [203, 262] width 378 height 18
drag, startPoint x: 397, startPoint y: 257, endPoint x: 355, endPoint y: 260, distance: 42.0
click at [355, 260] on span "**********" at bounding box center [203, 262] width 378 height 18
drag, startPoint x: 92, startPoint y: 253, endPoint x: 62, endPoint y: 260, distance: 30.1
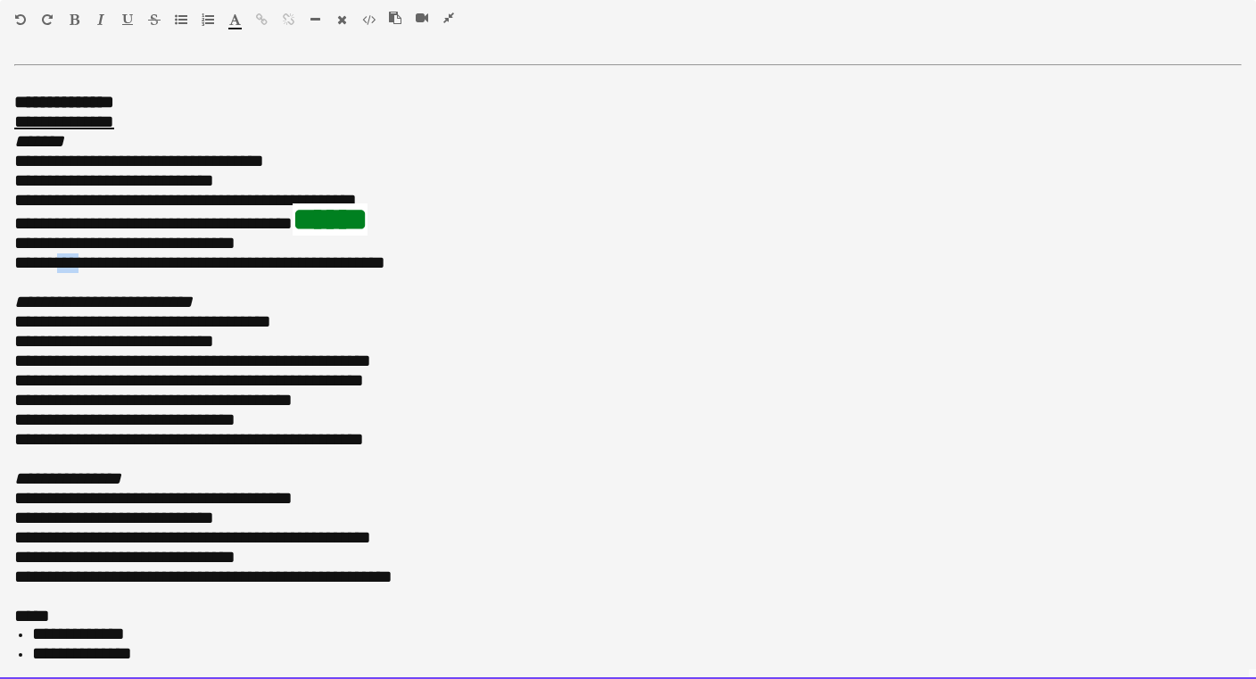
click at [62, 260] on span "**********" at bounding box center [199, 262] width 371 height 18
drag, startPoint x: 246, startPoint y: 217, endPoint x: 298, endPoint y: 216, distance: 51.7
click at [293, 216] on span "**********" at bounding box center [153, 223] width 278 height 18
drag, startPoint x: 415, startPoint y: 208, endPoint x: 304, endPoint y: 215, distance: 110.8
click at [304, 215] on div "**********" at bounding box center [627, 222] width 1227 height 23
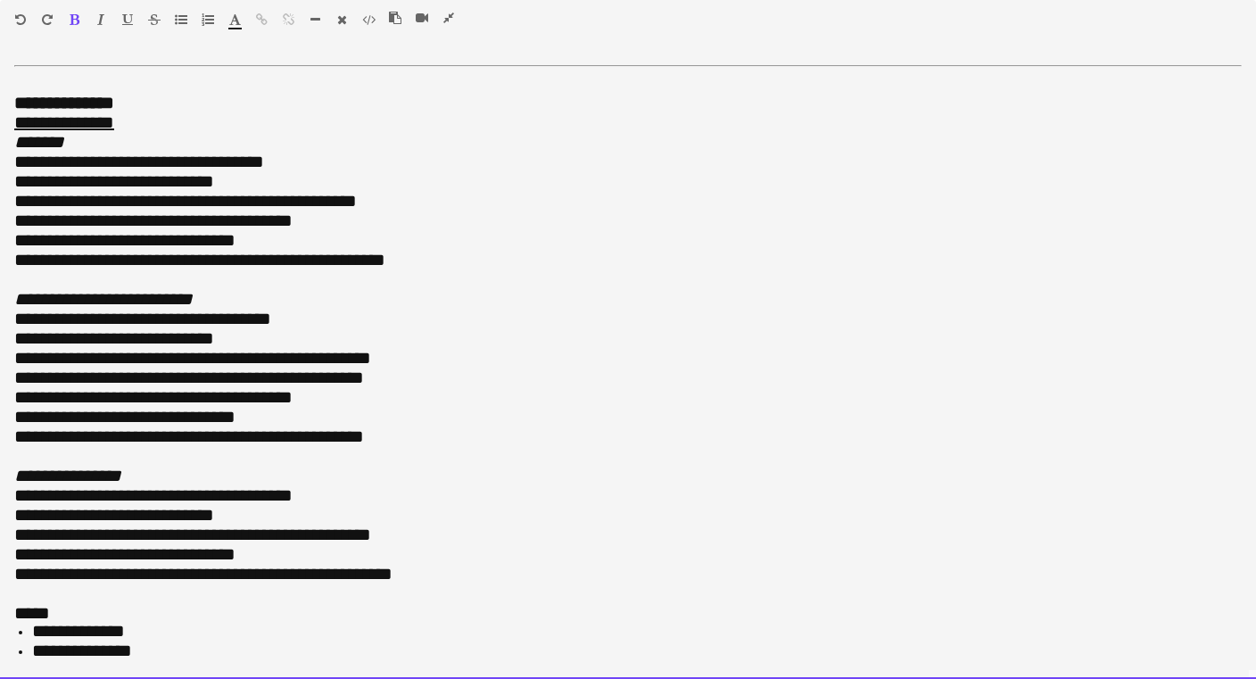
scroll to position [0, 0]
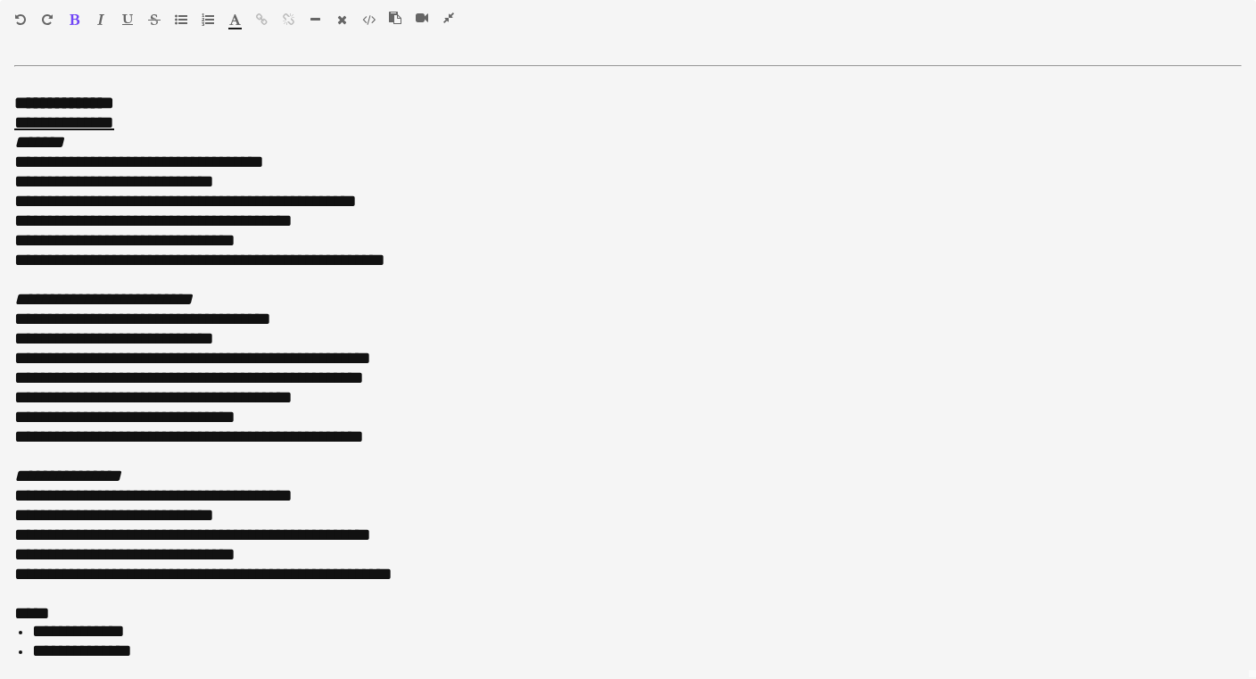
click at [449, 19] on icon "button" at bounding box center [448, 18] width 11 height 12
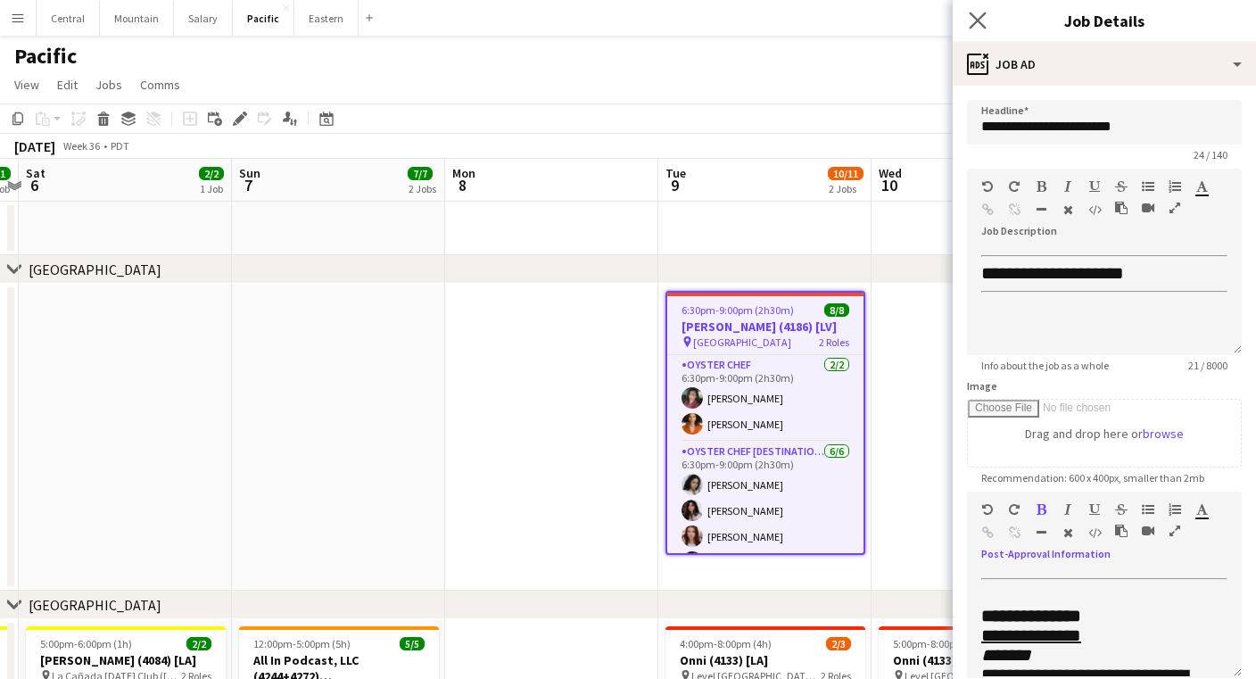
click at [977, 12] on app-icon "Close pop-in" at bounding box center [978, 21] width 26 height 26
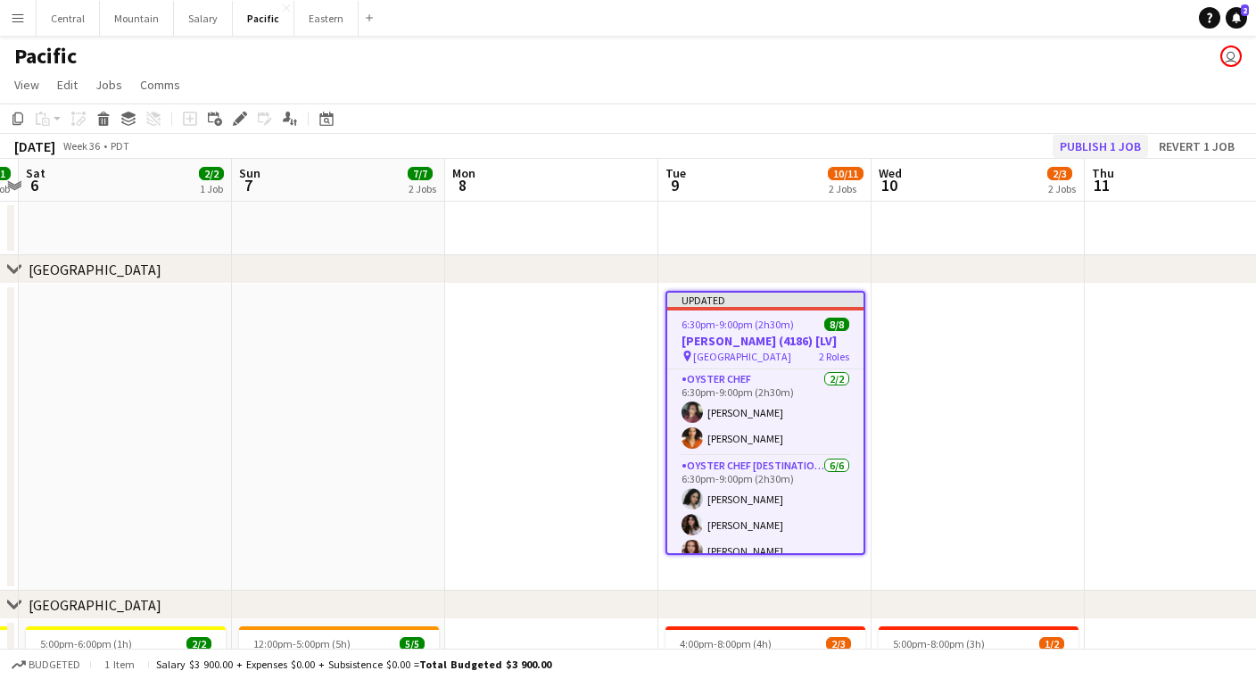
click at [1090, 141] on button "Publish 1 job" at bounding box center [1100, 146] width 95 height 23
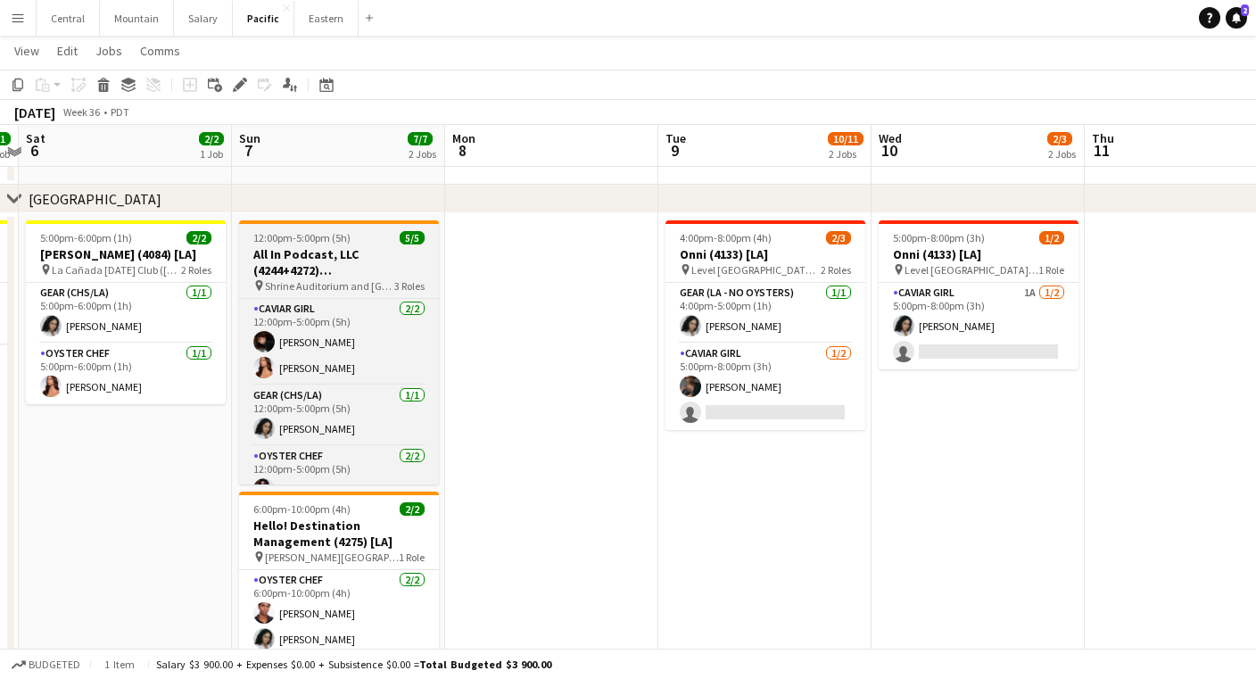
scroll to position [407, 0]
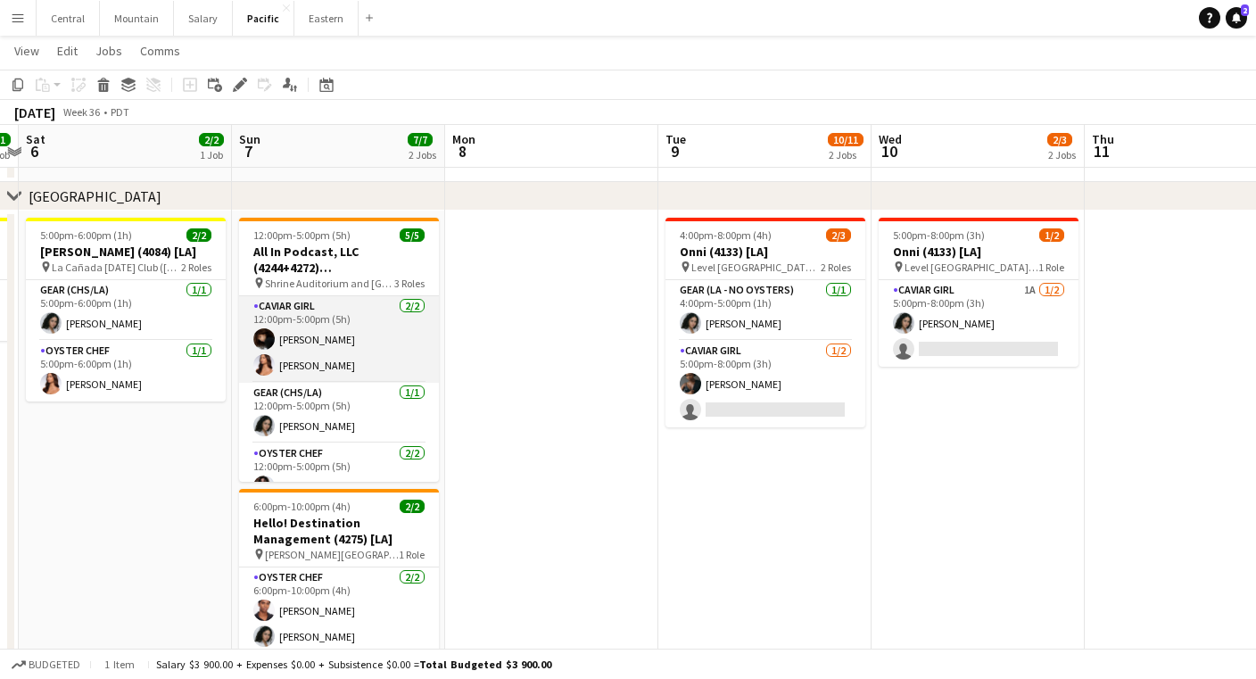
click at [325, 313] on app-card-role "Caviar Girl [DEMOGRAPHIC_DATA][DATE] 12:00pm-5:00pm (5h) [PERSON_NAME] [PERSON_…" at bounding box center [339, 339] width 200 height 87
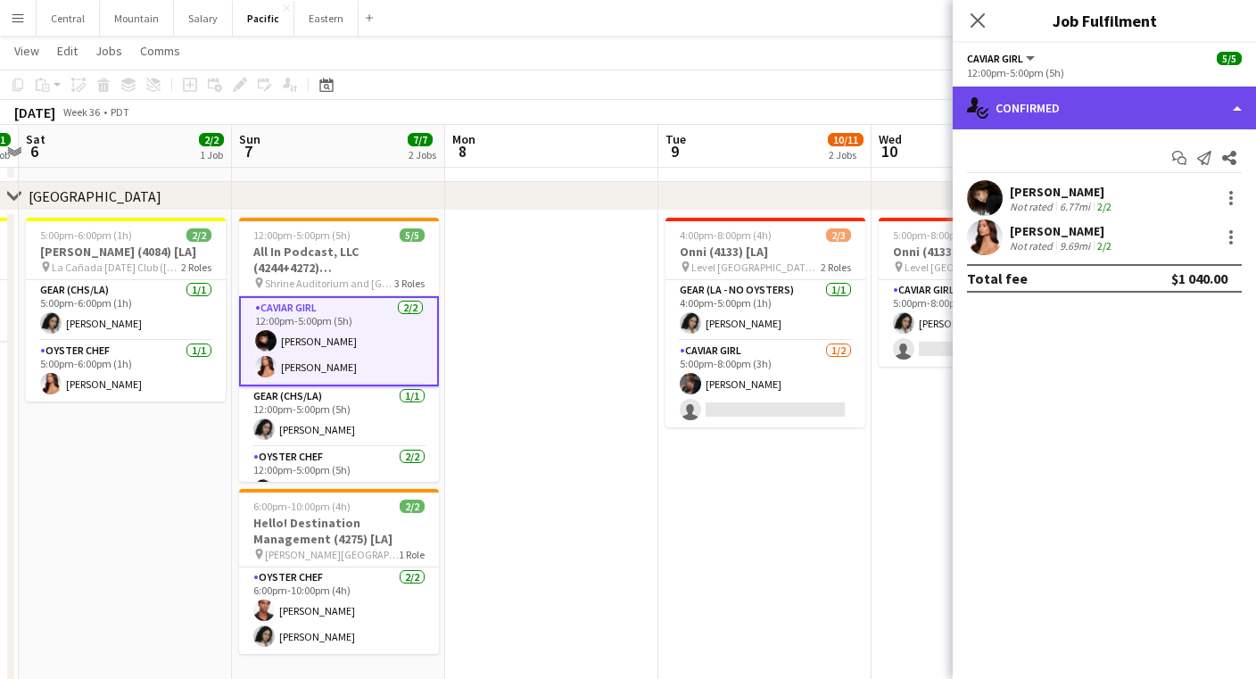
click at [1103, 101] on div "single-neutral-actions-check-2 Confirmed" at bounding box center [1104, 108] width 303 height 43
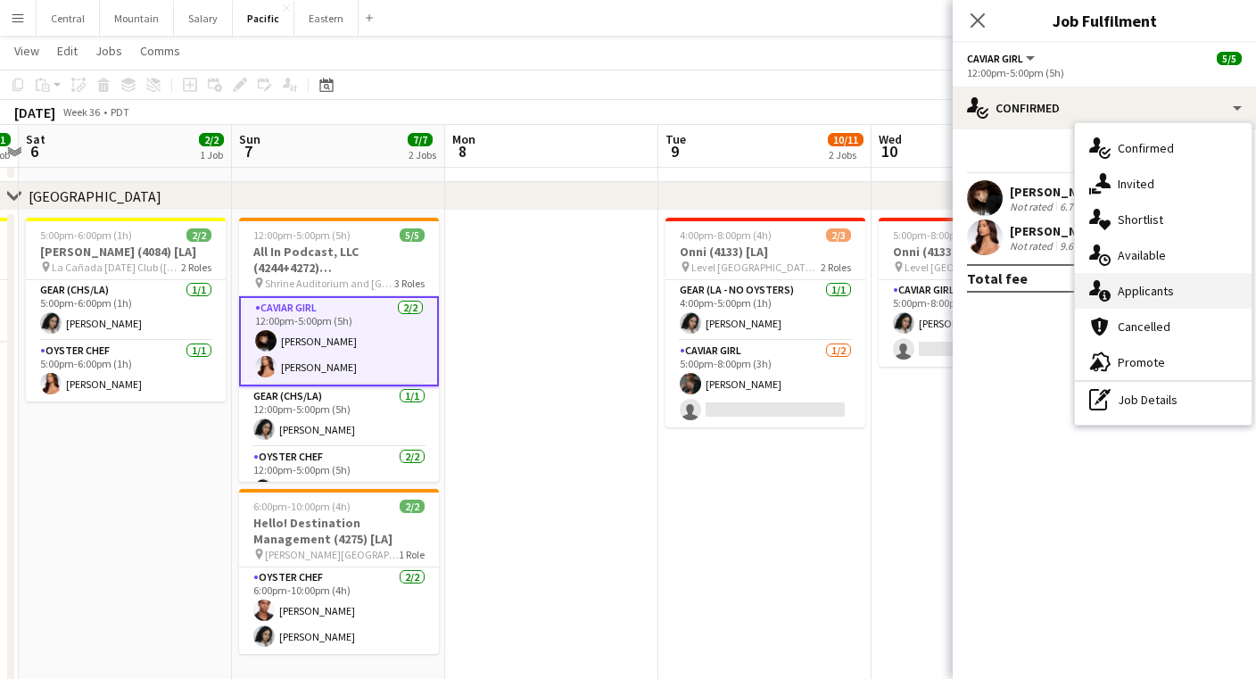
click at [1140, 293] on div "single-neutral-actions-information Applicants" at bounding box center [1163, 291] width 177 height 36
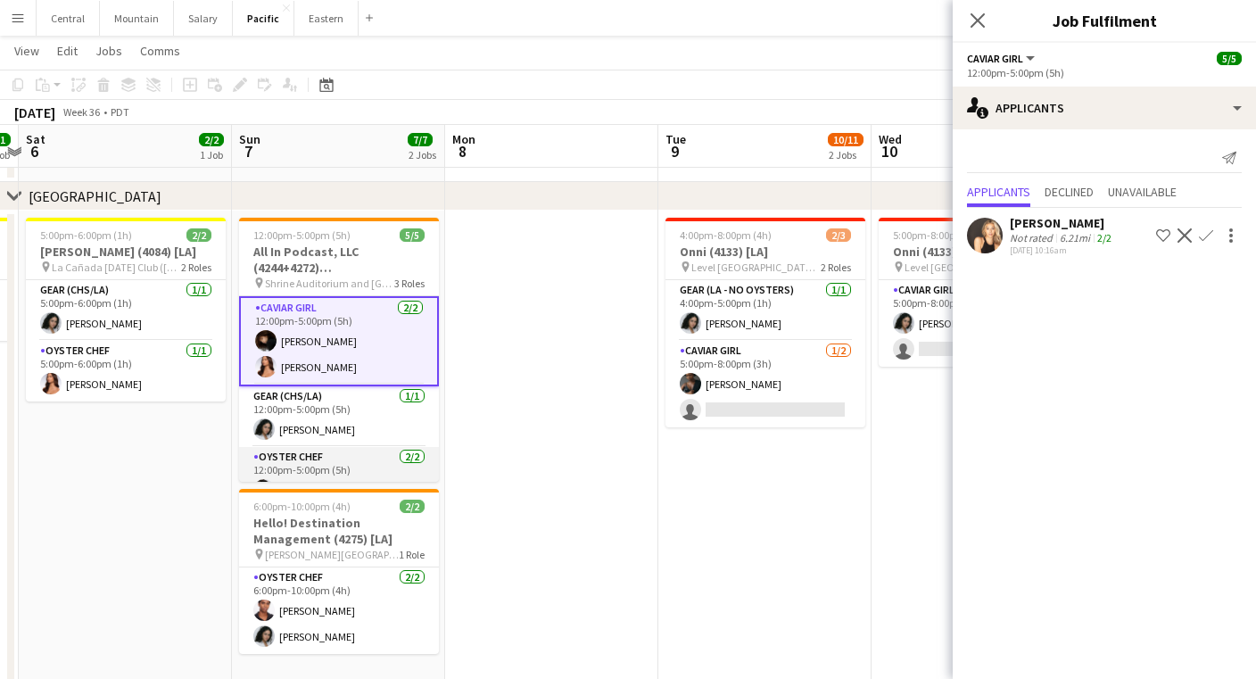
click at [367, 452] on app-card-role "Oyster Chef [DATE] 12:00pm-5:00pm (5h) [PERSON_NAME] [PERSON_NAME]" at bounding box center [339, 490] width 200 height 87
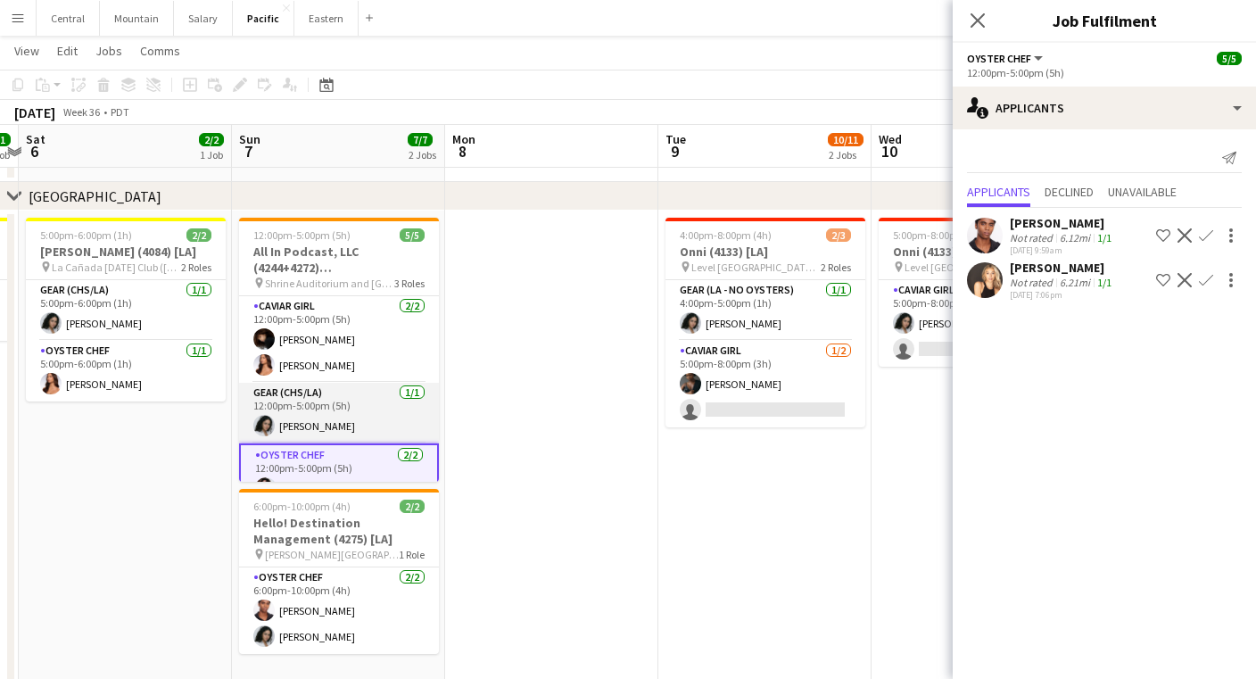
click at [362, 423] on app-card-role "Gear (CHS/LA) [DATE] 12:00pm-5:00pm (5h) [PERSON_NAME]" at bounding box center [339, 413] width 200 height 61
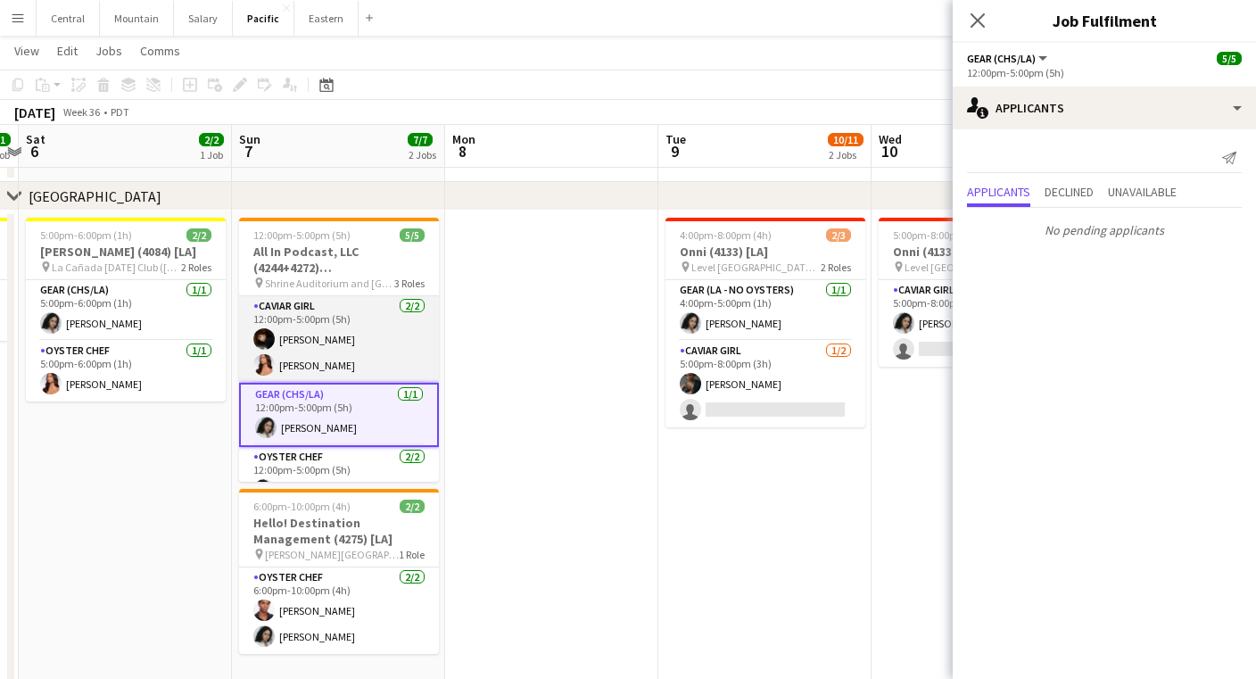
click at [362, 351] on app-card-role "Caviar Girl [DEMOGRAPHIC_DATA][DATE] 12:00pm-5:00pm (5h) [PERSON_NAME] [PERSON_…" at bounding box center [339, 339] width 200 height 87
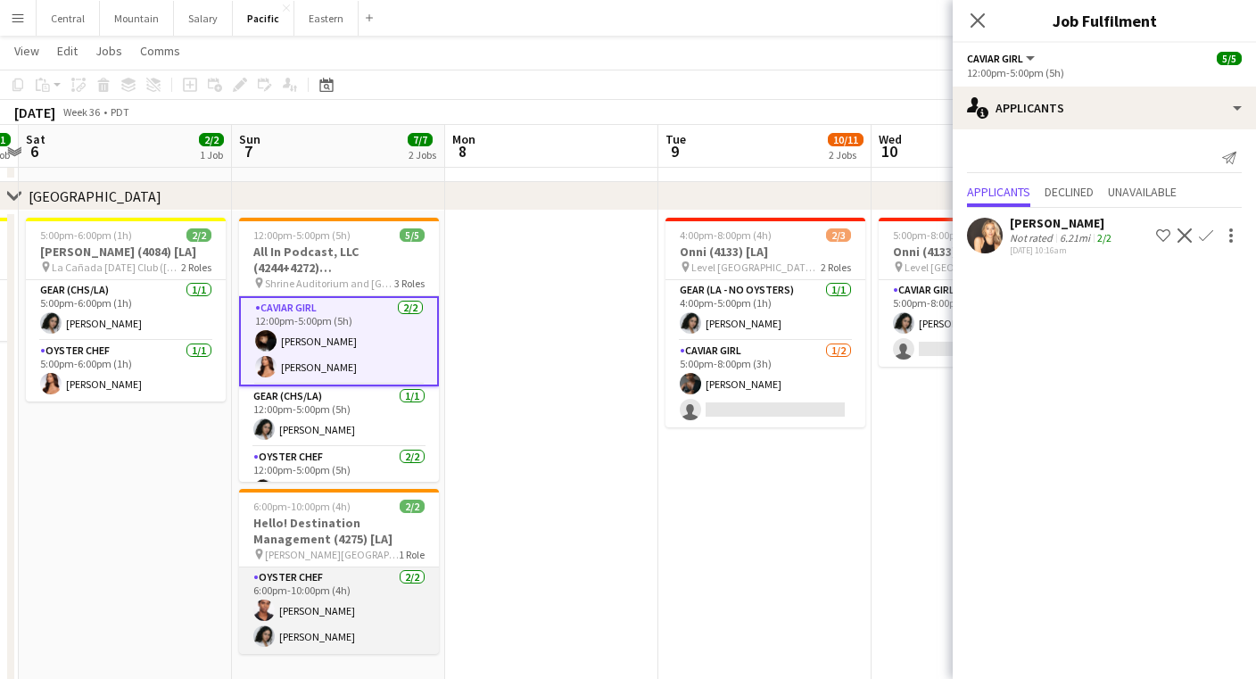
click at [358, 613] on app-card-role "Oyster Chef [DATE] 6:00pm-10:00pm (4h) [PERSON_NAME] [PERSON_NAME]" at bounding box center [339, 610] width 200 height 87
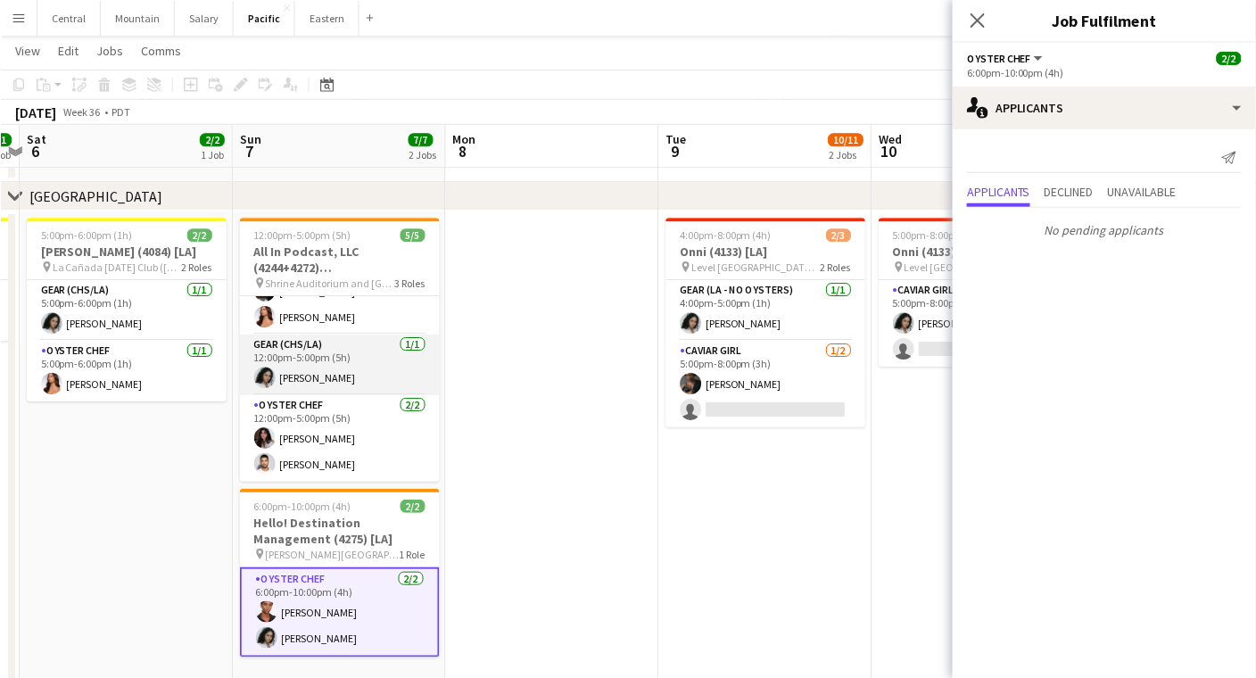
scroll to position [48, 0]
click at [979, 26] on icon "Close pop-in" at bounding box center [977, 20] width 17 height 17
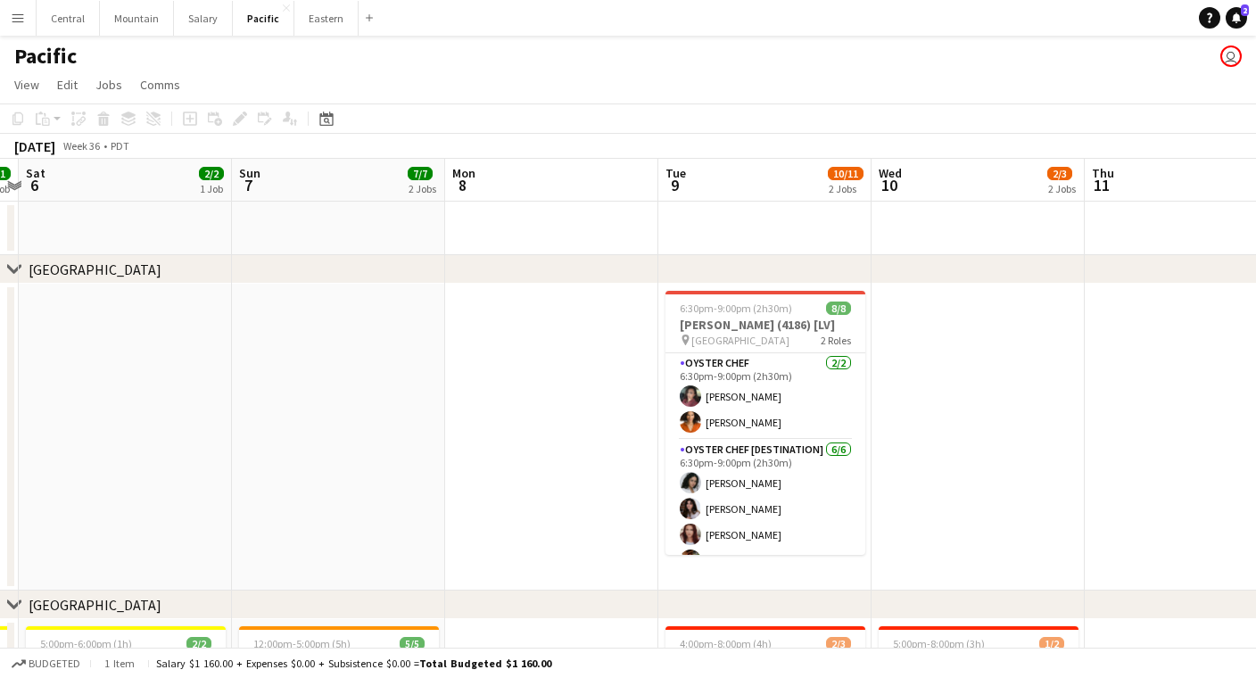
scroll to position [0, 0]
